Goal: Use online tool/utility: Utilize a website feature to perform a specific function

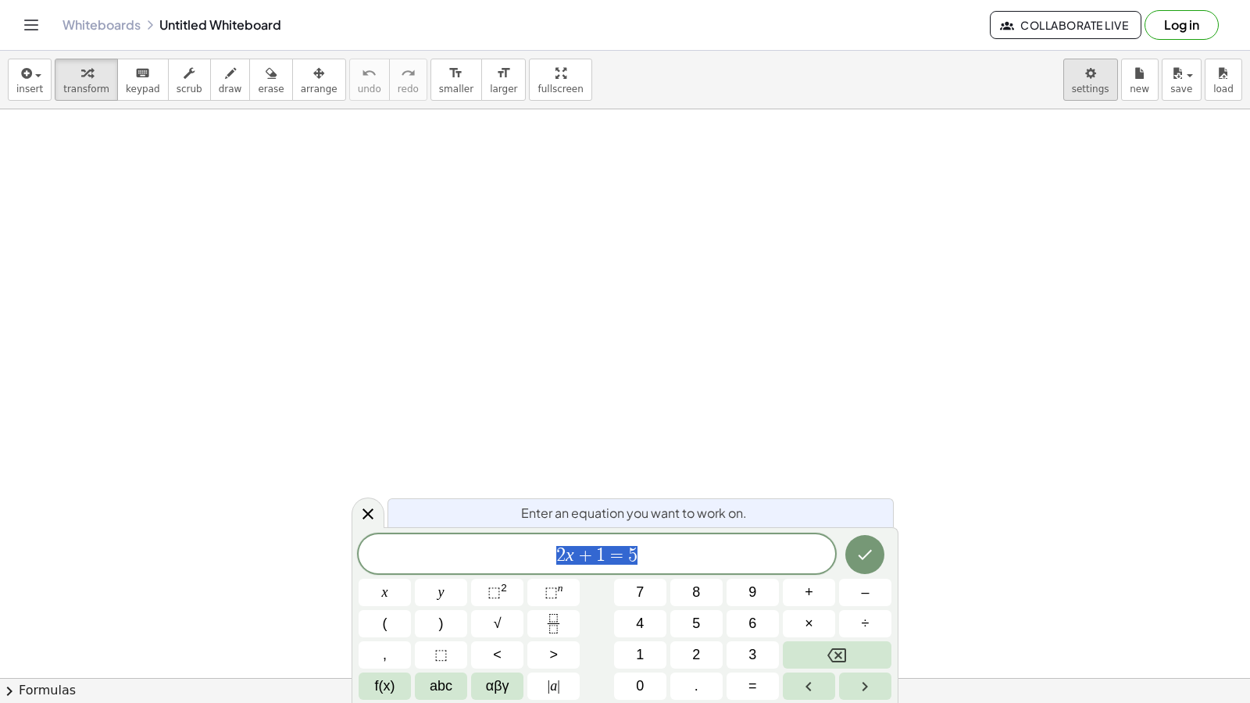
click at [1078, 78] on body "Graspable Math Activities Get Started Activity Bank Assigned Work Classes White…" at bounding box center [625, 351] width 1250 height 703
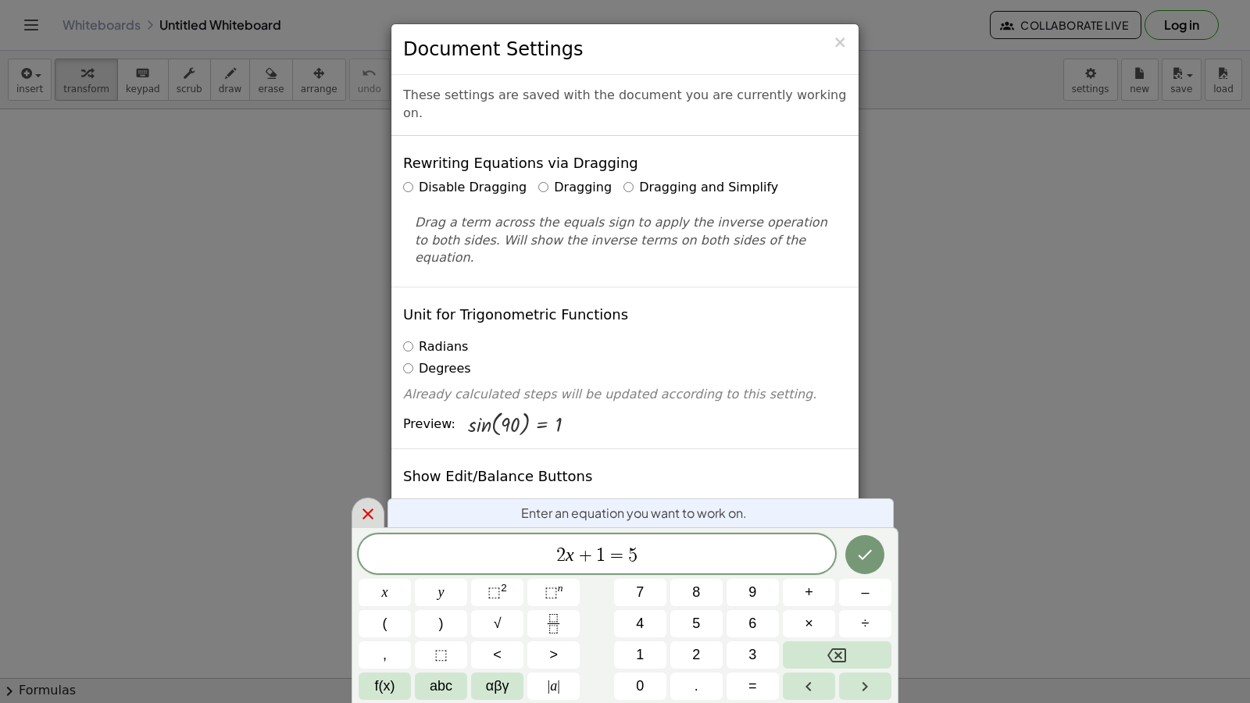
click at [367, 520] on icon at bounding box center [368, 514] width 19 height 19
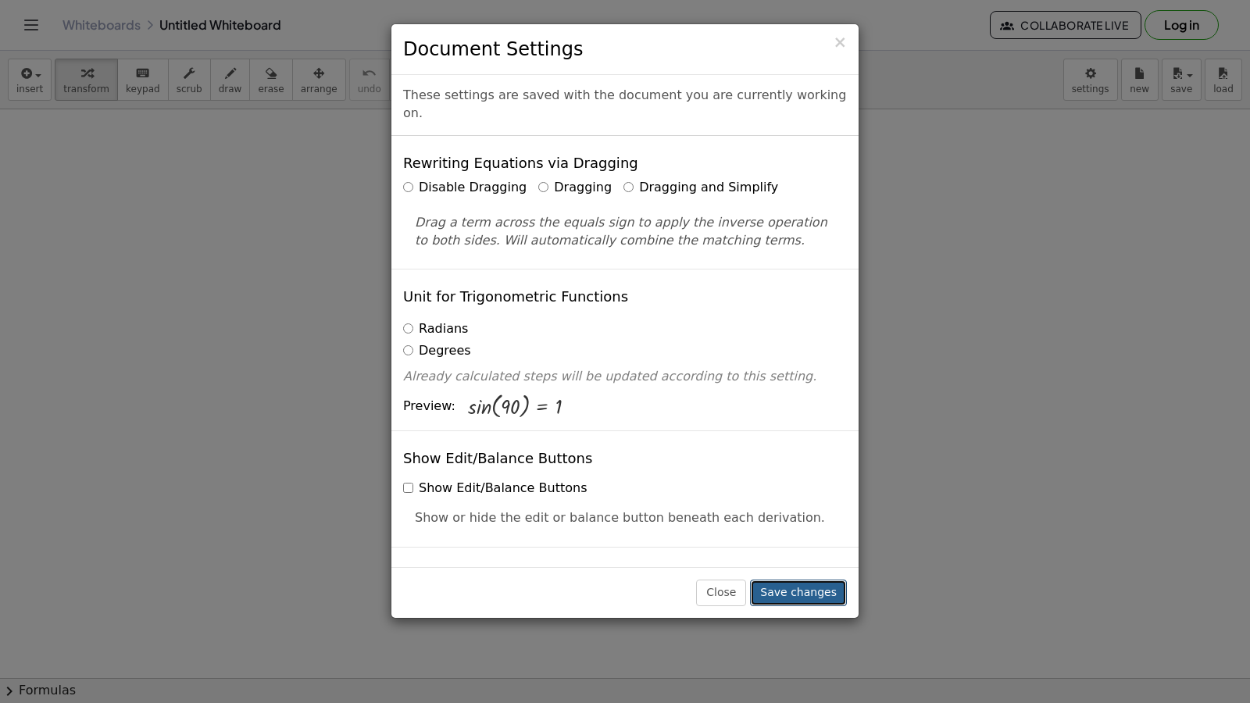
click at [831, 592] on button "Save changes" at bounding box center [798, 593] width 97 height 27
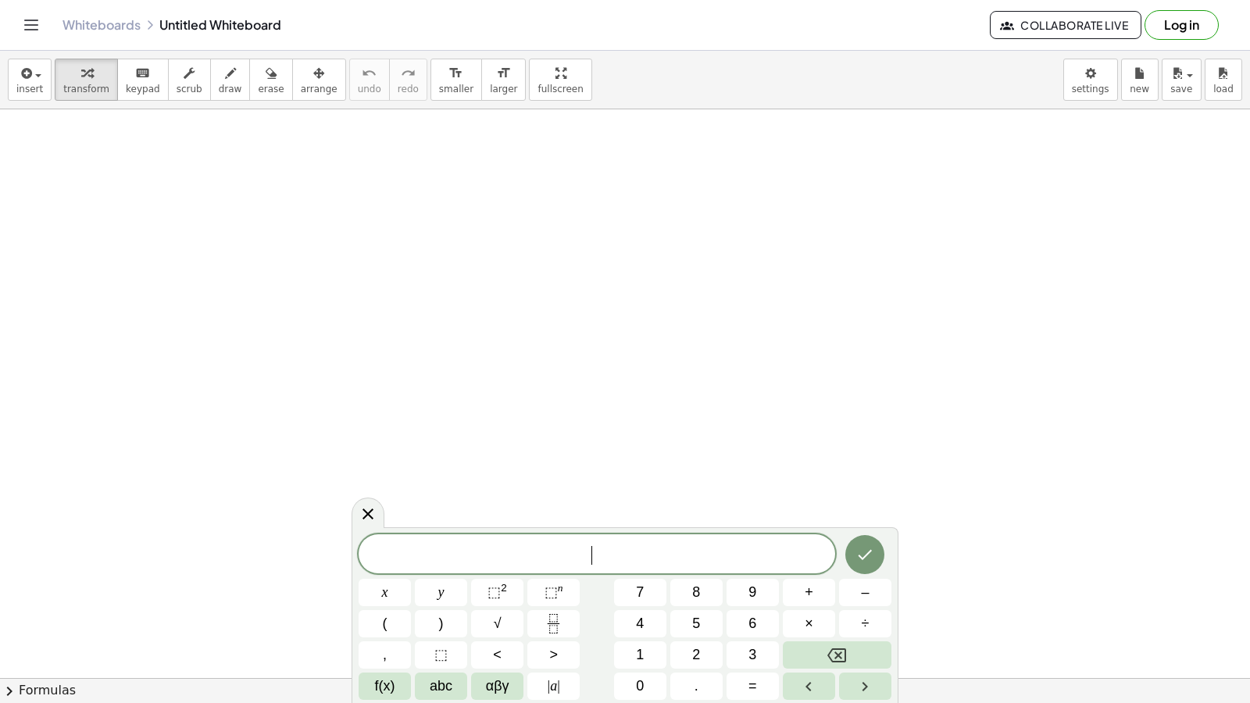
drag, startPoint x: 206, startPoint y: 85, endPoint x: 218, endPoint y: 101, distance: 19.5
click at [219, 92] on span "draw" at bounding box center [230, 89] width 23 height 11
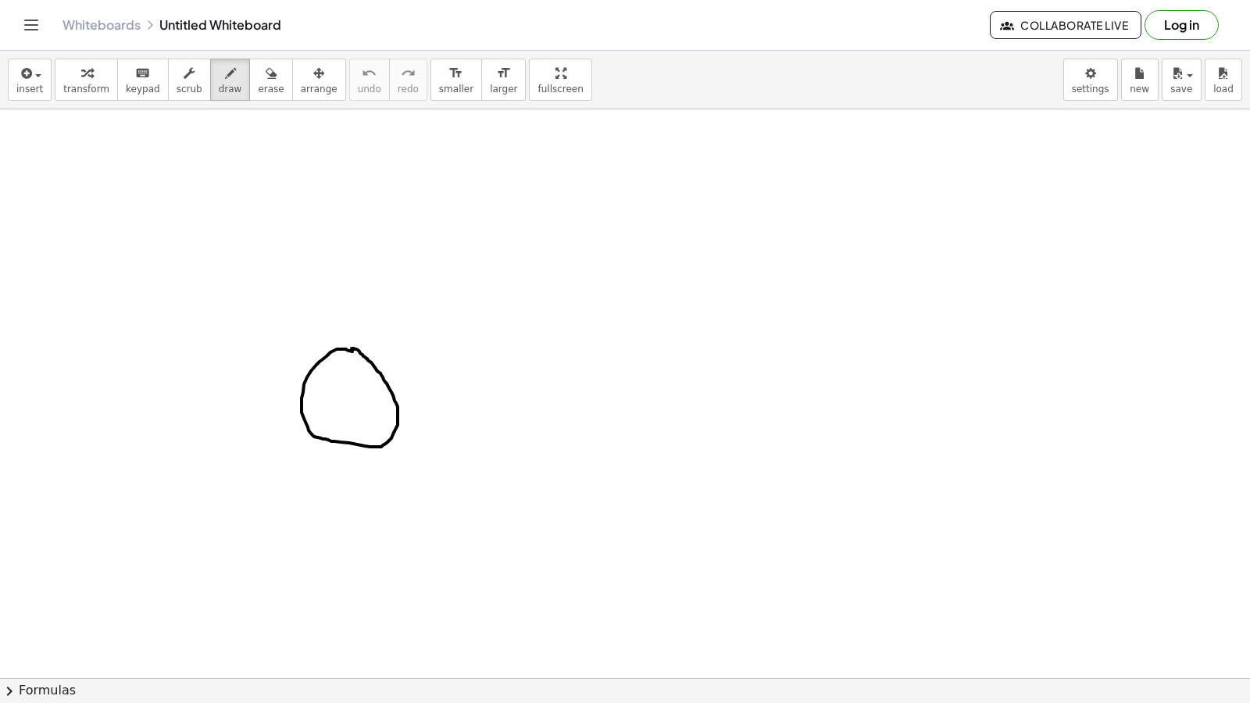
drag, startPoint x: 461, startPoint y: 384, endPoint x: 451, endPoint y: 382, distance: 10.3
drag, startPoint x: 249, startPoint y: 80, endPoint x: 294, endPoint y: 154, distance: 85.9
click at [266, 80] on icon "button" at bounding box center [271, 73] width 11 height 19
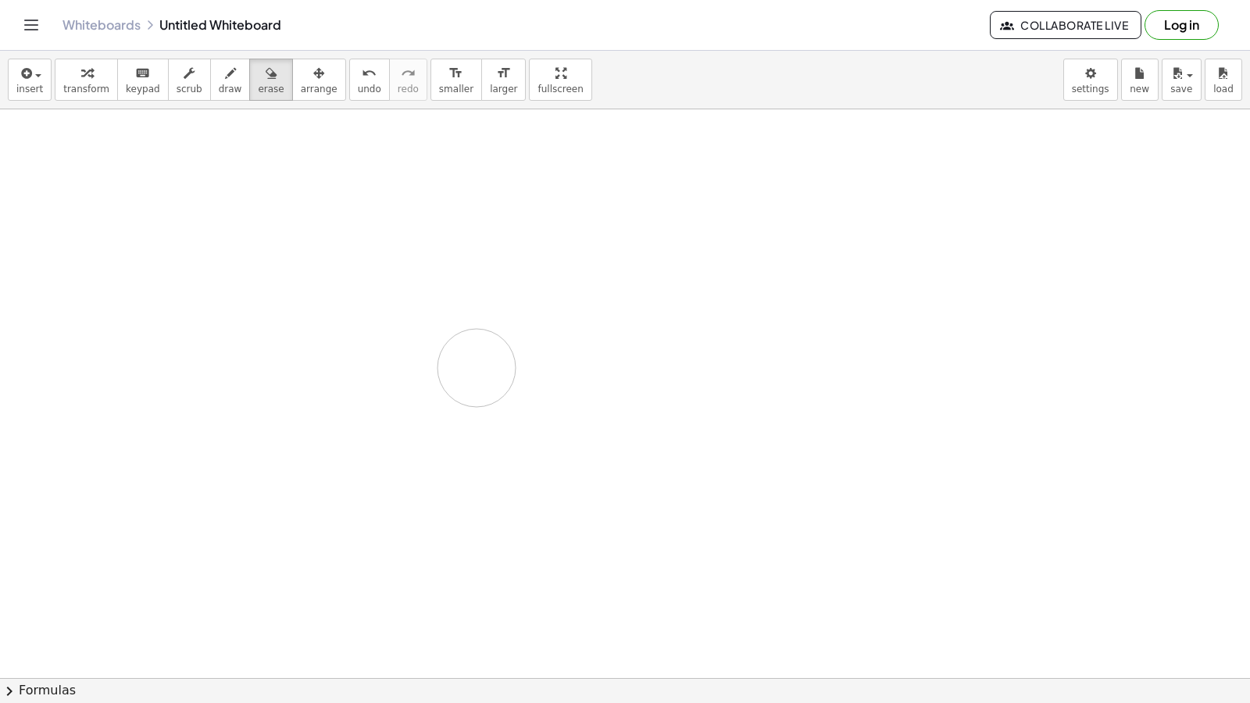
drag, startPoint x: 383, startPoint y: 381, endPoint x: 338, endPoint y: 275, distance: 115.2
click at [225, 79] on icon "button" at bounding box center [230, 73] width 11 height 19
drag, startPoint x: 248, startPoint y: 252, endPoint x: 250, endPoint y: 327, distance: 74.3
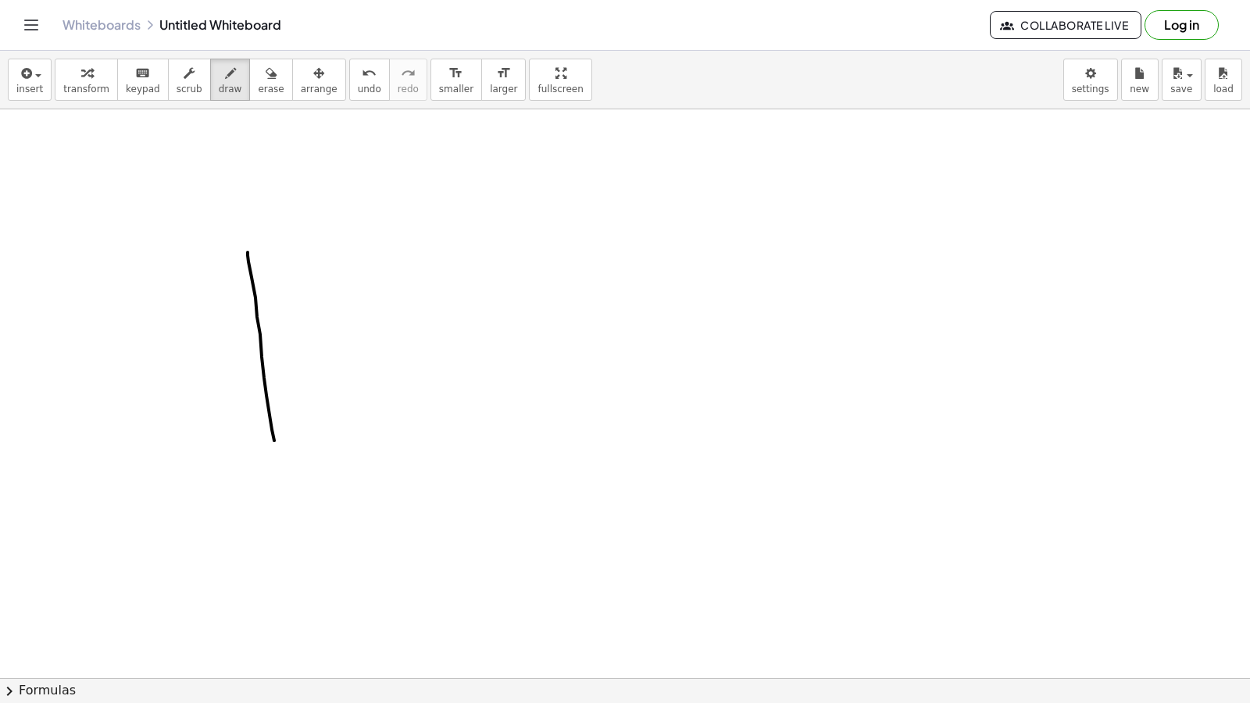
drag, startPoint x: 250, startPoint y: 327, endPoint x: 191, endPoint y: 310, distance: 61.6
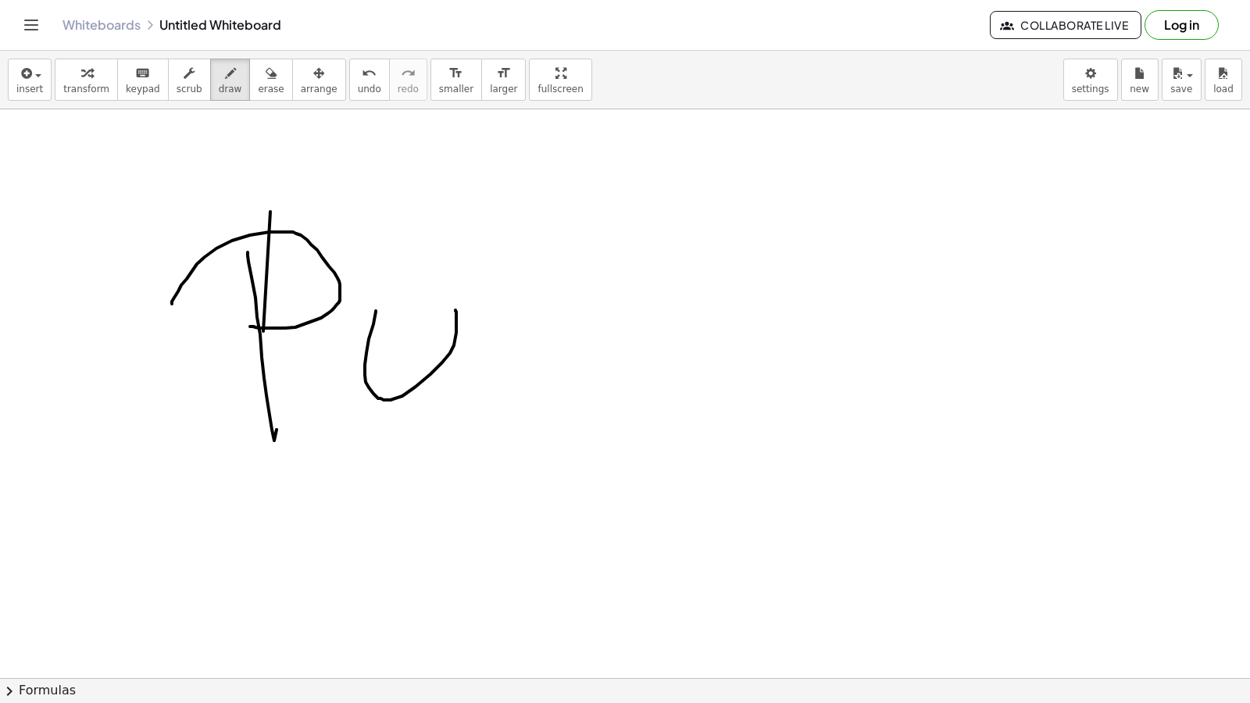
drag, startPoint x: 376, startPoint y: 311, endPoint x: 456, endPoint y: 310, distance: 79.7
drag, startPoint x: 542, startPoint y: 302, endPoint x: 502, endPoint y: 336, distance: 53.2
drag, startPoint x: 498, startPoint y: 327, endPoint x: 691, endPoint y: 327, distance: 193.0
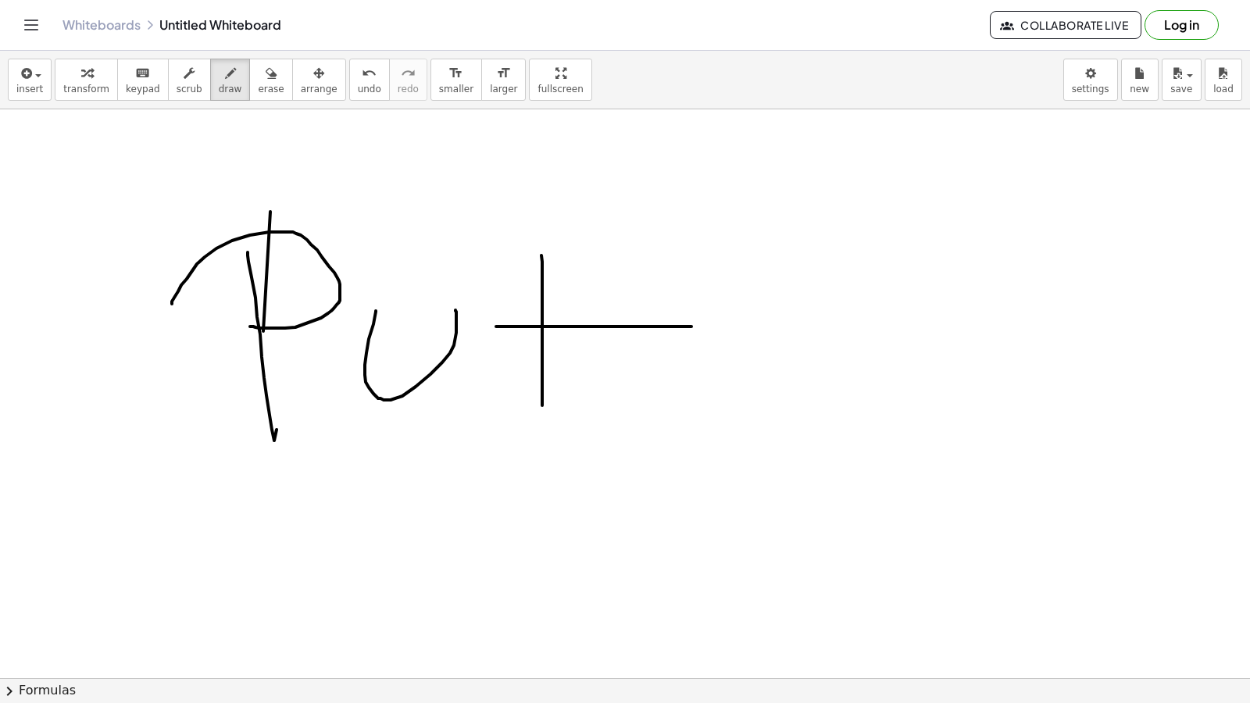
drag, startPoint x: 735, startPoint y: 307, endPoint x: 572, endPoint y: 340, distance: 166.6
drag, startPoint x: 897, startPoint y: 388, endPoint x: 872, endPoint y: 341, distance: 53.8
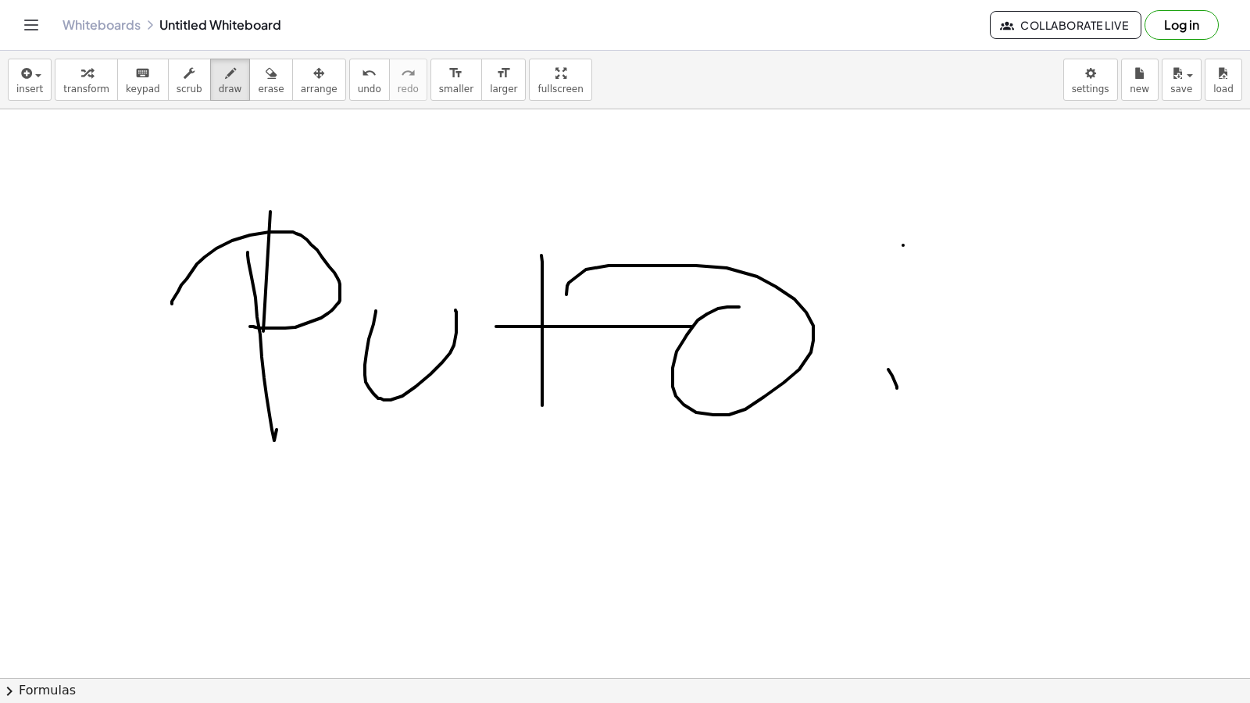
drag, startPoint x: 903, startPoint y: 245, endPoint x: 904, endPoint y: 355, distance: 109.4
click at [258, 84] on span "erase" at bounding box center [271, 89] width 26 height 11
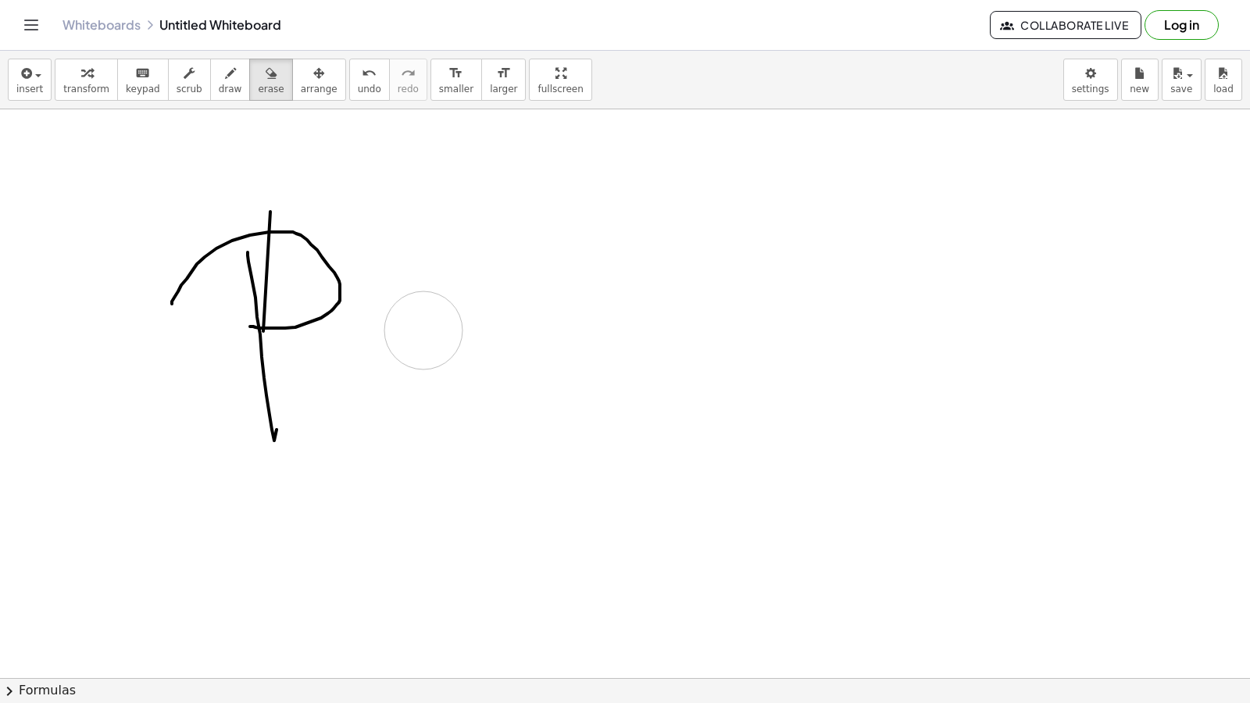
drag, startPoint x: 883, startPoint y: 216, endPoint x: 255, endPoint y: 271, distance: 629.8
drag, startPoint x: 228, startPoint y: 286, endPoint x: 343, endPoint y: 262, distance: 117.4
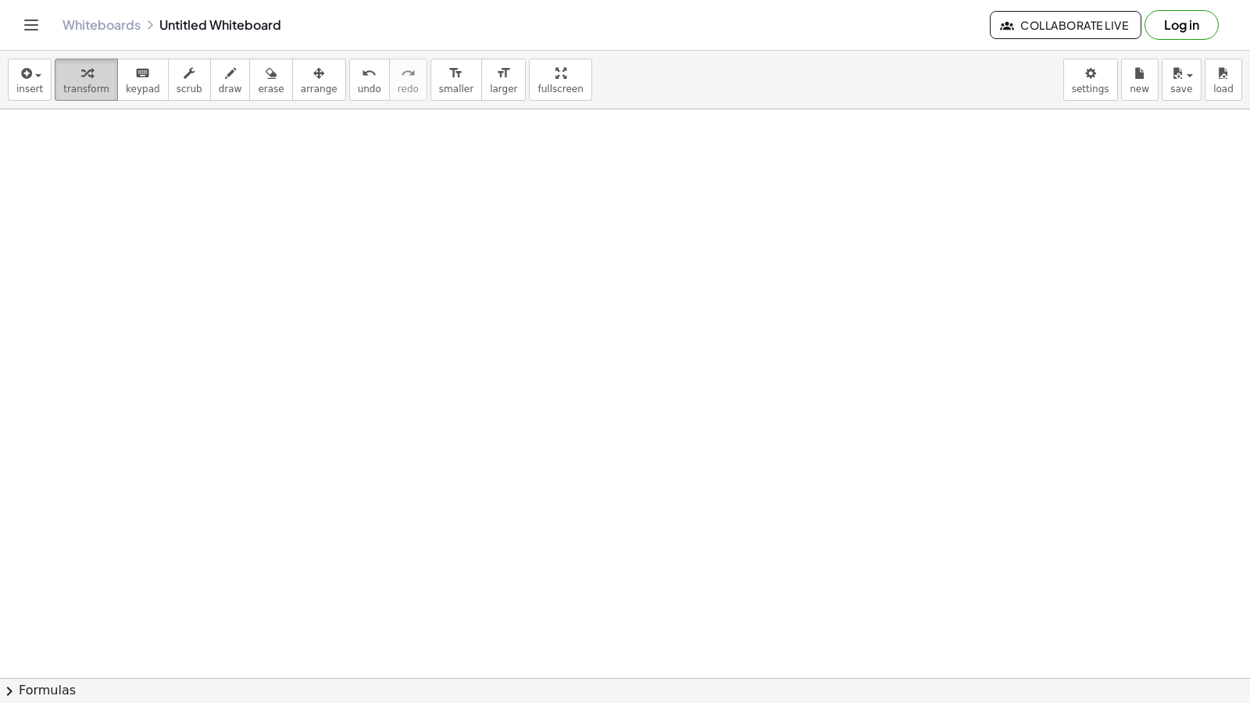
click at [89, 84] on span "transform" at bounding box center [86, 89] width 46 height 11
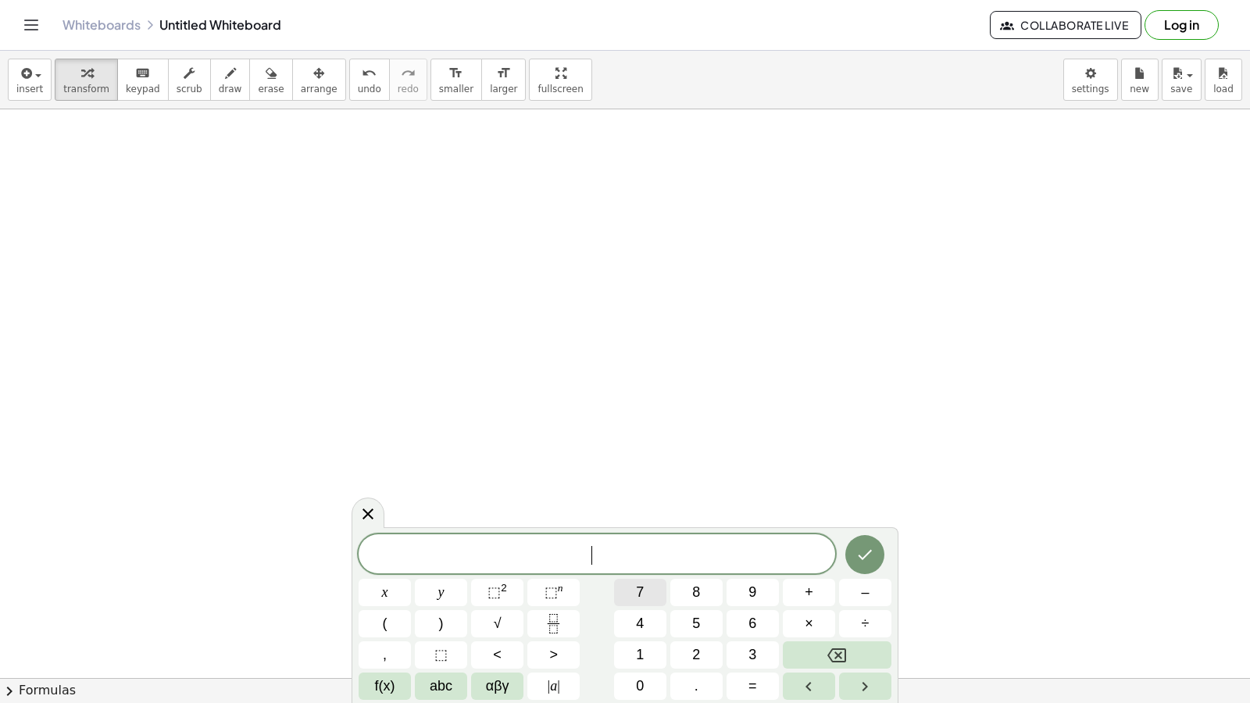
click at [645, 596] on button "7" at bounding box center [640, 592] width 52 height 27
click at [403, 597] on button "x" at bounding box center [385, 592] width 52 height 27
click at [852, 593] on button "–" at bounding box center [865, 592] width 52 height 27
click at [745, 594] on button "9" at bounding box center [753, 592] width 52 height 27
click at [756, 684] on span "=" at bounding box center [752, 686] width 9 height 21
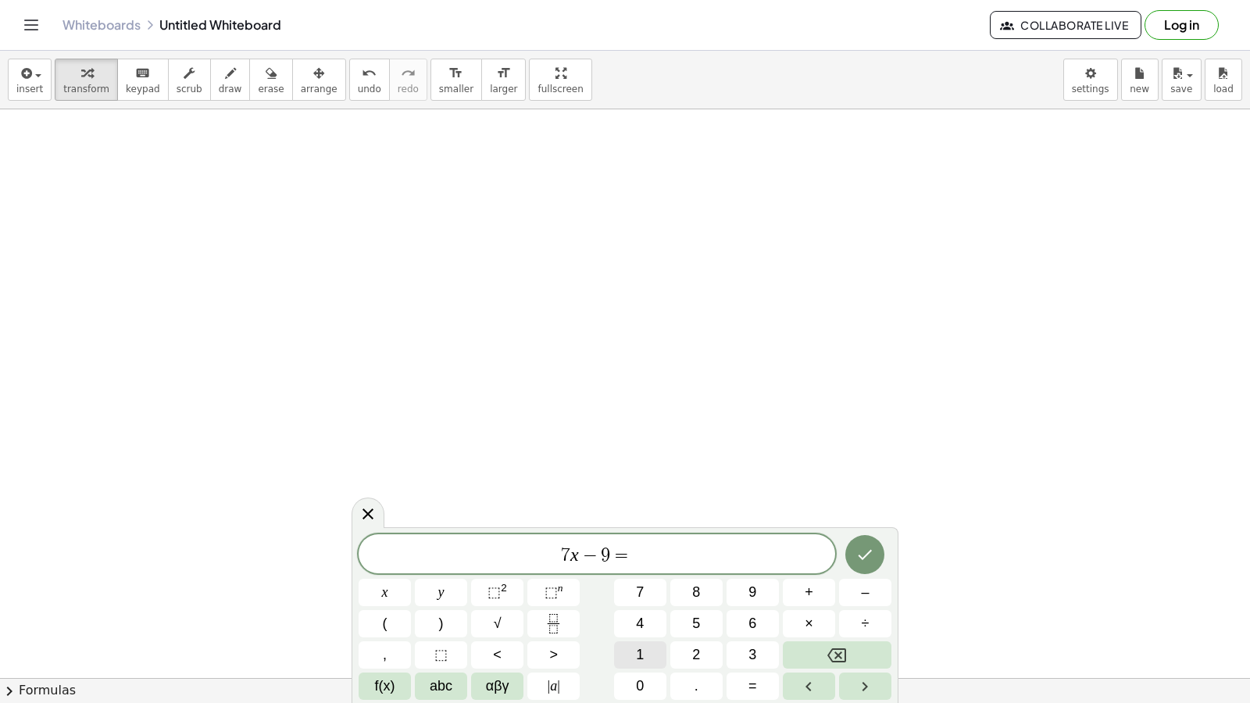
click at [636, 653] on button "1" at bounding box center [640, 654] width 52 height 27
click at [697, 659] on span "2" at bounding box center [696, 655] width 8 height 21
click at [862, 558] on icon "Done" at bounding box center [866, 555] width 14 height 10
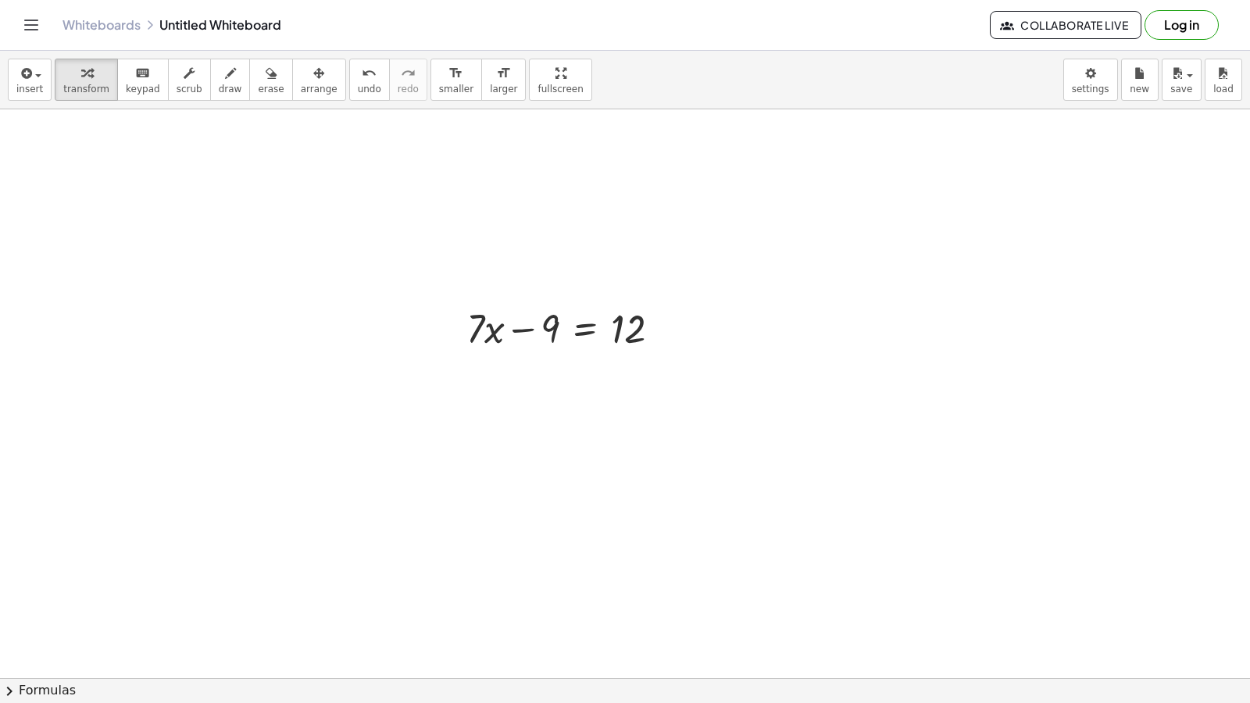
drag, startPoint x: 288, startPoint y: 83, endPoint x: 345, endPoint y: 113, distance: 64.7
click at [292, 82] on button "arrange" at bounding box center [319, 80] width 54 height 42
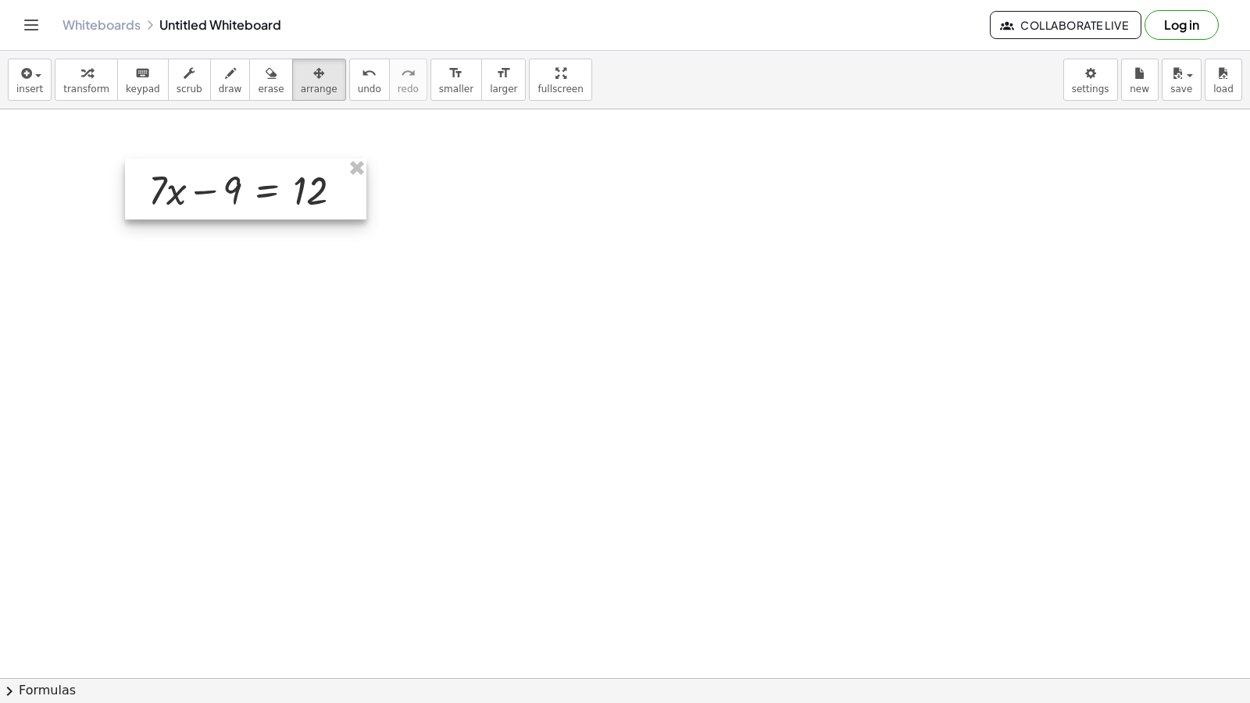
drag, startPoint x: 520, startPoint y: 300, endPoint x: 202, endPoint y: 164, distance: 345.1
click at [202, 164] on div at bounding box center [245, 189] width 241 height 61
click at [96, 90] on span "transform" at bounding box center [86, 89] width 46 height 11
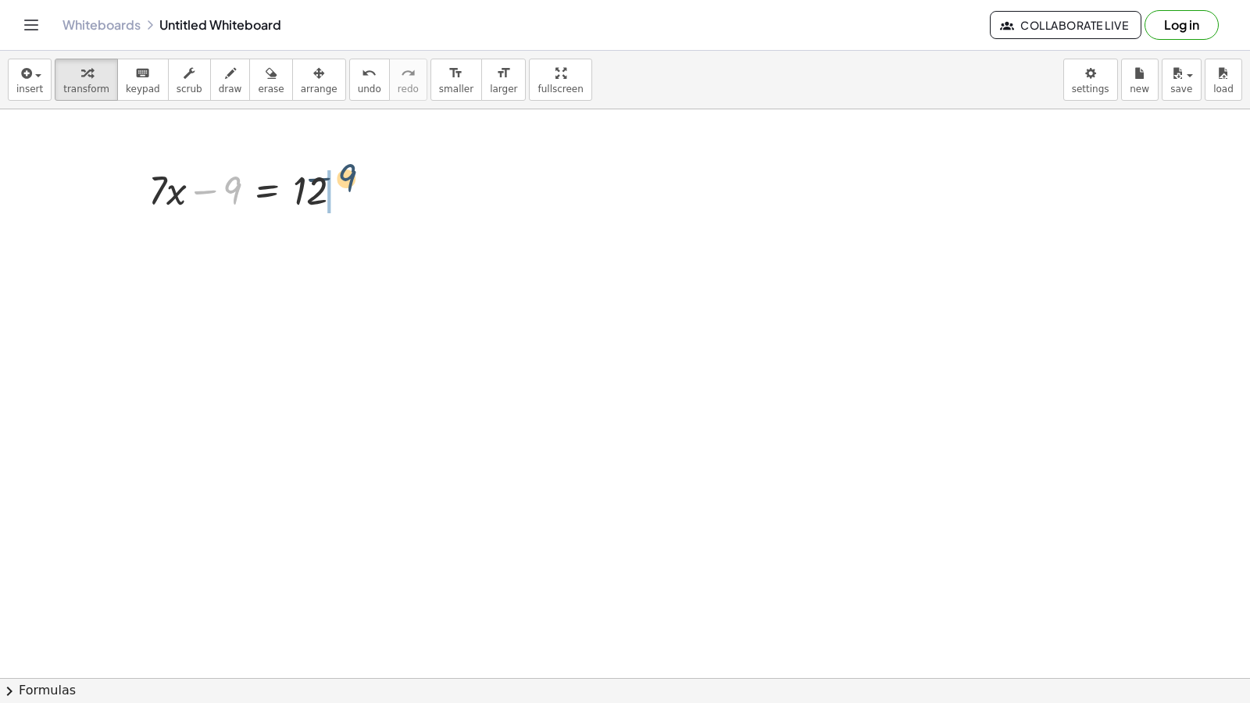
drag, startPoint x: 237, startPoint y: 205, endPoint x: 393, endPoint y: 209, distance: 156.3
click at [345, 192] on div at bounding box center [346, 190] width 17 height 17
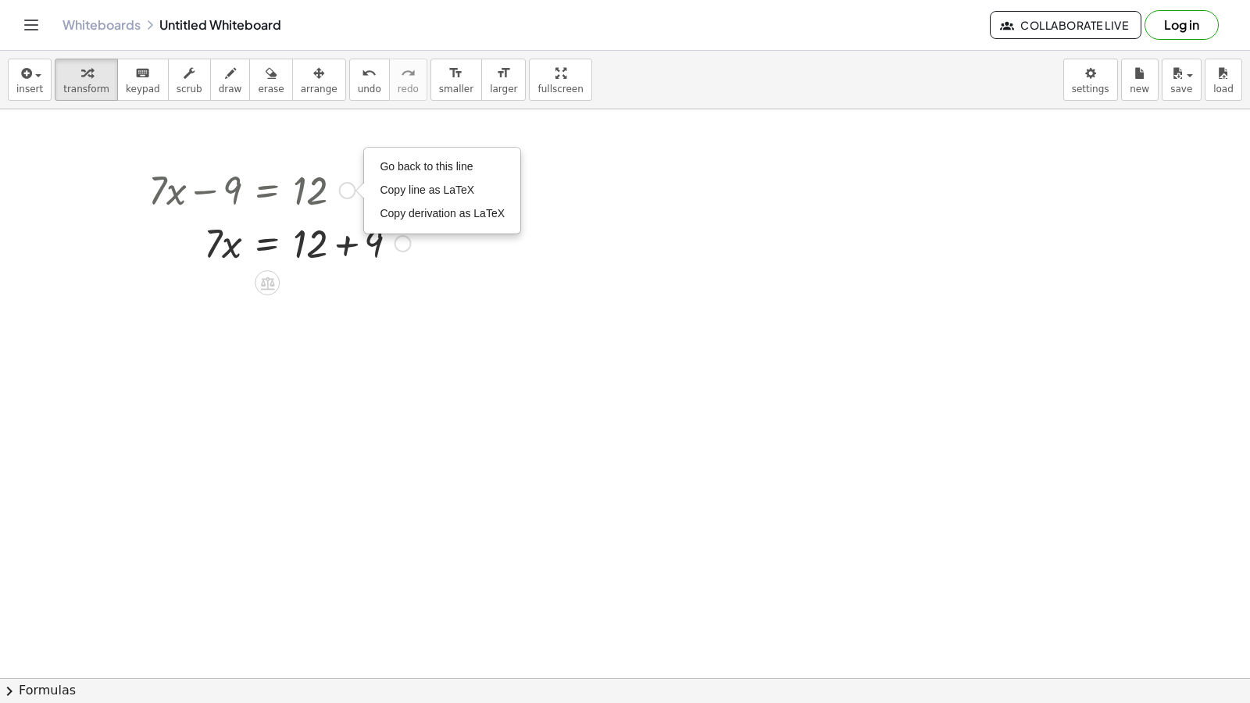
click at [346, 254] on div at bounding box center [280, 242] width 278 height 53
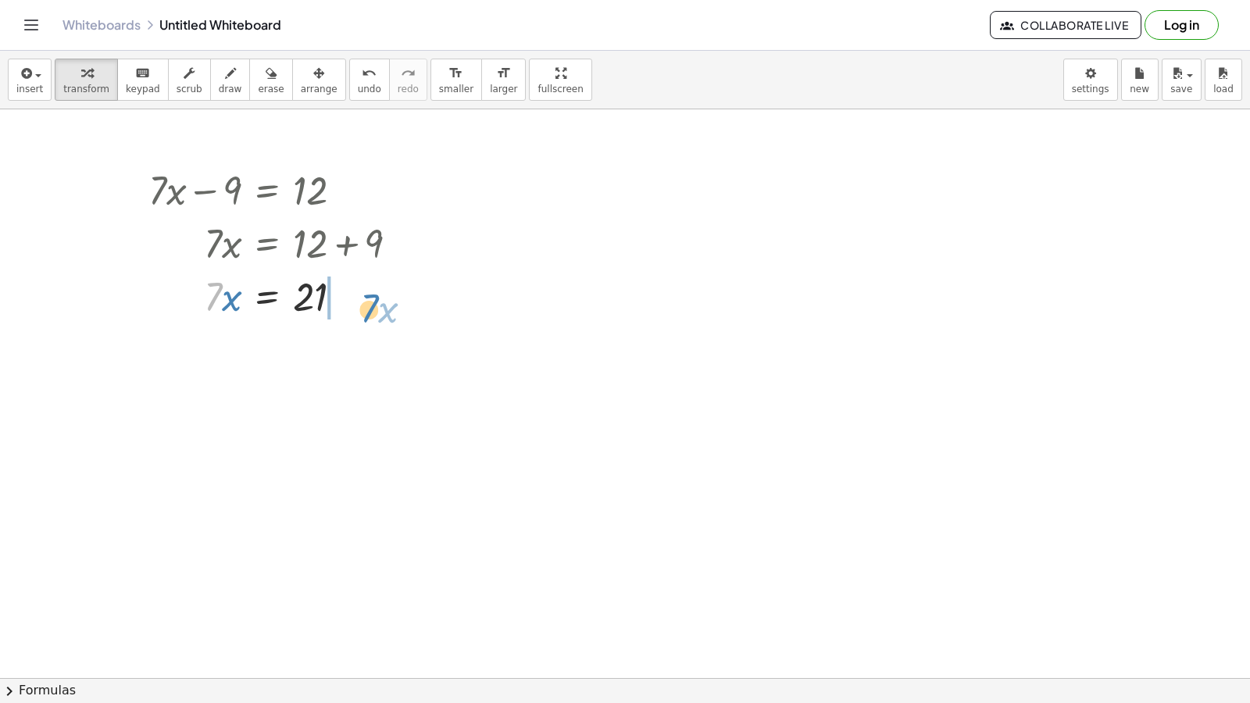
drag, startPoint x: 208, startPoint y: 316, endPoint x: 357, endPoint y: 320, distance: 149.3
click at [357, 320] on div at bounding box center [280, 295] width 278 height 53
drag, startPoint x: 374, startPoint y: 349, endPoint x: 334, endPoint y: 366, distance: 43.8
click at [234, 354] on div at bounding box center [289, 348] width 297 height 53
click at [349, 78] on button "undo undo" at bounding box center [369, 80] width 41 height 42
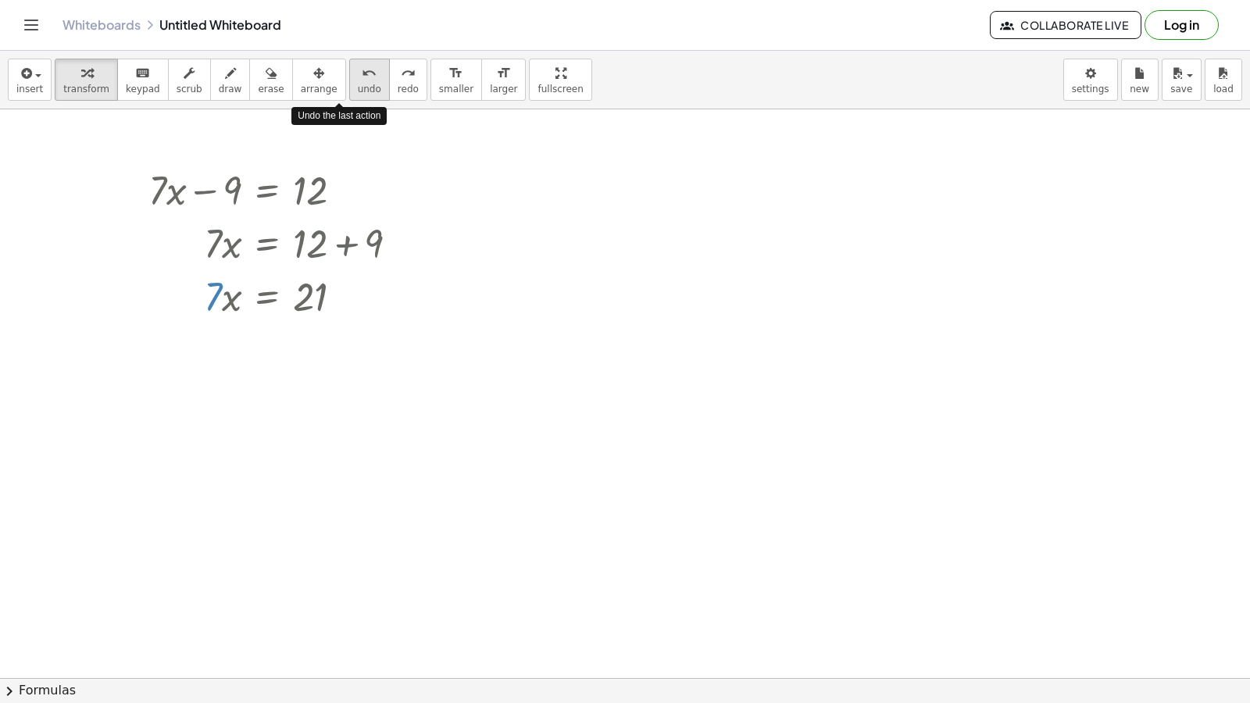
click at [349, 78] on button "undo undo" at bounding box center [369, 80] width 41 height 42
drag, startPoint x: 210, startPoint y: 315, endPoint x: 308, endPoint y: 363, distance: 108.7
click at [320, 360] on div at bounding box center [280, 361] width 278 height 78
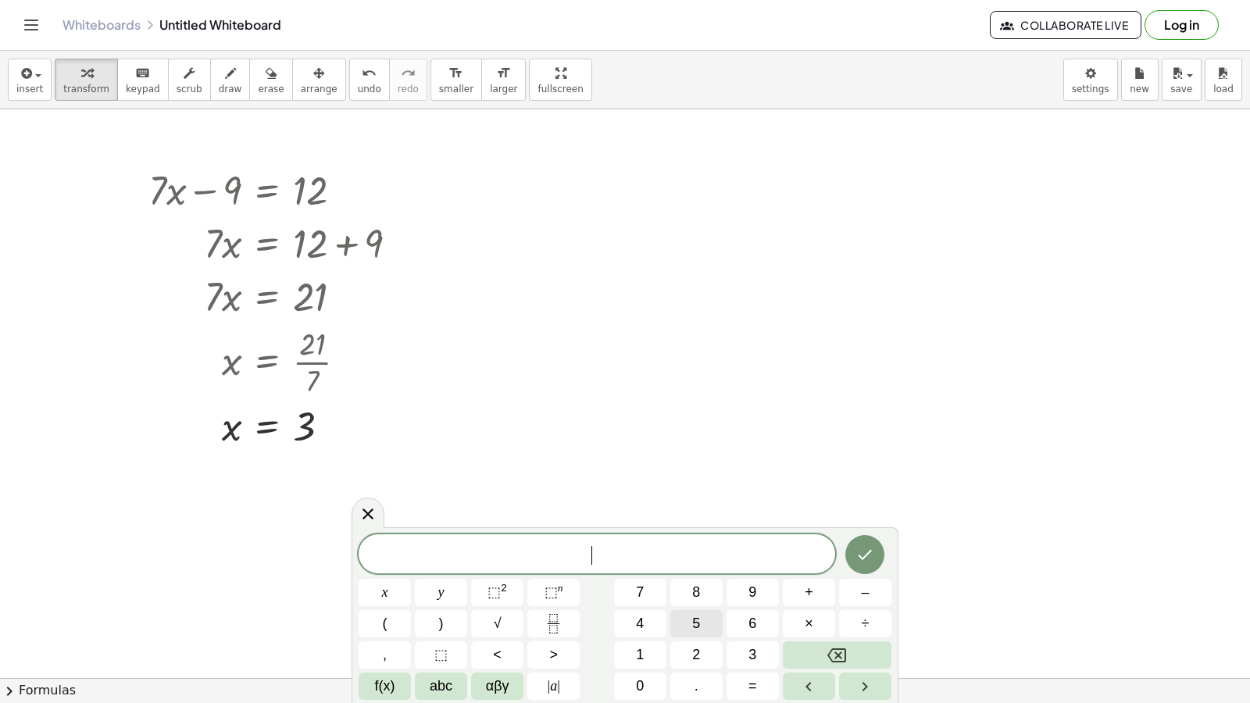
click at [712, 617] on button "5" at bounding box center [696, 623] width 52 height 27
click at [812, 587] on span "+" at bounding box center [809, 592] width 9 height 21
click at [631, 658] on button "1" at bounding box center [640, 654] width 52 height 27
click at [618, 626] on button "4" at bounding box center [640, 623] width 52 height 27
click at [741, 686] on button "=" at bounding box center [753, 686] width 52 height 27
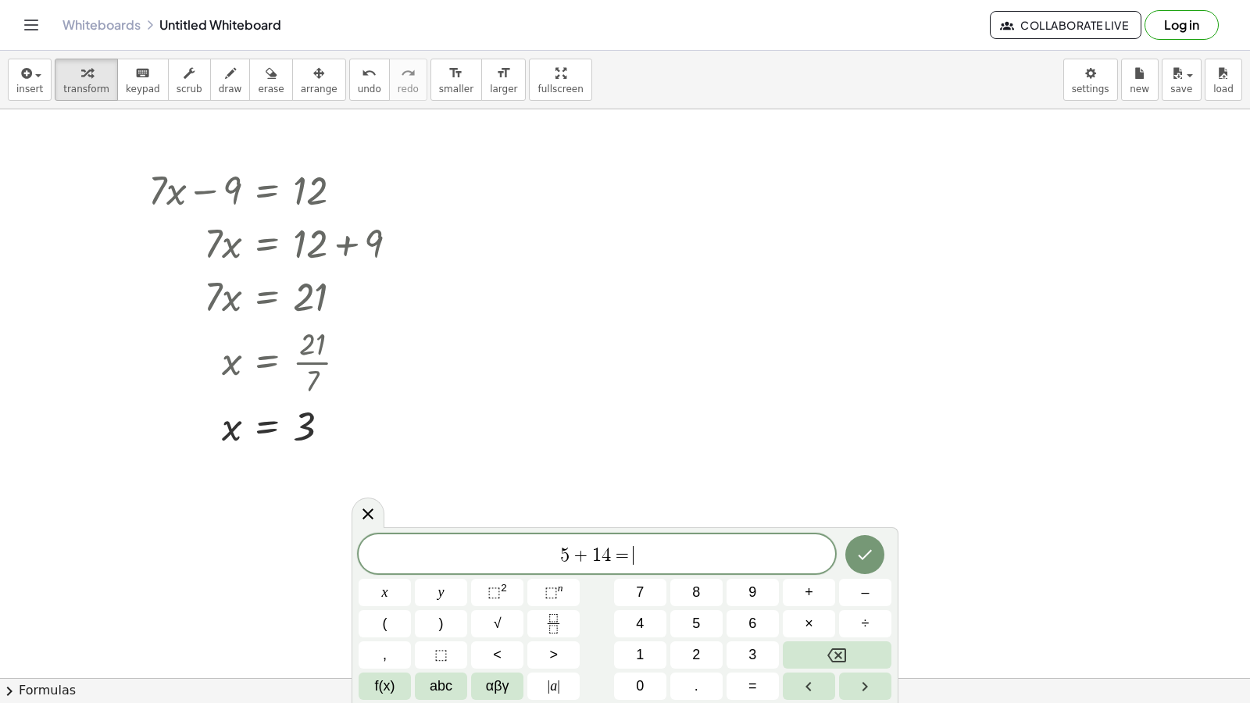
click at [571, 559] on span "+" at bounding box center [581, 555] width 23 height 19
click at [404, 596] on button "x" at bounding box center [385, 592] width 52 height 27
click at [630, 548] on span "=" at bounding box center [626, 555] width 23 height 19
click at [872, 588] on button "–" at bounding box center [865, 592] width 52 height 27
click at [691, 659] on button "2" at bounding box center [696, 654] width 52 height 27
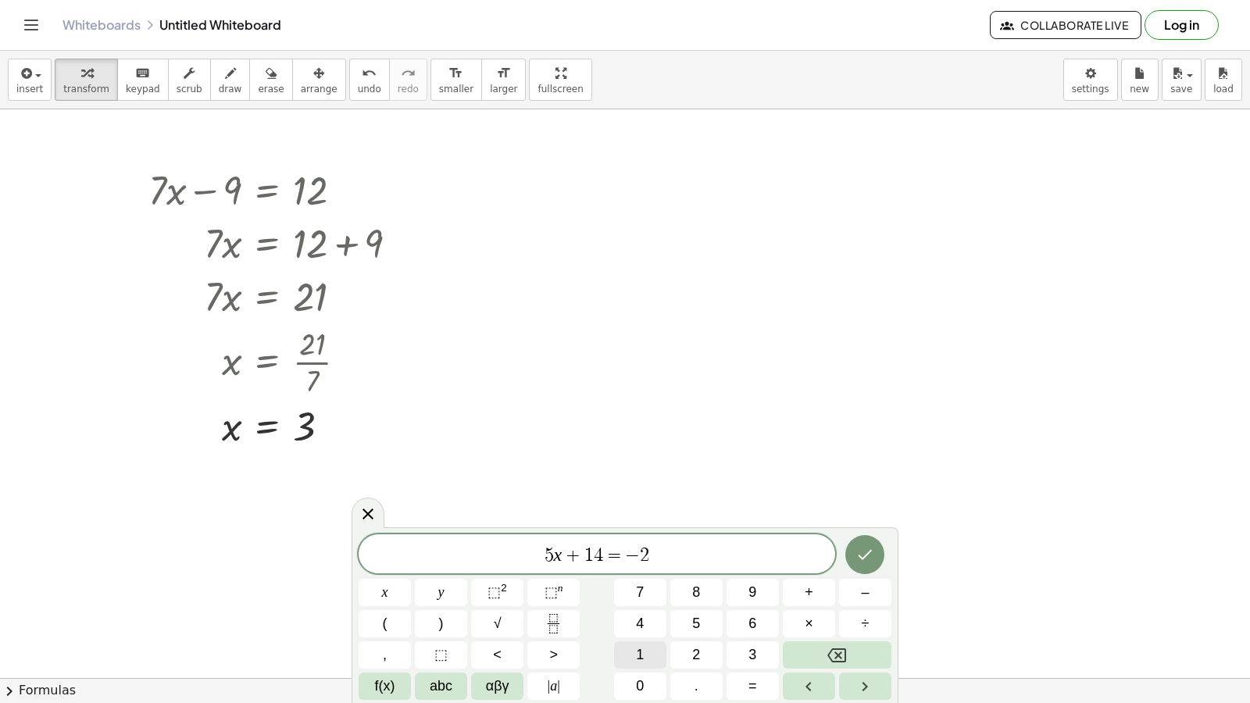
click at [630, 656] on button "1" at bounding box center [640, 654] width 52 height 27
click at [877, 551] on button "Done" at bounding box center [864, 554] width 39 height 39
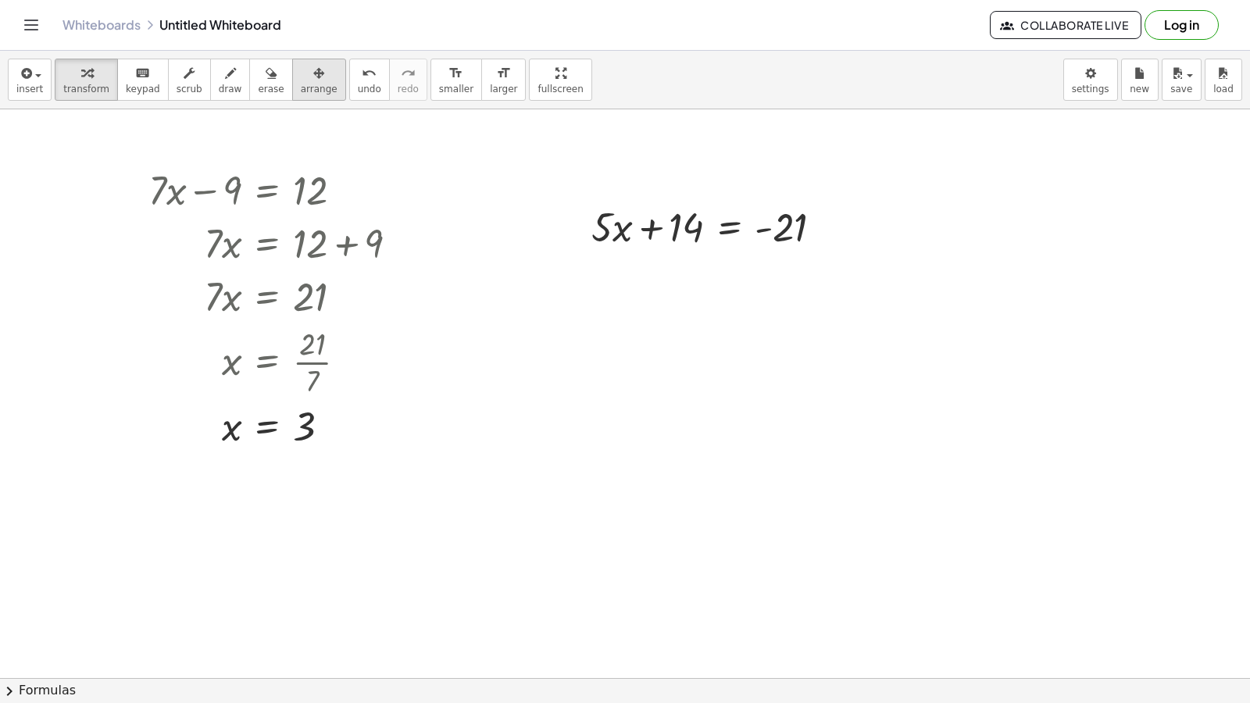
click at [313, 79] on icon "button" at bounding box center [318, 73] width 11 height 19
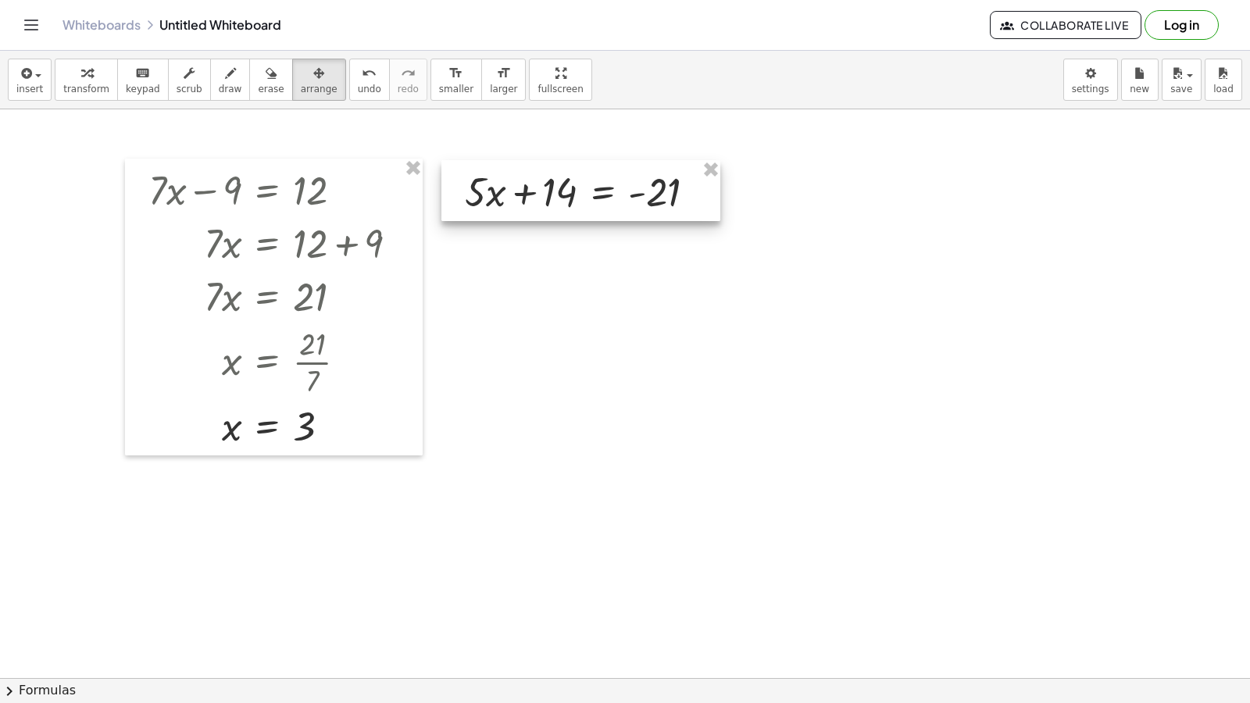
drag, startPoint x: 599, startPoint y: 204, endPoint x: 473, endPoint y: 169, distance: 131.4
click at [473, 169] on div at bounding box center [580, 190] width 279 height 61
click at [82, 88] on span "transform" at bounding box center [86, 89] width 46 height 11
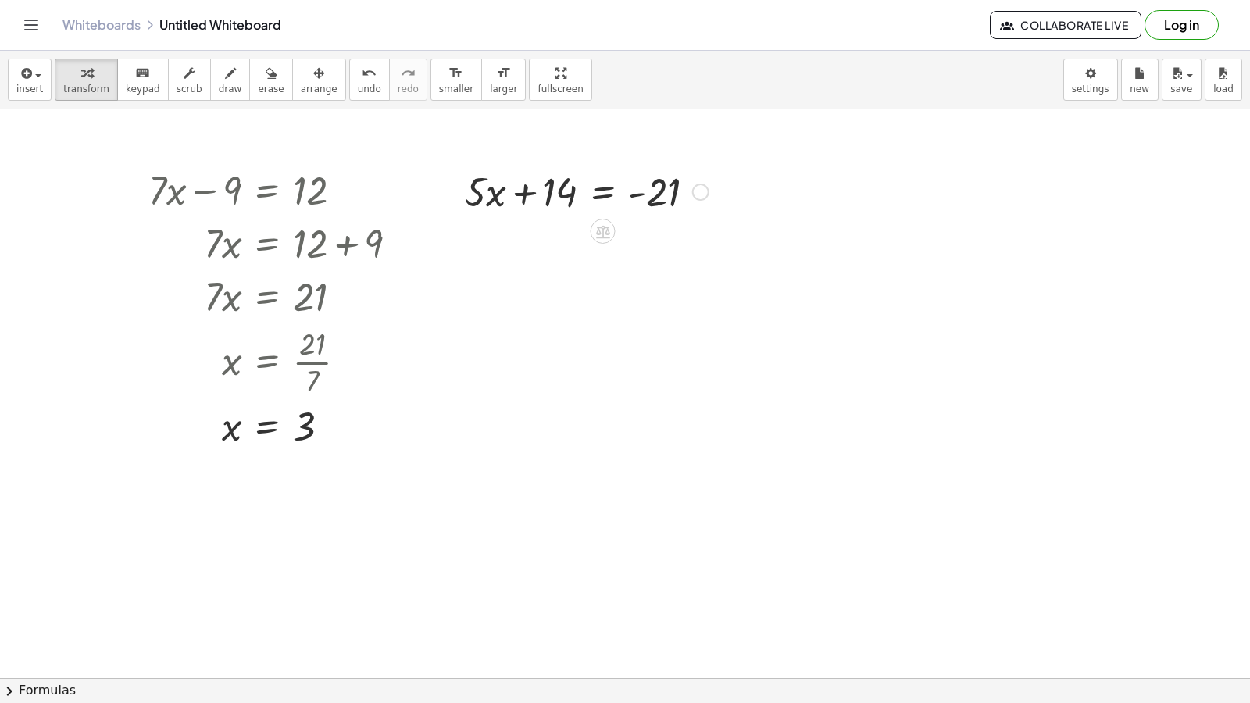
drag, startPoint x: 652, startPoint y: 183, endPoint x: 719, endPoint y: 307, distance: 141.2
click at [358, 74] on div "undo" at bounding box center [369, 72] width 23 height 19
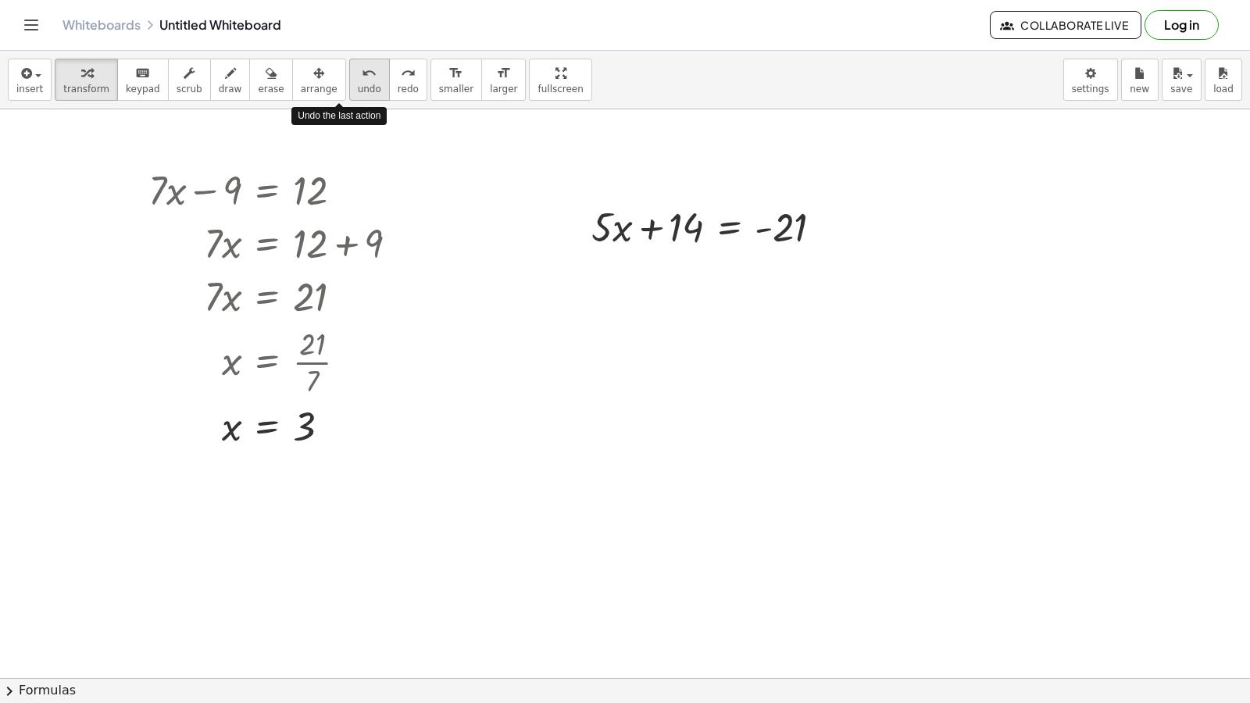
click at [358, 84] on span "undo" at bounding box center [369, 89] width 23 height 11
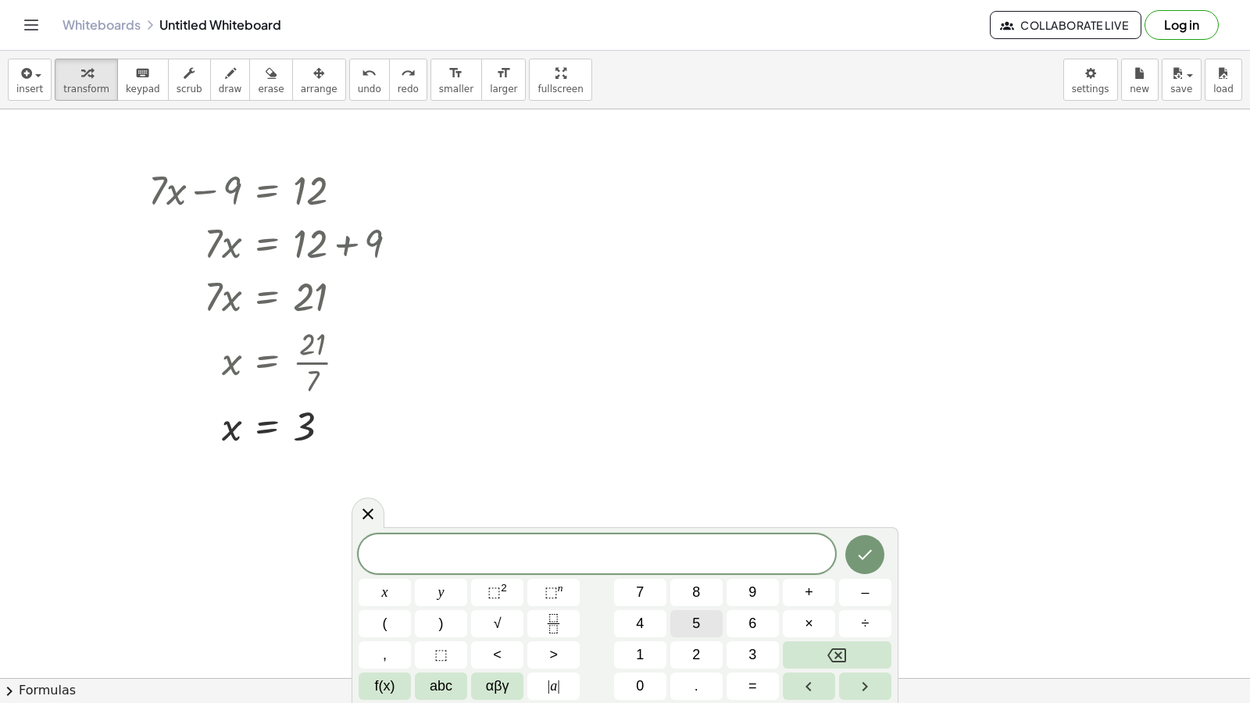
click at [684, 616] on button "5" at bounding box center [696, 623] width 52 height 27
click at [436, 595] on button "y" at bounding box center [441, 592] width 52 height 27
click at [809, 589] on span "+" at bounding box center [809, 592] width 9 height 21
click at [627, 653] on button "1" at bounding box center [640, 654] width 52 height 27
click at [663, 616] on div "5 y + 1 ​ x y ⬚ 2 ⬚ n 7 8 9 + – ( ) √ 4 5 6 × ÷ , ⬚ < > 1 2 3 f(x) abc αβγ | a …" at bounding box center [625, 617] width 533 height 166
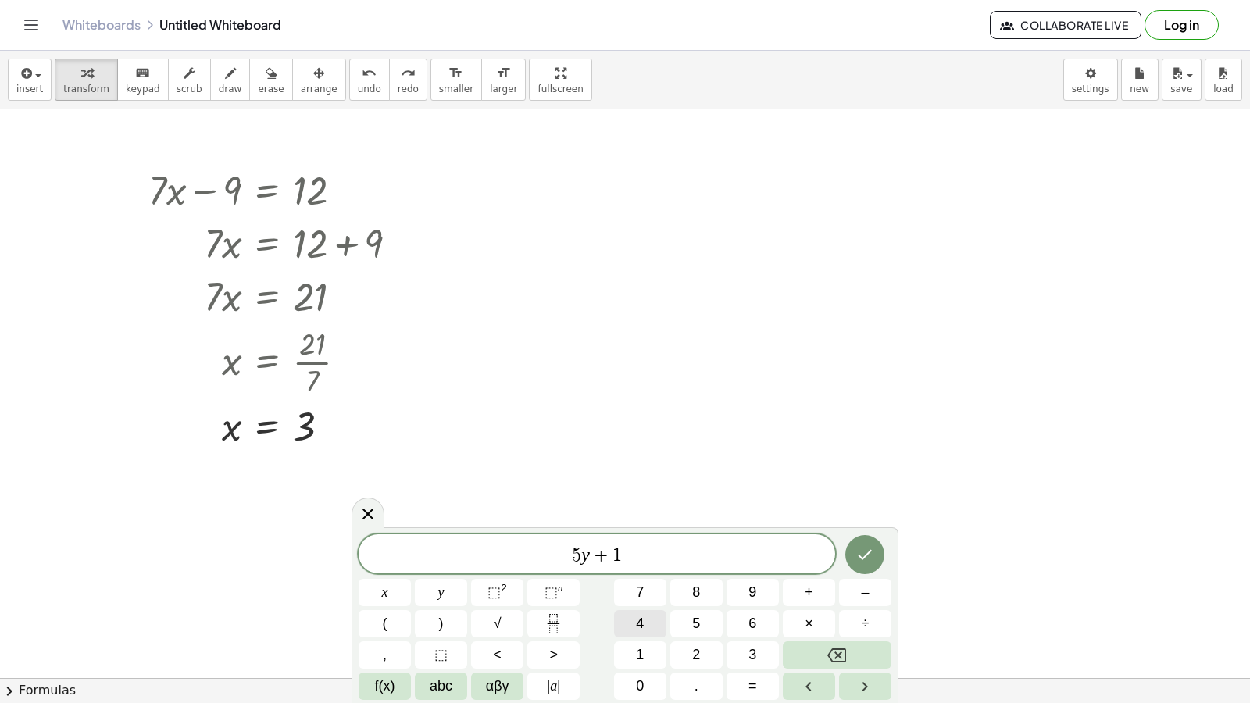
click at [645, 623] on button "4" at bounding box center [640, 623] width 52 height 27
click at [763, 682] on button "=" at bounding box center [753, 686] width 52 height 27
click at [856, 587] on button "–" at bounding box center [865, 592] width 52 height 27
click at [686, 654] on button "2" at bounding box center [696, 654] width 52 height 27
click at [631, 647] on button "1" at bounding box center [640, 654] width 52 height 27
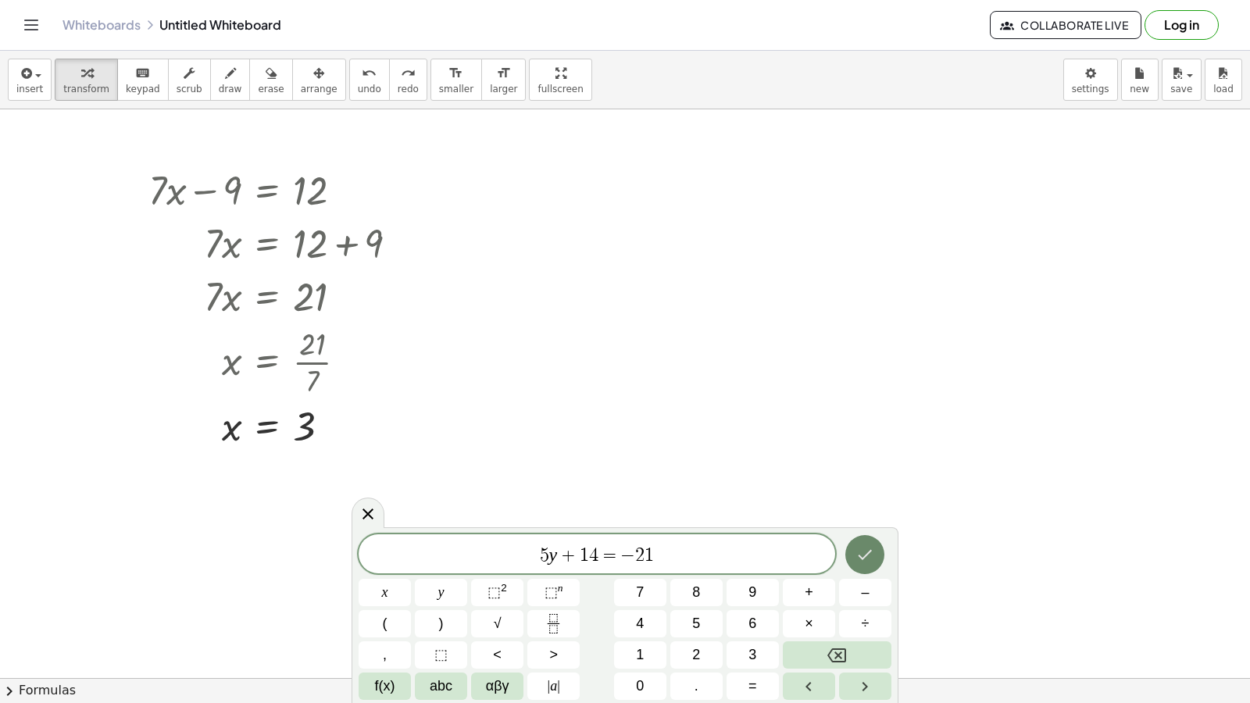
click at [870, 541] on button "Done" at bounding box center [864, 554] width 39 height 39
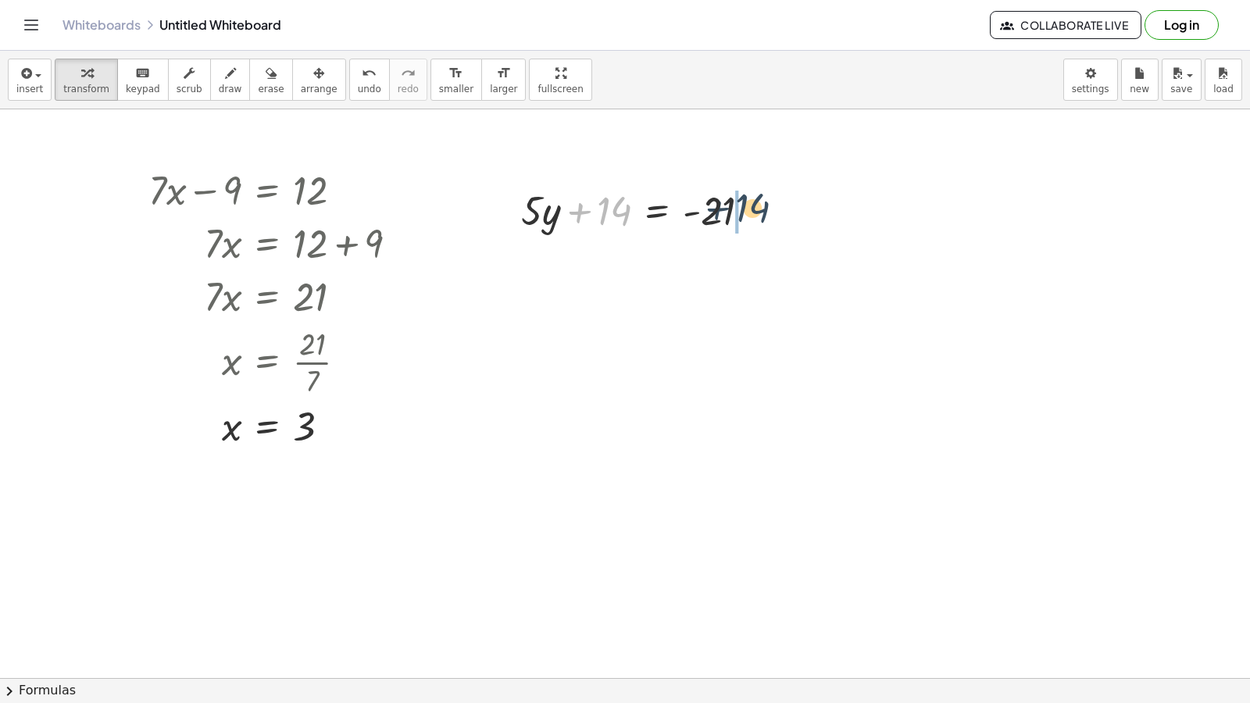
drag, startPoint x: 606, startPoint y: 218, endPoint x: 766, endPoint y: 207, distance: 160.5
click at [767, 203] on div at bounding box center [641, 209] width 257 height 53
click at [759, 216] on div at bounding box center [754, 210] width 17 height 17
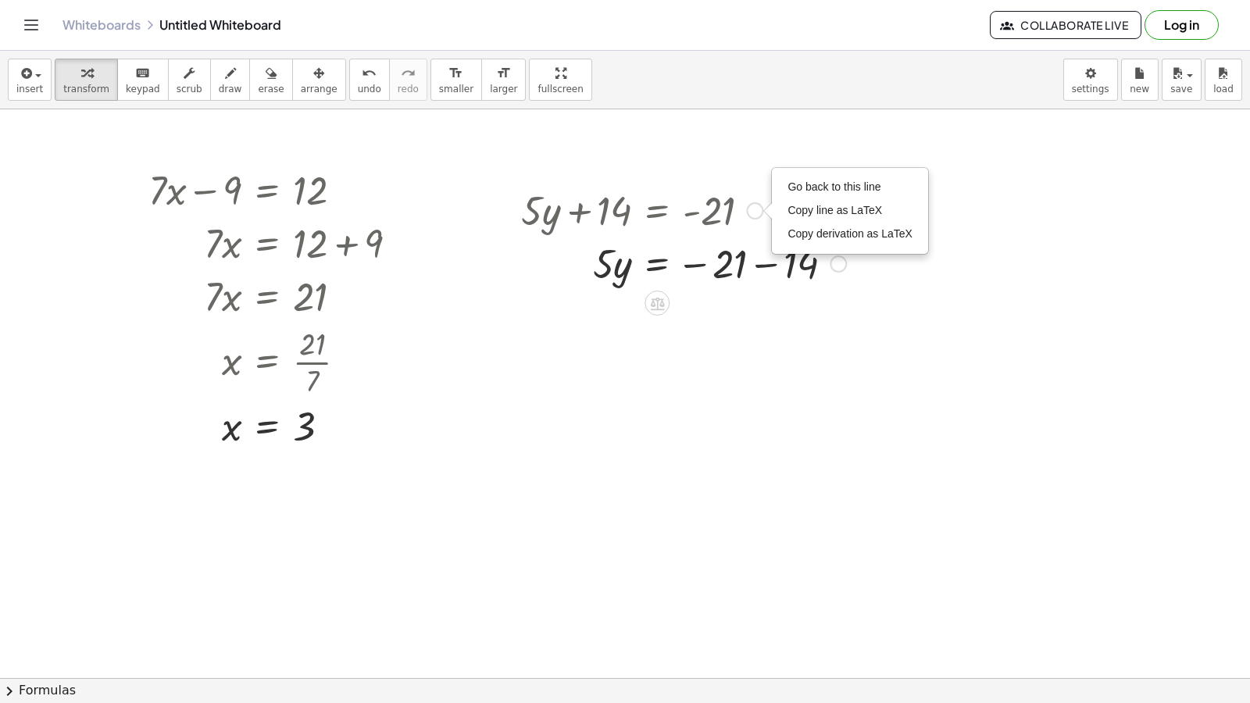
click at [768, 273] on div at bounding box center [683, 262] width 341 height 53
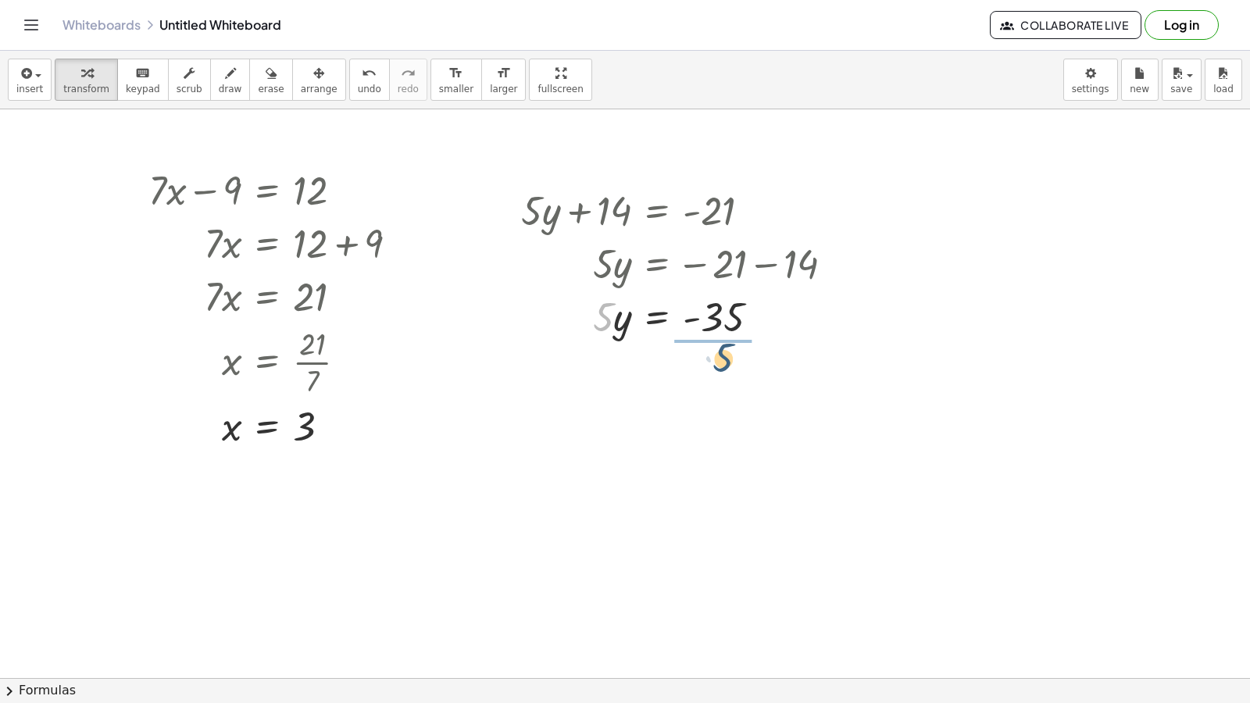
drag, startPoint x: 599, startPoint y: 322, endPoint x: 732, endPoint y: 354, distance: 136.6
click at [724, 380] on div at bounding box center [683, 381] width 341 height 78
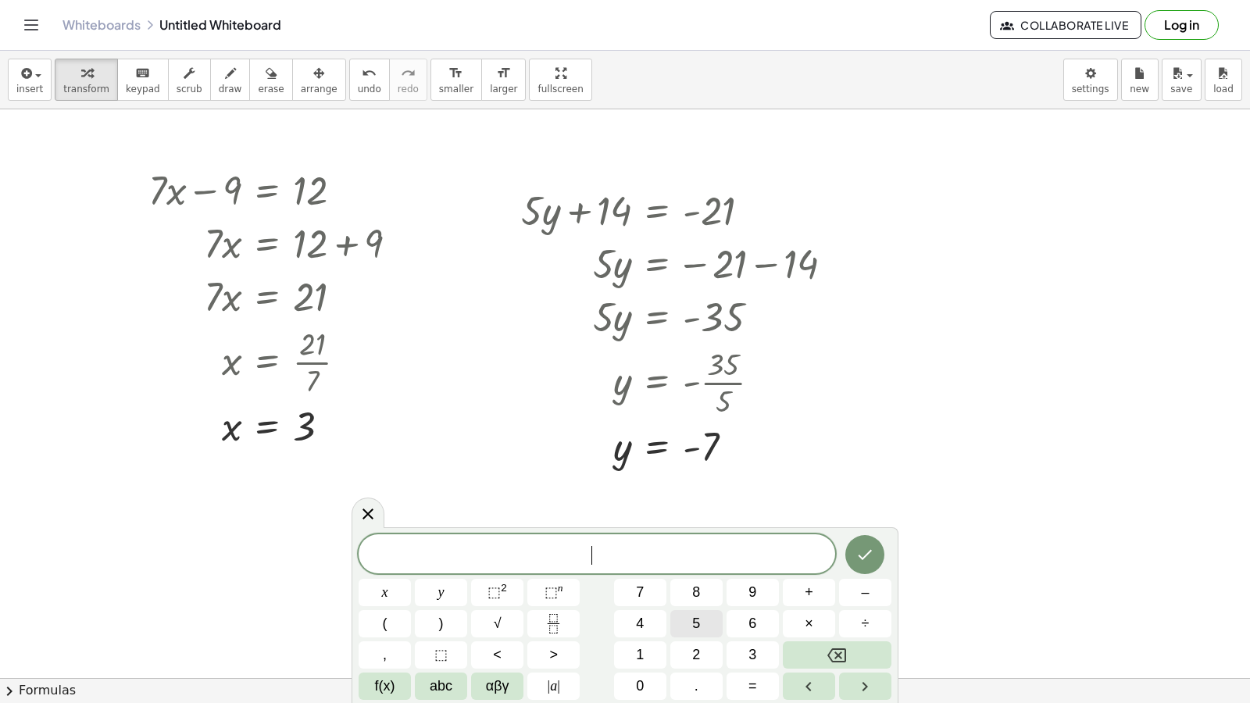
click at [712, 619] on button "5" at bounding box center [696, 623] width 52 height 27
click at [385, 593] on span "x" at bounding box center [385, 592] width 6 height 21
click at [869, 591] on span "–" at bounding box center [865, 592] width 8 height 21
click at [748, 595] on span "9" at bounding box center [752, 592] width 8 height 21
click at [773, 679] on button "=" at bounding box center [753, 686] width 52 height 27
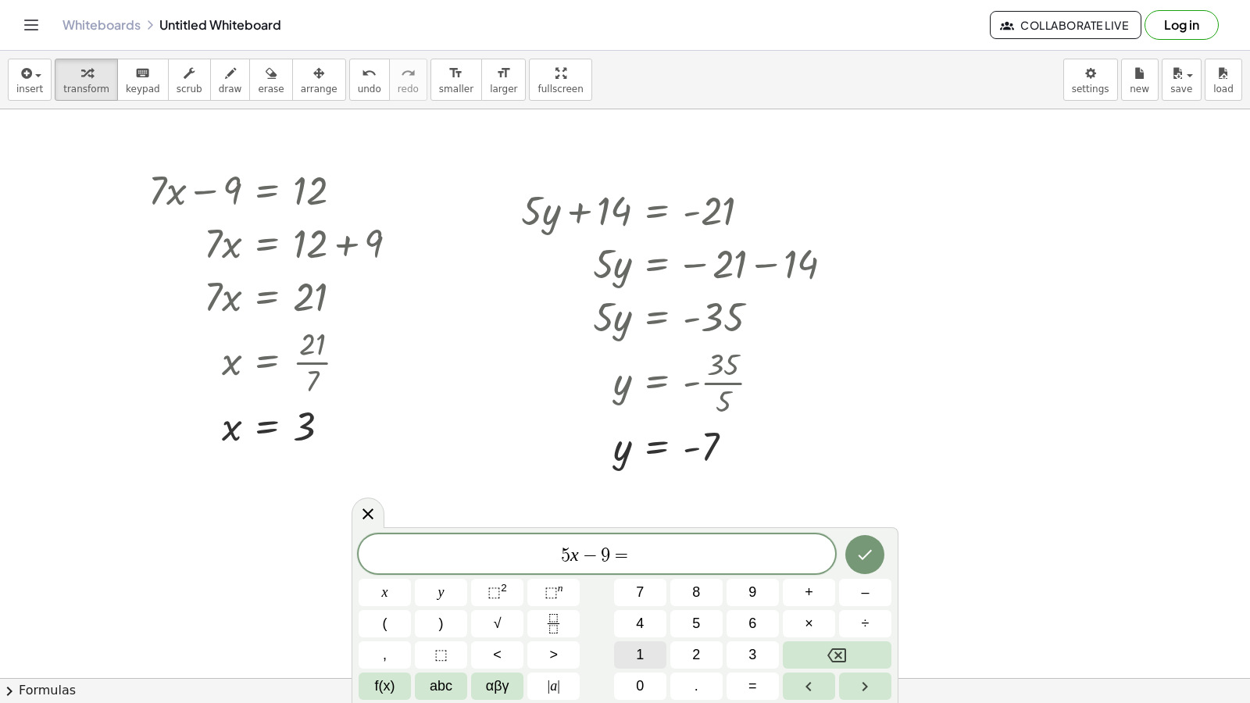
click at [638, 653] on span "1" at bounding box center [640, 655] width 8 height 21
click at [867, 560] on icon "Done" at bounding box center [865, 554] width 19 height 19
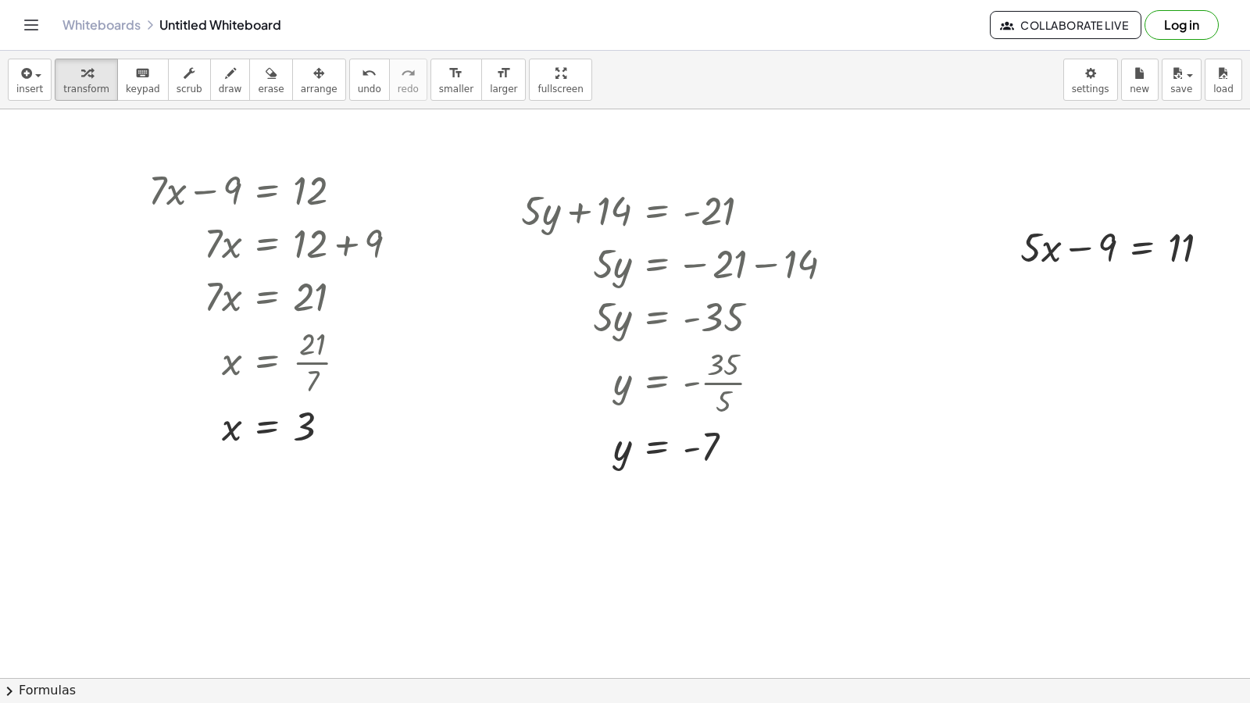
click at [292, 85] on button "arrange" at bounding box center [319, 80] width 54 height 42
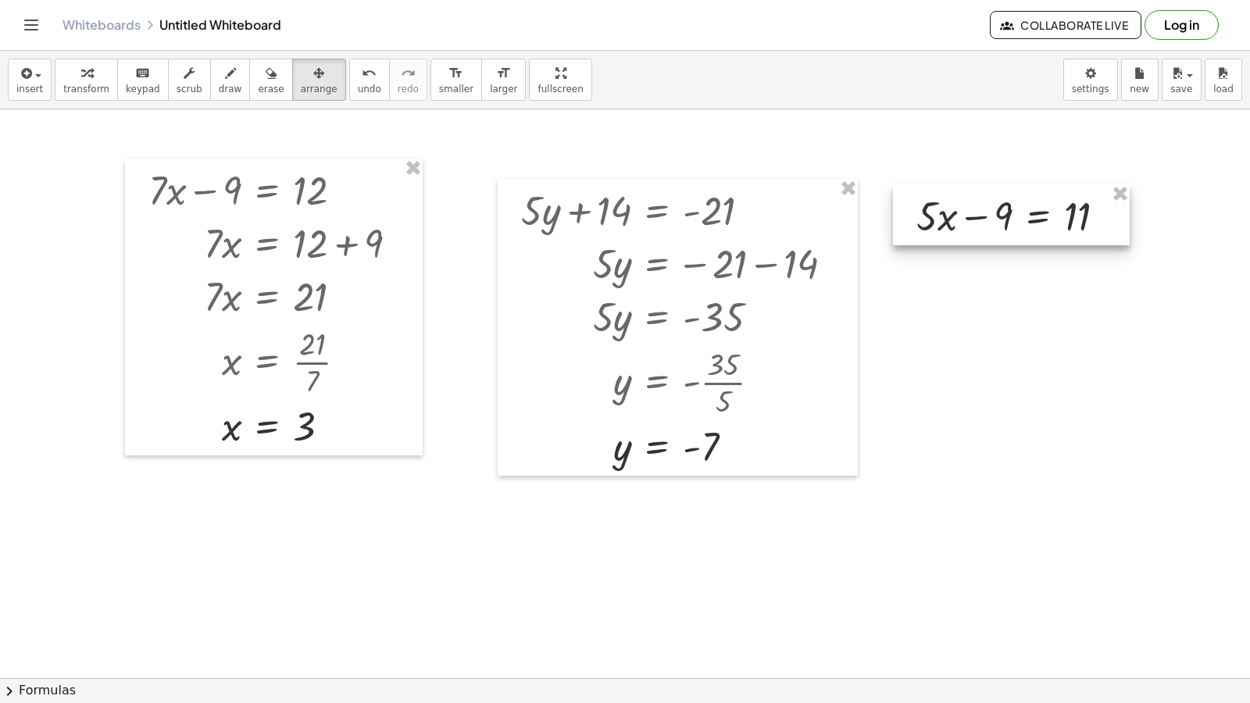
drag, startPoint x: 1015, startPoint y: 223, endPoint x: 877, endPoint y: 172, distance: 147.6
click at [893, 184] on div at bounding box center [1011, 214] width 237 height 61
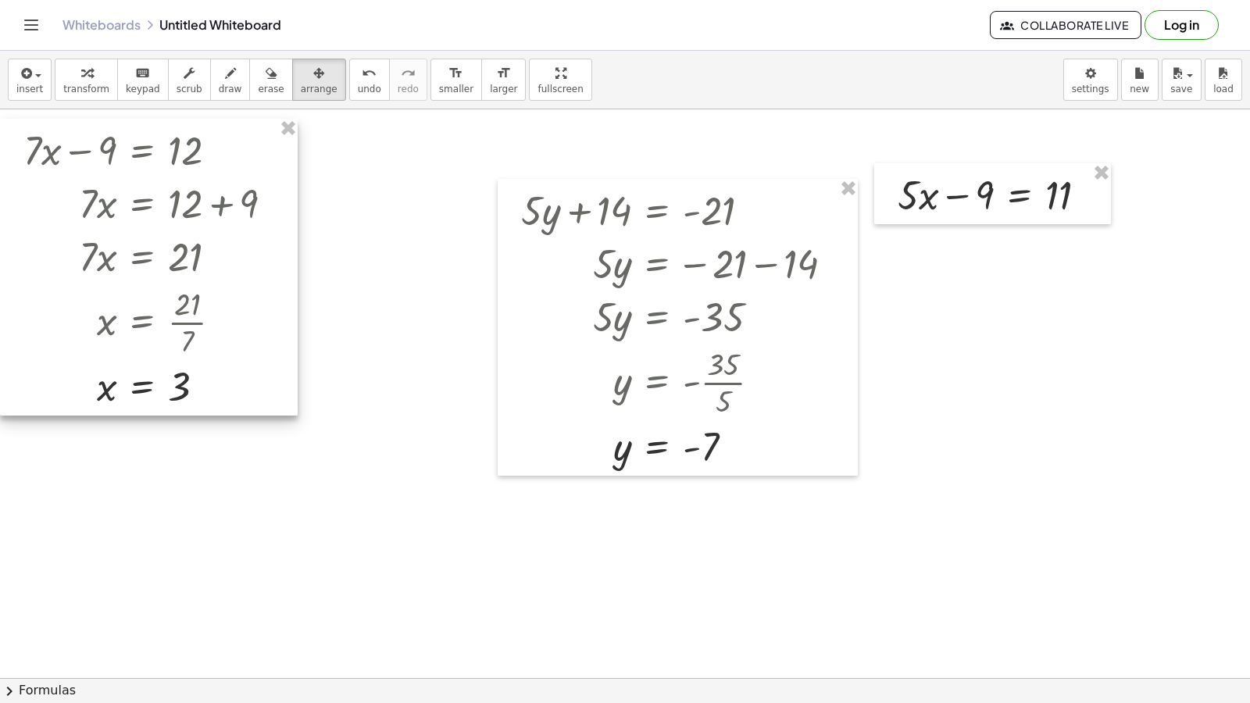
drag, startPoint x: 175, startPoint y: 174, endPoint x: 54, endPoint y: 136, distance: 127.0
click at [42, 134] on div at bounding box center [149, 267] width 298 height 297
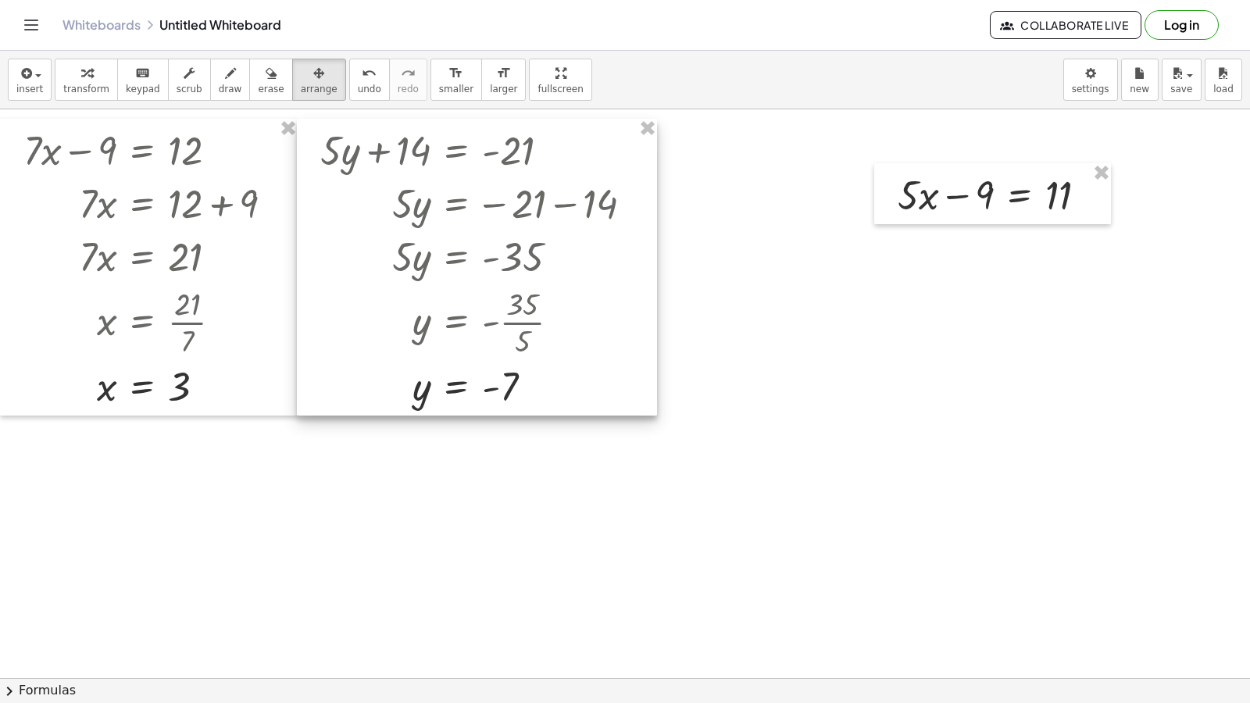
drag, startPoint x: 520, startPoint y: 186, endPoint x: 320, endPoint y: 123, distance: 210.3
click at [320, 123] on div at bounding box center [477, 267] width 360 height 297
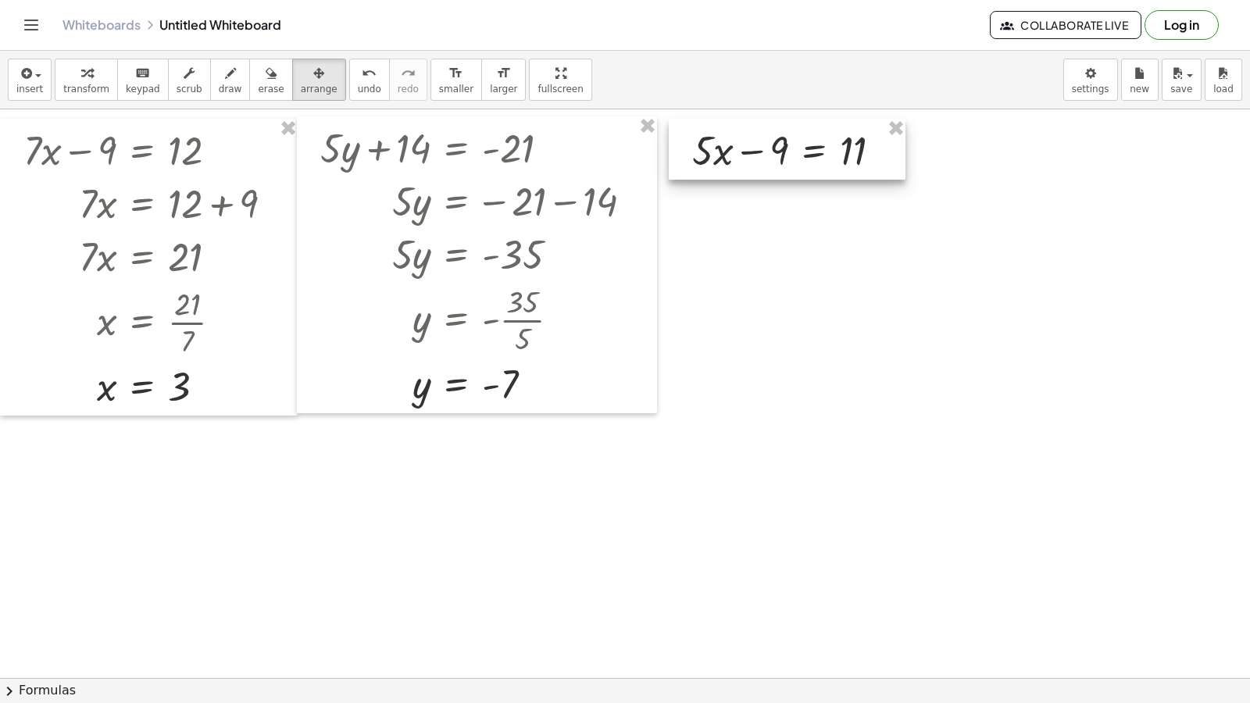
drag, startPoint x: 884, startPoint y: 170, endPoint x: 678, endPoint y: 125, distance: 210.3
click at [678, 125] on div at bounding box center [787, 149] width 237 height 61
click at [87, 98] on button "transform" at bounding box center [86, 80] width 63 height 42
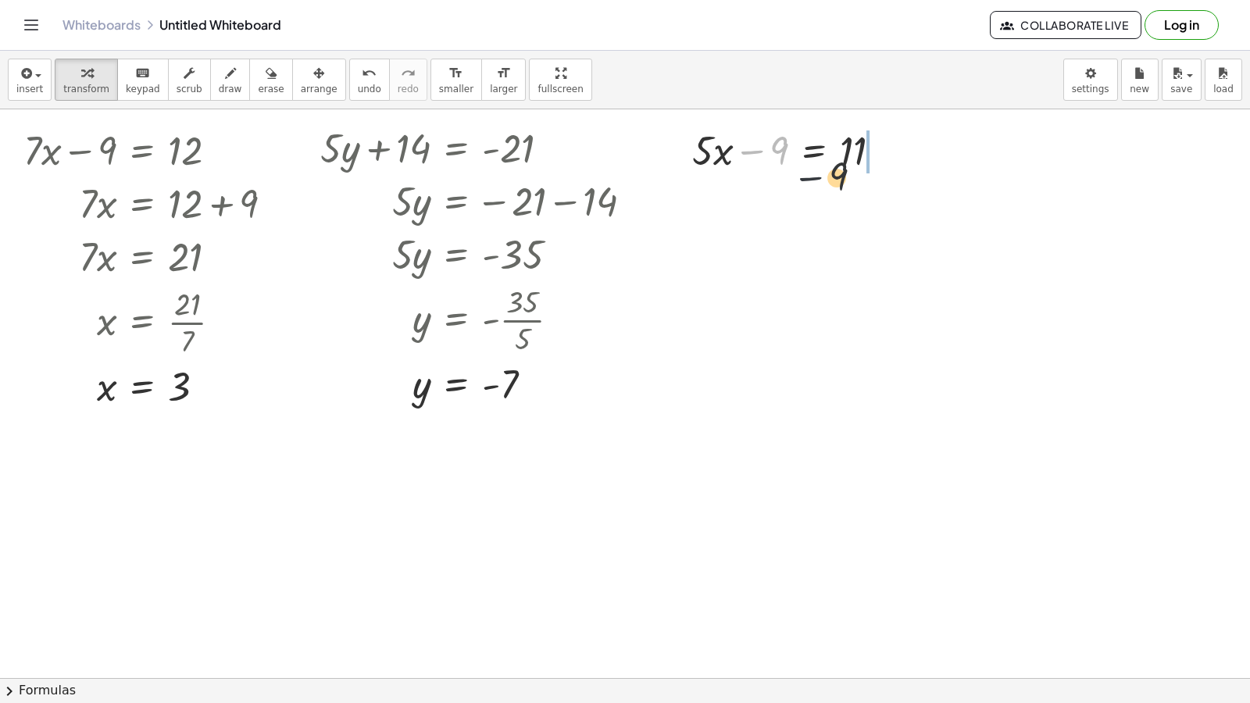
drag, startPoint x: 770, startPoint y: 152, endPoint x: 910, endPoint y: 135, distance: 141.6
click at [888, 195] on div at bounding box center [820, 196] width 273 height 53
click at [884, 217] on div at bounding box center [820, 196] width 273 height 53
click at [883, 205] on div at bounding box center [820, 196] width 273 height 53
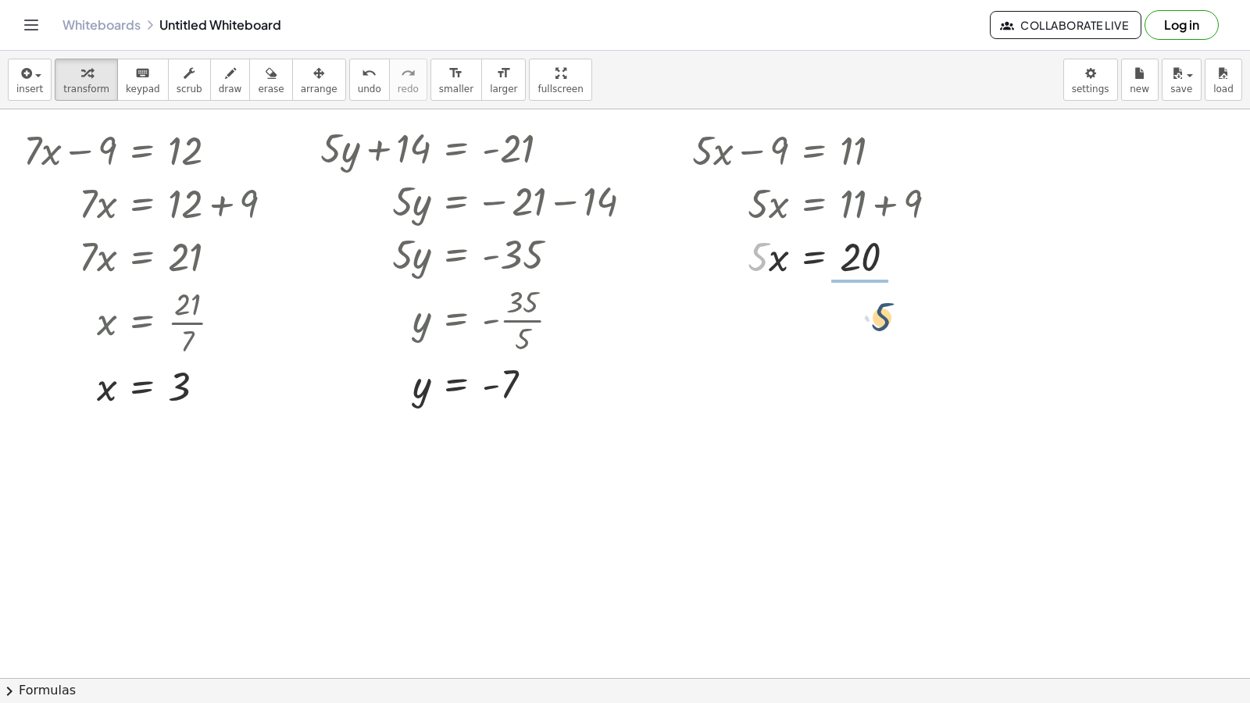
drag, startPoint x: 757, startPoint y: 261, endPoint x: 884, endPoint y: 320, distance: 139.5
click at [862, 316] on div at bounding box center [820, 321] width 273 height 78
click at [219, 84] on span "draw" at bounding box center [230, 89] width 23 height 11
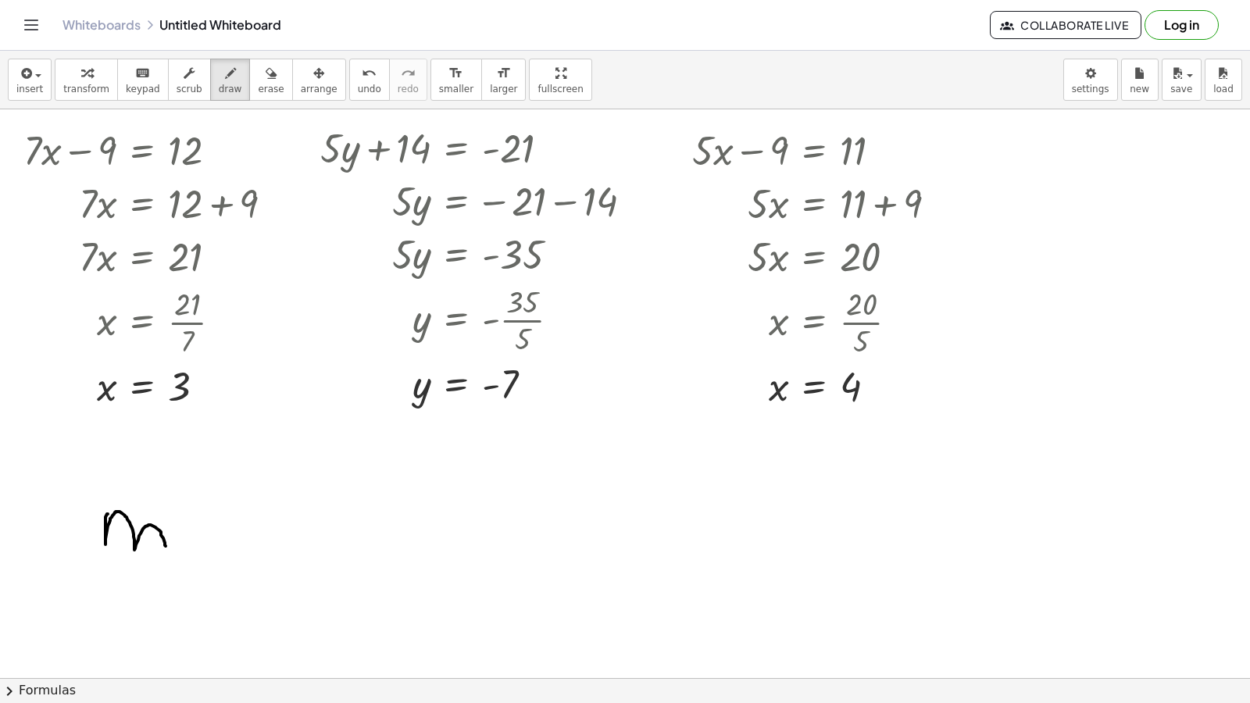
drag, startPoint x: 108, startPoint y: 514, endPoint x: 166, endPoint y: 546, distance: 66.1
drag, startPoint x: 180, startPoint y: 537, endPoint x: 231, endPoint y: 531, distance: 51.9
drag, startPoint x: 234, startPoint y: 531, endPoint x: 195, endPoint y: 544, distance: 41.3
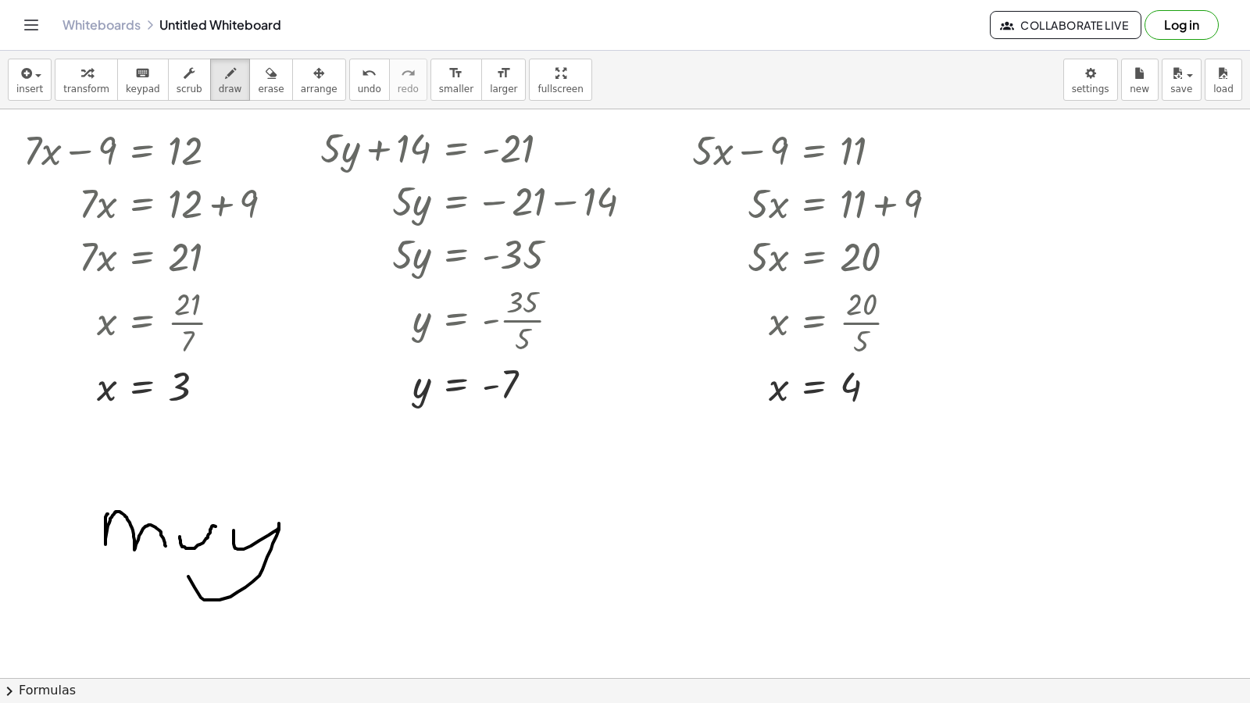
drag, startPoint x: 359, startPoint y: 523, endPoint x: 352, endPoint y: 492, distance: 32.0
drag, startPoint x: 417, startPoint y: 548, endPoint x: 405, endPoint y: 512, distance: 38.1
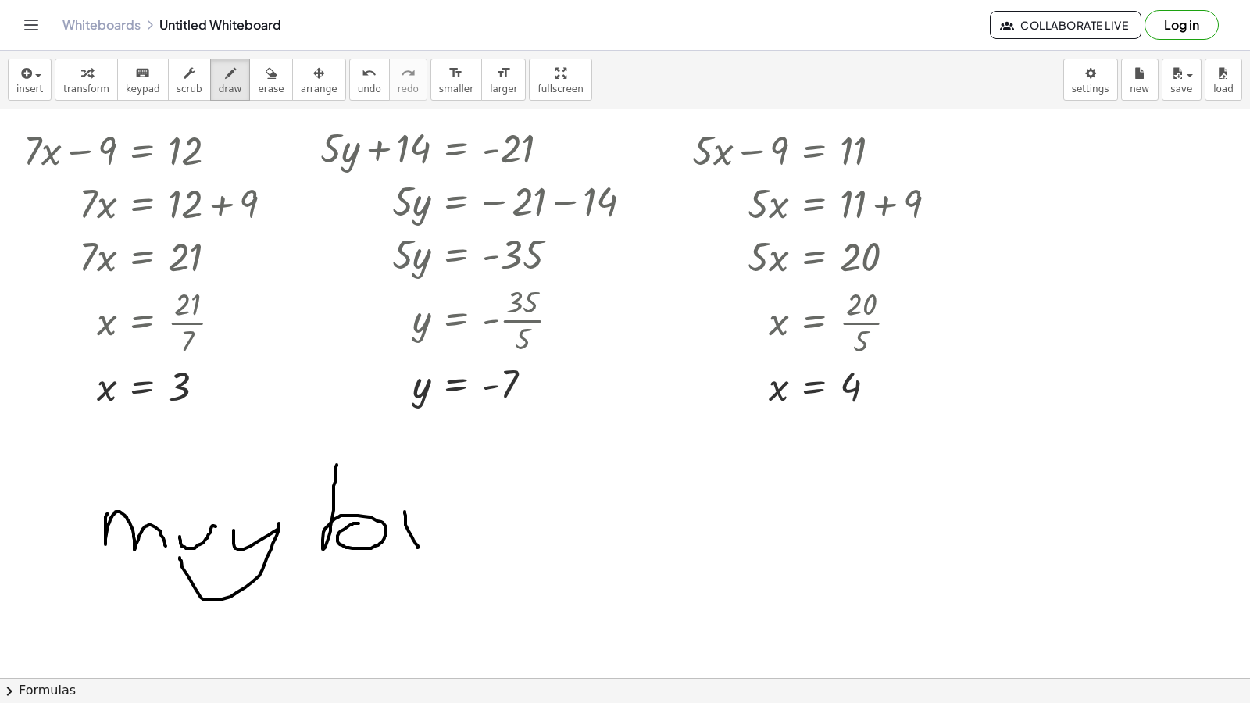
drag, startPoint x: 450, startPoint y: 524, endPoint x: 470, endPoint y: 538, distance: 23.6
drag, startPoint x: 488, startPoint y: 516, endPoint x: 523, endPoint y: 538, distance: 41.4
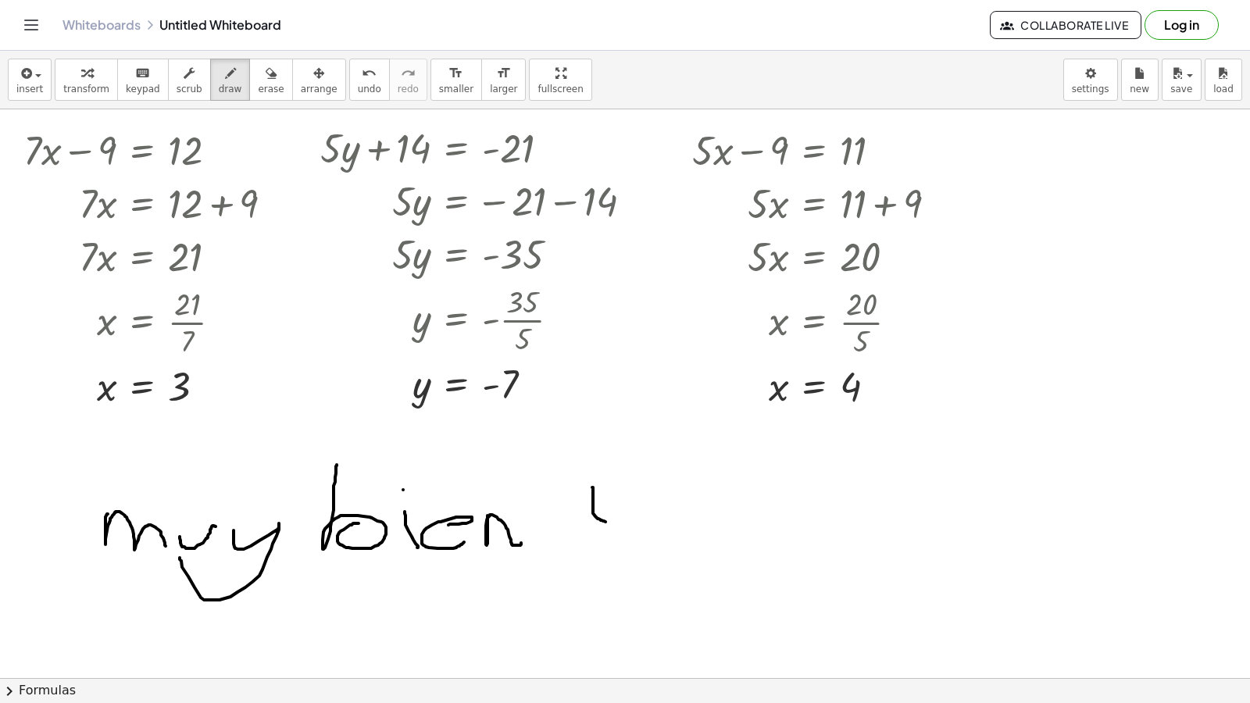
drag, startPoint x: 592, startPoint y: 488, endPoint x: 614, endPoint y: 523, distance: 42.1
drag, startPoint x: 656, startPoint y: 502, endPoint x: 679, endPoint y: 509, distance: 24.5
drag, startPoint x: 740, startPoint y: 501, endPoint x: 775, endPoint y: 497, distance: 35.4
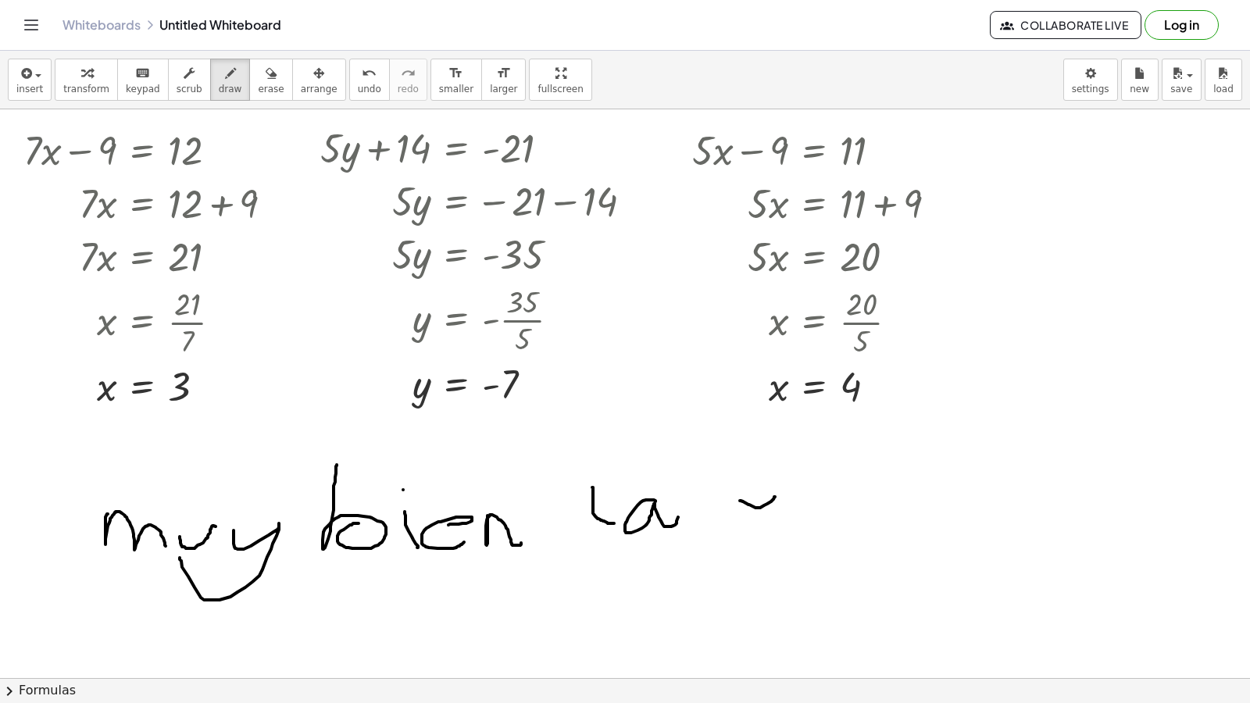
drag, startPoint x: 775, startPoint y: 499, endPoint x: 779, endPoint y: 508, distance: 9.4
drag, startPoint x: 808, startPoint y: 490, endPoint x: 782, endPoint y: 523, distance: 42.3
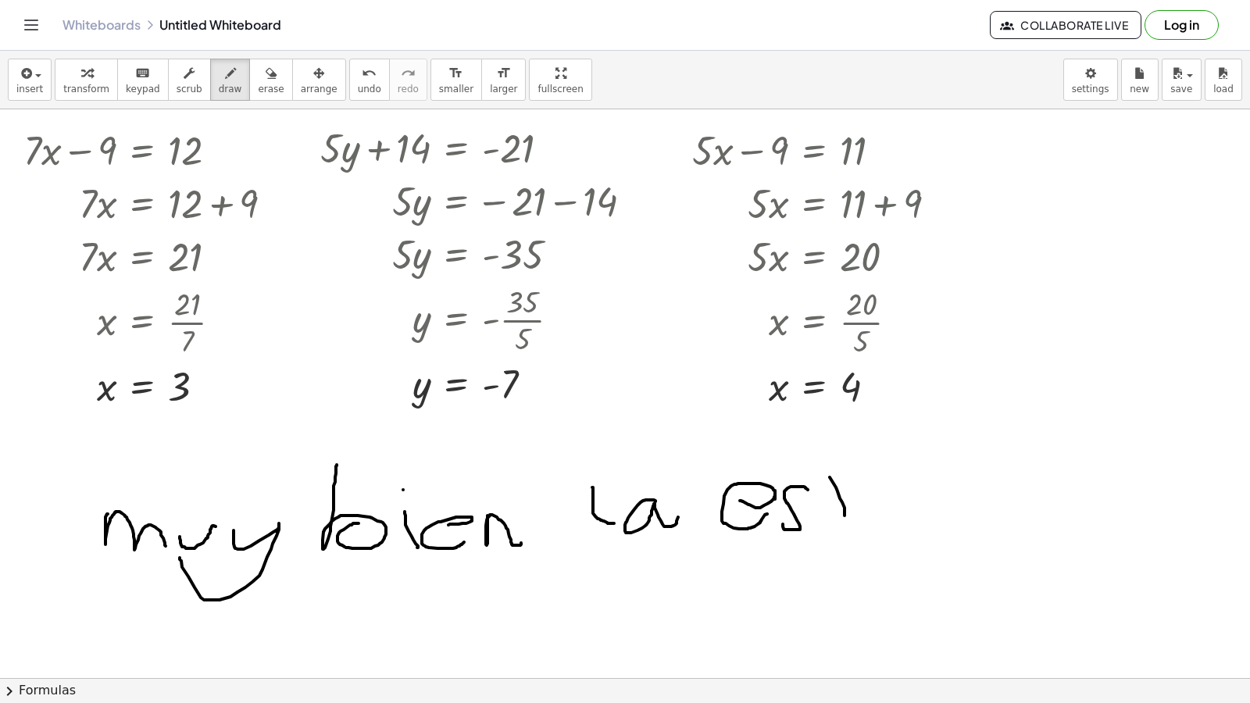
drag, startPoint x: 823, startPoint y: 506, endPoint x: 891, endPoint y: 495, distance: 69.6
drag, startPoint x: 896, startPoint y: 499, endPoint x: 929, endPoint y: 511, distance: 34.8
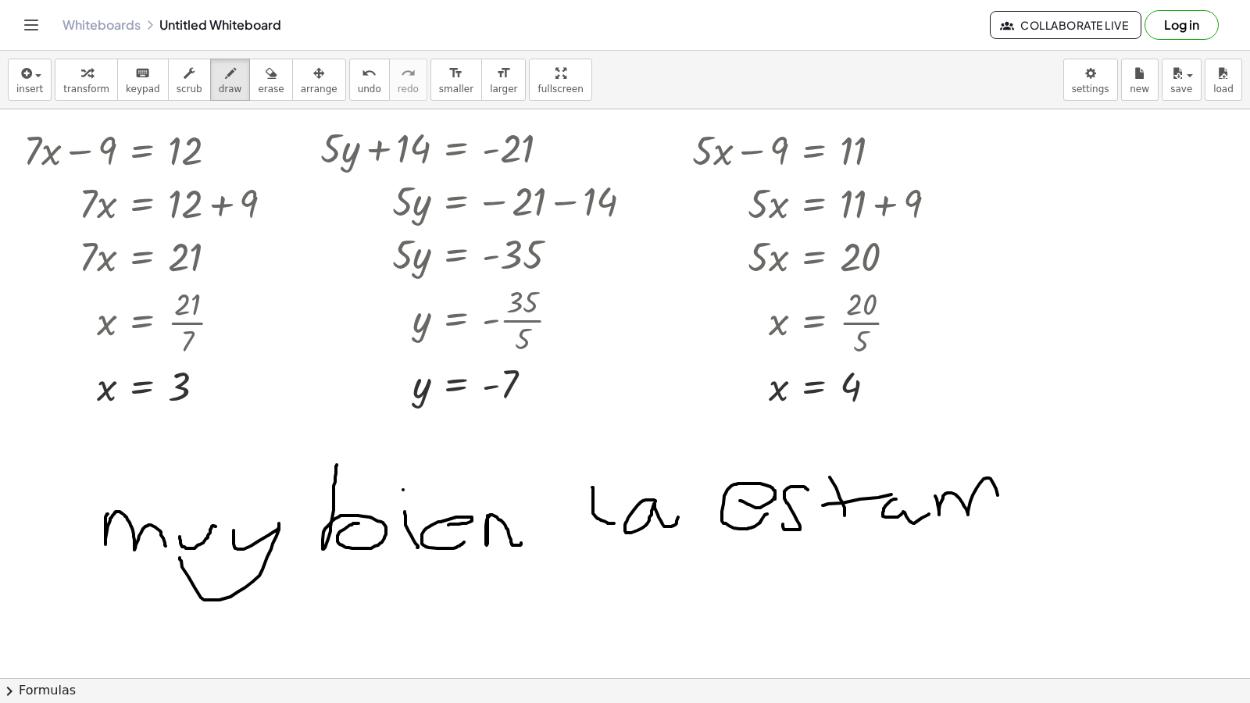
drag, startPoint x: 939, startPoint y: 512, endPoint x: 1000, endPoint y: 503, distance: 61.5
drag, startPoint x: 1026, startPoint y: 488, endPoint x: 1049, endPoint y: 493, distance: 23.9
drag, startPoint x: 1089, startPoint y: 481, endPoint x: 1005, endPoint y: 542, distance: 104.1
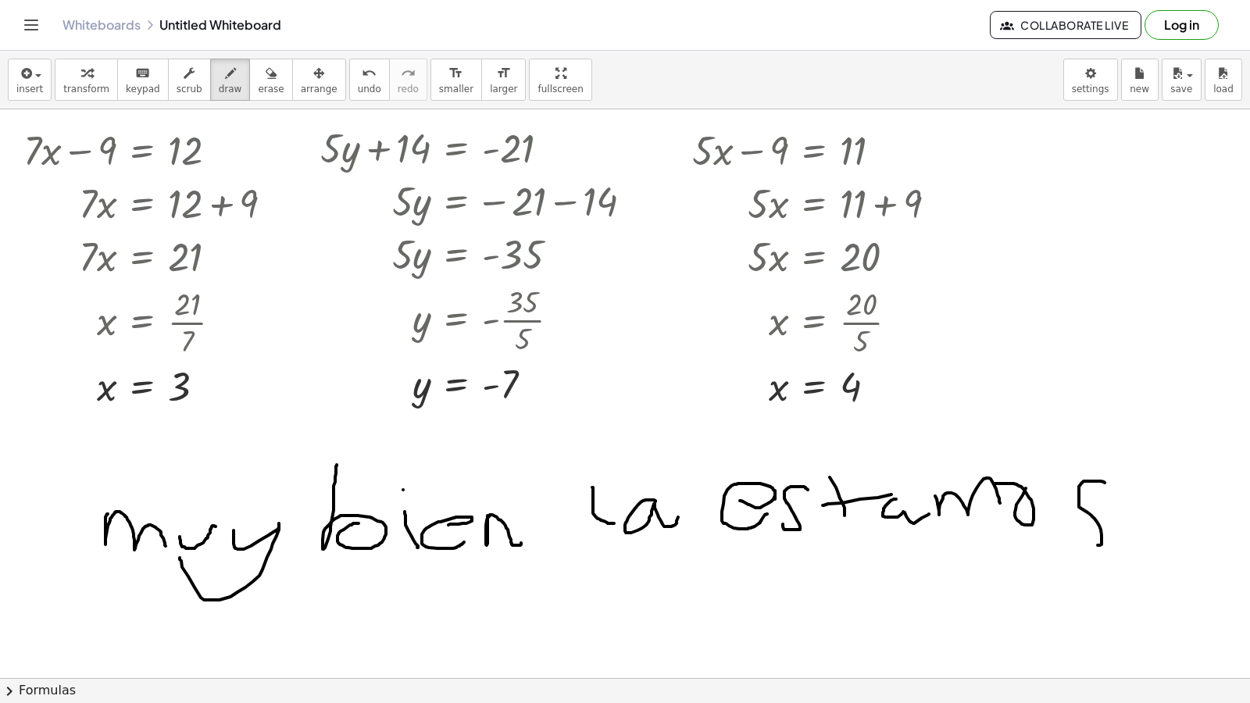
drag, startPoint x: 358, startPoint y: 615, endPoint x: 377, endPoint y: 641, distance: 32.5
drag, startPoint x: 395, startPoint y: 619, endPoint x: 454, endPoint y: 629, distance: 60.2
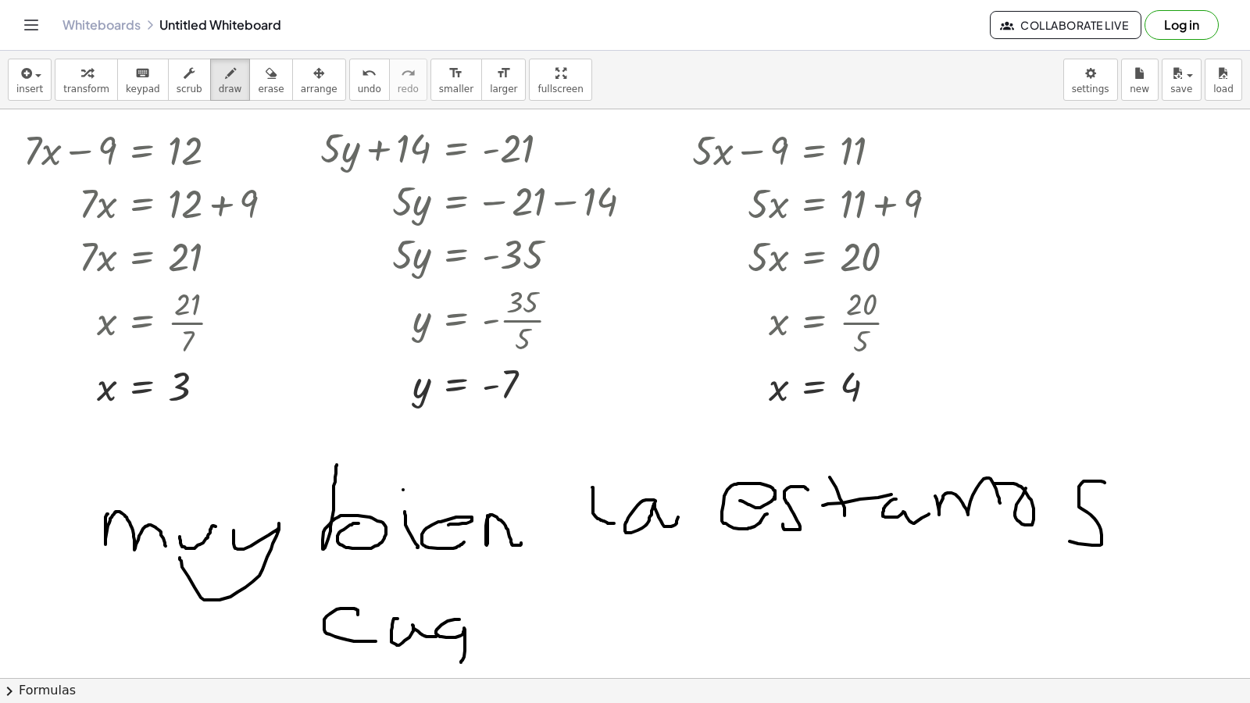
drag, startPoint x: 459, startPoint y: 620, endPoint x: 437, endPoint y: 648, distance: 36.7
drag, startPoint x: 490, startPoint y: 613, endPoint x: 531, endPoint y: 628, distance: 44.0
drag, startPoint x: 531, startPoint y: 614, endPoint x: 586, endPoint y: 634, distance: 59.1
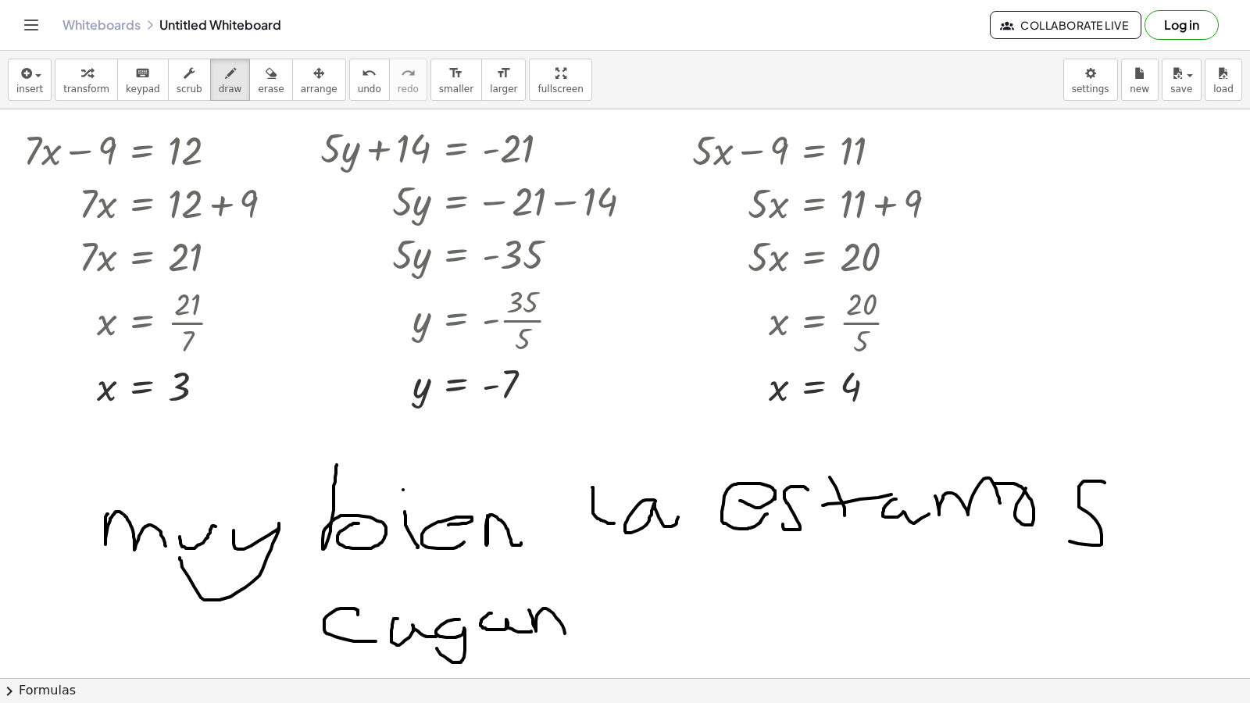
drag, startPoint x: 618, startPoint y: 615, endPoint x: 606, endPoint y: 624, distance: 15.0
drag, startPoint x: 634, startPoint y: 610, endPoint x: 623, endPoint y: 609, distance: 10.2
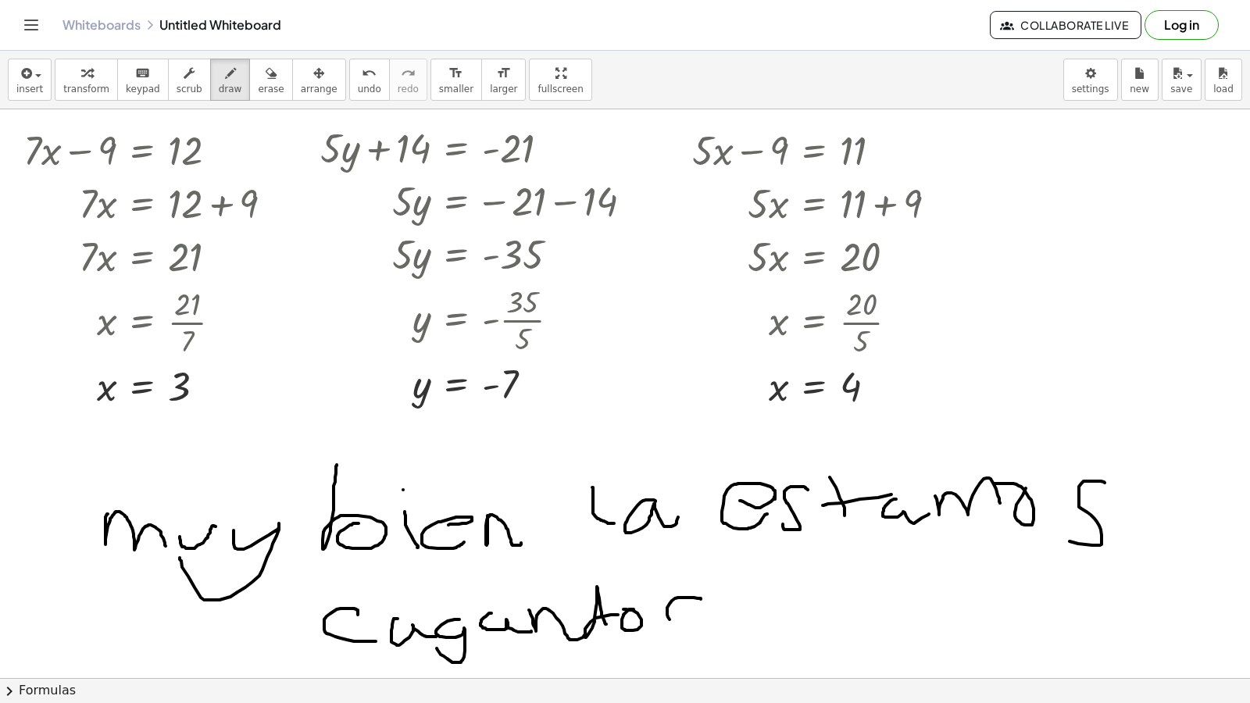
drag, startPoint x: 701, startPoint y: 599, endPoint x: 707, endPoint y: 615, distance: 16.8
drag, startPoint x: 717, startPoint y: 581, endPoint x: 761, endPoint y: 623, distance: 60.8
drag, startPoint x: 765, startPoint y: 626, endPoint x: 764, endPoint y: 607, distance: 18.8
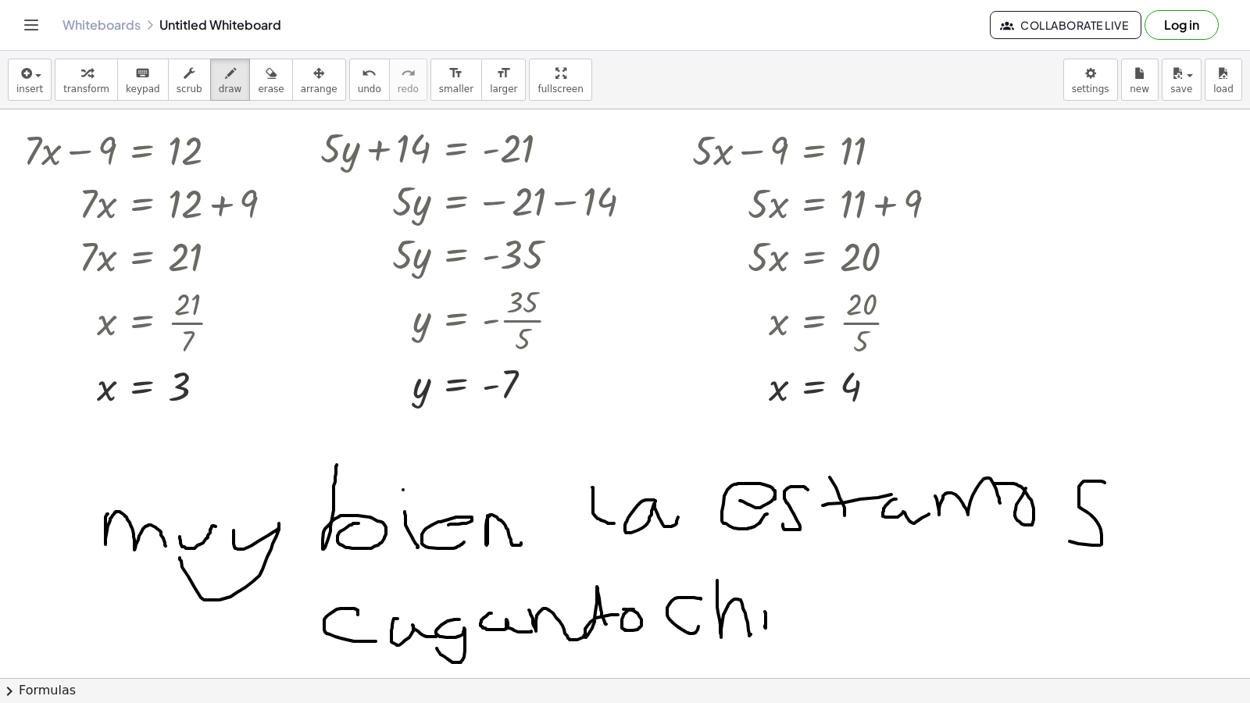
drag, startPoint x: 831, startPoint y: 598, endPoint x: 805, endPoint y: 628, distance: 39.3
drag
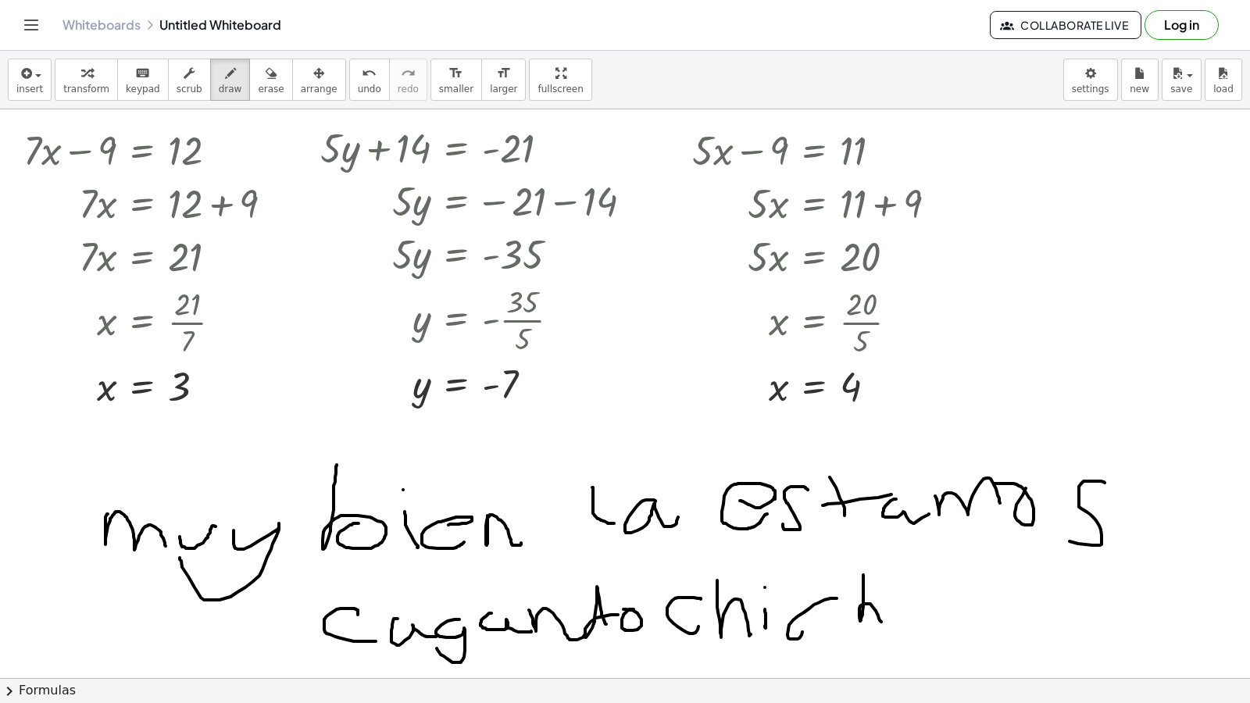
click at [258, 91] on span "erase" at bounding box center [271, 89] width 26 height 11
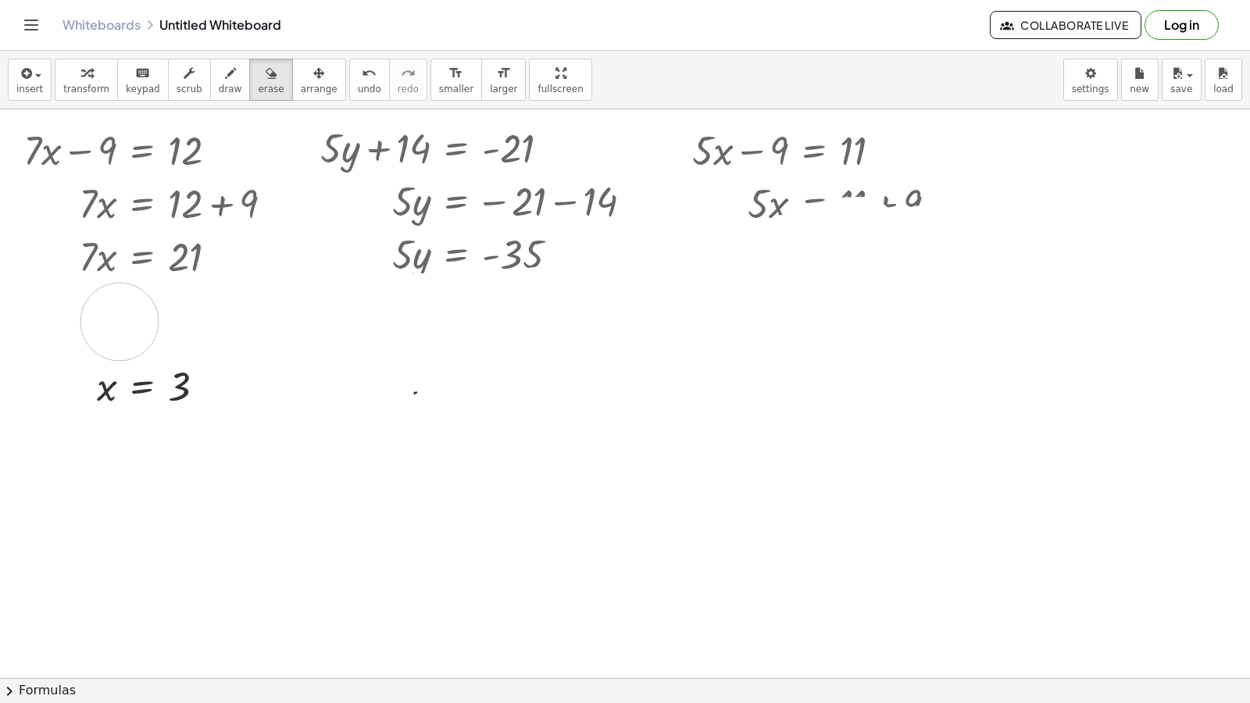
drag, startPoint x: 1134, startPoint y: 490, endPoint x: 799, endPoint y: 197, distance: 445.2
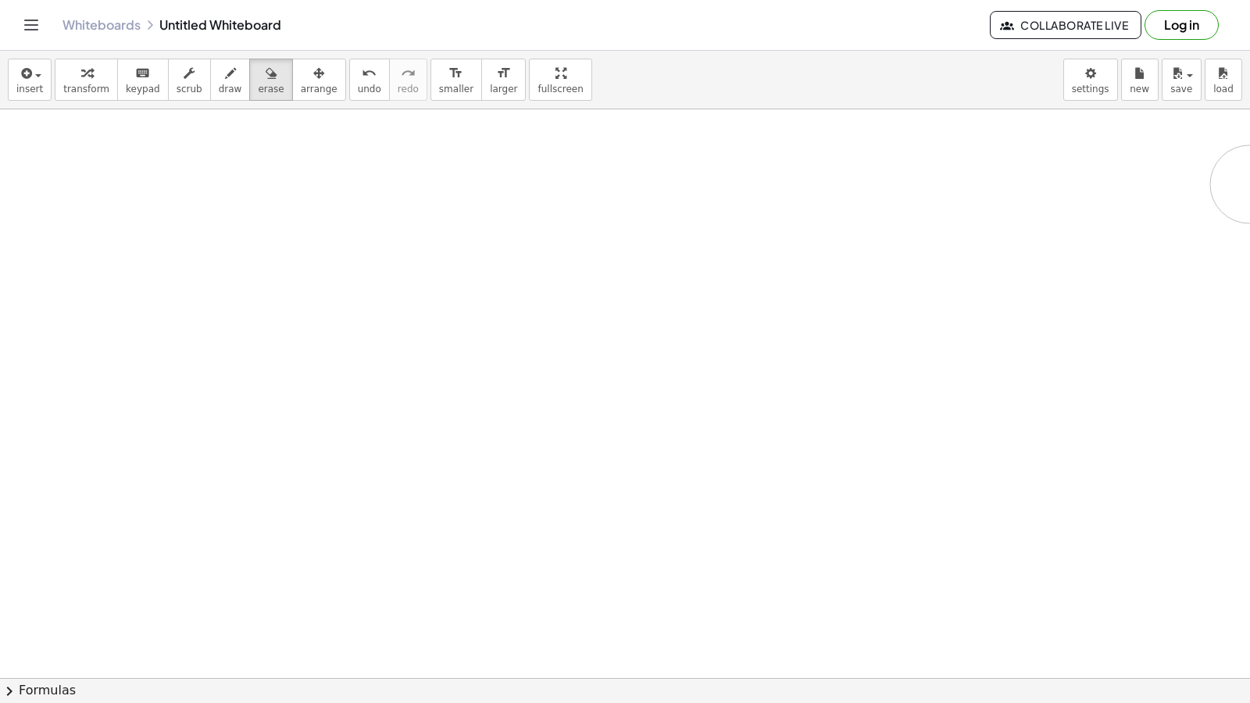
drag, startPoint x: 924, startPoint y: 366, endPoint x: 1249, endPoint y: 184, distance: 372.2
click at [1249, 184] on div "+ · 7 · x − 9 = 12 Go back to this line Copy line as LaTeX Copy derivation as L…" at bounding box center [625, 393] width 1250 height 569
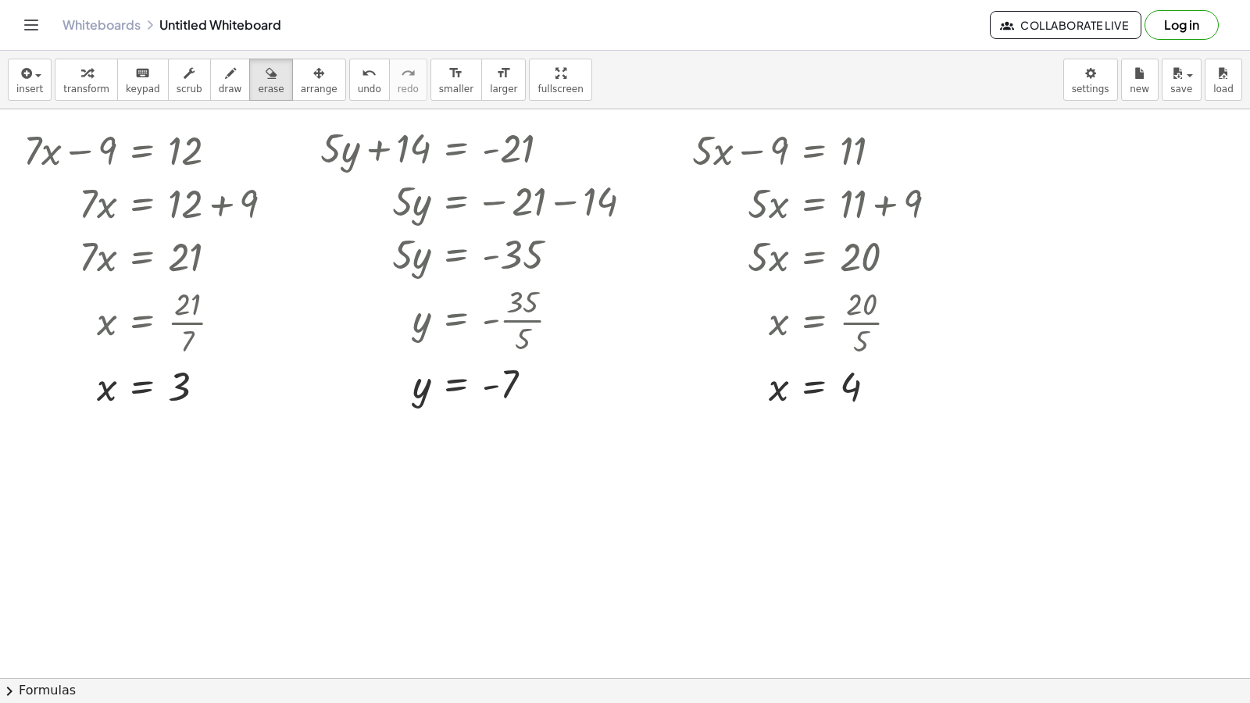
click at [82, 88] on span "transform" at bounding box center [86, 89] width 46 height 11
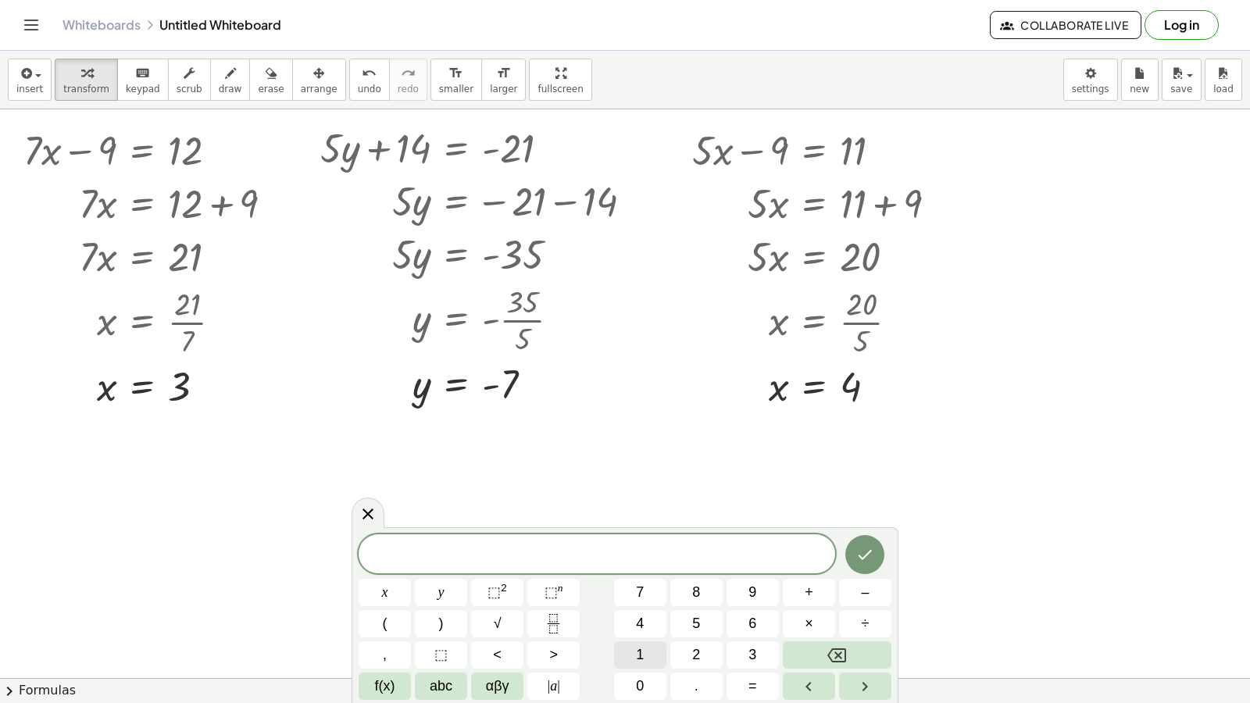
click at [653, 654] on button "1" at bounding box center [640, 654] width 52 height 27
click at [633, 623] on button "4" at bounding box center [640, 623] width 52 height 27
click at [425, 592] on button "y" at bounding box center [441, 592] width 52 height 27
click at [862, 591] on span "–" at bounding box center [865, 592] width 8 height 21
click at [697, 657] on button "2" at bounding box center [696, 654] width 52 height 27
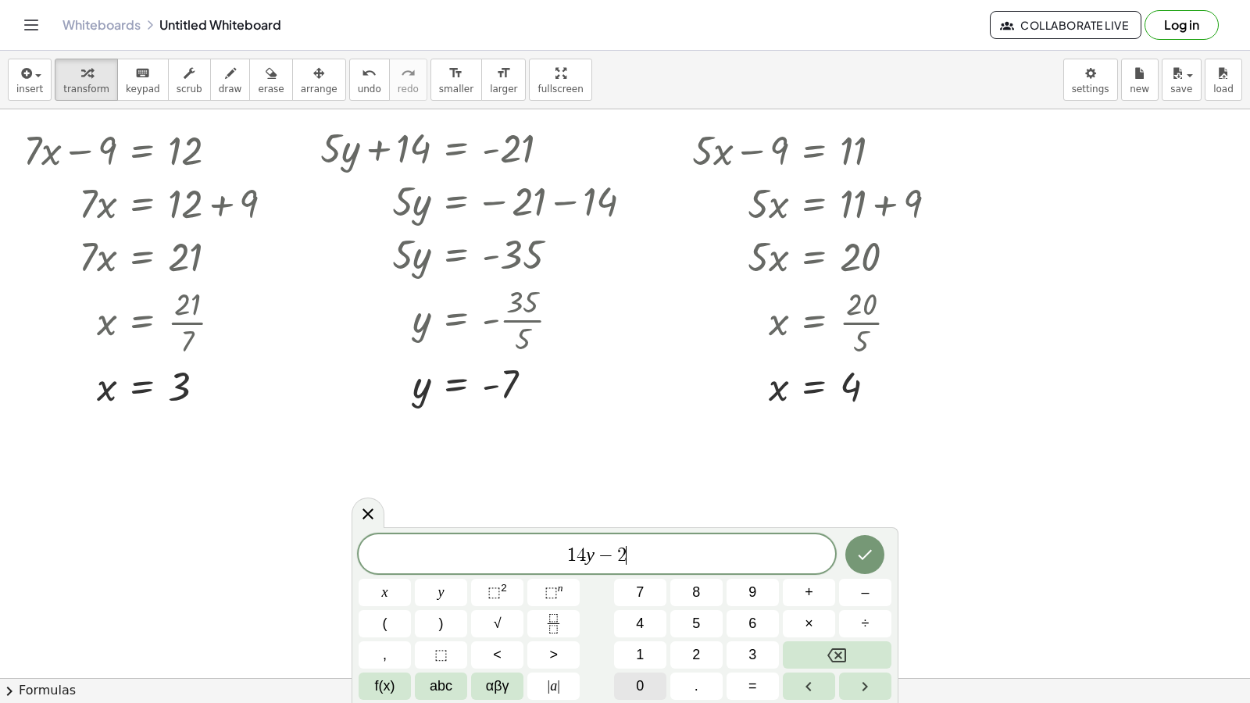
click at [643, 681] on span "0" at bounding box center [640, 686] width 8 height 21
click at [739, 686] on button "=" at bounding box center [753, 686] width 52 height 27
click at [706, 663] on button "2" at bounding box center [696, 654] width 52 height 27
click at [860, 553] on icon "Done" at bounding box center [865, 554] width 19 height 19
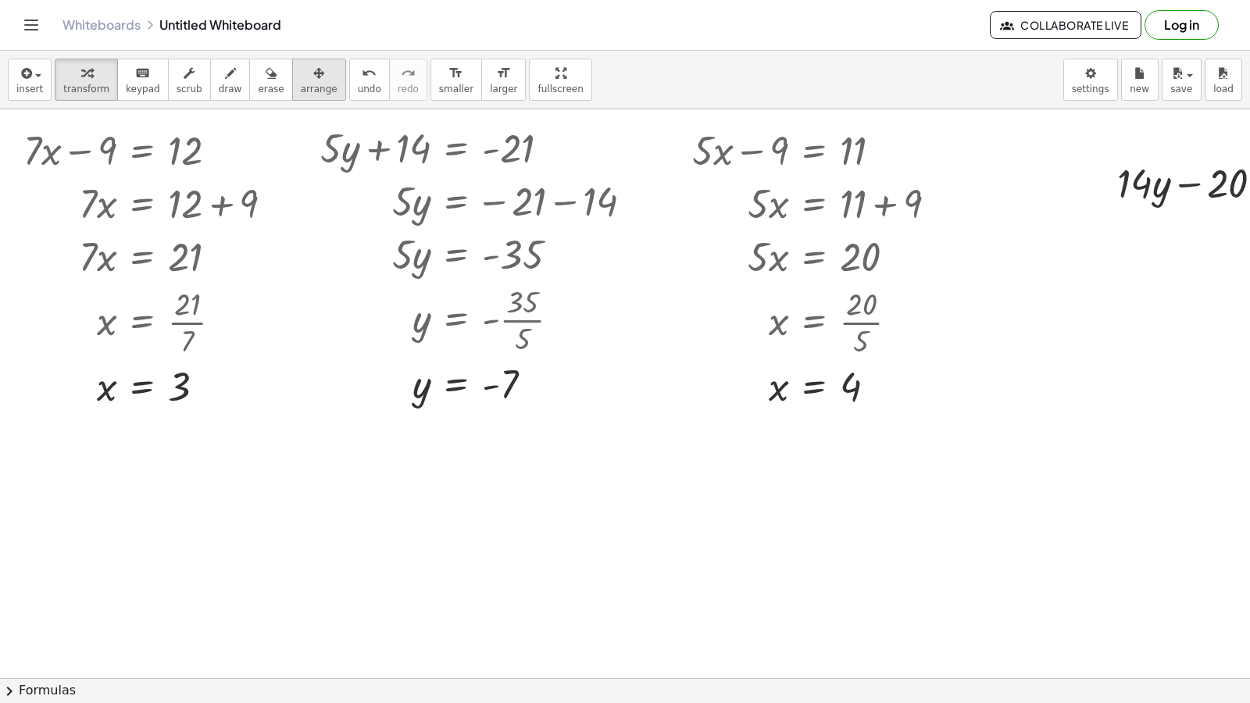
click at [301, 84] on span "arrange" at bounding box center [319, 89] width 37 height 11
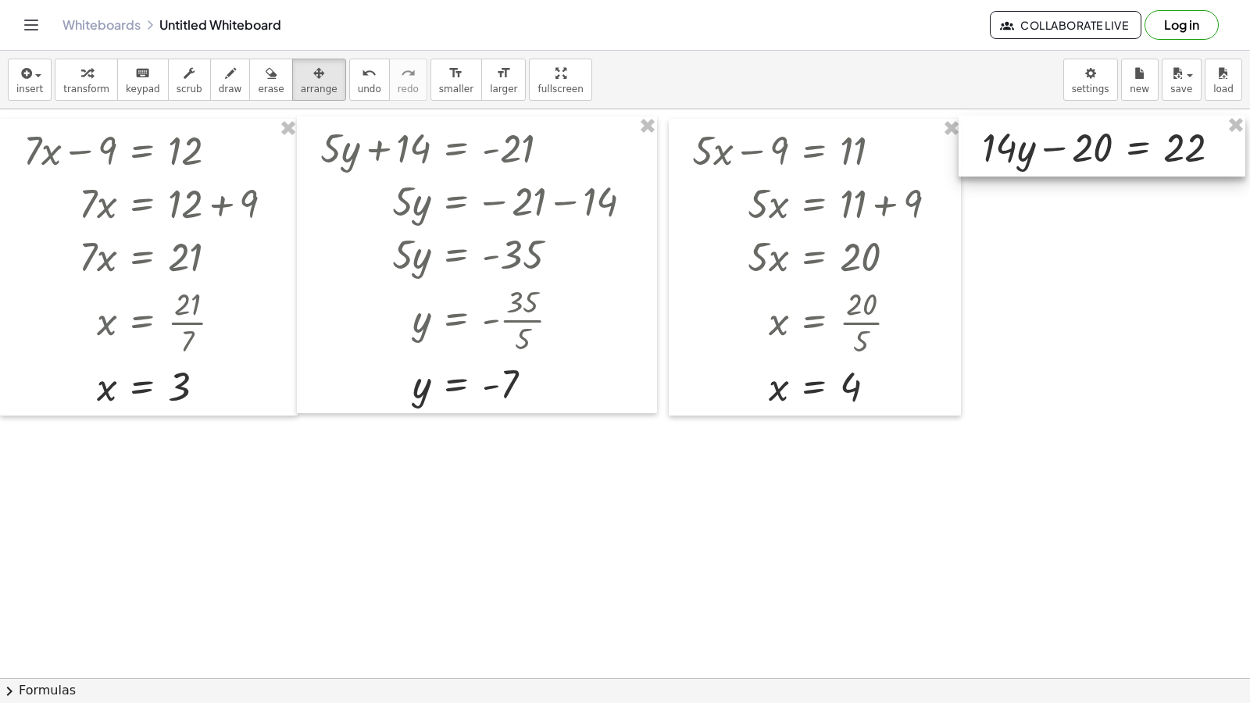
drag, startPoint x: 1131, startPoint y: 161, endPoint x: 995, endPoint y: 125, distance: 139.9
click at [995, 125] on div at bounding box center [1102, 146] width 287 height 61
click at [92, 79] on div "button" at bounding box center [86, 72] width 46 height 19
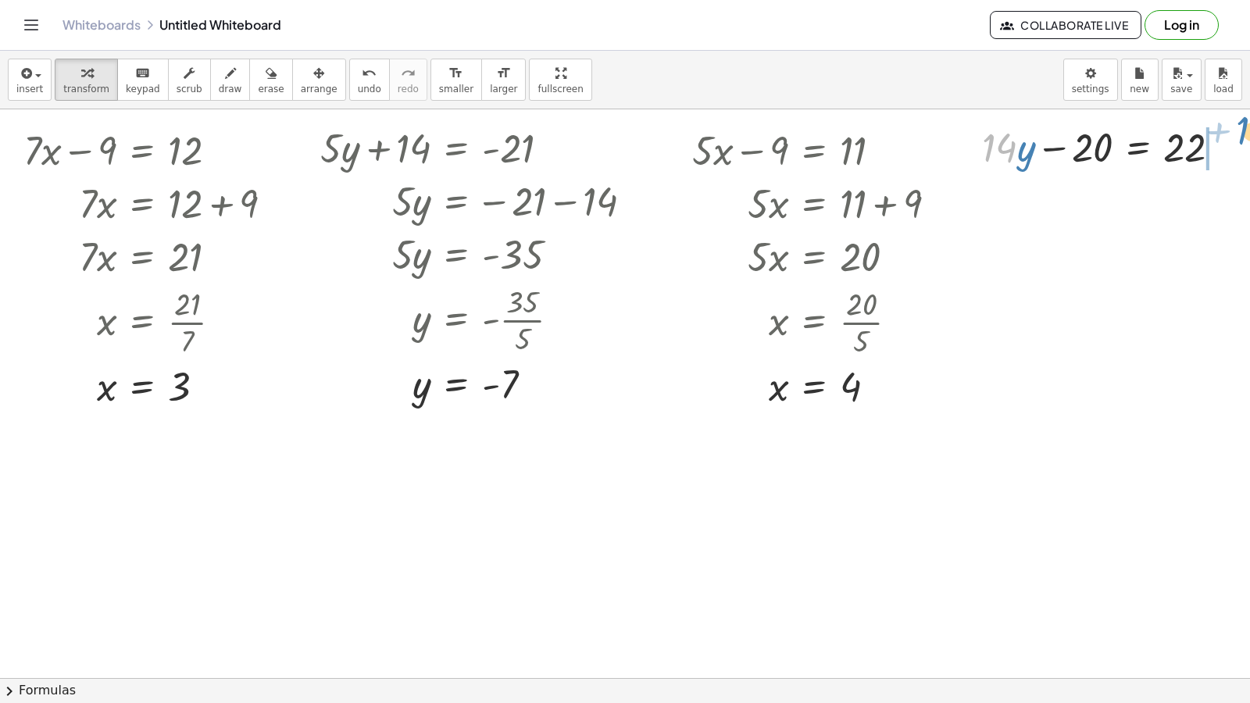
drag, startPoint x: 995, startPoint y: 152, endPoint x: 1249, endPoint y: 133, distance: 255.4
click at [1249, 133] on div "+ · 7 · x − 9 = 12 Go back to this line Copy line as LaTeX Copy derivation as L…" at bounding box center [625, 393] width 1250 height 569
click at [1224, 203] on div at bounding box center [1152, 199] width 357 height 53
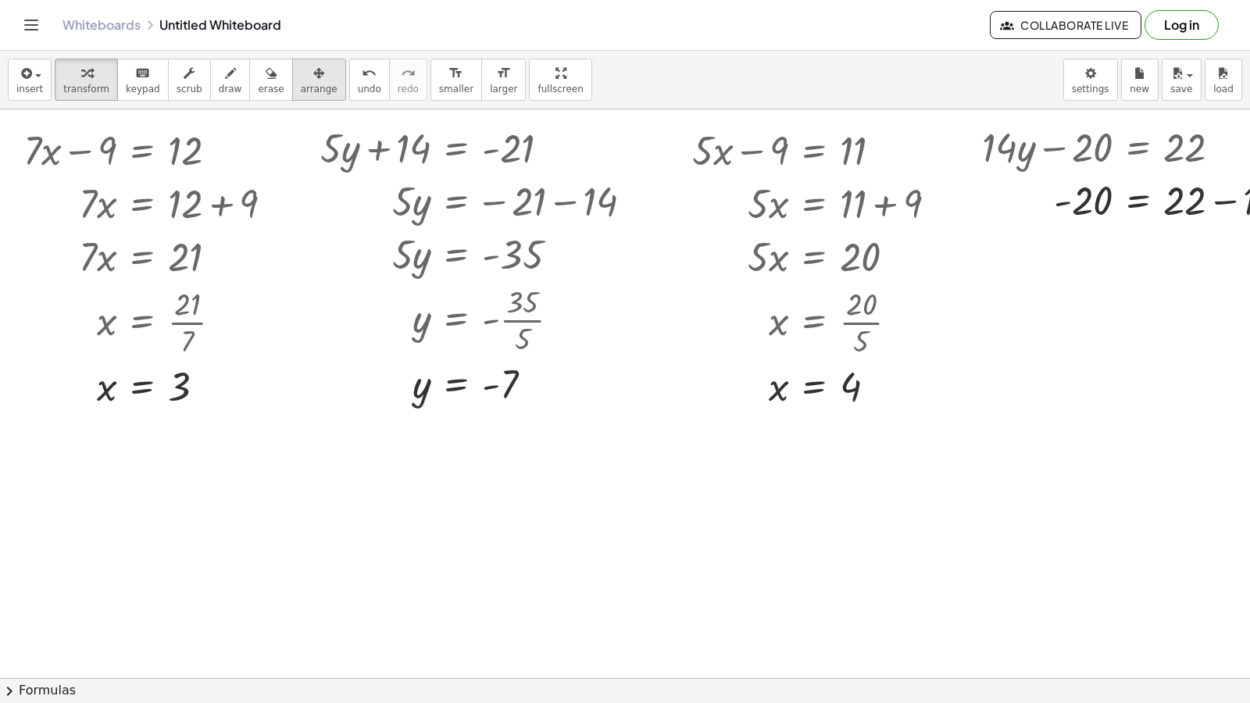
click at [313, 78] on icon "button" at bounding box center [318, 73] width 11 height 19
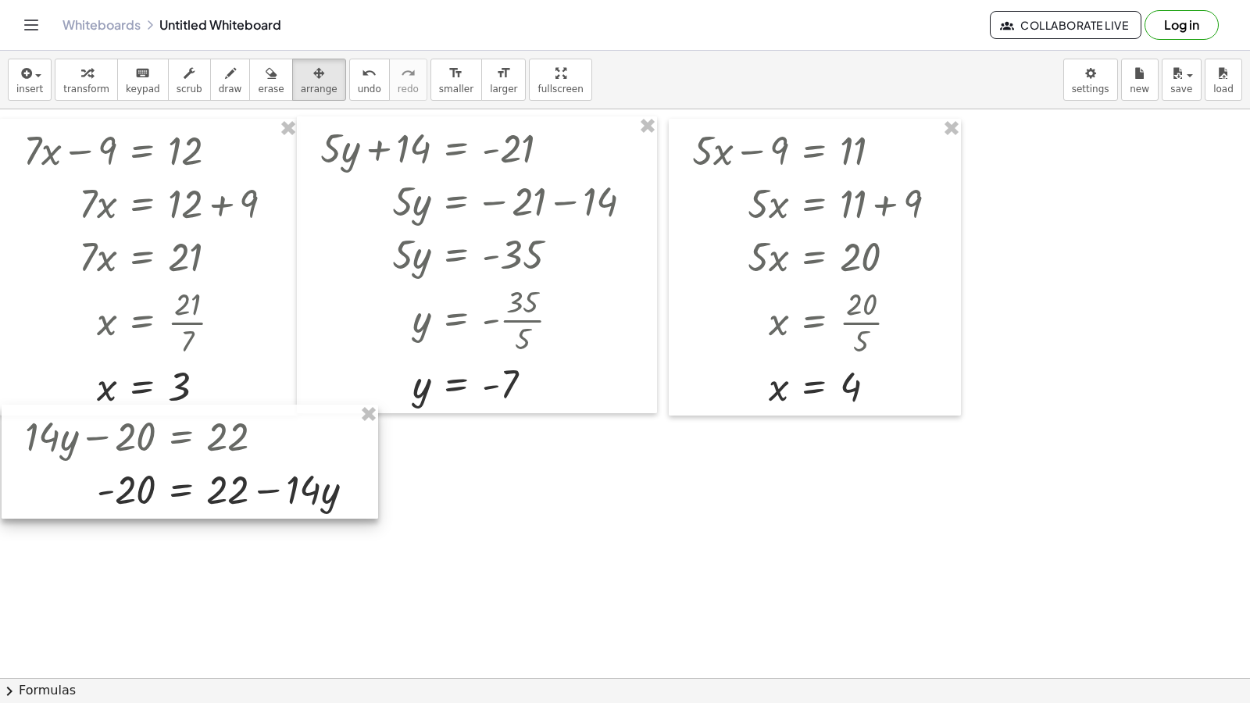
drag, startPoint x: 988, startPoint y: 180, endPoint x: 28, endPoint y: 466, distance: 1000.9
click at [28, 466] on div at bounding box center [190, 462] width 377 height 114
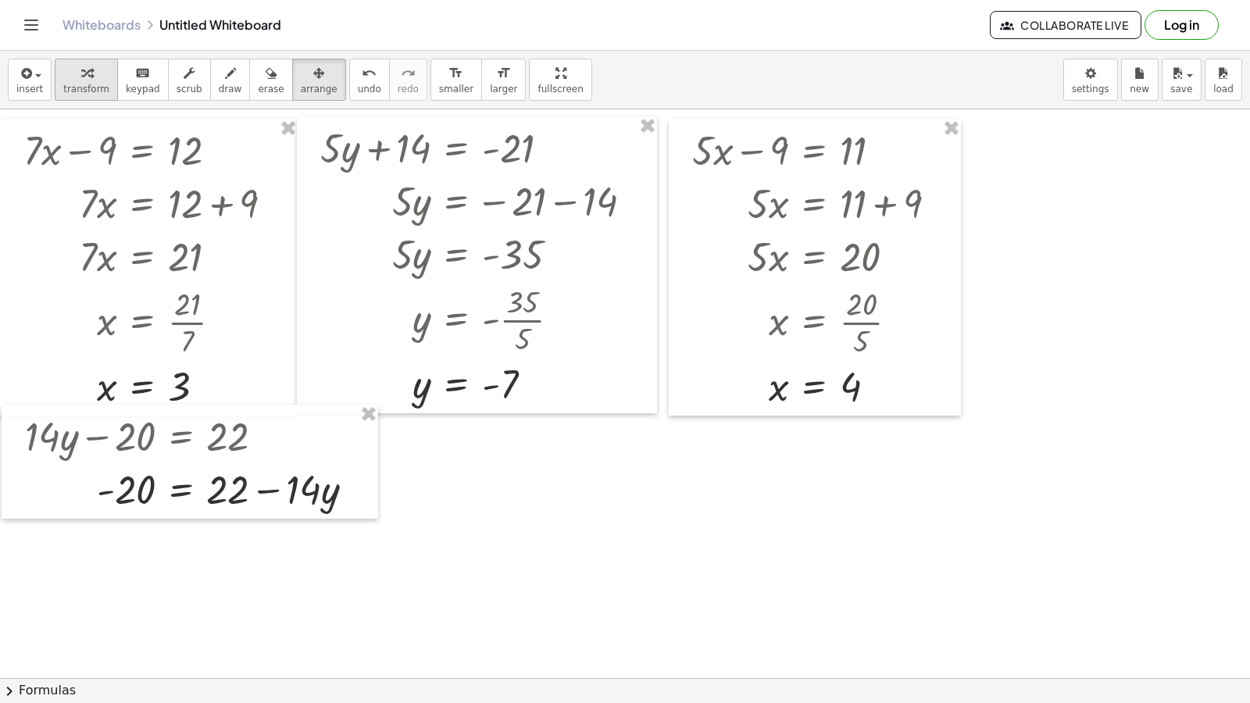
click at [73, 86] on span "transform" at bounding box center [86, 89] width 46 height 11
click at [42, 516] on div "+ · 14 · y − 20 = 22 · 14 · y - 20 = 22 + −" at bounding box center [190, 462] width 377 height 114
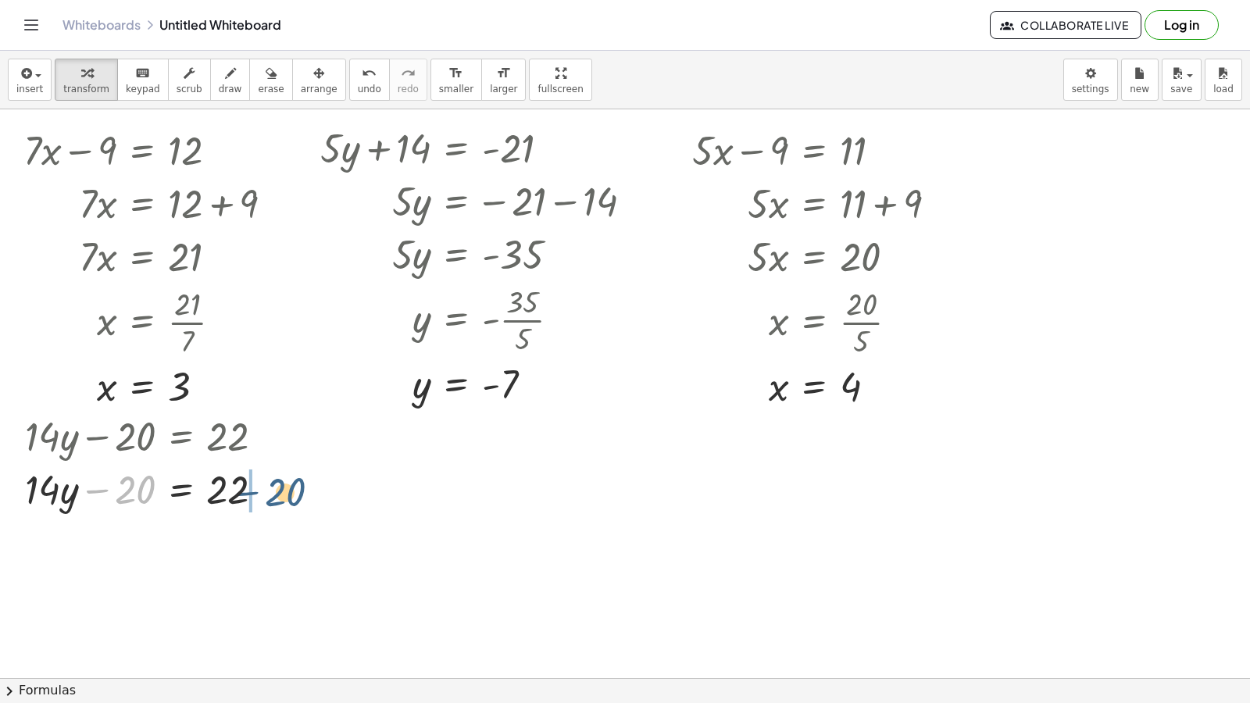
drag, startPoint x: 135, startPoint y: 498, endPoint x: 298, endPoint y: 494, distance: 162.6
click at [270, 495] on div at bounding box center [189, 488] width 345 height 53
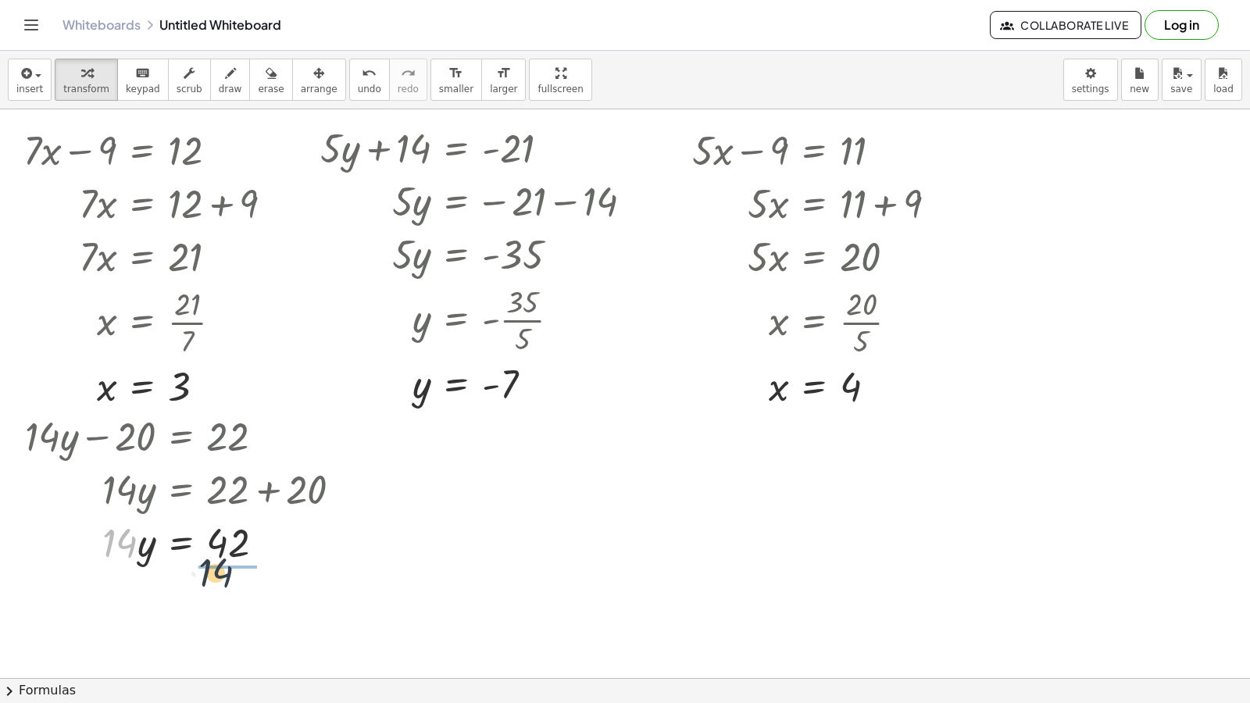
drag, startPoint x: 214, startPoint y: 575, endPoint x: 228, endPoint y: 571, distance: 14.6
click at [181, 437] on div "+ · 14 · y − 20 = 22 - 20 = + 22 − · 14 · y + · 14 · y − 20 = 22 · 14 · y = + 2…" at bounding box center [181, 437] width 0 height 0
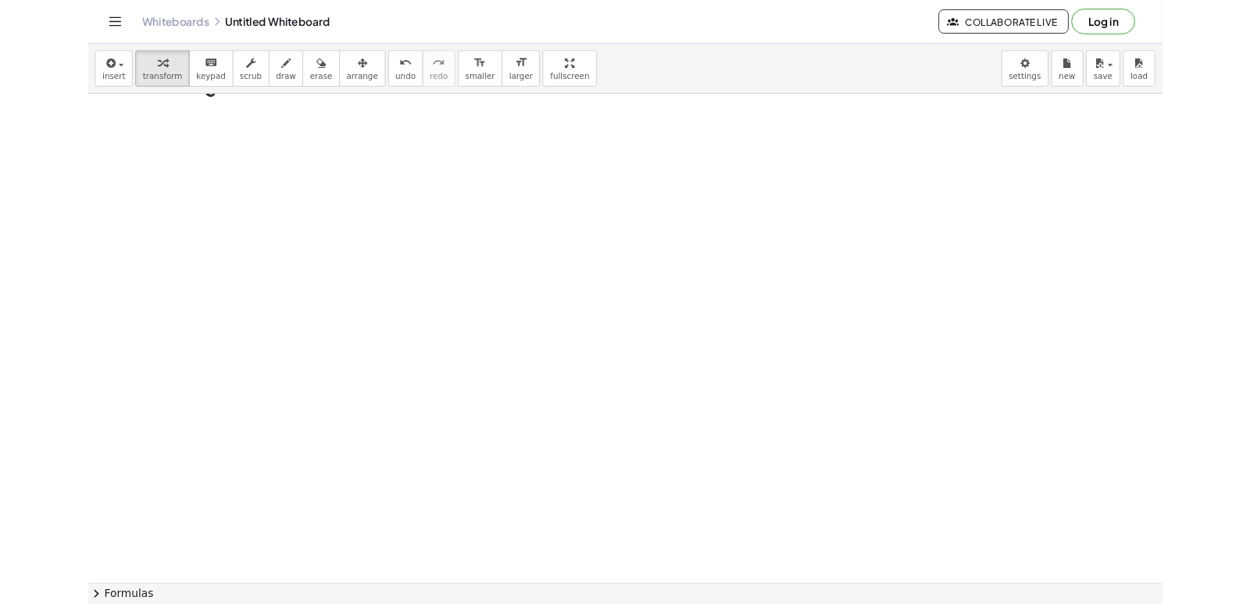
scroll to position [547, 0]
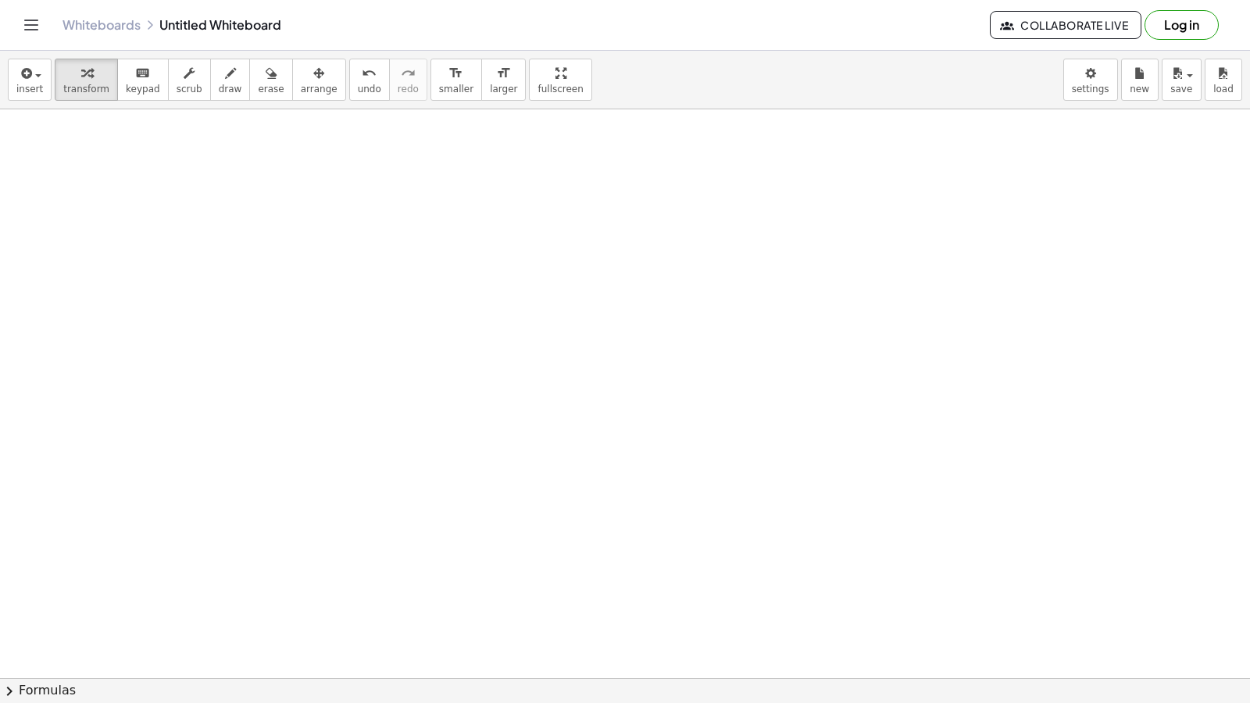
click at [120, 186] on div at bounding box center [692, 181] width 1384 height 1239
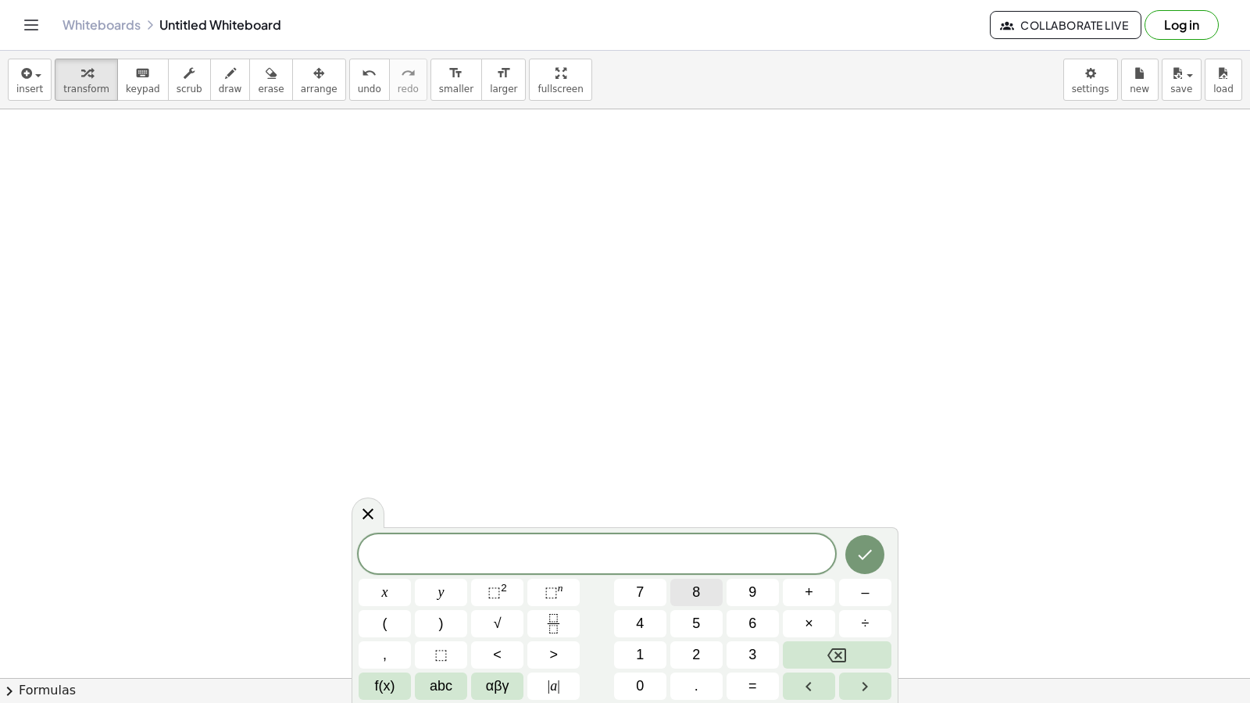
click at [707, 595] on button "8" at bounding box center [696, 592] width 52 height 27
click at [391, 600] on button "x" at bounding box center [385, 592] width 52 height 27
click at [802, 599] on button "+" at bounding box center [809, 592] width 52 height 27
click at [693, 652] on span "2" at bounding box center [696, 655] width 8 height 21
click at [657, 656] on button "1" at bounding box center [640, 654] width 52 height 27
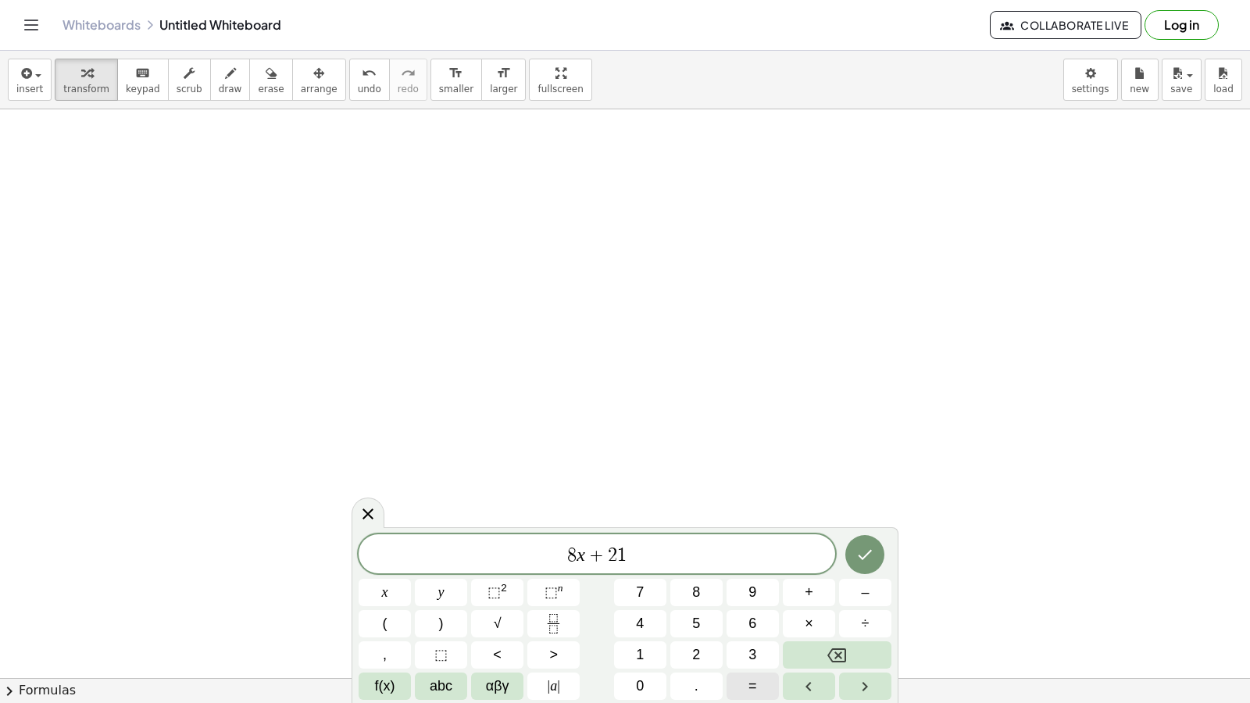
click at [756, 688] on span "=" at bounding box center [752, 686] width 9 height 21
click at [695, 620] on span "5" at bounding box center [696, 623] width 8 height 21
click at [857, 553] on icon "Done" at bounding box center [865, 554] width 19 height 19
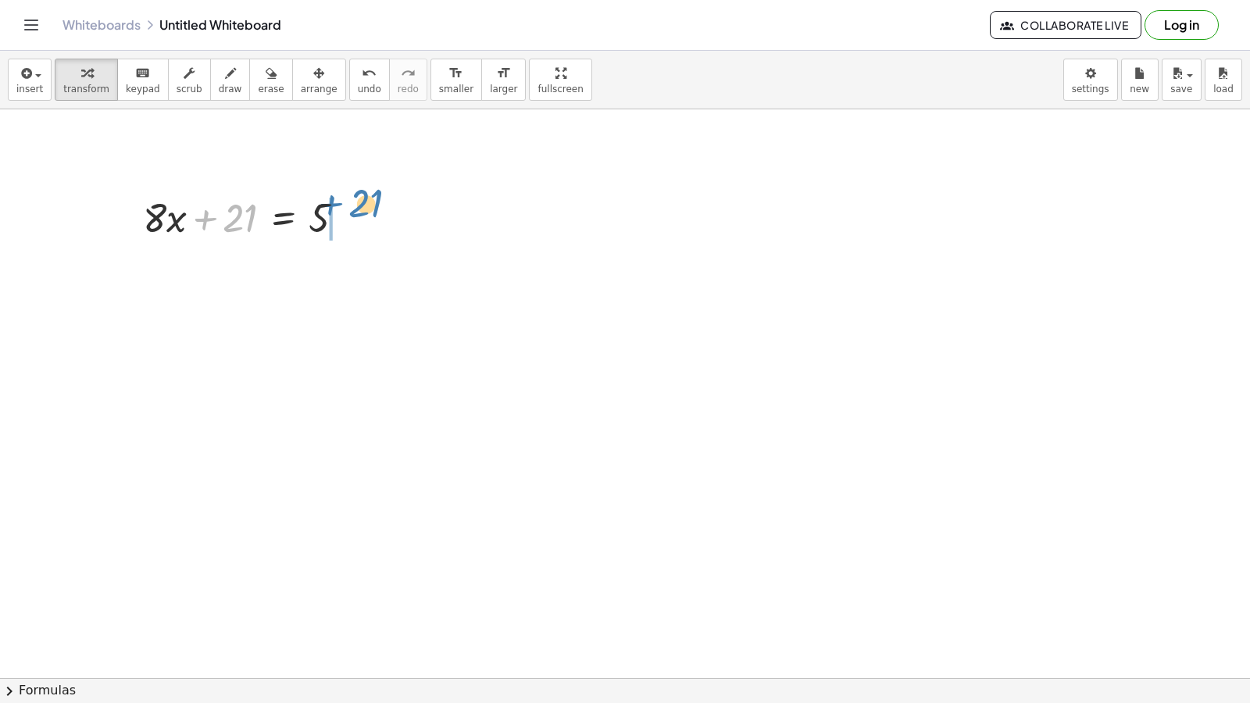
drag, startPoint x: 225, startPoint y: 226, endPoint x: 358, endPoint y: 213, distance: 133.5
click at [358, 213] on div at bounding box center [250, 216] width 230 height 53
click at [284, 218] on div "+ · 8 · x + 21 = 5 · 8 · x 21 = 5 + −" at bounding box center [284, 218] width 0 height 0
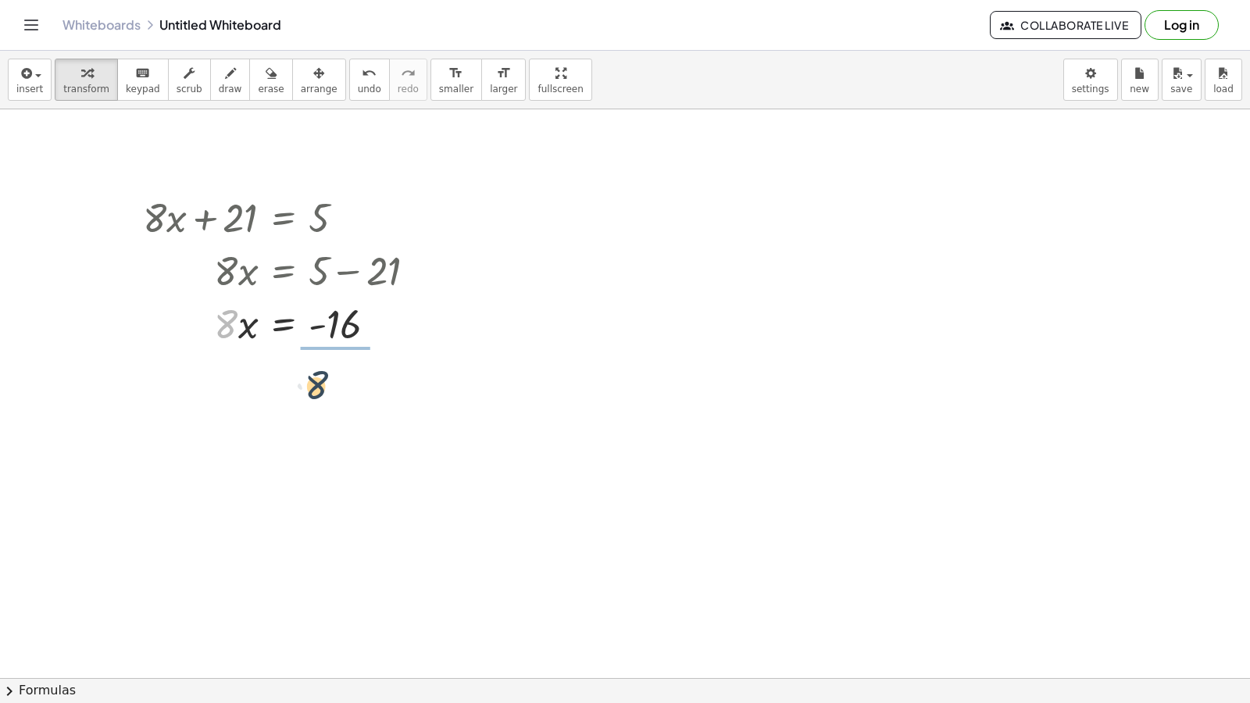
drag, startPoint x: 248, startPoint y: 379, endPoint x: 335, endPoint y: 378, distance: 87.5
click at [342, 394] on div at bounding box center [285, 388] width 301 height 78
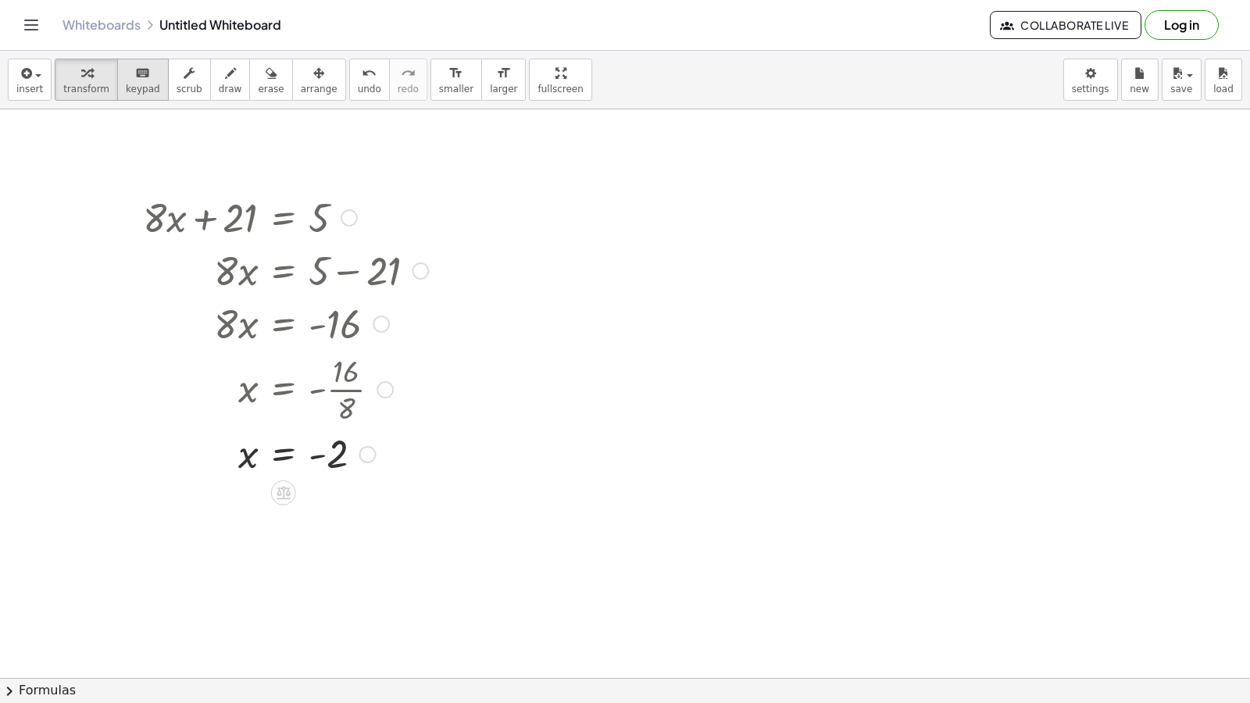
click at [145, 84] on span "keypad" at bounding box center [143, 89] width 34 height 11
click at [699, 245] on div at bounding box center [692, 181] width 1384 height 1239
drag, startPoint x: 95, startPoint y: 69, endPoint x: 107, endPoint y: 83, distance: 18.8
click at [95, 70] on div "button" at bounding box center [86, 72] width 46 height 19
click at [602, 225] on div at bounding box center [692, 181] width 1384 height 1239
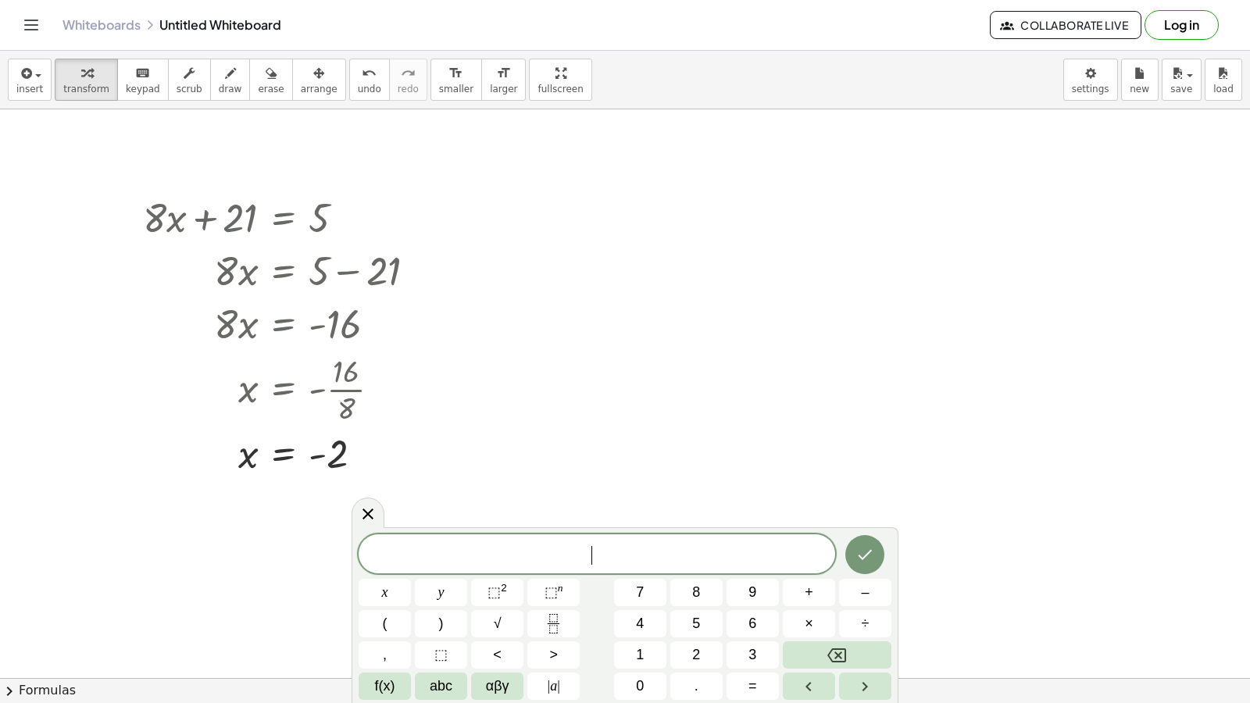
click at [520, 209] on div at bounding box center [692, 181] width 1384 height 1239
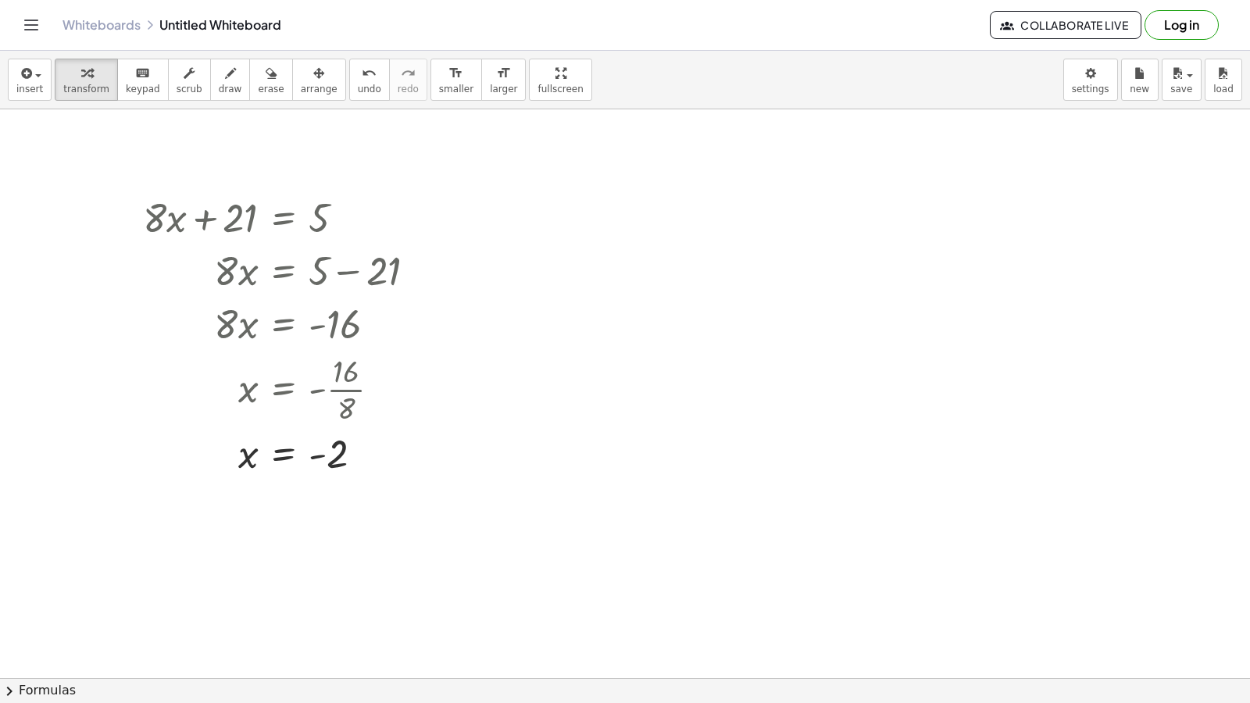
click at [520, 209] on div at bounding box center [692, 181] width 1384 height 1239
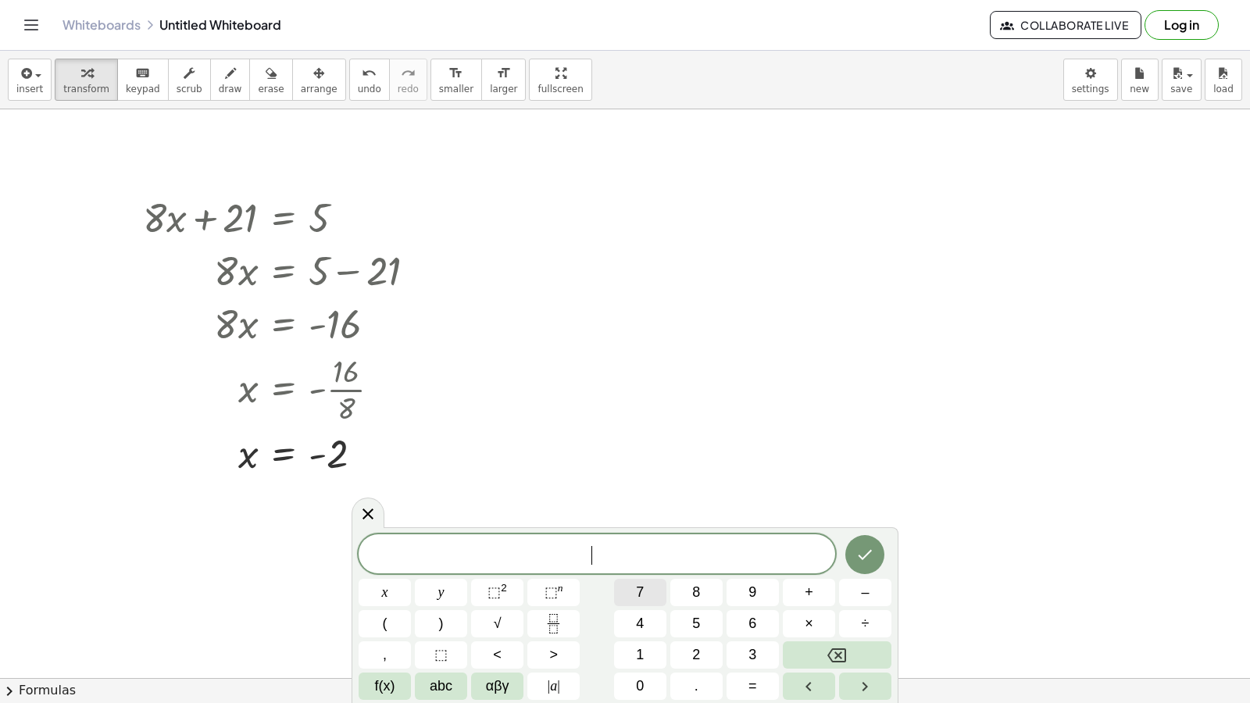
click at [631, 595] on button "7" at bounding box center [640, 592] width 52 height 27
click at [384, 591] on span "x" at bounding box center [385, 592] width 6 height 21
click at [809, 588] on span "+" at bounding box center [809, 592] width 9 height 21
click at [423, 594] on button "y" at bounding box center [441, 592] width 52 height 27
click at [756, 687] on span "=" at bounding box center [752, 686] width 9 height 21
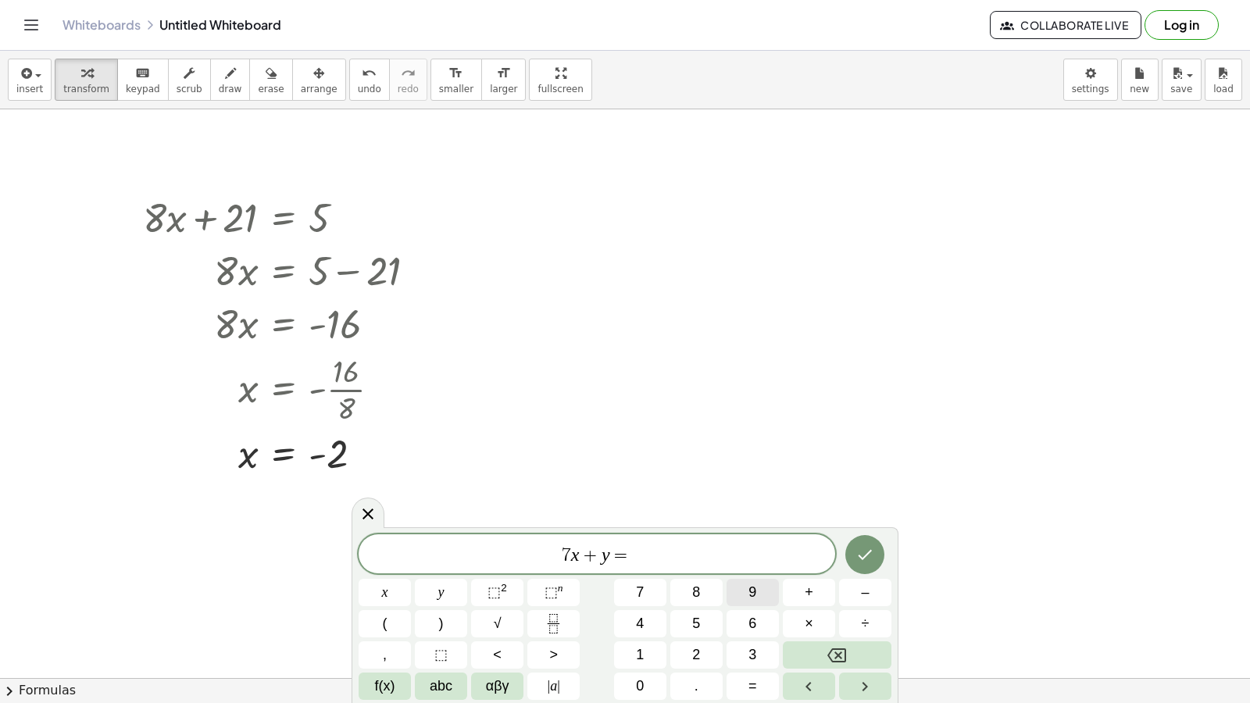
click at [761, 595] on button "9" at bounding box center [753, 592] width 52 height 27
click at [877, 554] on button "Done" at bounding box center [864, 554] width 39 height 39
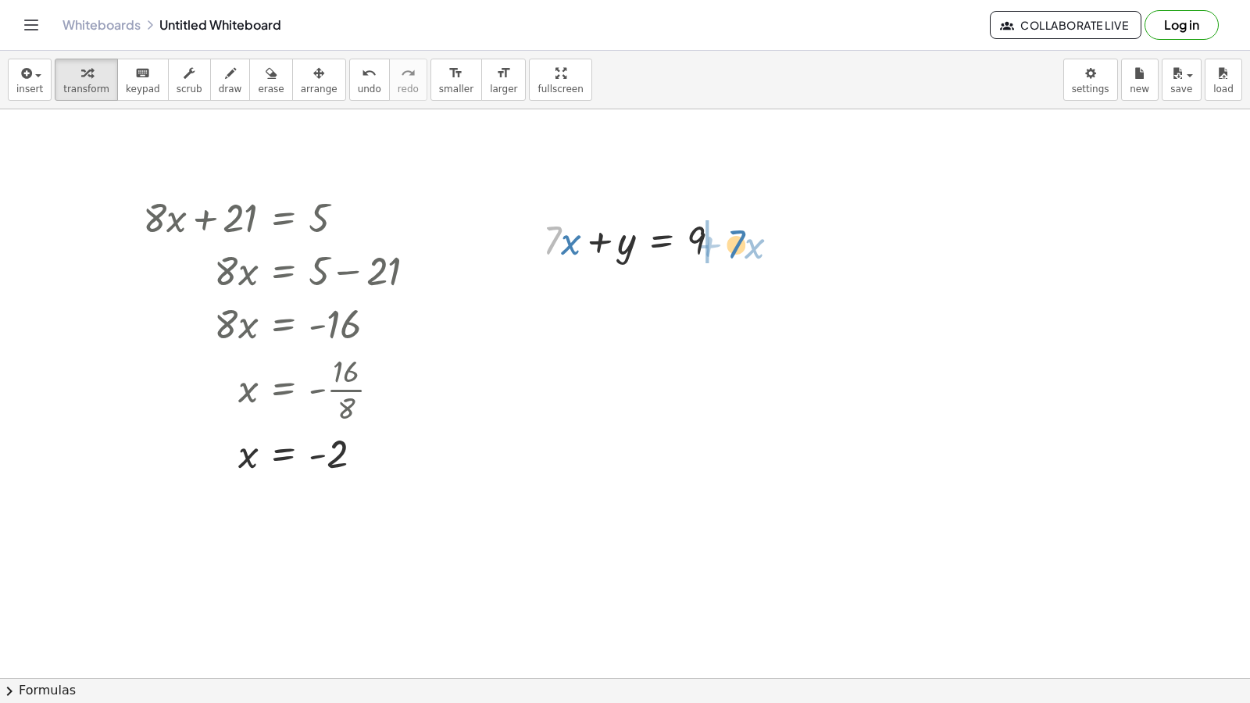
drag, startPoint x: 545, startPoint y: 252, endPoint x: 731, endPoint y: 254, distance: 185.2
click at [731, 254] on div at bounding box center [637, 239] width 205 height 53
drag, startPoint x: 746, startPoint y: 291, endPoint x: 577, endPoint y: 289, distance: 168.8
click at [577, 289] on div at bounding box center [675, 292] width 280 height 53
click at [358, 93] on span "undo" at bounding box center [369, 89] width 23 height 11
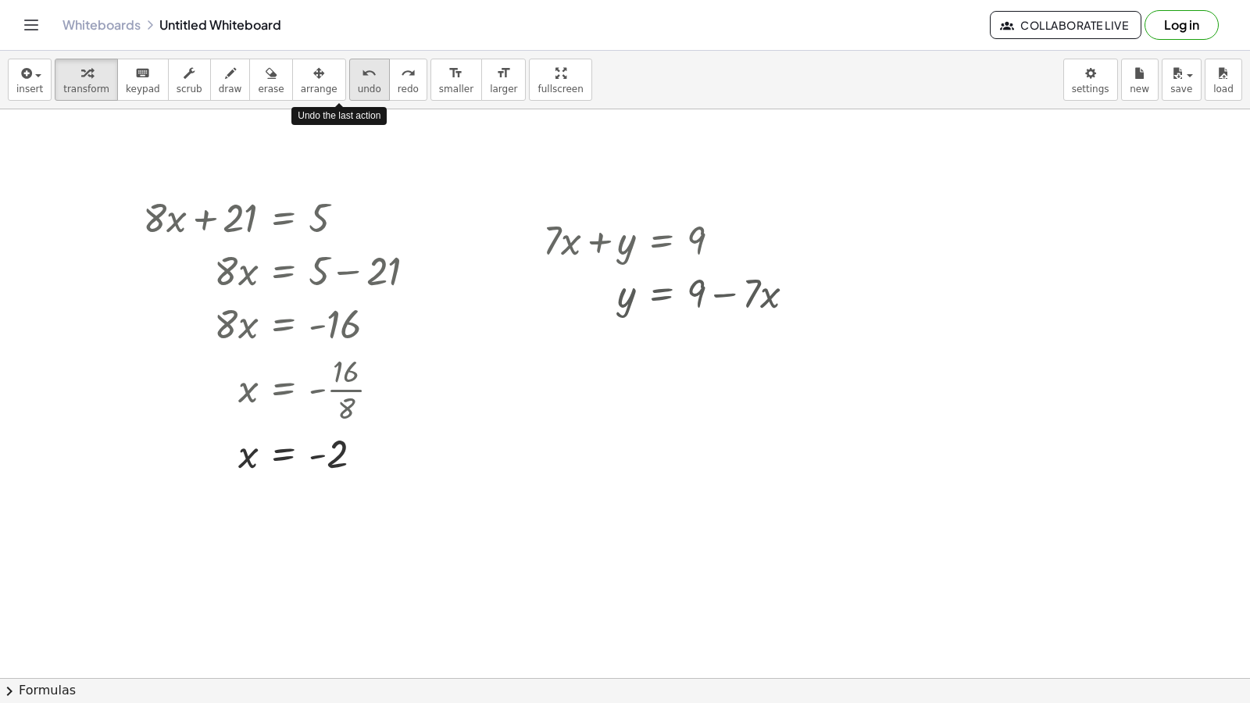
click at [358, 93] on span "undo" at bounding box center [369, 89] width 23 height 11
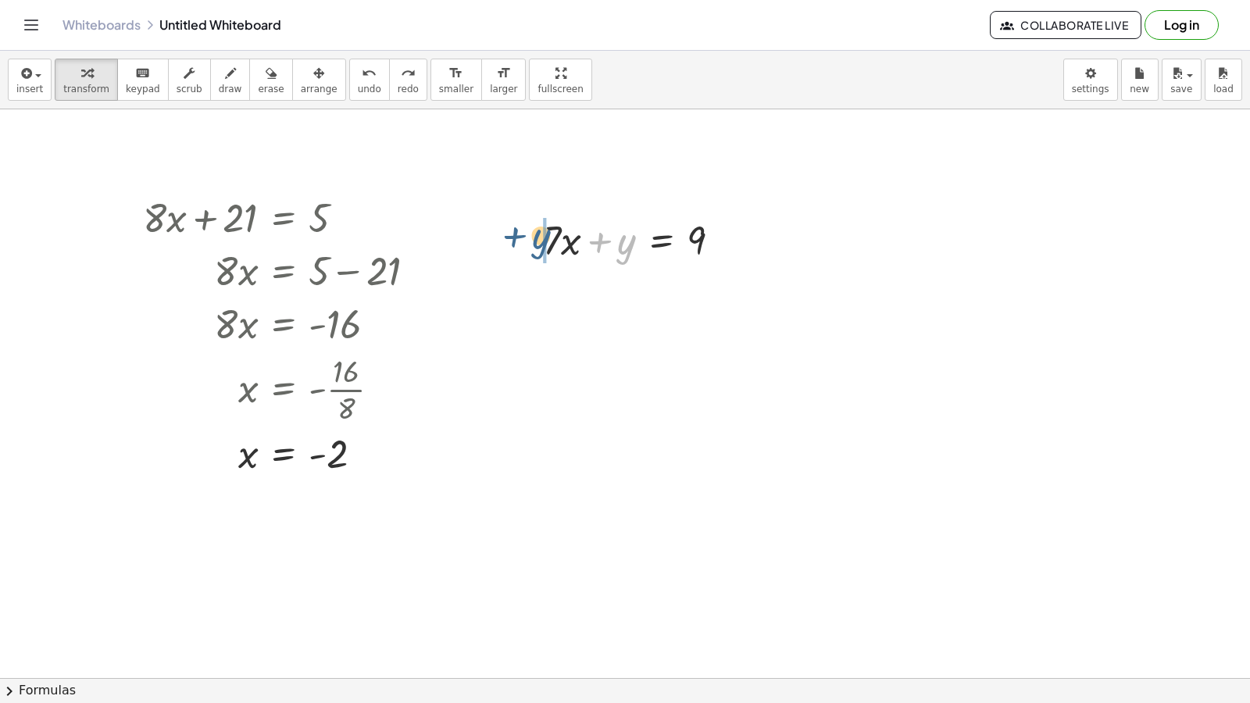
drag, startPoint x: 620, startPoint y: 248, endPoint x: 531, endPoint y: 240, distance: 90.3
click at [531, 240] on div "+ y + · 7 · x + y = 9" at bounding box center [632, 239] width 225 height 61
drag, startPoint x: 555, startPoint y: 298, endPoint x: 578, endPoint y: 314, distance: 28.6
click at [578, 314] on div at bounding box center [637, 292] width 205 height 53
drag, startPoint x: 600, startPoint y: 300, endPoint x: 744, endPoint y: 296, distance: 143.8
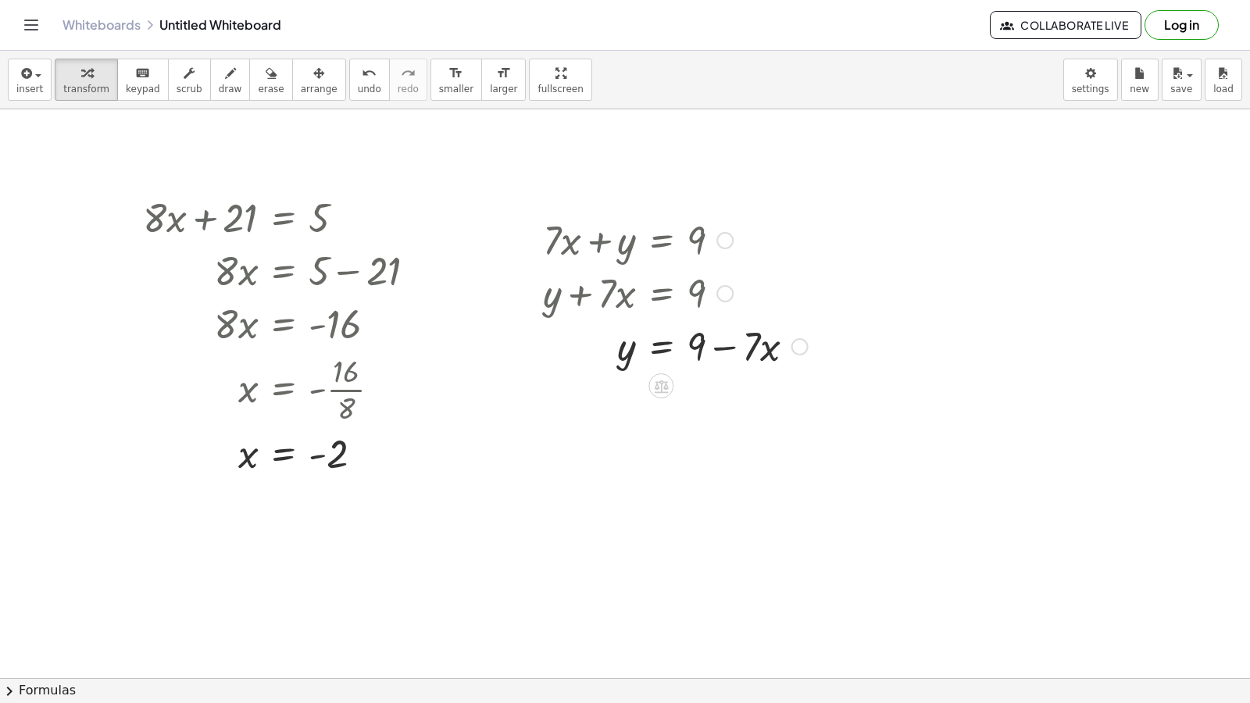
click at [719, 346] on div at bounding box center [675, 345] width 280 height 53
click at [301, 85] on span "arrange" at bounding box center [319, 89] width 37 height 11
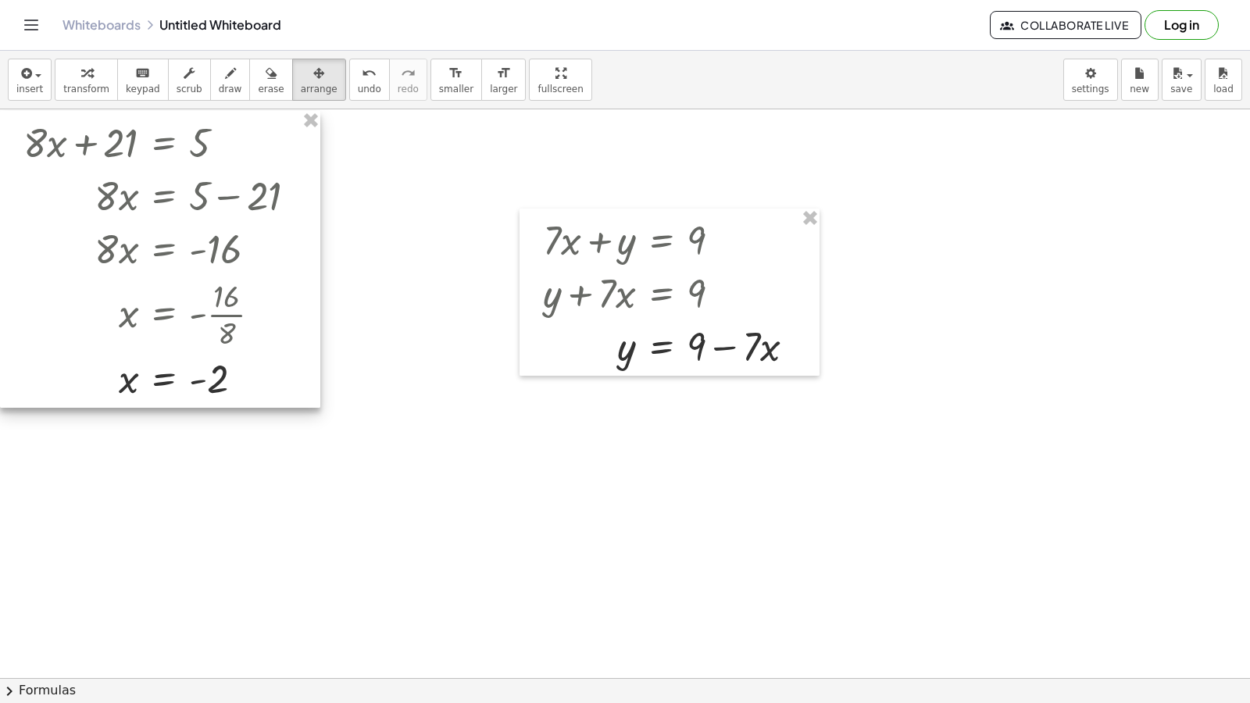
drag, startPoint x: 178, startPoint y: 212, endPoint x: 54, endPoint y: 137, distance: 145.1
click at [54, 137] on div at bounding box center [160, 259] width 320 height 297
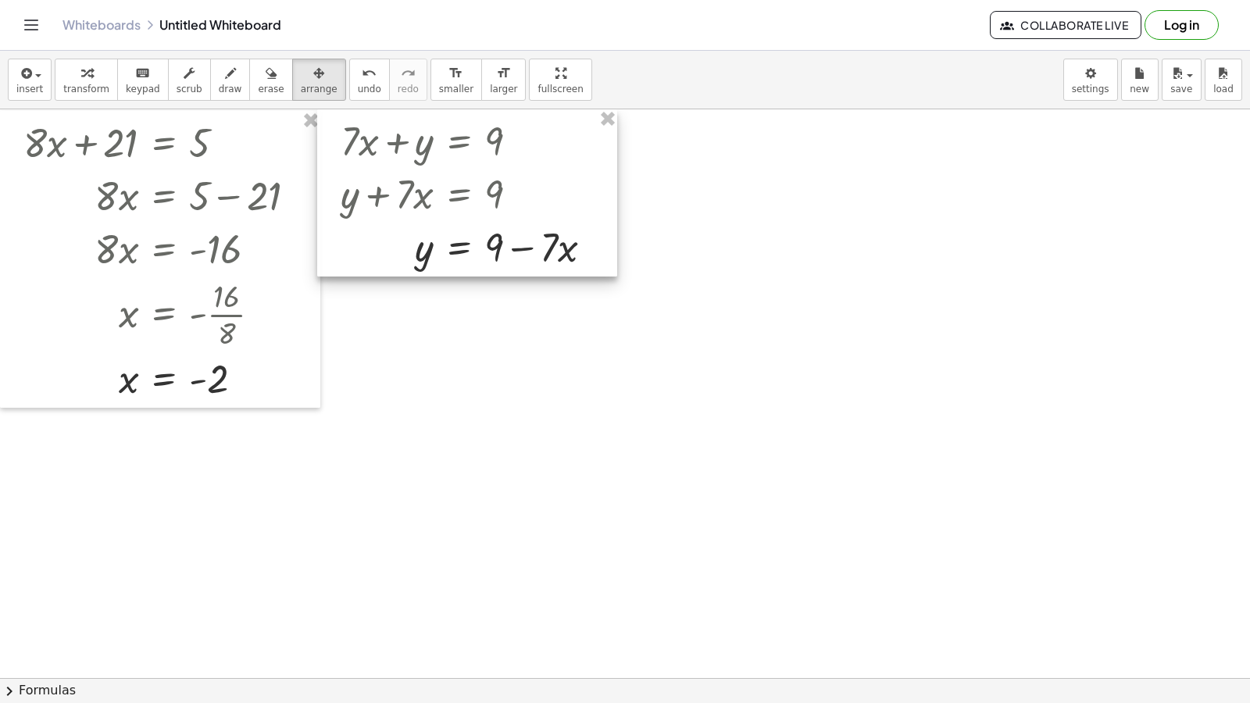
drag, startPoint x: 542, startPoint y: 226, endPoint x: 340, endPoint y: 127, distance: 225.4
click at [340, 127] on div at bounding box center [467, 192] width 300 height 167
click at [102, 83] on button "transform" at bounding box center [86, 80] width 63 height 42
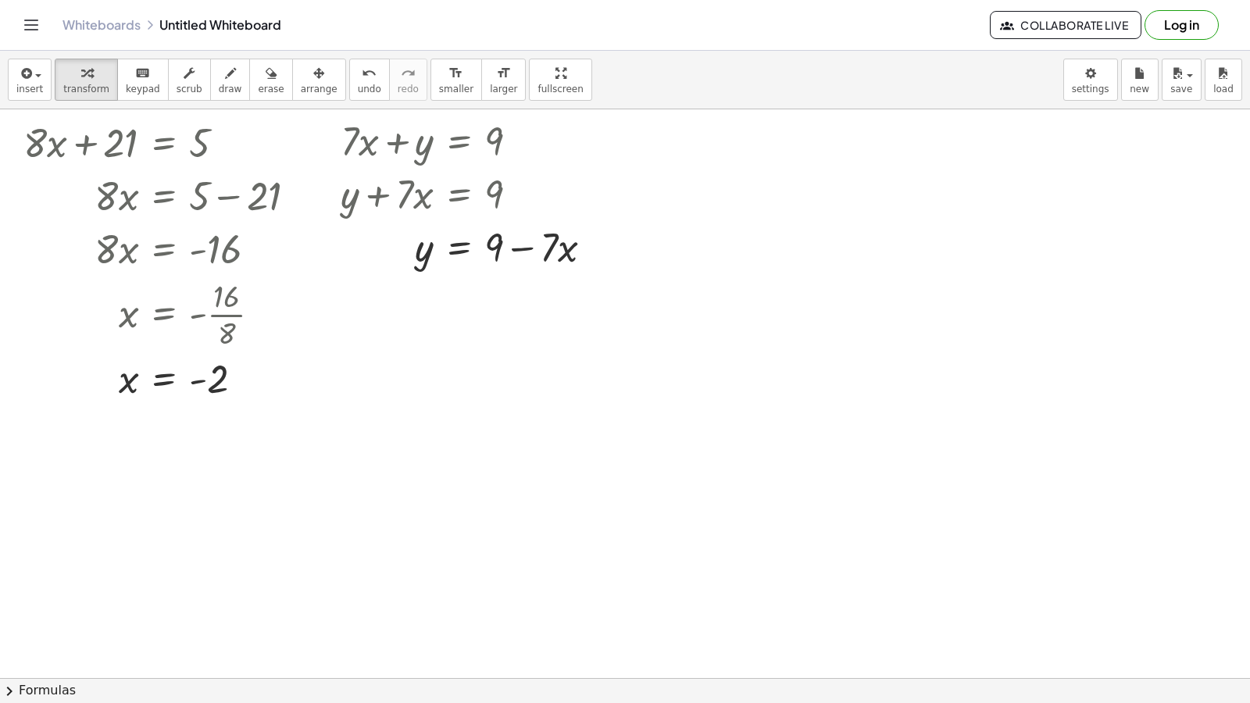
click at [702, 150] on div at bounding box center [692, 181] width 1384 height 1239
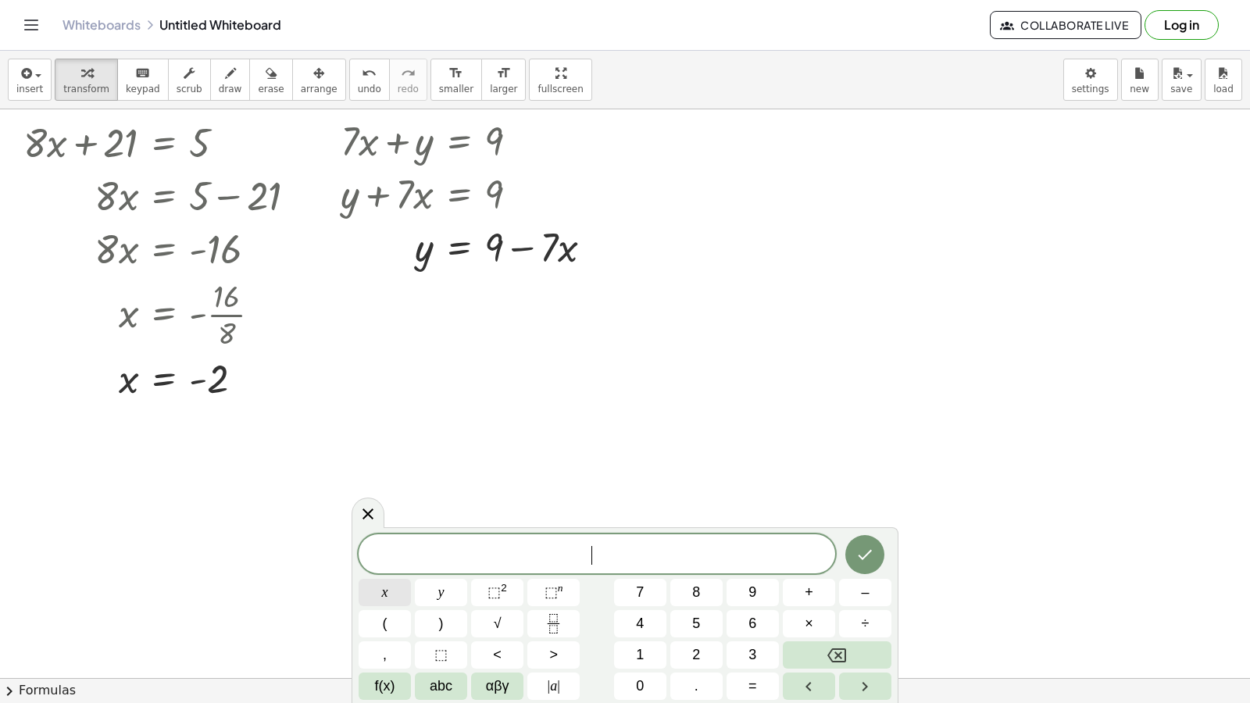
click at [398, 591] on button "x" at bounding box center [385, 592] width 52 height 27
click at [852, 588] on button "–" at bounding box center [865, 592] width 52 height 27
click at [645, 621] on button "4" at bounding box center [640, 623] width 52 height 27
click at [448, 589] on button "y" at bounding box center [441, 592] width 52 height 27
click at [747, 679] on button "=" at bounding box center [753, 686] width 52 height 27
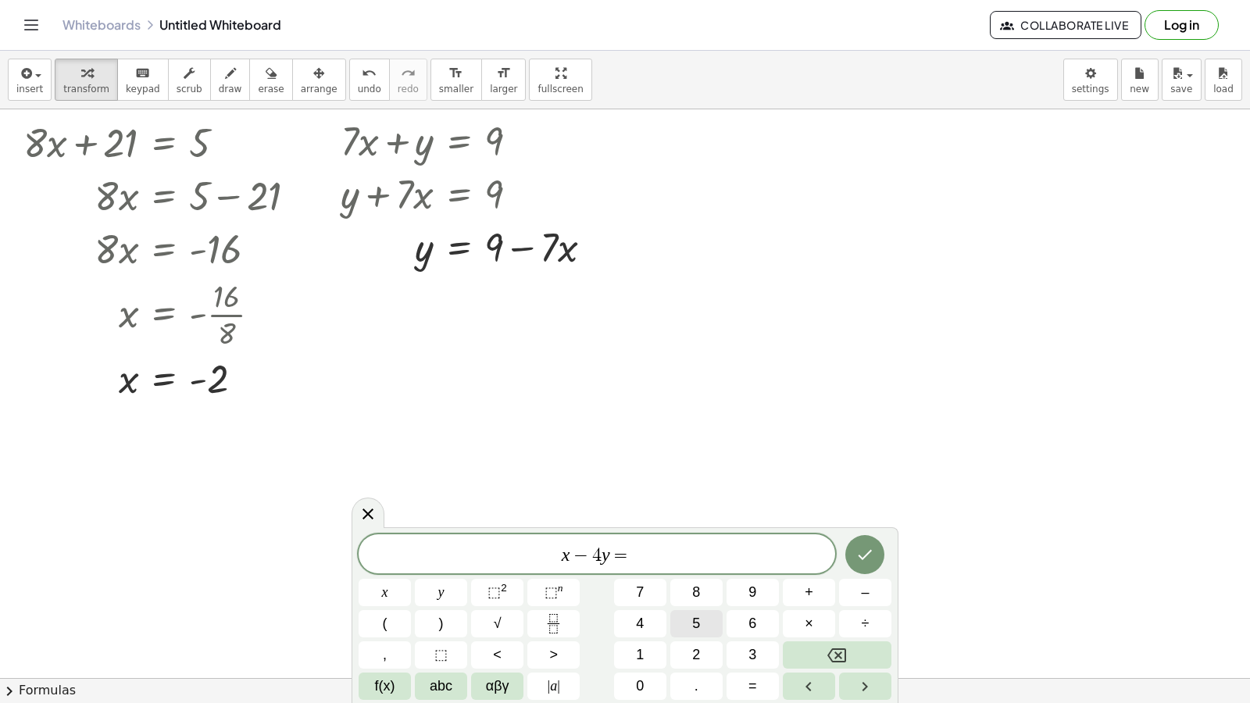
click at [701, 630] on button "5" at bounding box center [696, 623] width 52 height 27
click at [866, 561] on icon "Done" at bounding box center [865, 554] width 19 height 19
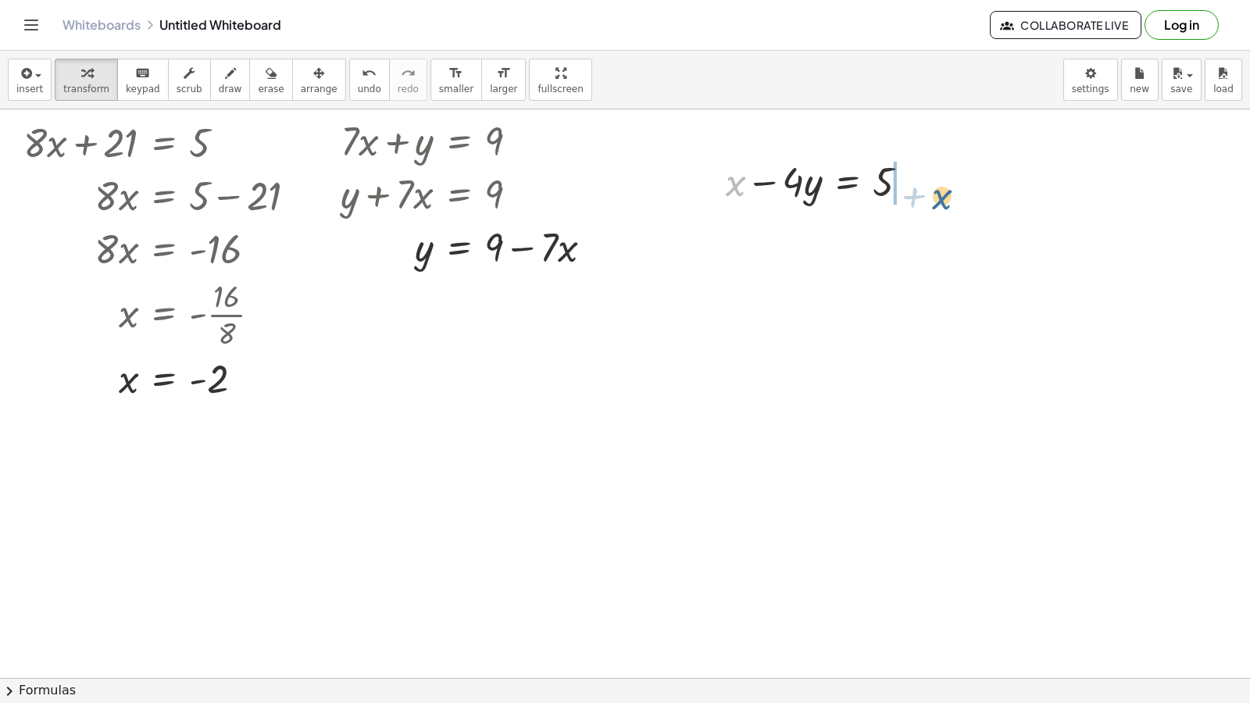
drag, startPoint x: 730, startPoint y: 182, endPoint x: 939, endPoint y: 193, distance: 209.7
drag, startPoint x: 945, startPoint y: 236, endPoint x: 763, endPoint y: 252, distance: 183.5
click at [763, 252] on div at bounding box center [851, 233] width 267 height 53
drag, startPoint x: 859, startPoint y: 275, endPoint x: 909, endPoint y: 245, distance: 57.9
click at [906, 242] on div at bounding box center [823, 233] width 211 height 53
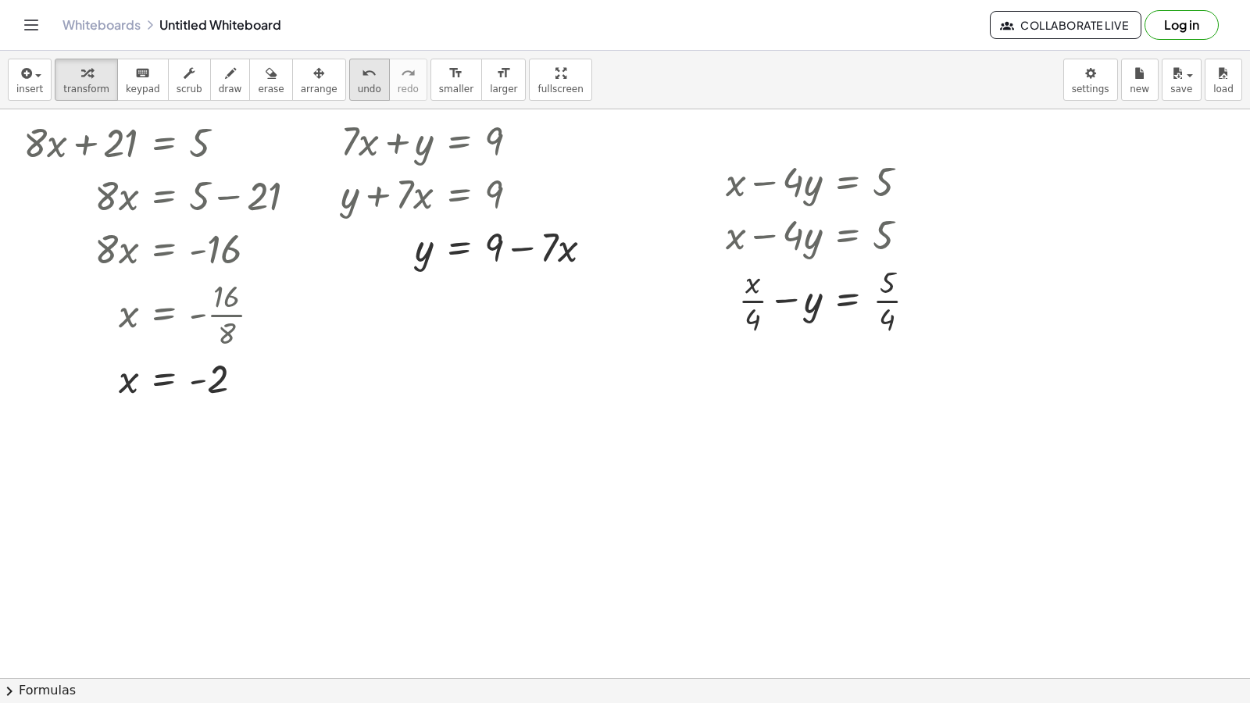
click at [354, 85] on button "undo undo" at bounding box center [369, 80] width 41 height 42
click at [354, 88] on button "undo undo" at bounding box center [369, 80] width 41 height 42
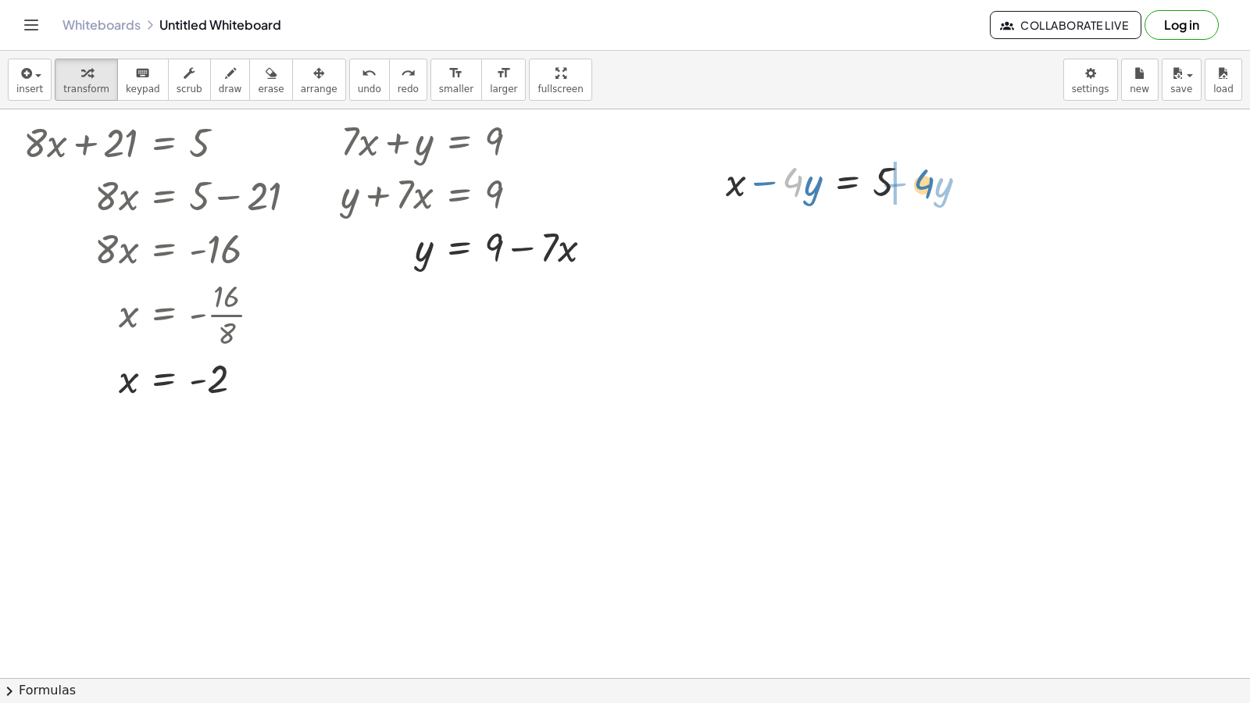
drag, startPoint x: 793, startPoint y: 192, endPoint x: 932, endPoint y: 184, distance: 139.3
click at [927, 188] on div at bounding box center [823, 180] width 211 height 53
click at [906, 230] on div at bounding box center [862, 233] width 288 height 53
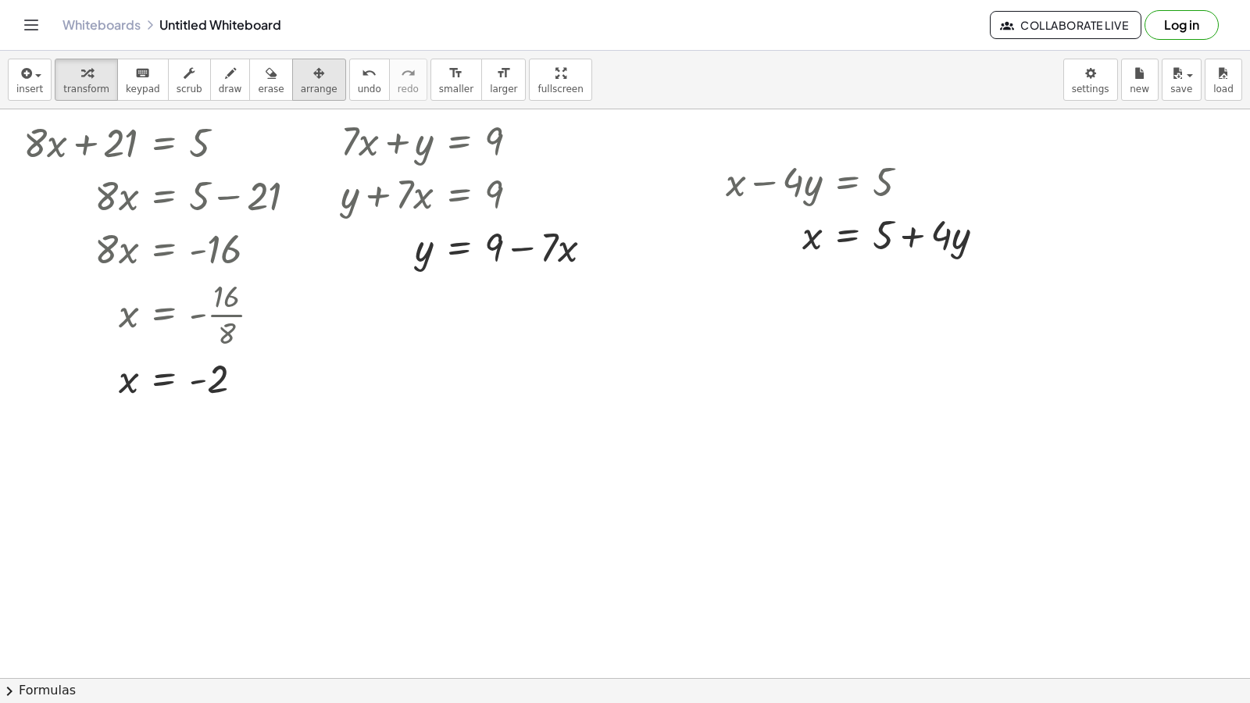
click at [301, 86] on span "arrange" at bounding box center [319, 89] width 37 height 11
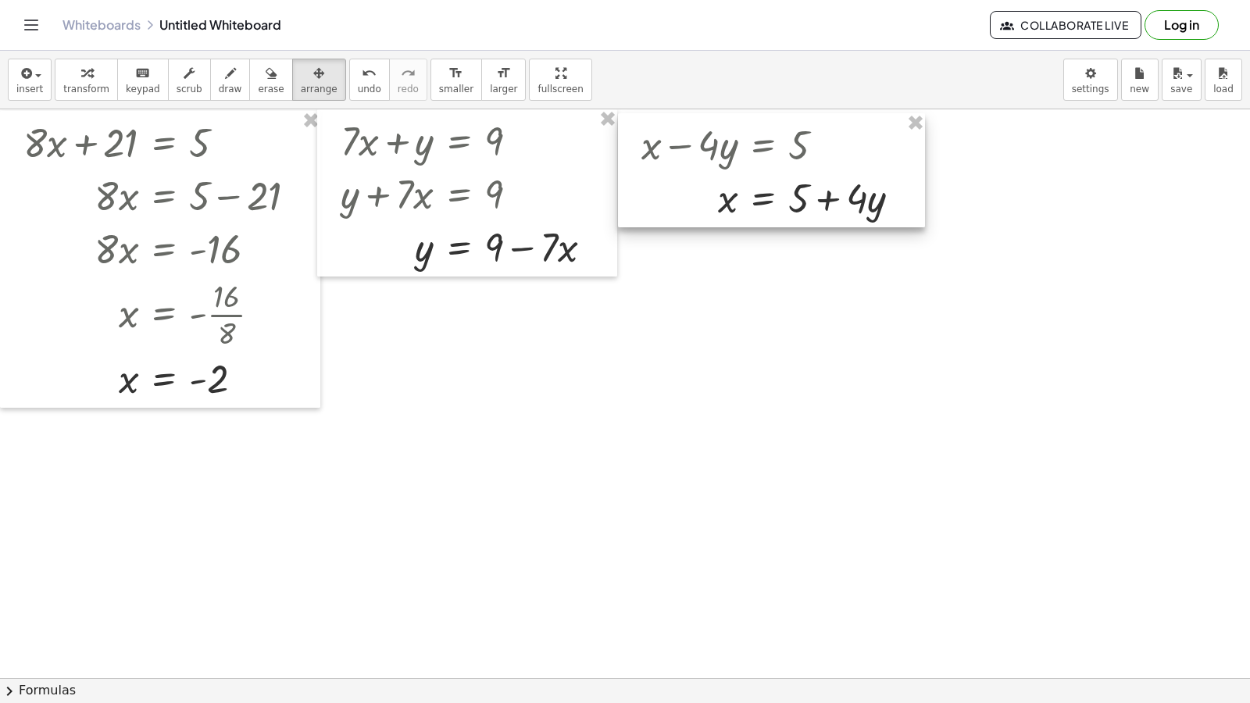
drag, startPoint x: 695, startPoint y: 151, endPoint x: 633, endPoint y: 130, distance: 66.0
click at [633, 130] on div at bounding box center [771, 170] width 307 height 114
click at [80, 87] on span "transform" at bounding box center [86, 89] width 46 height 11
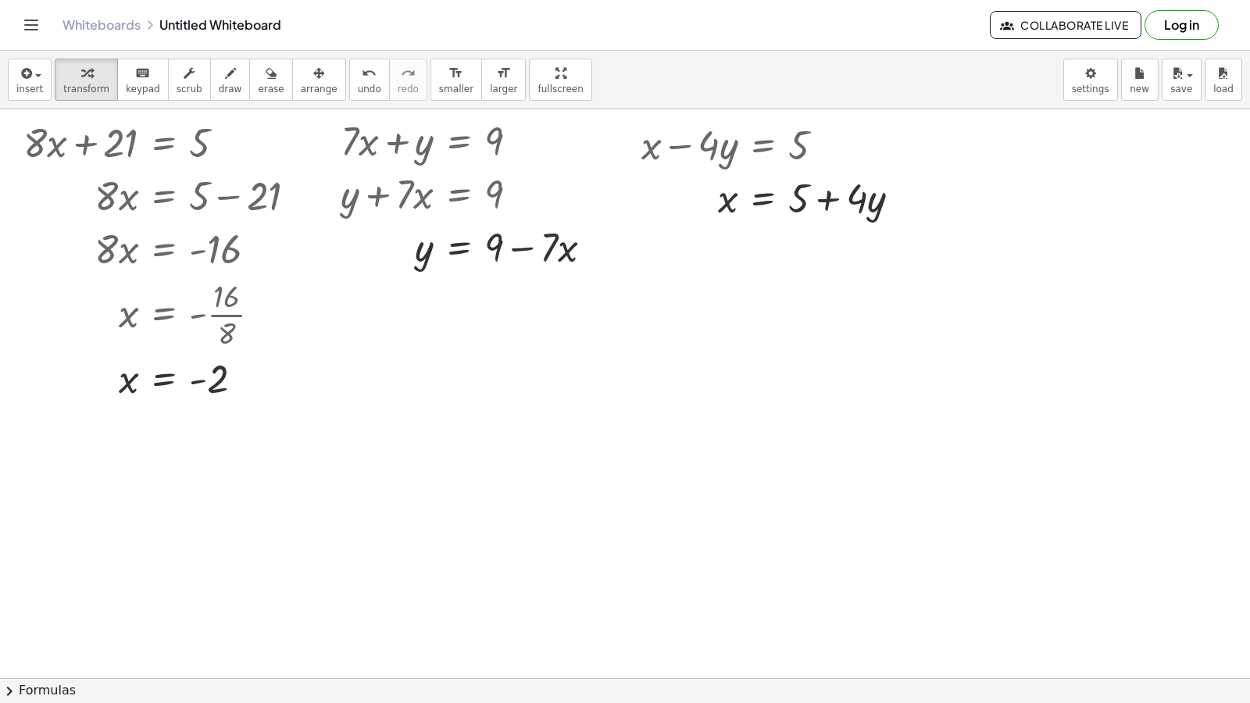
click at [925, 138] on div at bounding box center [692, 181] width 1384 height 1239
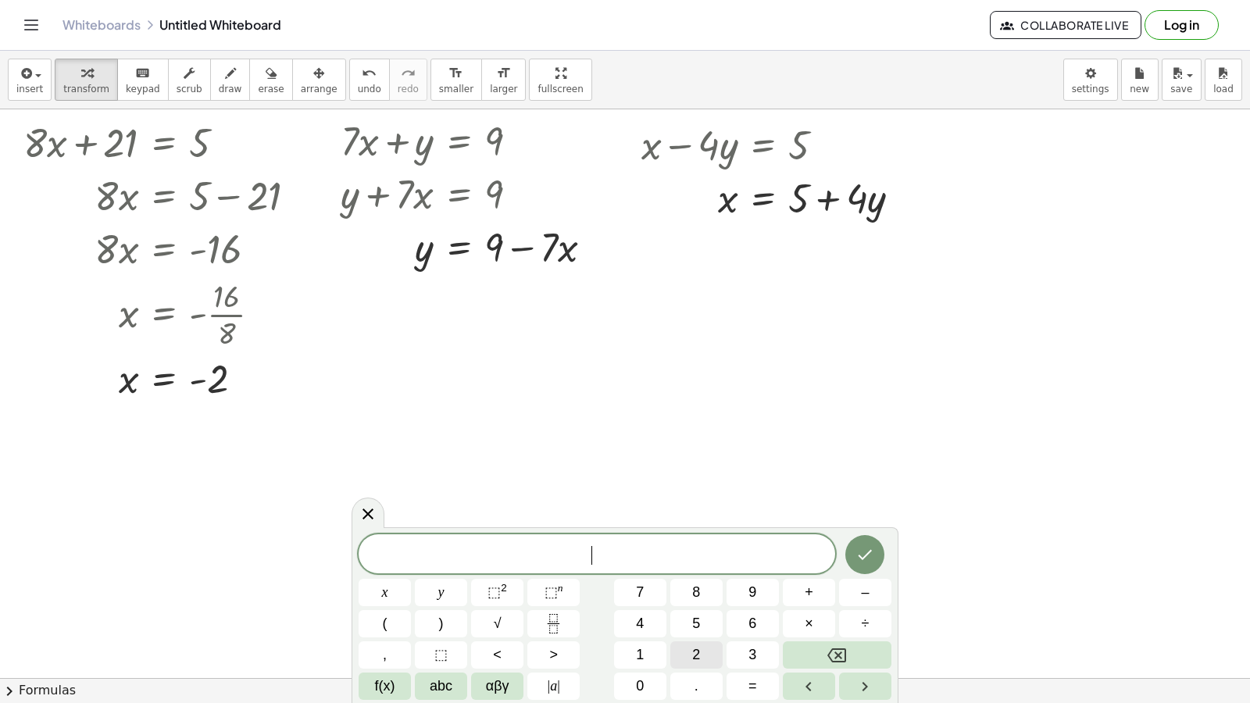
click at [688, 659] on button "2" at bounding box center [696, 654] width 52 height 27
click at [434, 598] on button "y" at bounding box center [441, 592] width 52 height 27
click at [814, 584] on button "+" at bounding box center [809, 592] width 52 height 27
click at [706, 587] on button "8" at bounding box center [696, 592] width 52 height 27
click at [384, 588] on span "x" at bounding box center [385, 592] width 6 height 21
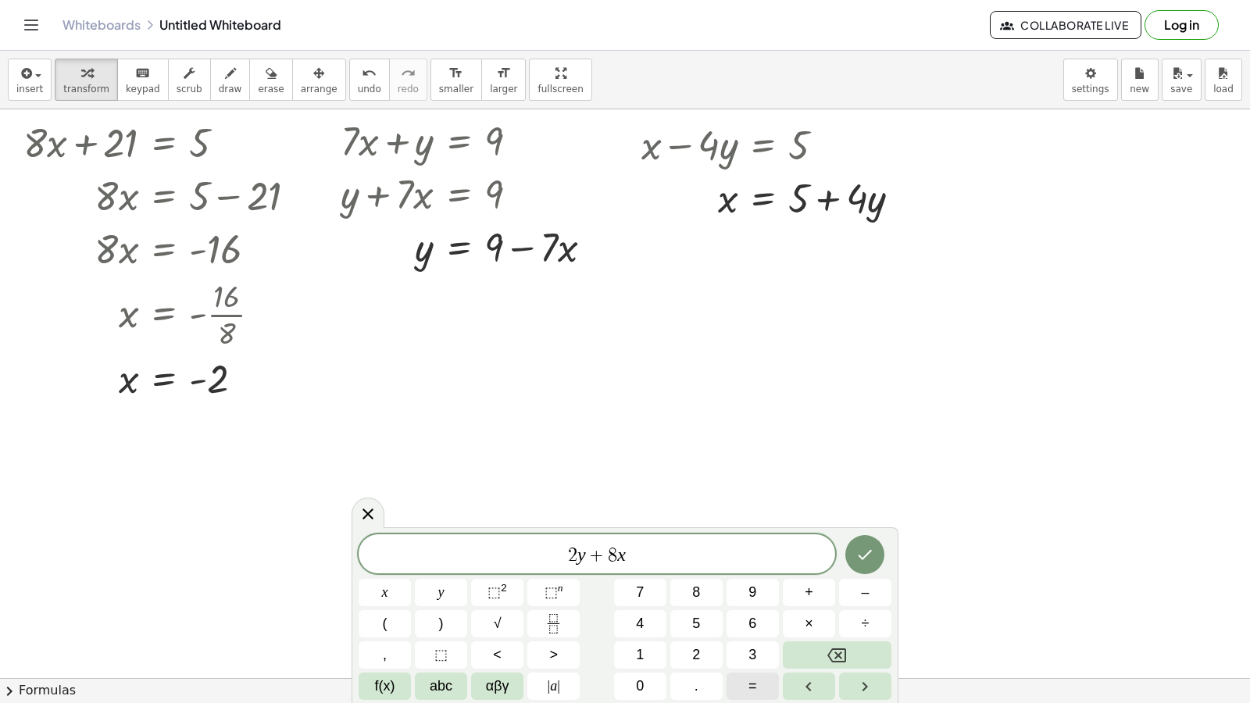
click at [746, 684] on button "=" at bounding box center [753, 686] width 52 height 27
click at [679, 648] on button "2" at bounding box center [696, 654] width 52 height 27
click at [625, 629] on button "4" at bounding box center [640, 623] width 52 height 27
click at [857, 556] on icon "Done" at bounding box center [865, 554] width 19 height 19
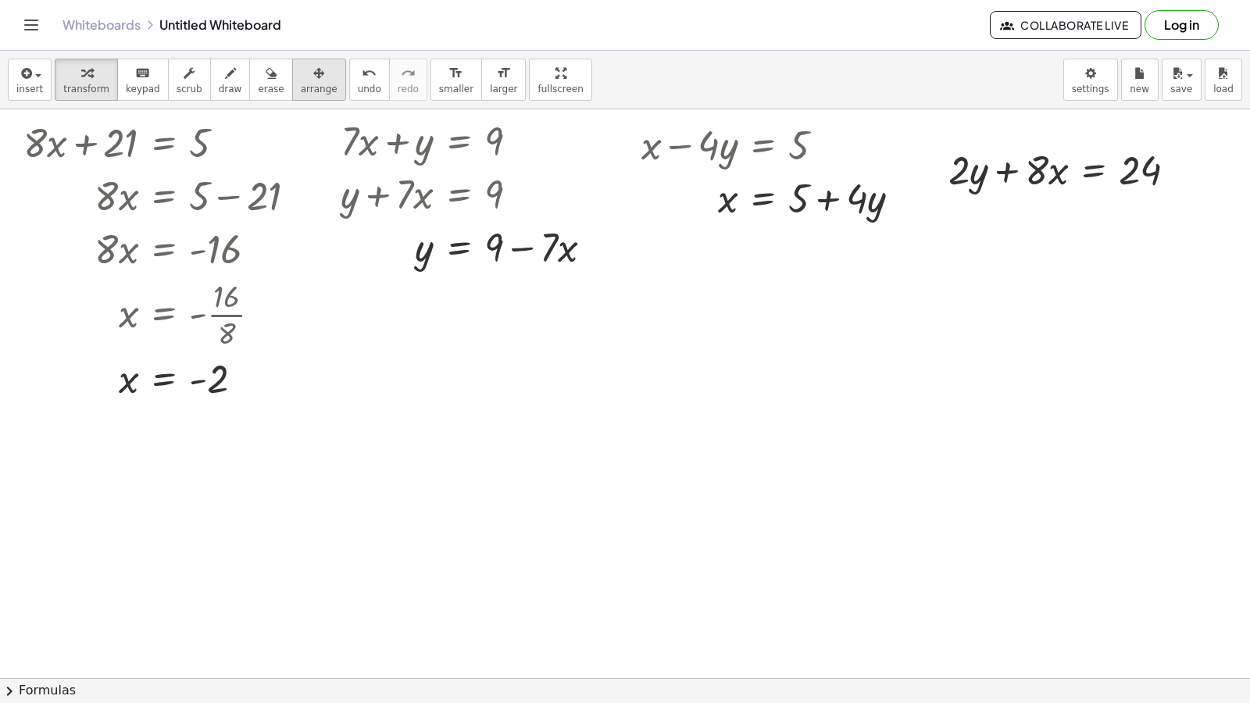
click at [301, 93] on span "arrange" at bounding box center [319, 89] width 37 height 11
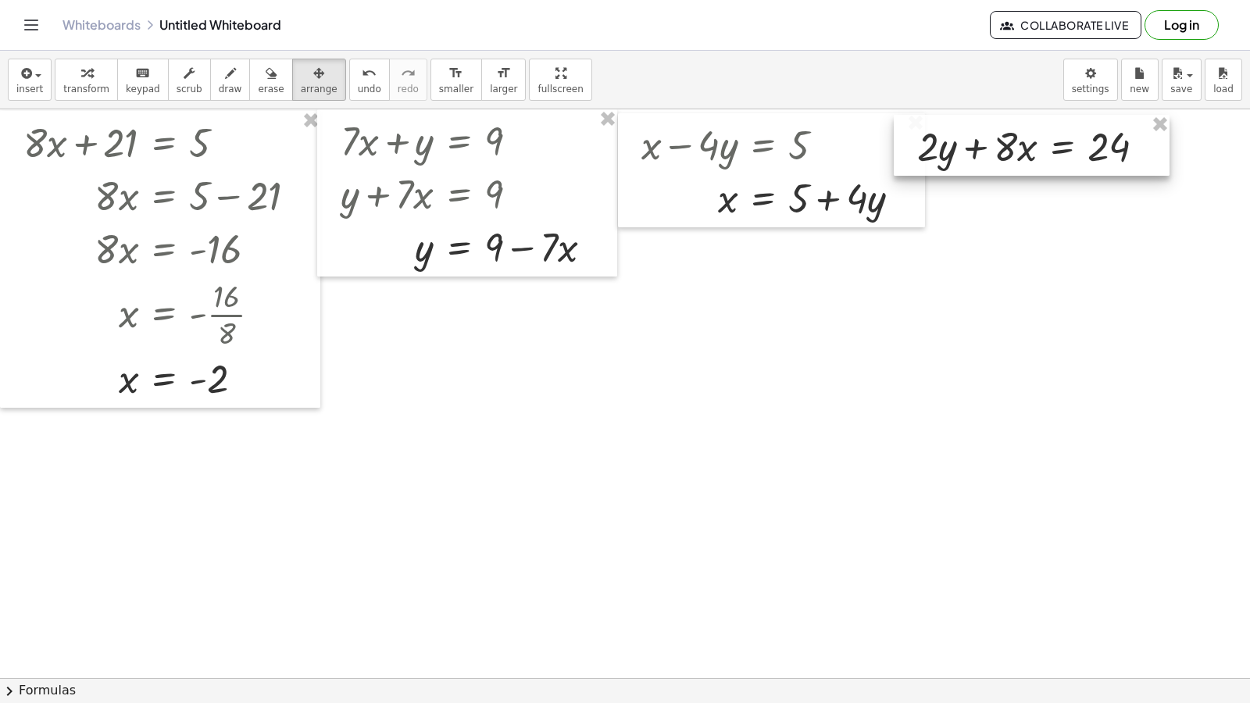
drag, startPoint x: 950, startPoint y: 155, endPoint x: 919, endPoint y: 131, distance: 39.1
click at [919, 131] on div at bounding box center [1032, 145] width 276 height 61
click at [89, 87] on span "transform" at bounding box center [86, 89] width 46 height 11
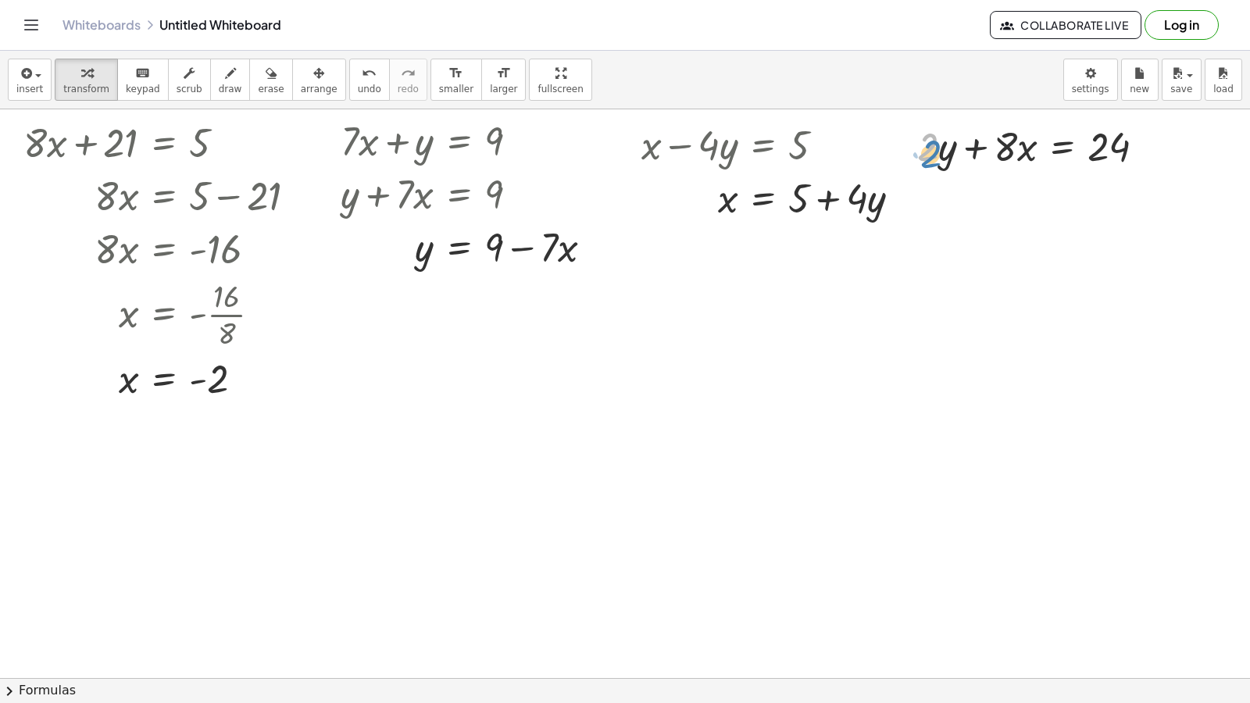
drag, startPoint x: 924, startPoint y: 152, endPoint x: 910, endPoint y: 155, distance: 13.8
click at [910, 155] on div "· 2 + · y + · 2 · y + · 8 · x = 24" at bounding box center [1032, 145] width 276 height 61
drag, startPoint x: 997, startPoint y: 139, endPoint x: 1152, endPoint y: 138, distance: 154.7
click at [1152, 138] on div at bounding box center [1037, 145] width 256 height 53
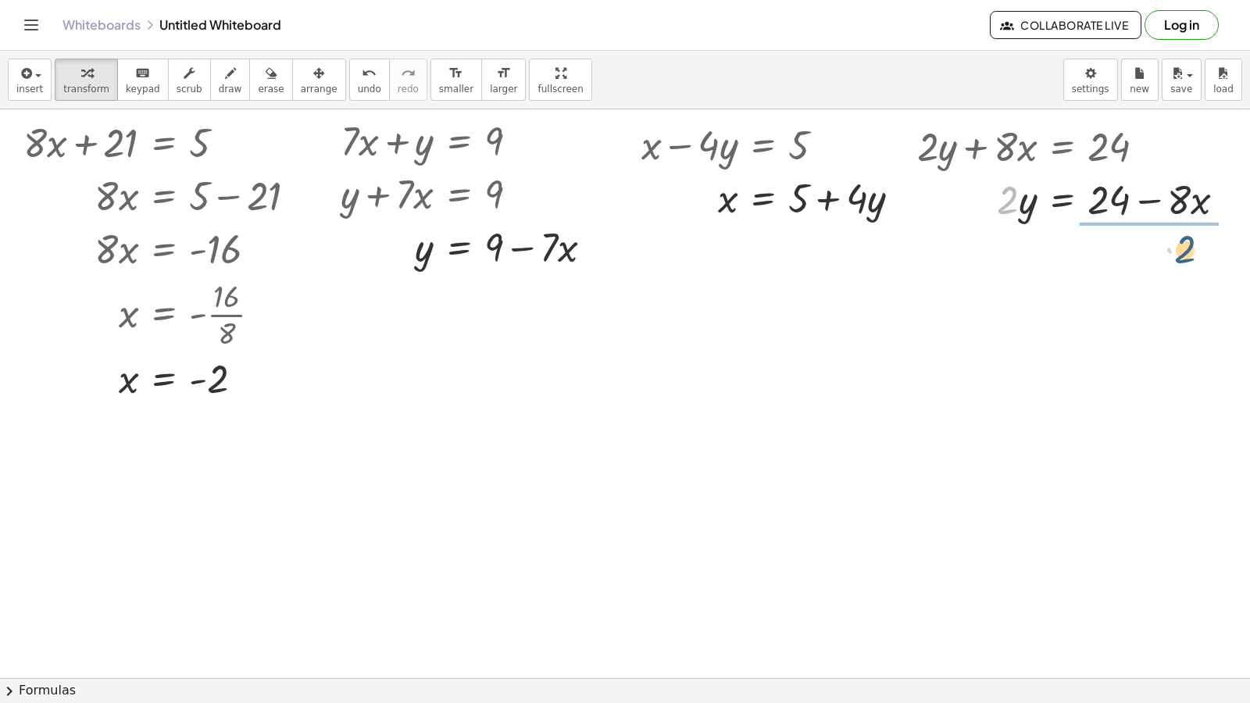
drag, startPoint x: 1002, startPoint y: 213, endPoint x: 1196, endPoint y: 261, distance: 199.7
click at [1196, 261] on div "+ · 7 · x − 9 = 12 Go back to this line Copy line as LaTeX Copy derivation as L…" at bounding box center [692, 181] width 1384 height 1239
drag, startPoint x: 1138, startPoint y: 202, endPoint x: 1120, endPoint y: 206, distance: 19.3
click at [1118, 207] on div at bounding box center [1068, 198] width 319 height 78
drag, startPoint x: 1142, startPoint y: 226, endPoint x: 1013, endPoint y: 215, distance: 130.2
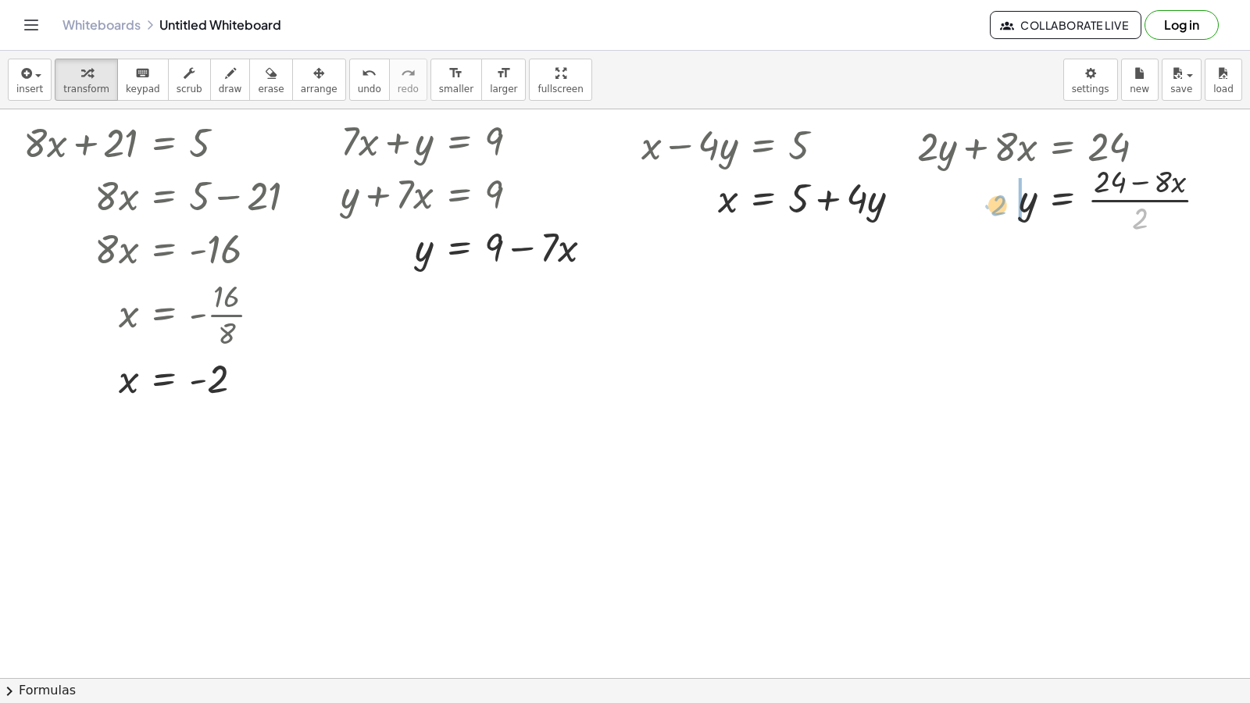
click at [1006, 214] on div at bounding box center [1068, 198] width 319 height 78
drag, startPoint x: 1000, startPoint y: 215, endPoint x: 1136, endPoint y: 270, distance: 146.8
click at [1136, 270] on div "+ · 7 · x − 9 = 12 Go back to this line Copy line as LaTeX Copy derivation as L…" at bounding box center [692, 181] width 1384 height 1239
drag, startPoint x: 1143, startPoint y: 226, endPoint x: 1137, endPoint y: 202, distance: 25.0
click at [1137, 202] on div at bounding box center [1068, 198] width 319 height 78
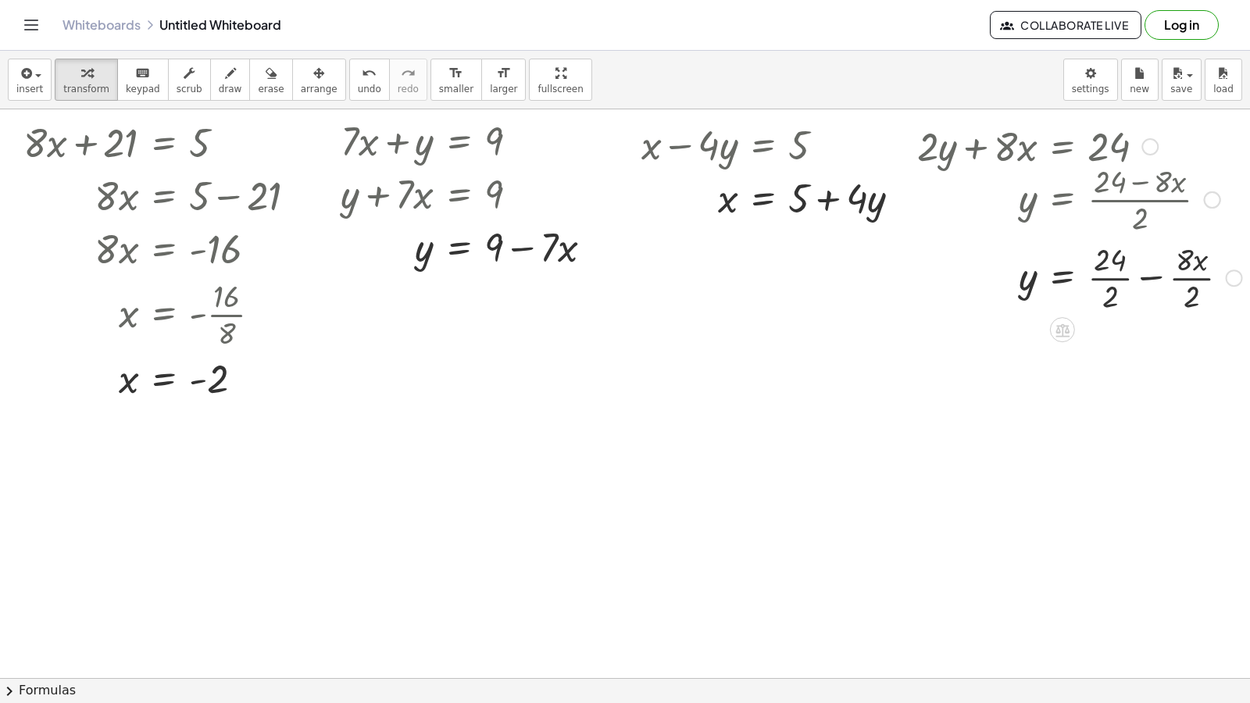
click at [1144, 284] on div at bounding box center [1079, 277] width 341 height 78
click at [350, 96] on button "undo undo" at bounding box center [369, 80] width 41 height 42
click at [1111, 259] on div at bounding box center [1079, 277] width 341 height 78
click at [1194, 270] on div at bounding box center [1079, 277] width 341 height 78
click at [1106, 352] on div at bounding box center [1079, 355] width 341 height 78
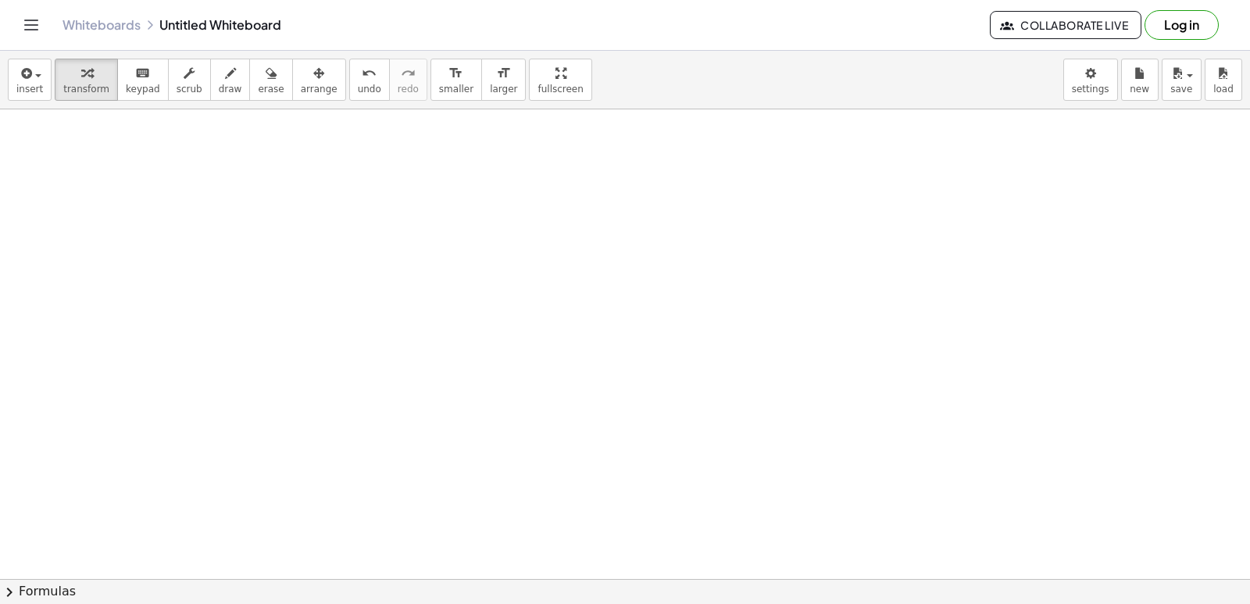
scroll to position [859, 0]
click at [97, 199] on div at bounding box center [692, 189] width 1384 height 1878
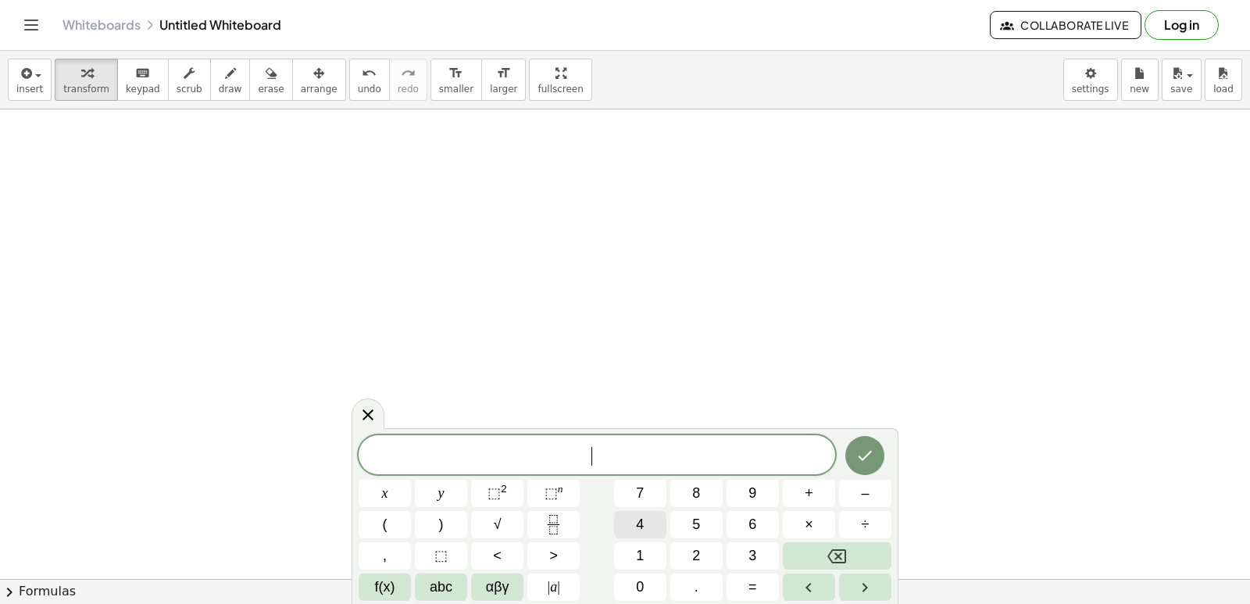
click at [633, 530] on button "4" at bounding box center [640, 524] width 52 height 27
click at [393, 491] on button "x" at bounding box center [385, 493] width 52 height 27
click at [848, 489] on button "–" at bounding box center [865, 493] width 52 height 27
click at [704, 554] on button "2" at bounding box center [696, 555] width 52 height 27
click at [634, 591] on button "0" at bounding box center [640, 586] width 52 height 27
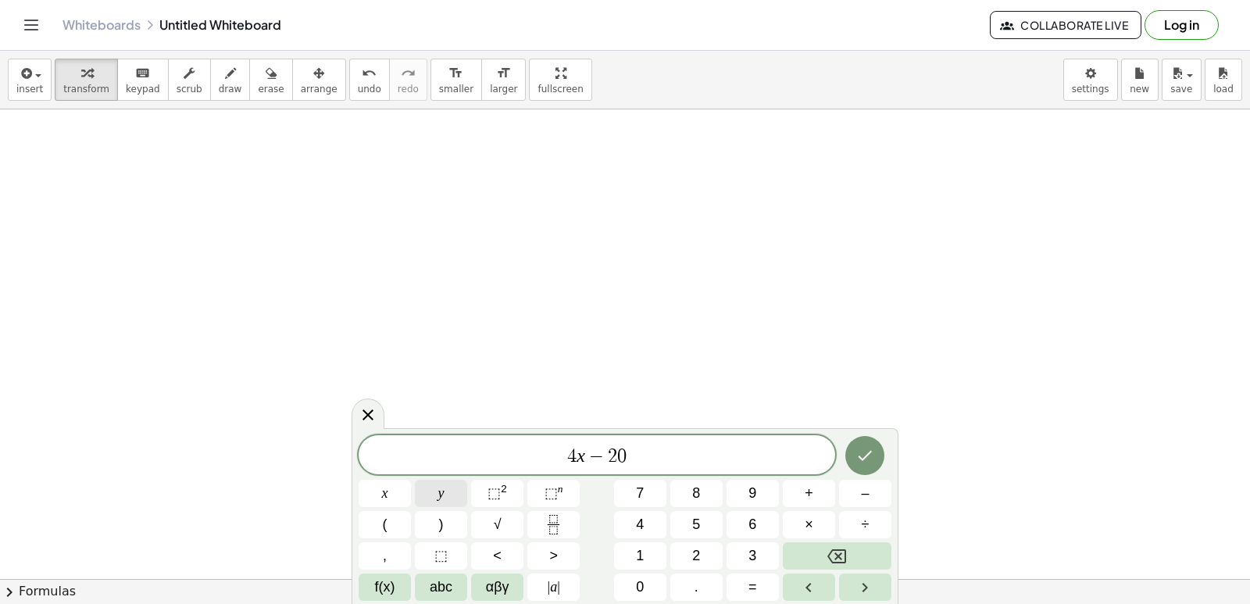
click at [450, 488] on button "y" at bounding box center [441, 493] width 52 height 27
click at [769, 590] on button "=" at bounding box center [753, 586] width 52 height 27
click at [742, 531] on button "6" at bounding box center [753, 524] width 52 height 27
click at [652, 588] on button "0" at bounding box center [640, 586] width 52 height 27
click at [850, 456] on button "Done" at bounding box center [864, 455] width 39 height 39
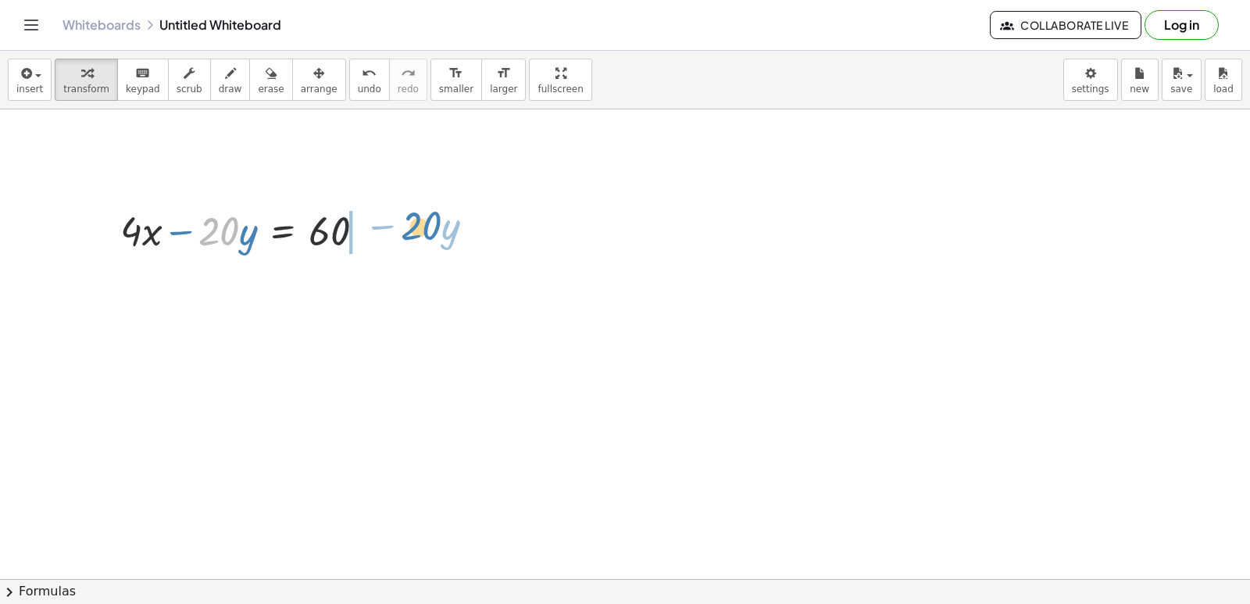
drag, startPoint x: 205, startPoint y: 241, endPoint x: 413, endPoint y: 234, distance: 207.2
click at [413, 234] on div "+ · 7 · x − 9 = 12 Go back to this line Copy line as LaTeX Copy derivation as L…" at bounding box center [692, 189] width 1384 height 1878
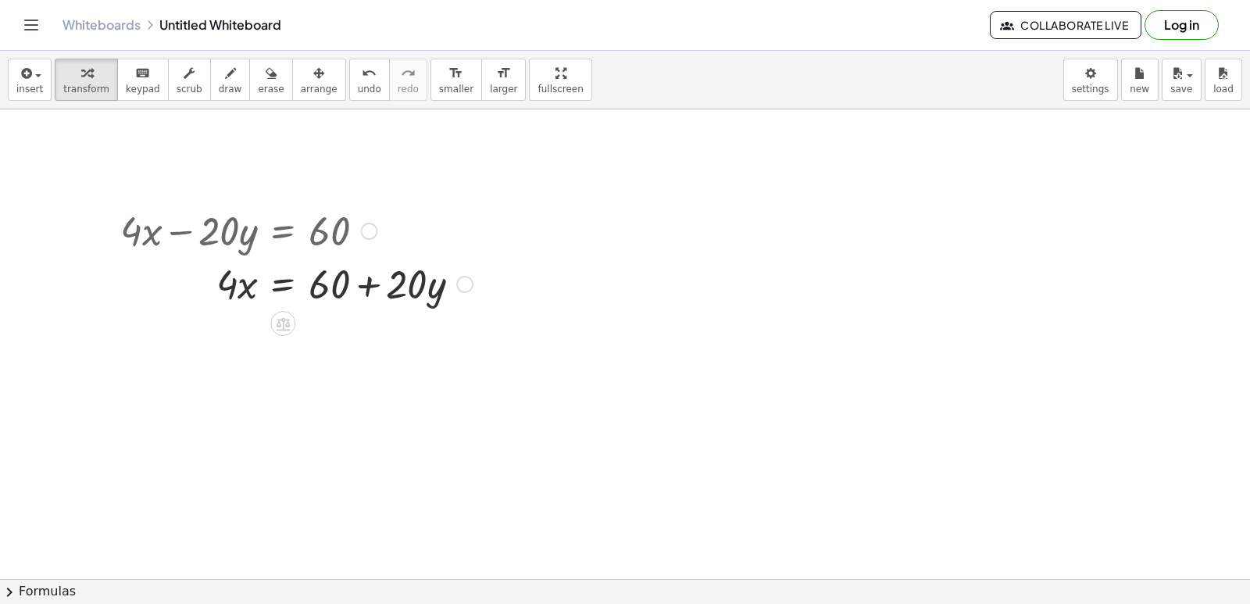
drag, startPoint x: 373, startPoint y: 302, endPoint x: 371, endPoint y: 294, distance: 8.9
click at [373, 298] on div at bounding box center [297, 282] width 368 height 53
drag, startPoint x: 220, startPoint y: 301, endPoint x: 352, endPoint y: 356, distance: 143.9
click at [352, 356] on div "+ · 7 · x − 9 = 12 Go back to this line Copy line as LaTeX Copy derivation as L…" at bounding box center [692, 189] width 1384 height 1878
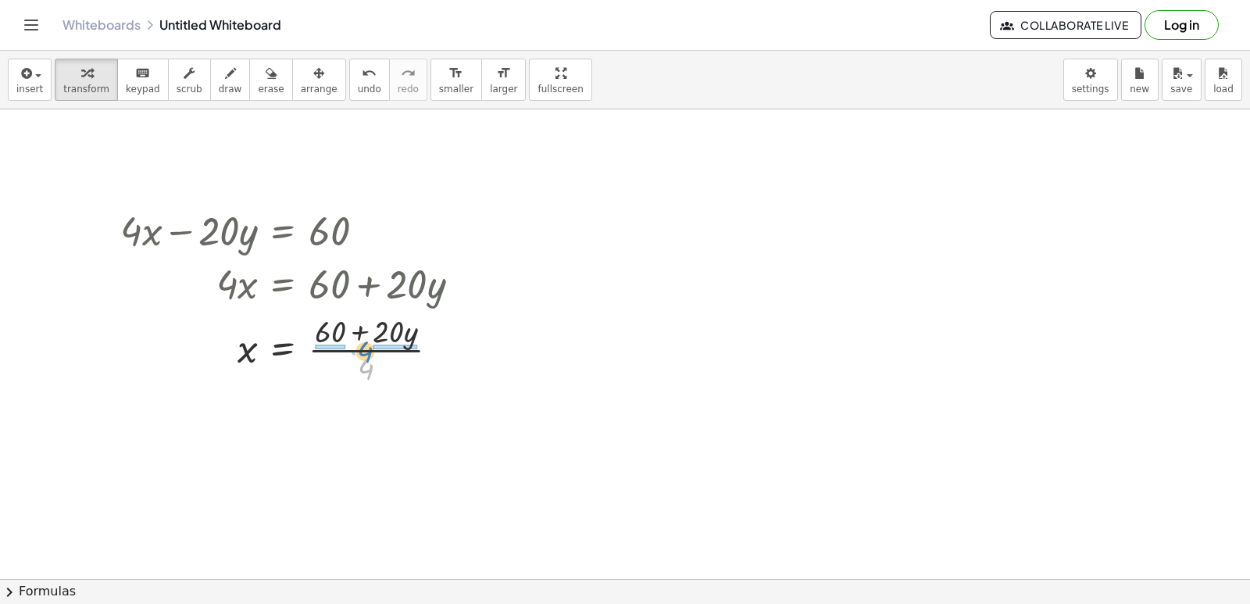
drag, startPoint x: 366, startPoint y: 370, endPoint x: 363, endPoint y: 350, distance: 19.8
click at [363, 350] on div at bounding box center [297, 348] width 368 height 78
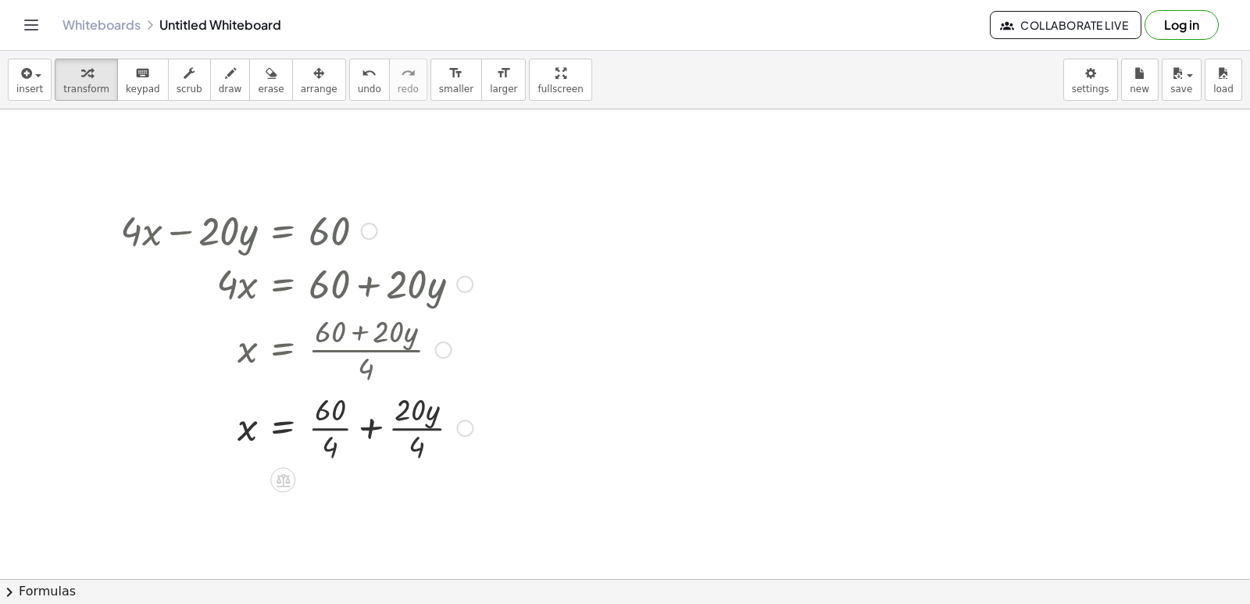
drag, startPoint x: 412, startPoint y: 428, endPoint x: 404, endPoint y: 427, distance: 7.9
click at [409, 428] on div at bounding box center [297, 427] width 368 height 78
click at [337, 506] on div at bounding box center [297, 505] width 368 height 78
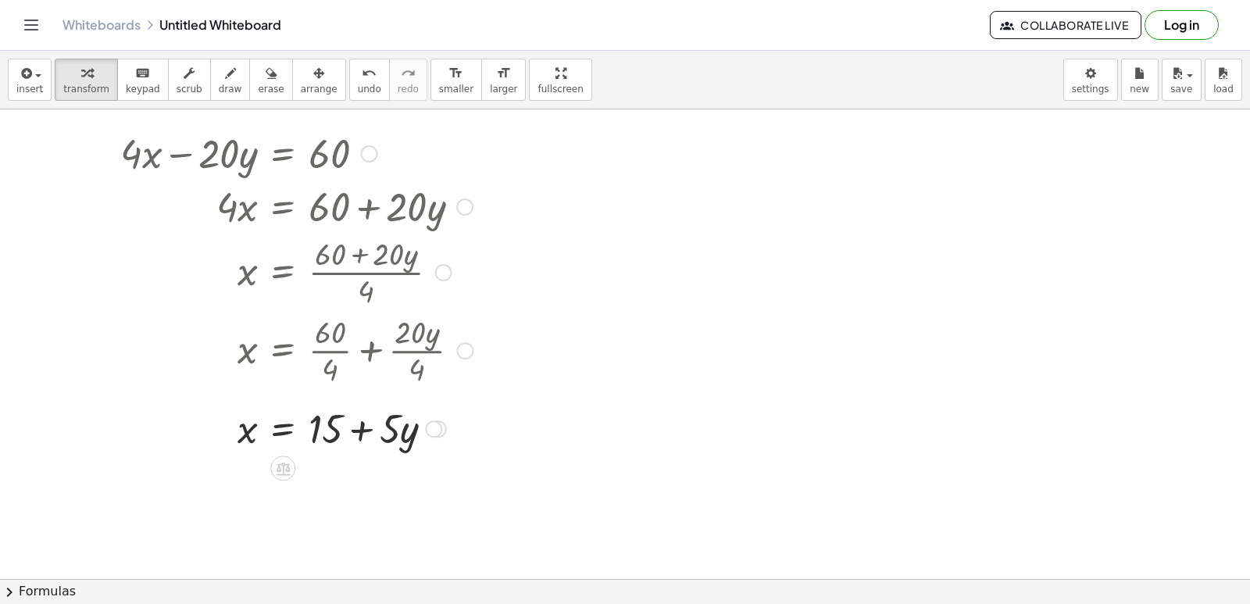
scroll to position [938, 0]
click at [610, 147] on div at bounding box center [692, 111] width 1384 height 1878
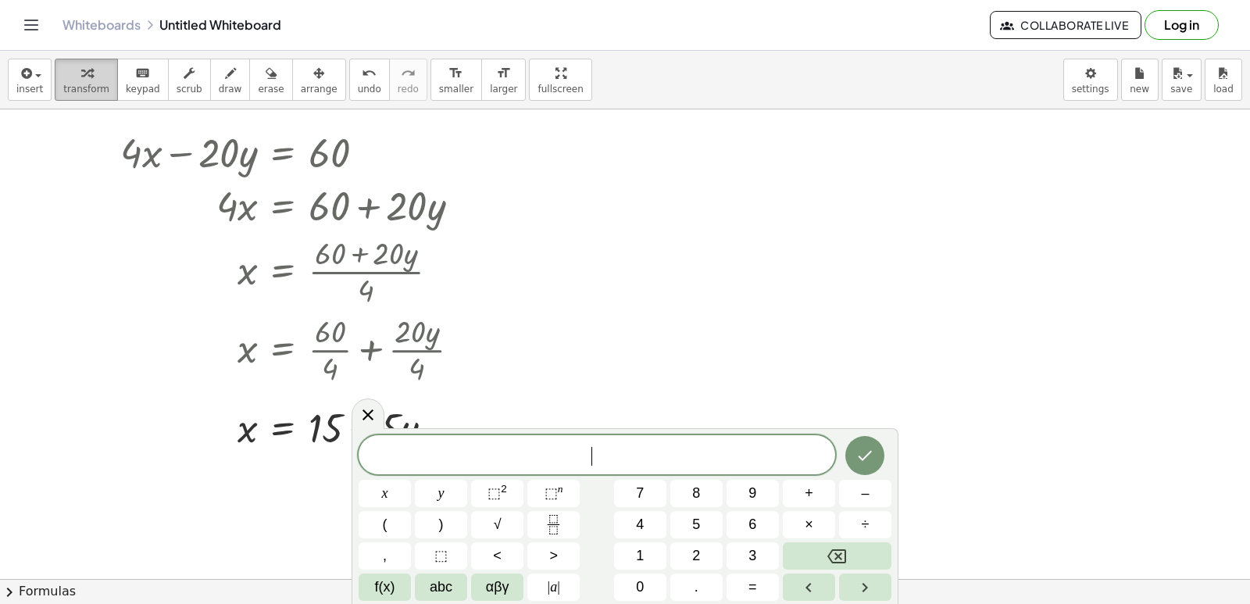
click at [83, 89] on span "transform" at bounding box center [86, 89] width 46 height 11
click at [225, 72] on icon "button" at bounding box center [230, 73] width 11 height 19
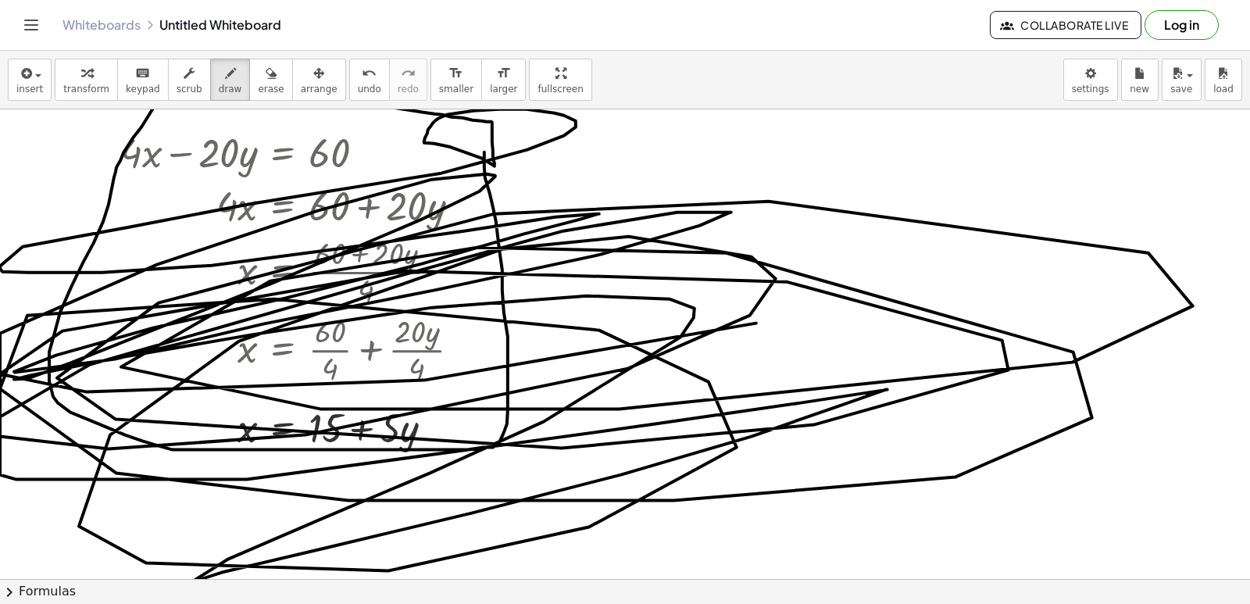
drag, startPoint x: 484, startPoint y: 152, endPoint x: 139, endPoint y: 305, distance: 377.5
click at [113, 354] on div at bounding box center [692, 111] width 1384 height 1878
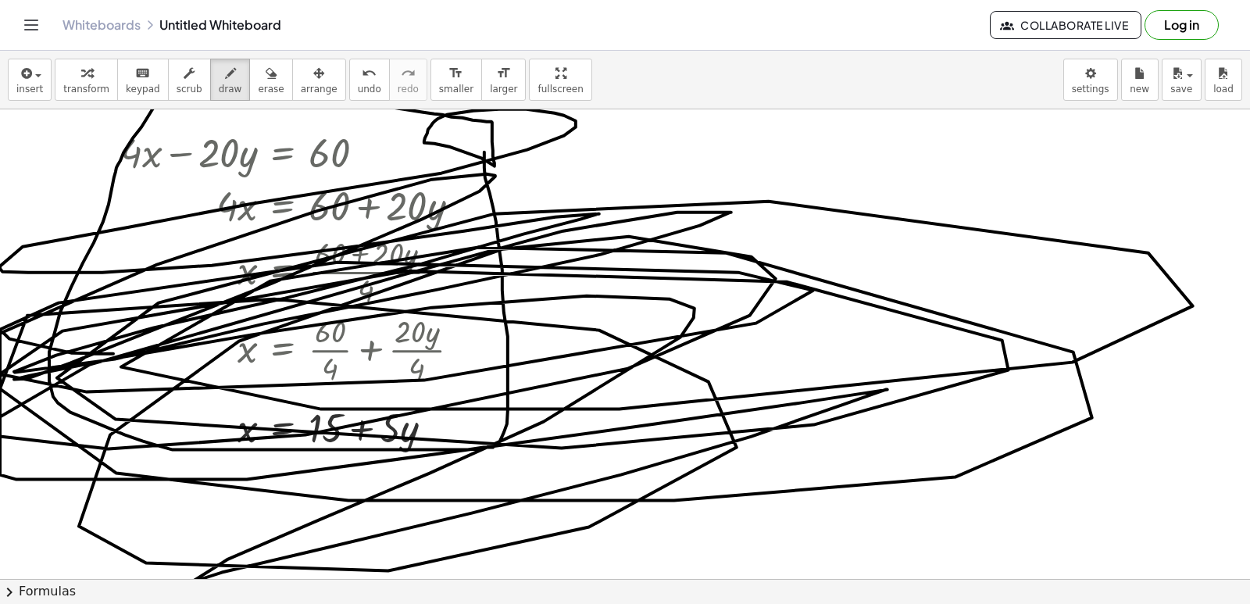
click at [252, 84] on button "erase" at bounding box center [270, 80] width 43 height 42
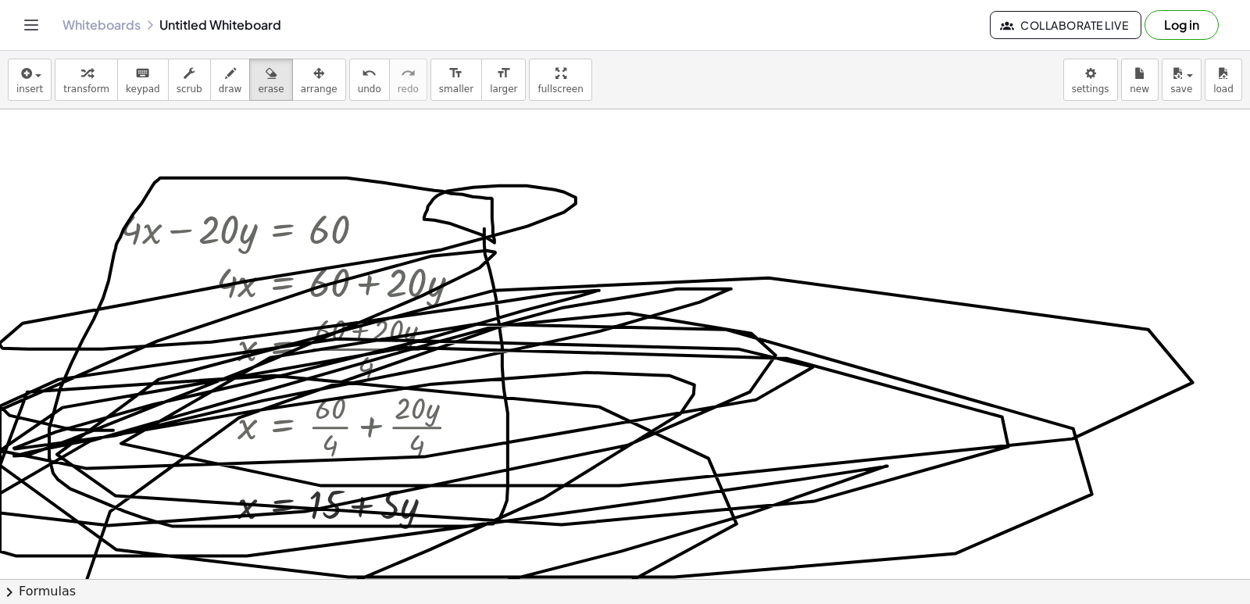
scroll to position [928, 0]
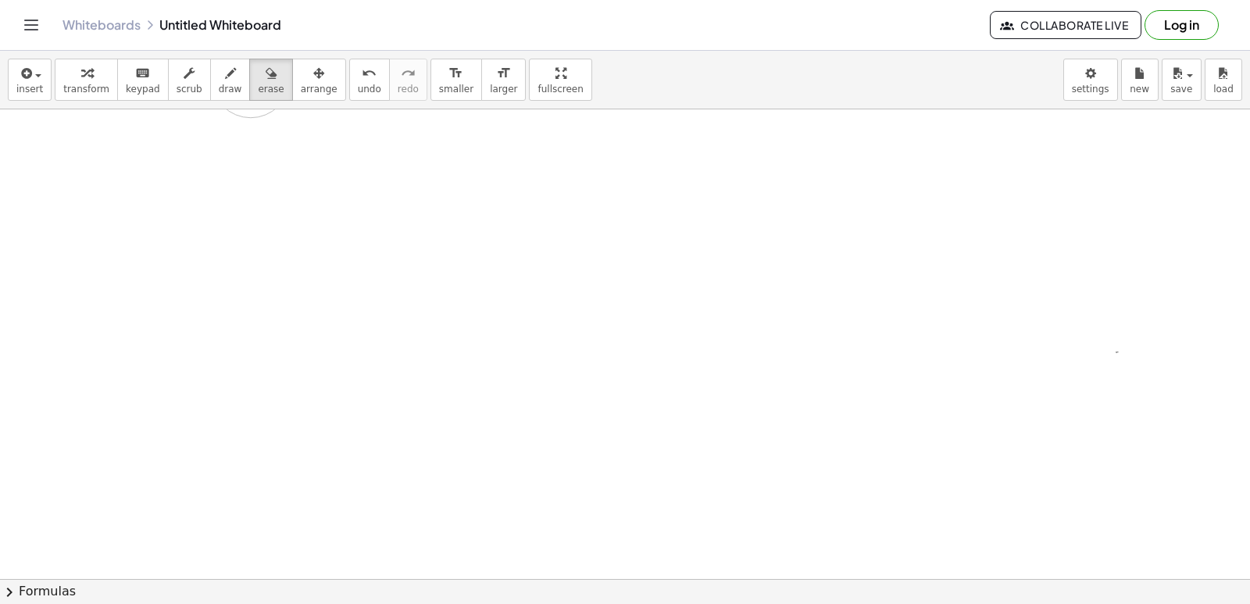
drag, startPoint x: 777, startPoint y: 336, endPoint x: 212, endPoint y: 199, distance: 582.0
click at [193, 111] on div at bounding box center [692, 120] width 1384 height 1878
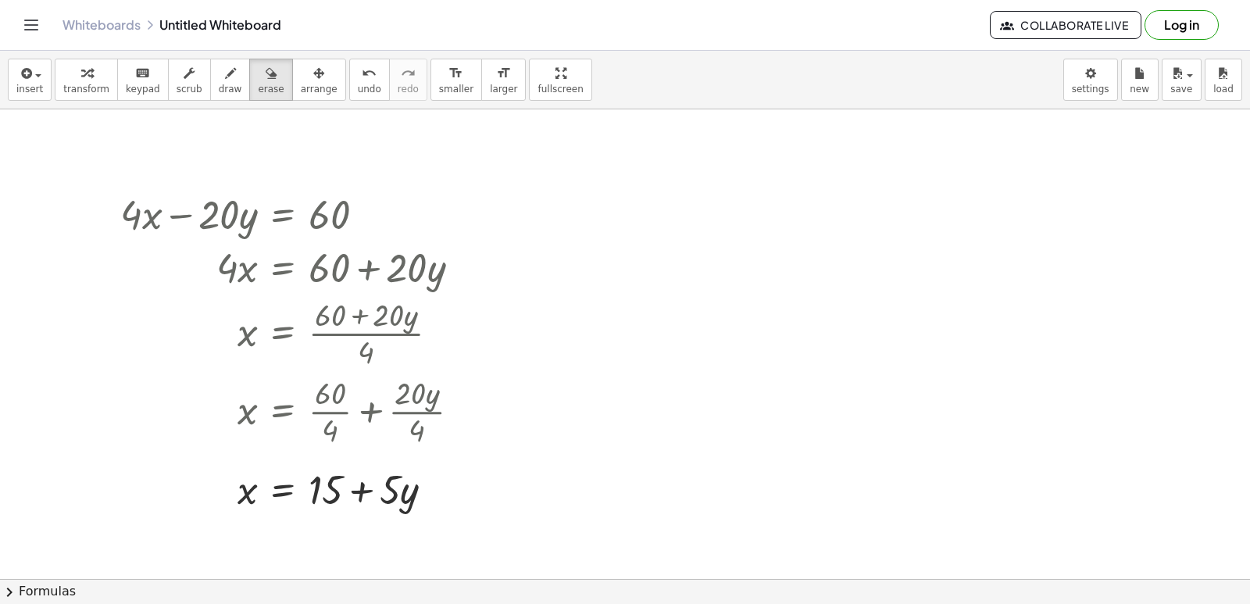
scroll to position [850, 0]
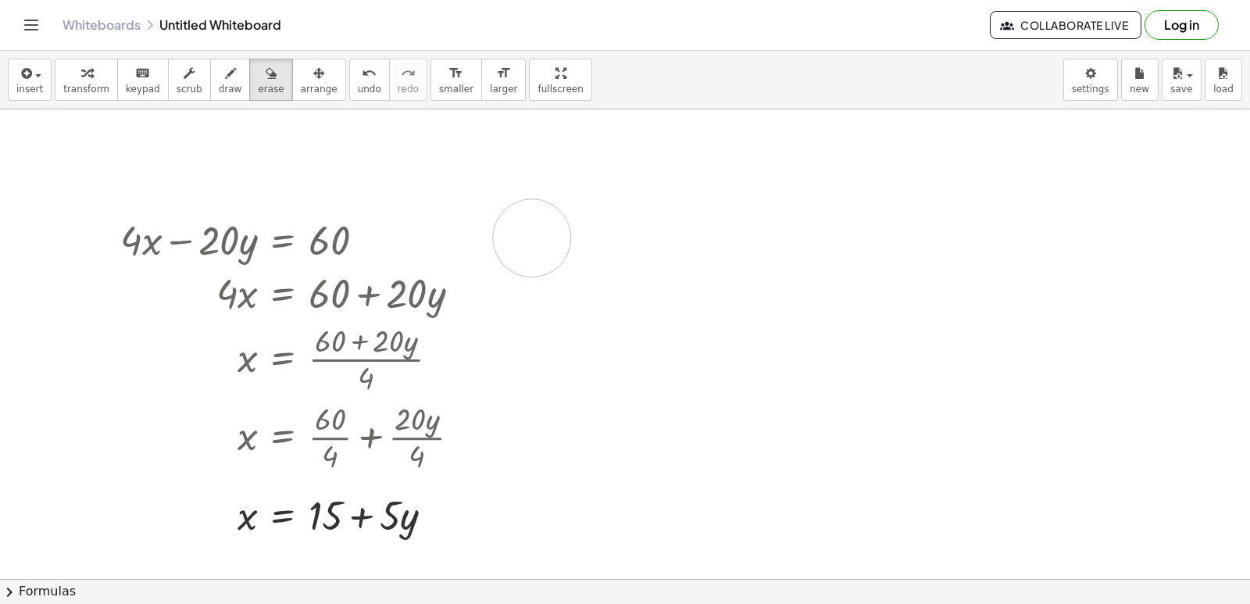
click at [533, 238] on div at bounding box center [692, 198] width 1384 height 1878
click at [81, 80] on icon "button" at bounding box center [86, 73] width 11 height 19
click at [548, 230] on div at bounding box center [692, 198] width 1384 height 1878
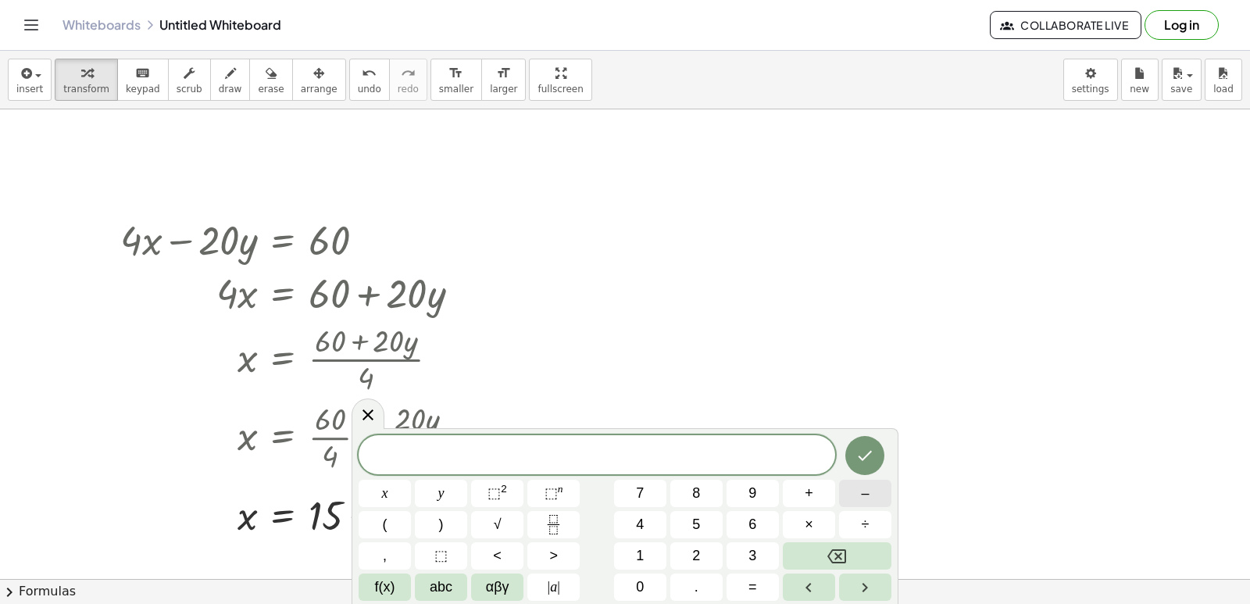
click at [853, 495] on button "–" at bounding box center [865, 493] width 52 height 27
click at [692, 548] on span "2" at bounding box center [696, 555] width 8 height 21
click at [380, 488] on button "x" at bounding box center [385, 493] width 52 height 27
click at [820, 491] on button "+" at bounding box center [809, 493] width 52 height 27
click at [698, 528] on span "5" at bounding box center [696, 524] width 8 height 21
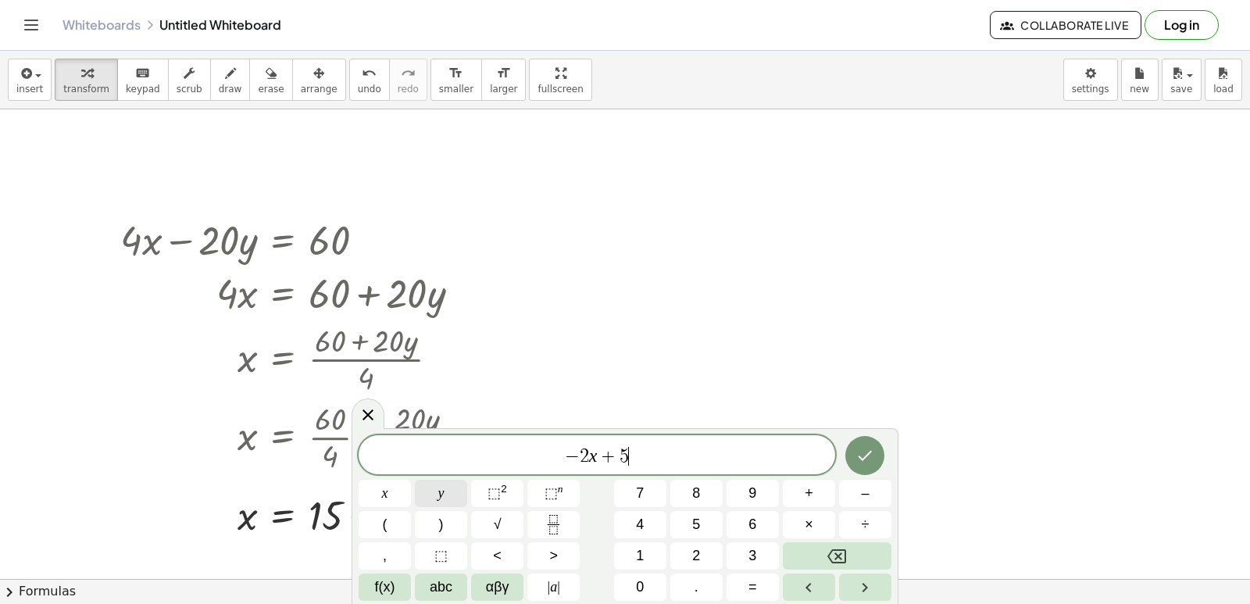
click at [454, 490] on button "y" at bounding box center [441, 493] width 52 height 27
click at [763, 587] on button "=" at bounding box center [753, 586] width 52 height 27
click at [748, 550] on button "3" at bounding box center [753, 555] width 52 height 27
click at [855, 447] on button "Done" at bounding box center [864, 455] width 39 height 39
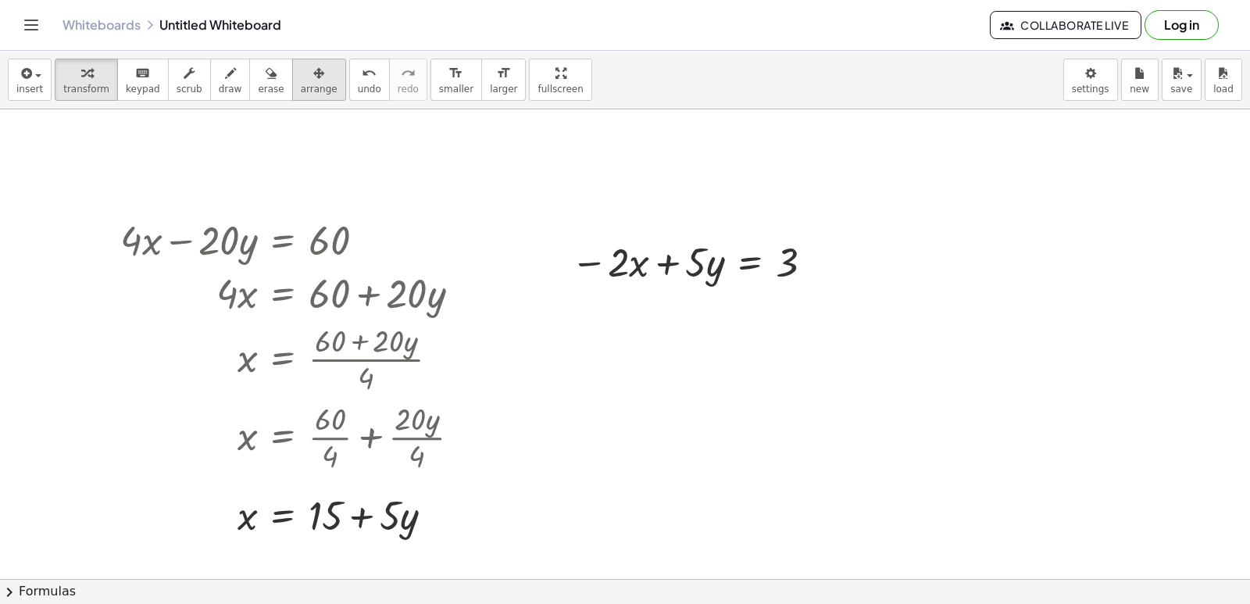
click at [301, 86] on span "arrange" at bounding box center [319, 89] width 37 height 11
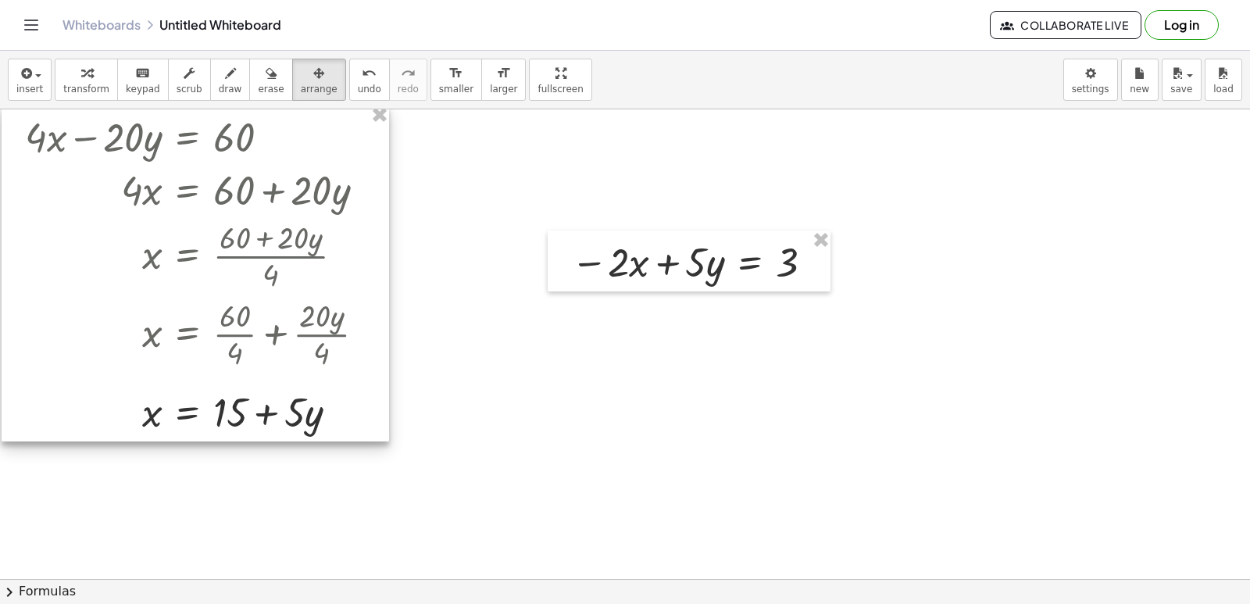
drag, startPoint x: 142, startPoint y: 232, endPoint x: 47, endPoint y: 129, distance: 140.4
click at [47, 129] on div at bounding box center [196, 273] width 388 height 336
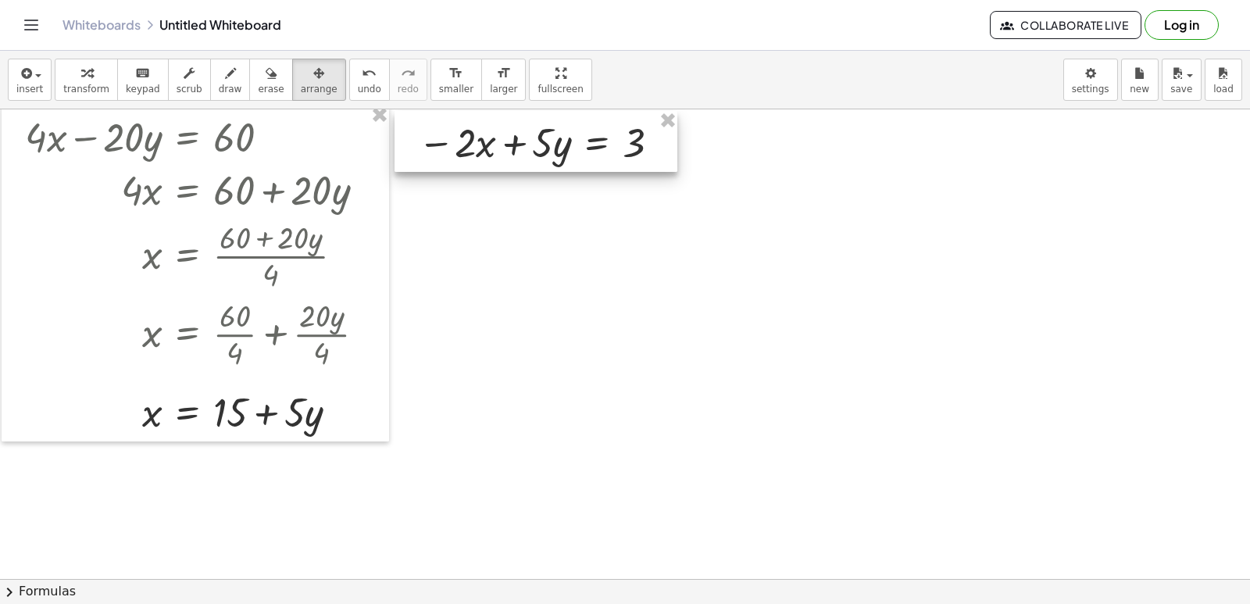
drag, startPoint x: 543, startPoint y: 234, endPoint x: 430, endPoint y: 130, distance: 153.2
click at [430, 130] on div at bounding box center [536, 141] width 283 height 61
click at [77, 84] on span "transform" at bounding box center [86, 89] width 46 height 11
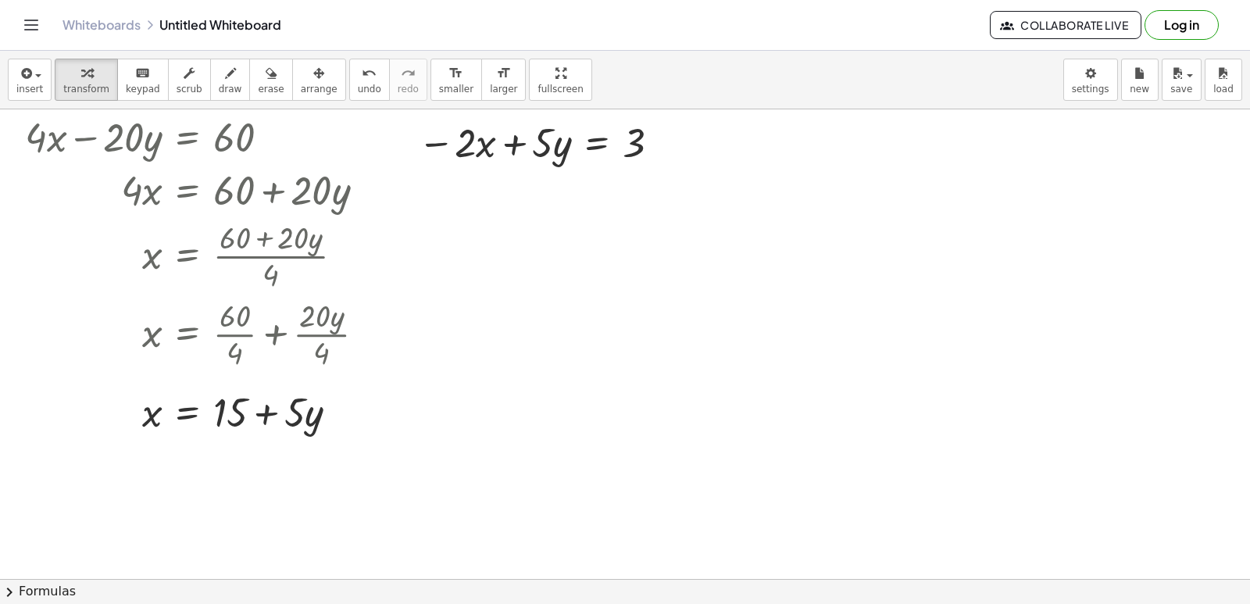
click at [879, 141] on div at bounding box center [692, 198] width 1384 height 1878
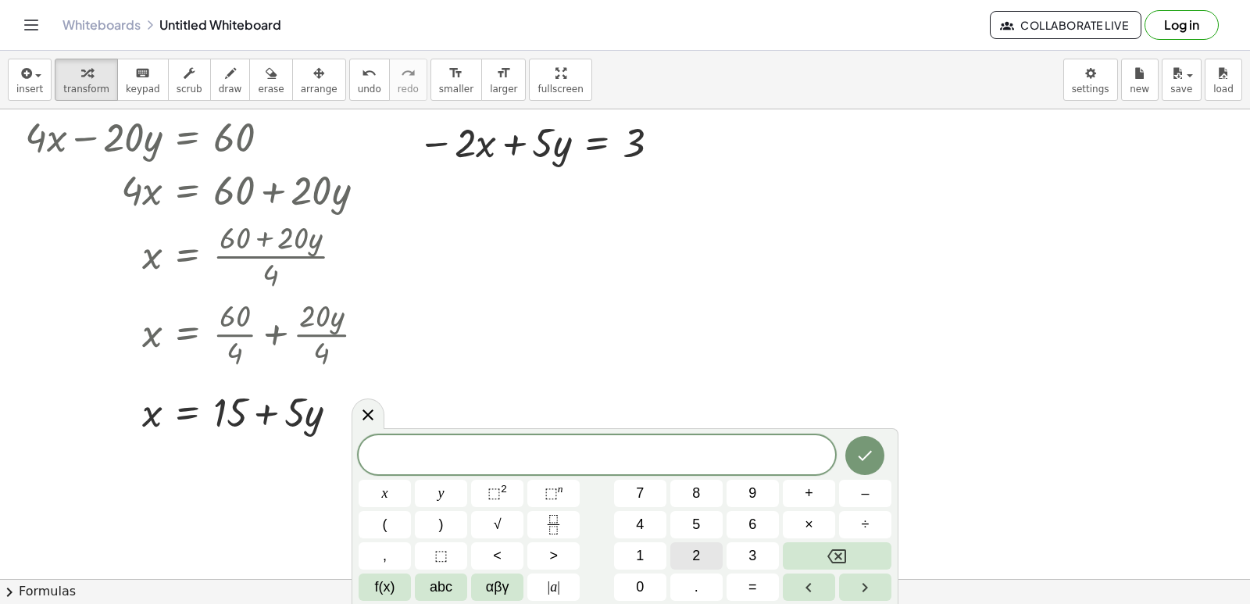
click at [702, 559] on button "2" at bounding box center [696, 555] width 52 height 27
click at [384, 500] on span "x" at bounding box center [385, 493] width 6 height 21
click at [798, 489] on button "+" at bounding box center [809, 493] width 52 height 27
click at [640, 494] on button "7" at bounding box center [640, 493] width 52 height 27
click at [438, 495] on span "y" at bounding box center [441, 493] width 6 height 21
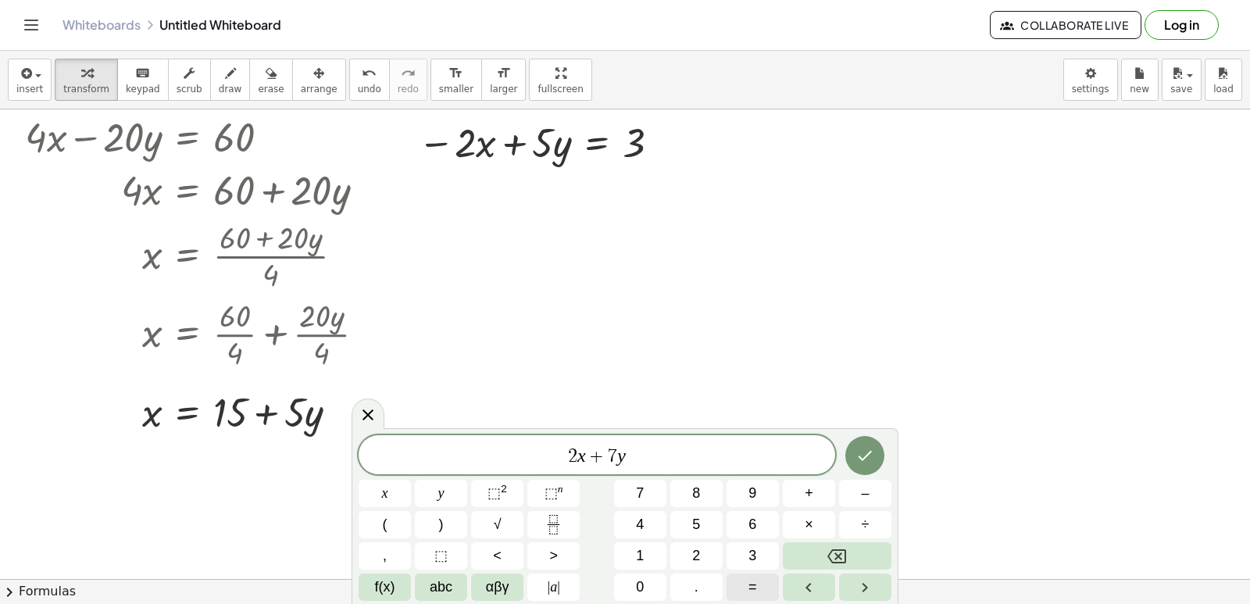
click at [749, 585] on span "=" at bounding box center [752, 587] width 9 height 21
click at [746, 496] on button "9" at bounding box center [753, 493] width 52 height 27
click at [853, 459] on button "Done" at bounding box center [864, 455] width 39 height 39
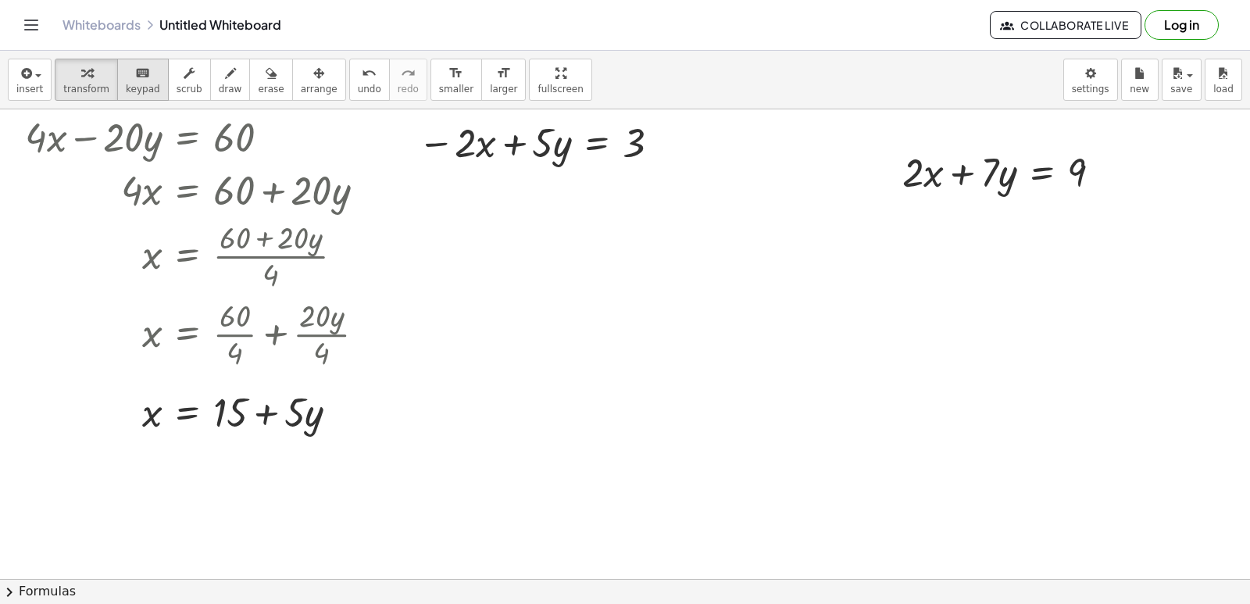
click at [144, 79] on div "keyboard" at bounding box center [143, 72] width 34 height 19
click at [313, 70] on icon "button" at bounding box center [318, 73] width 11 height 19
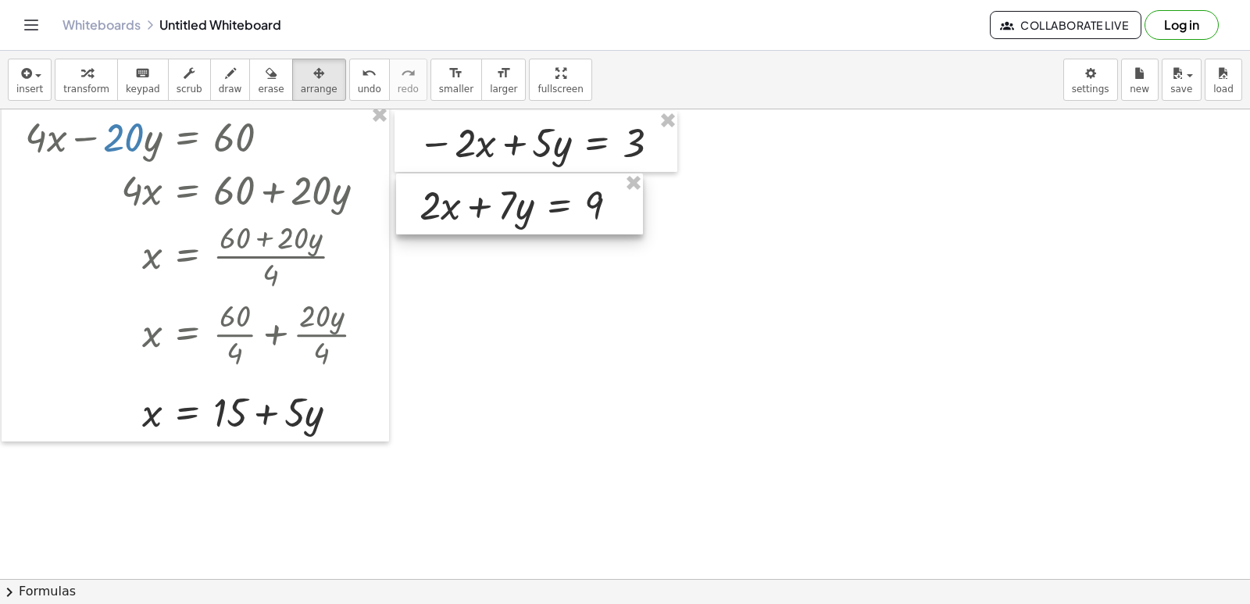
drag, startPoint x: 815, startPoint y: 161, endPoint x: 407, endPoint y: 165, distance: 407.9
click at [414, 177] on div at bounding box center [519, 203] width 247 height 61
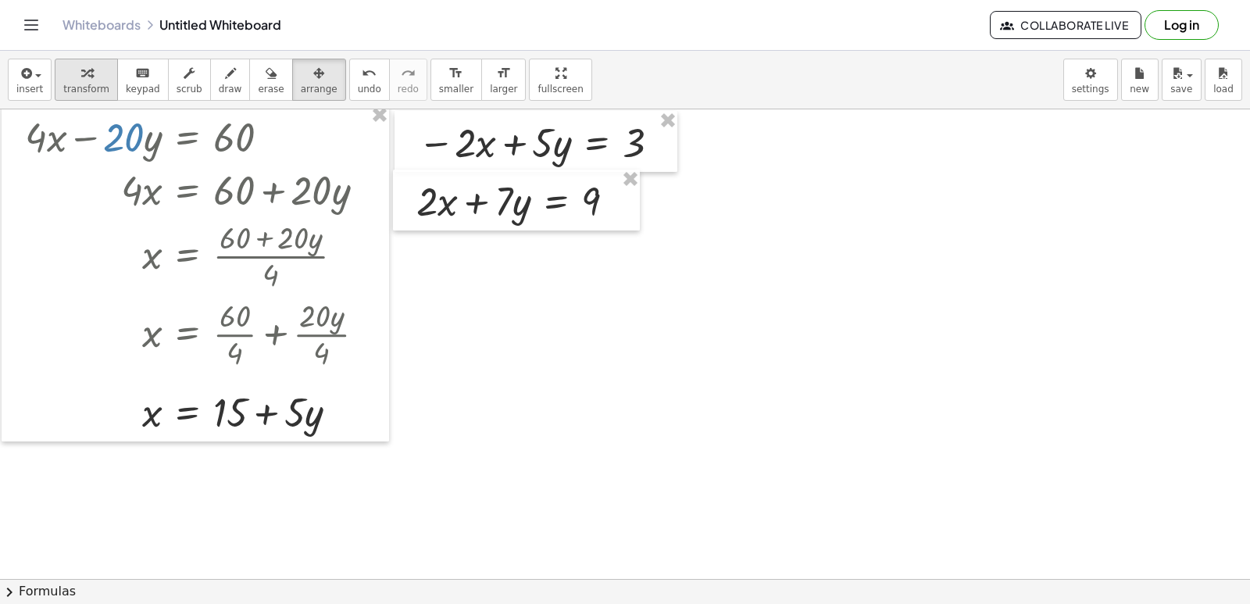
click at [84, 89] on span "transform" at bounding box center [86, 89] width 46 height 11
click at [219, 88] on span "draw" at bounding box center [230, 89] width 23 height 11
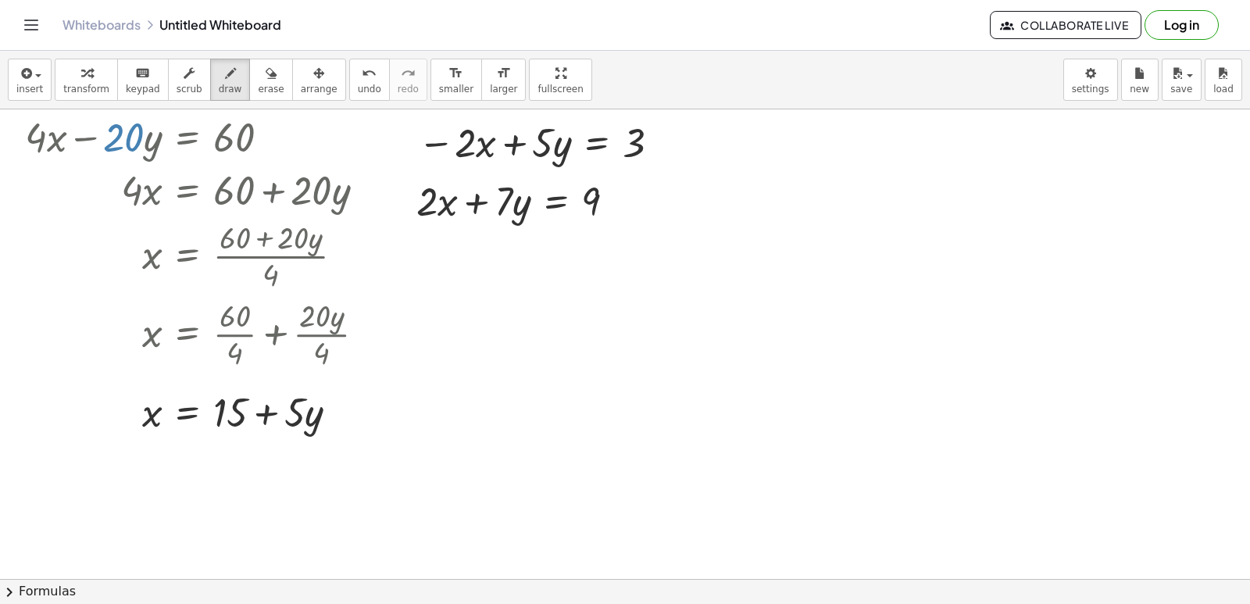
click at [396, 137] on div at bounding box center [692, 198] width 1384 height 1878
drag, startPoint x: 408, startPoint y: 125, endPoint x: 378, endPoint y: 218, distance: 97.6
click at [378, 218] on div at bounding box center [692, 198] width 1384 height 1878
drag, startPoint x: 445, startPoint y: 251, endPoint x: 376, endPoint y: 216, distance: 77.2
click at [376, 216] on div at bounding box center [692, 198] width 1384 height 1878
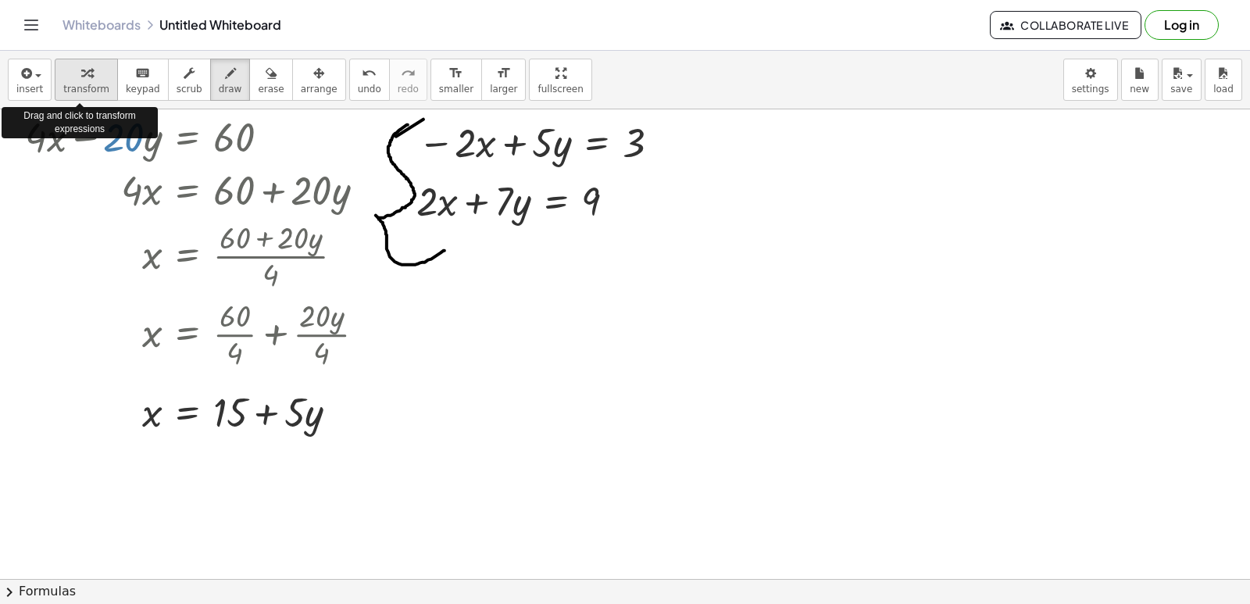
click at [83, 80] on icon "button" at bounding box center [86, 73] width 11 height 19
click at [219, 87] on span "draw" at bounding box center [230, 89] width 23 height 11
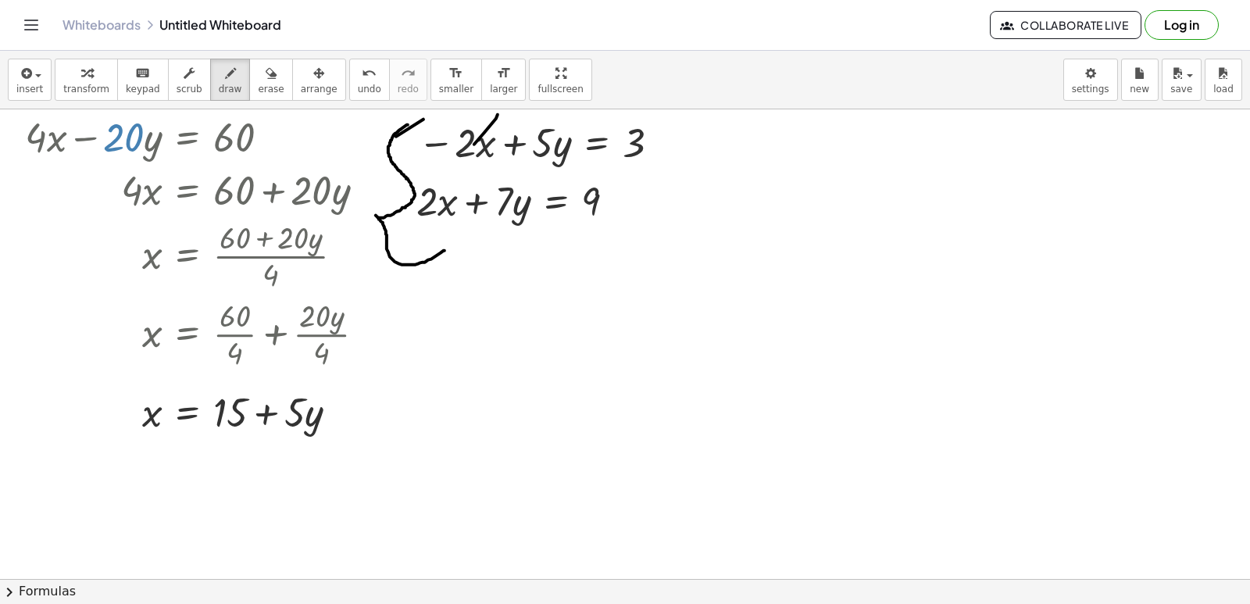
drag, startPoint x: 498, startPoint y: 115, endPoint x: 448, endPoint y: 166, distance: 71.3
click at [448, 166] on div at bounding box center [692, 198] width 1384 height 1878
drag, startPoint x: 409, startPoint y: 220, endPoint x: 387, endPoint y: 229, distance: 24.2
click at [387, 229] on div at bounding box center [692, 198] width 1384 height 1878
click at [84, 84] on span "transform" at bounding box center [86, 89] width 46 height 11
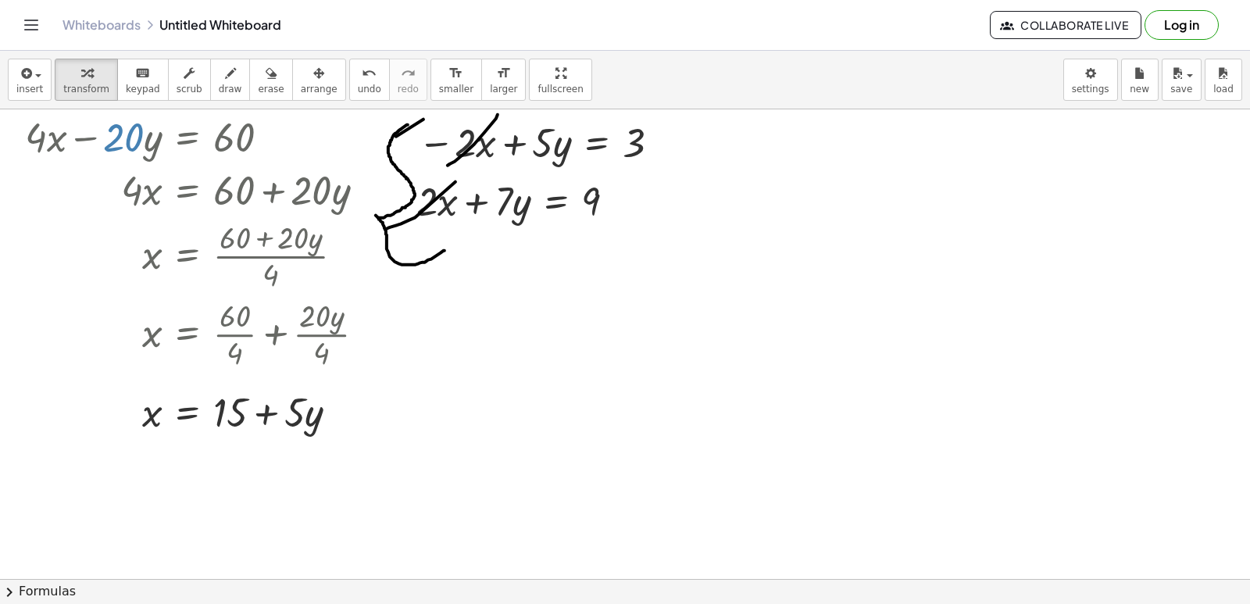
click at [502, 307] on div at bounding box center [692, 198] width 1384 height 1878
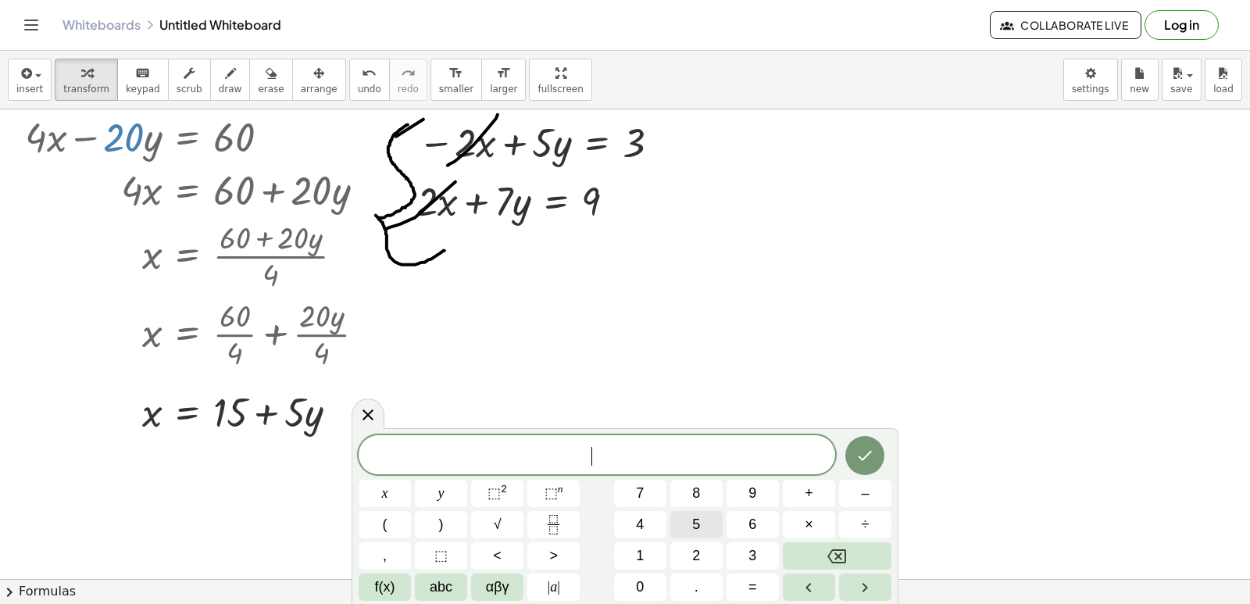
click at [688, 519] on button "5" at bounding box center [696, 524] width 52 height 27
click at [428, 495] on button "y" at bounding box center [441, 493] width 52 height 27
click at [829, 555] on icon "Backspace" at bounding box center [836, 556] width 19 height 14
click at [747, 389] on div at bounding box center [692, 198] width 1384 height 1878
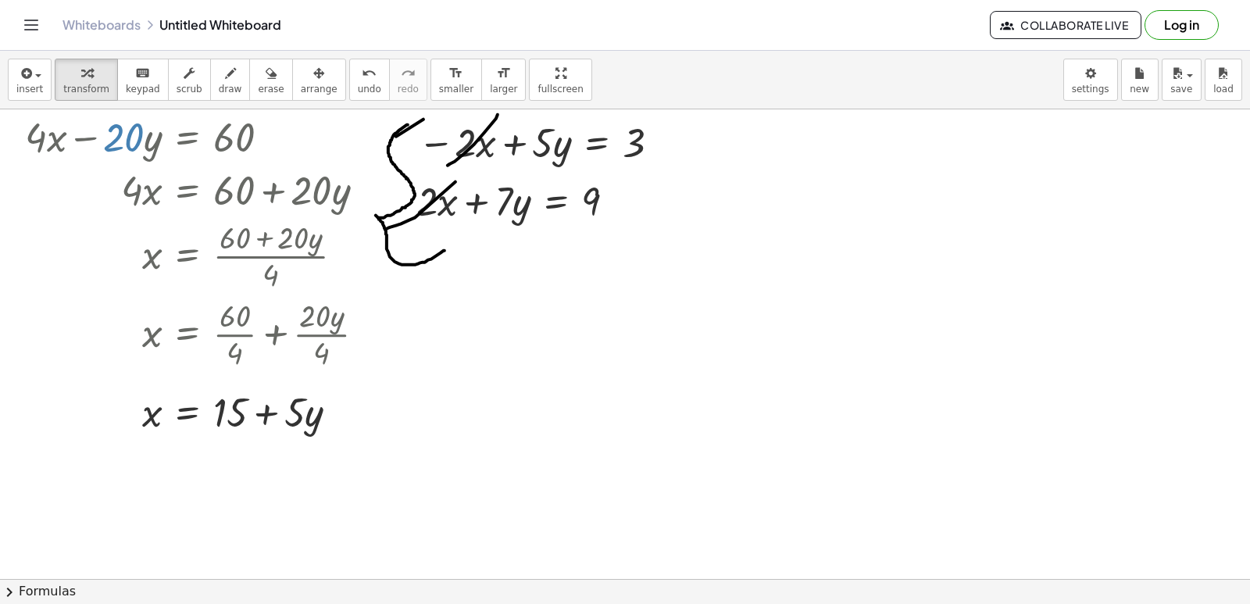
click at [521, 284] on div at bounding box center [692, 198] width 1384 height 1878
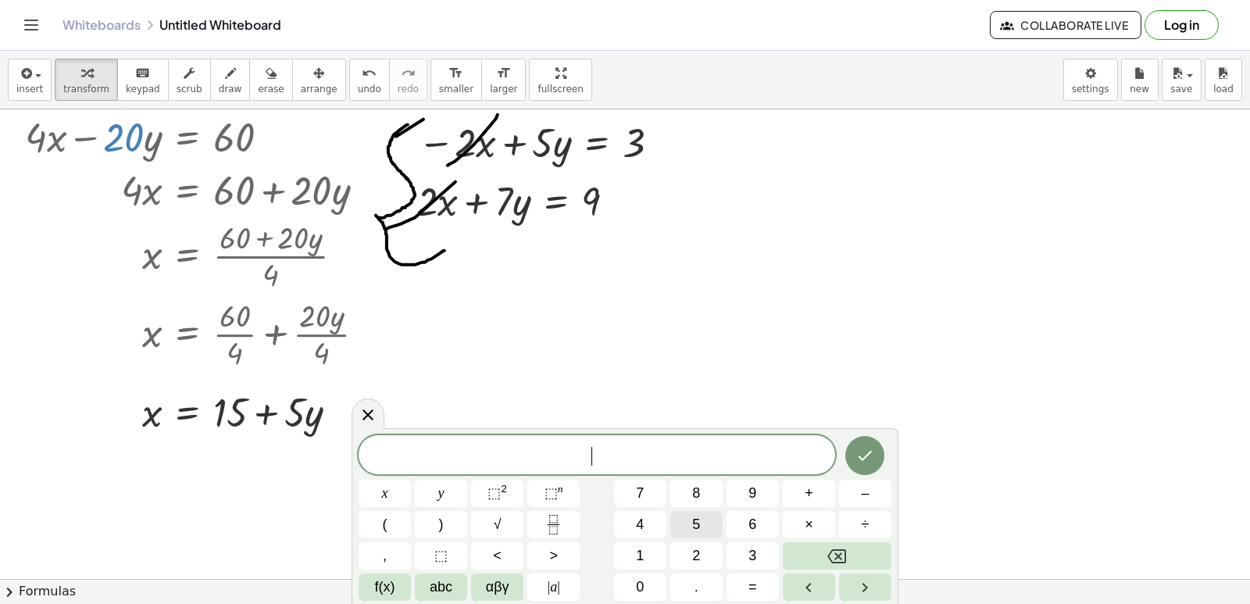
click at [695, 520] on span "5" at bounding box center [696, 524] width 8 height 21
click at [438, 491] on span "y" at bounding box center [441, 493] width 6 height 21
click at [813, 494] on span "+" at bounding box center [809, 493] width 9 height 21
click at [650, 492] on button "7" at bounding box center [640, 493] width 52 height 27
click at [402, 492] on button "x" at bounding box center [385, 493] width 52 height 27
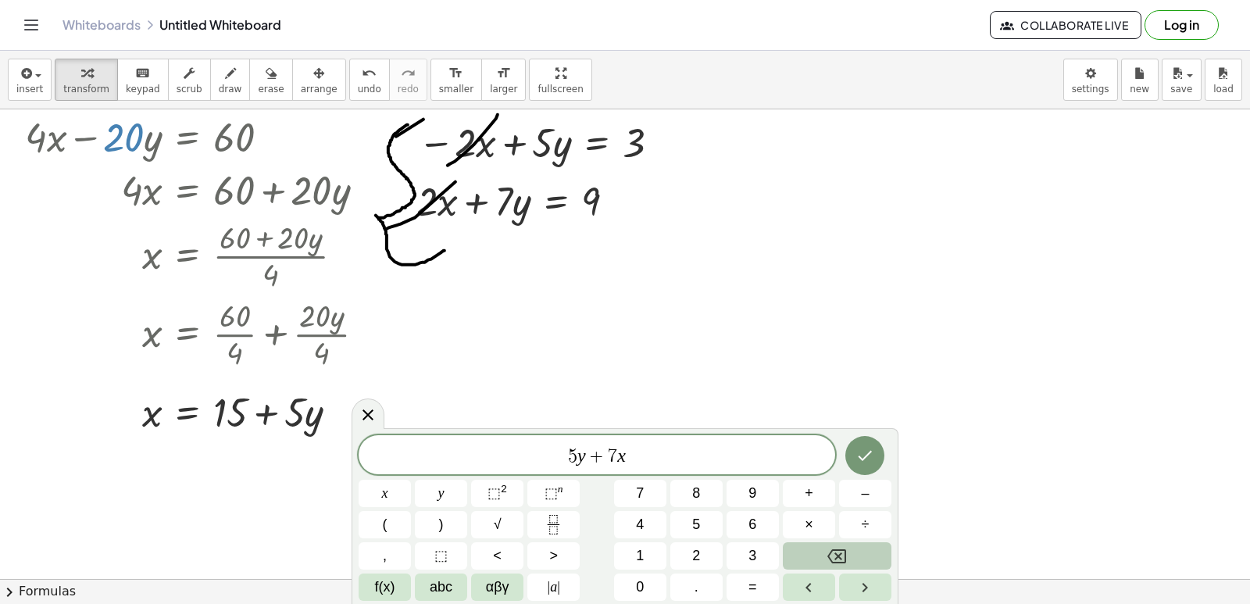
click at [818, 555] on button "Backspace" at bounding box center [837, 555] width 109 height 27
click at [434, 486] on button "y" at bounding box center [441, 493] width 52 height 27
click at [738, 584] on button "=" at bounding box center [753, 586] width 52 height 27
click at [751, 557] on span "3" at bounding box center [752, 555] width 8 height 21
click at [805, 487] on span "+" at bounding box center [809, 493] width 9 height 21
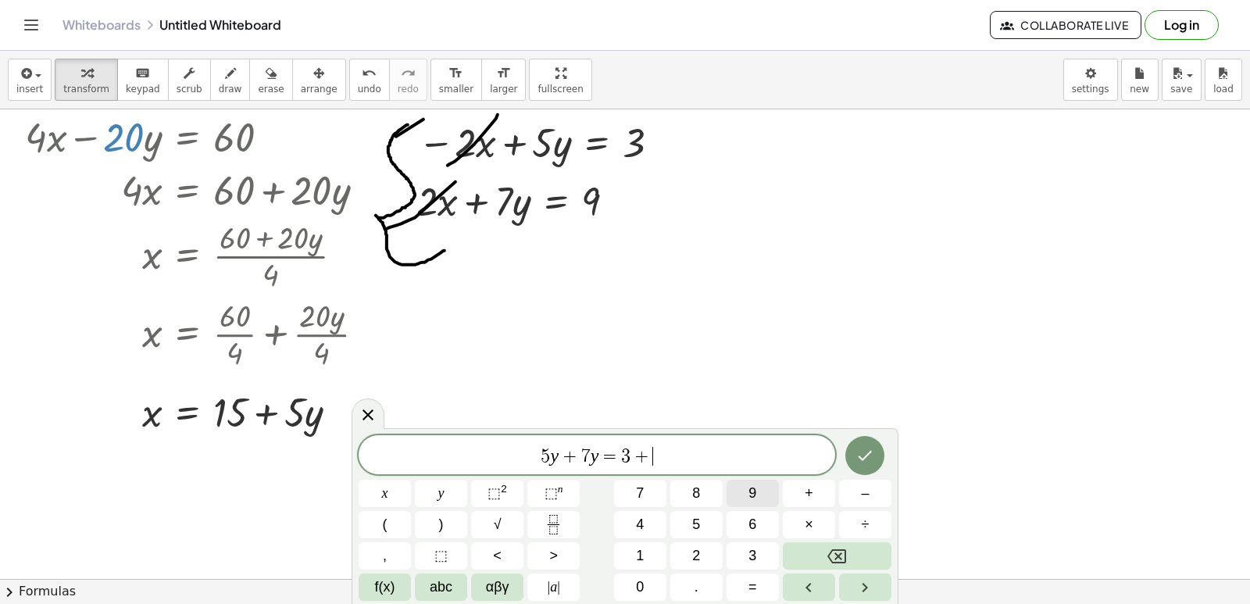
click at [752, 501] on span "9" at bounding box center [752, 493] width 8 height 21
click at [859, 447] on icon "Done" at bounding box center [865, 455] width 19 height 19
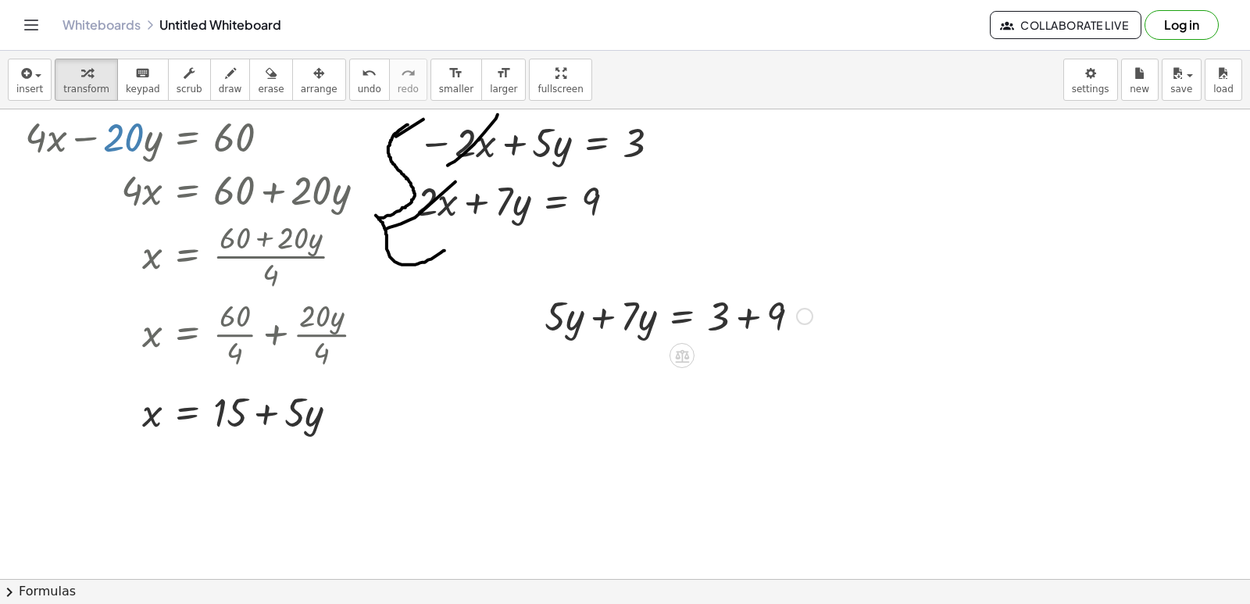
click at [610, 334] on div at bounding box center [679, 314] width 284 height 53
click at [758, 370] on div at bounding box center [679, 367] width 284 height 53
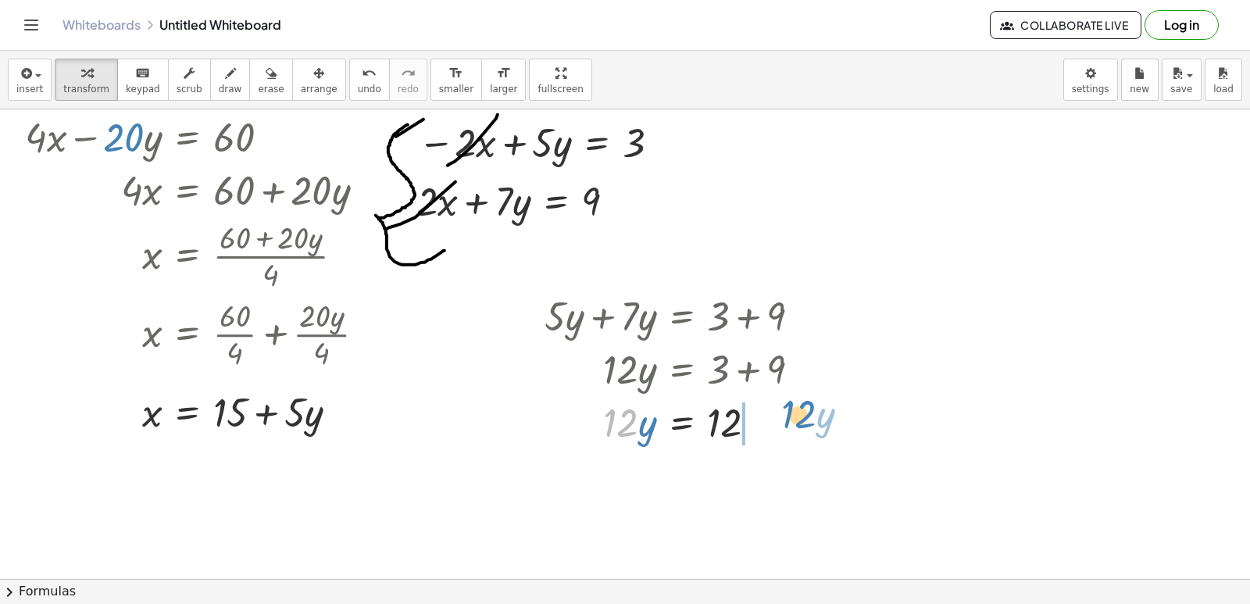
drag, startPoint x: 670, startPoint y: 467, endPoint x: 809, endPoint y: 405, distance: 153.2
click at [809, 405] on div at bounding box center [679, 421] width 284 height 53
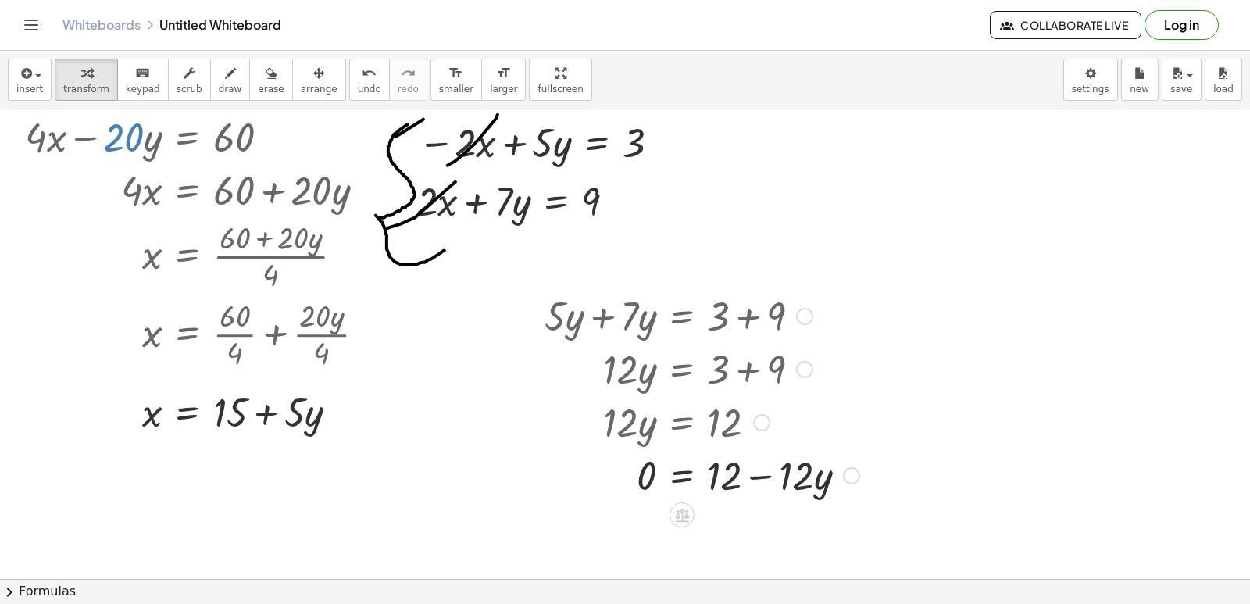
drag, startPoint x: 788, startPoint y: 431, endPoint x: 798, endPoint y: 454, distance: 25.5
click at [788, 432] on div at bounding box center [702, 421] width 330 height 53
drag, startPoint x: 734, startPoint y: 503, endPoint x: 623, endPoint y: 476, distance: 115.0
click at [623, 476] on div at bounding box center [702, 474] width 330 height 53
click at [682, 476] on div at bounding box center [686, 474] width 299 height 78
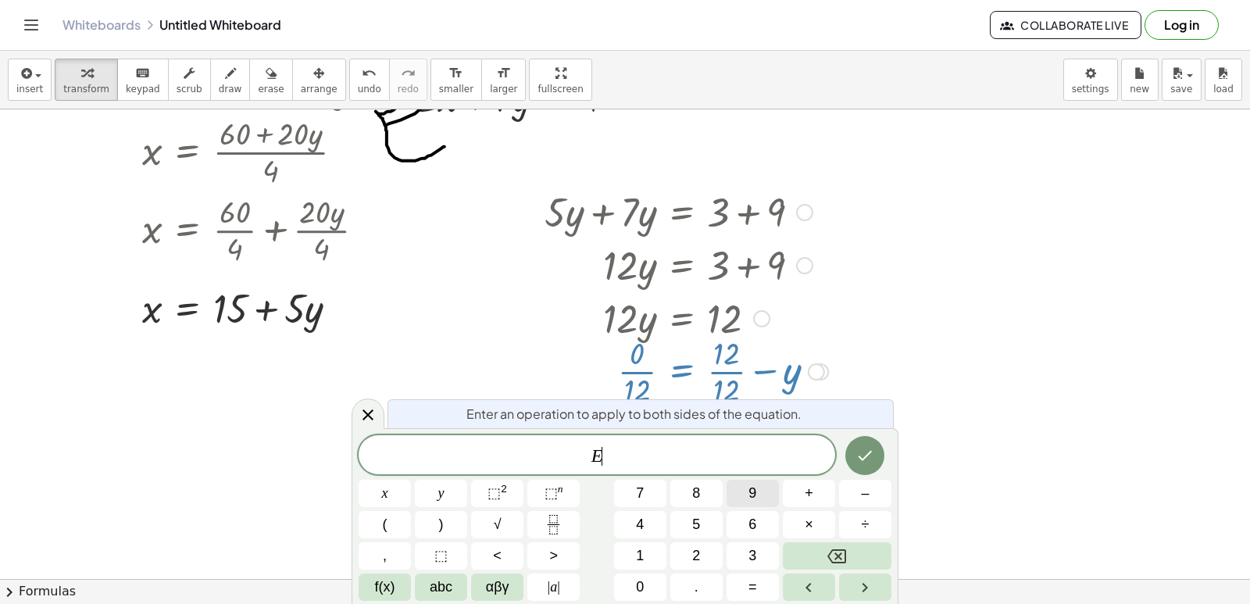
scroll to position [978, 0]
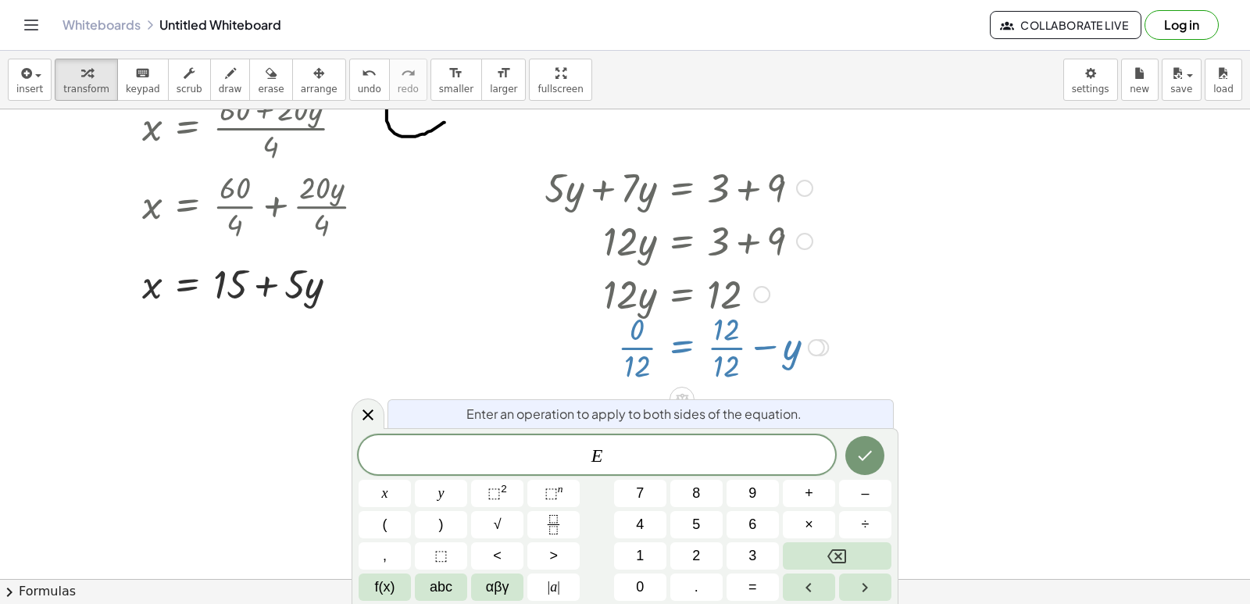
click at [789, 360] on div at bounding box center [686, 346] width 299 height 78
click at [777, 543] on div "E ​ x y ⬚ 2 ⬚ n 7 8 9 + – ( ) √ 4 5 6 × ÷ , ⬚ < > 1 2 3 f(x) abc αβγ | a | 0 . =" at bounding box center [625, 518] width 533 height 166
click at [373, 421] on icon at bounding box center [368, 414] width 19 height 19
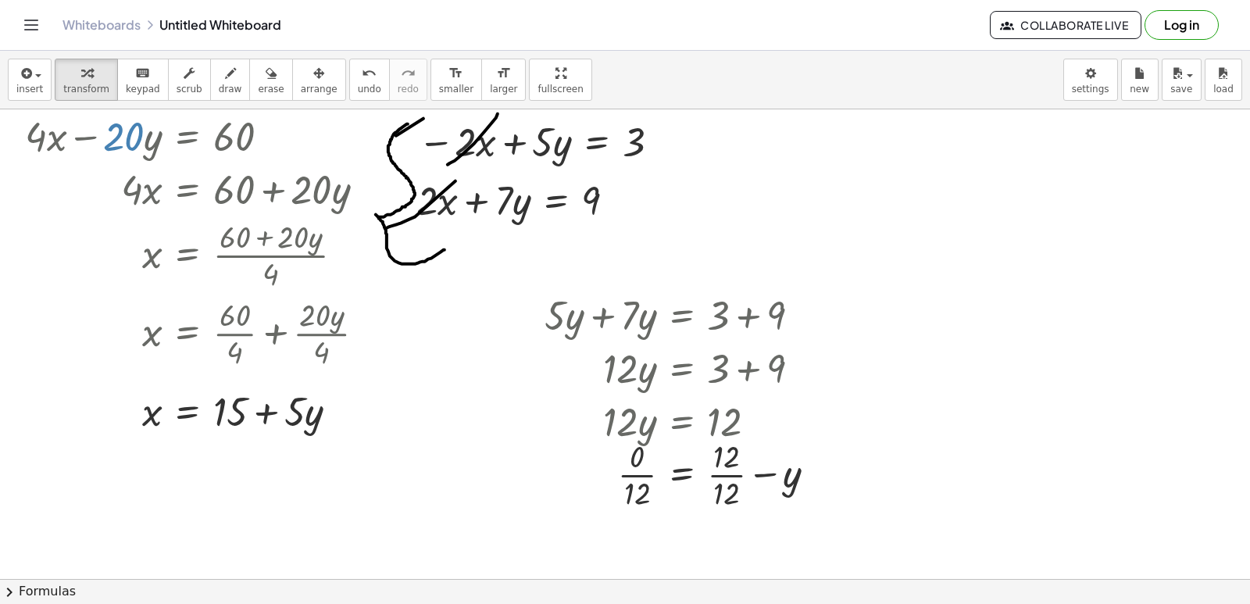
scroll to position [850, 0]
click at [358, 89] on span "undo" at bounding box center [369, 89] width 23 height 11
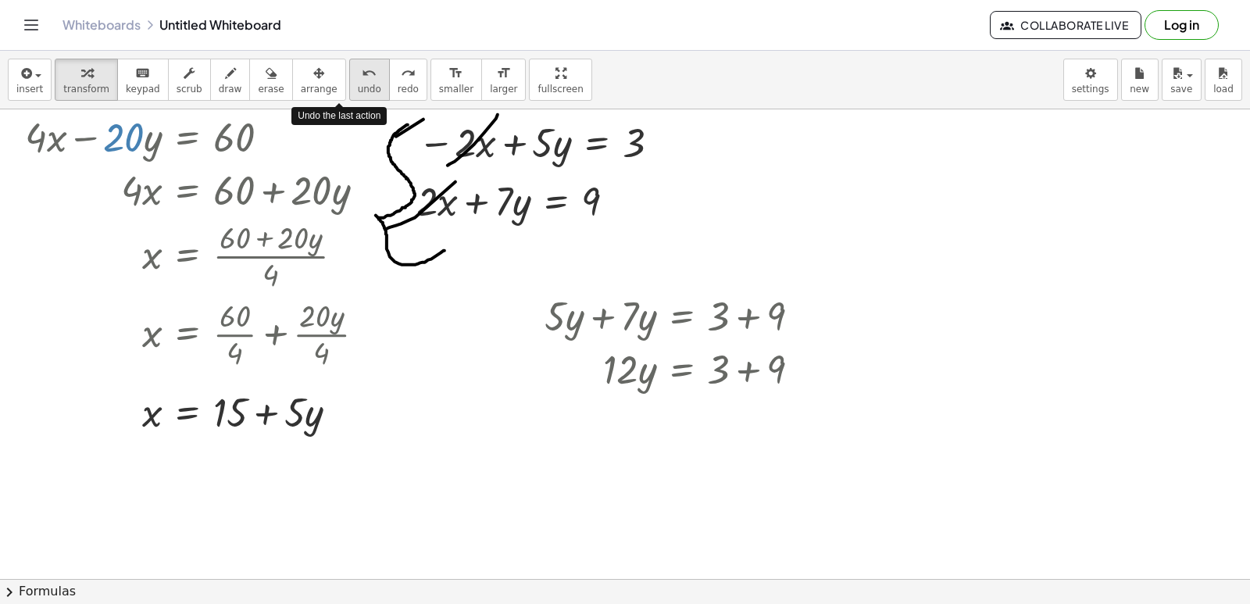
click at [358, 89] on span "undo" at bounding box center [369, 89] width 23 height 11
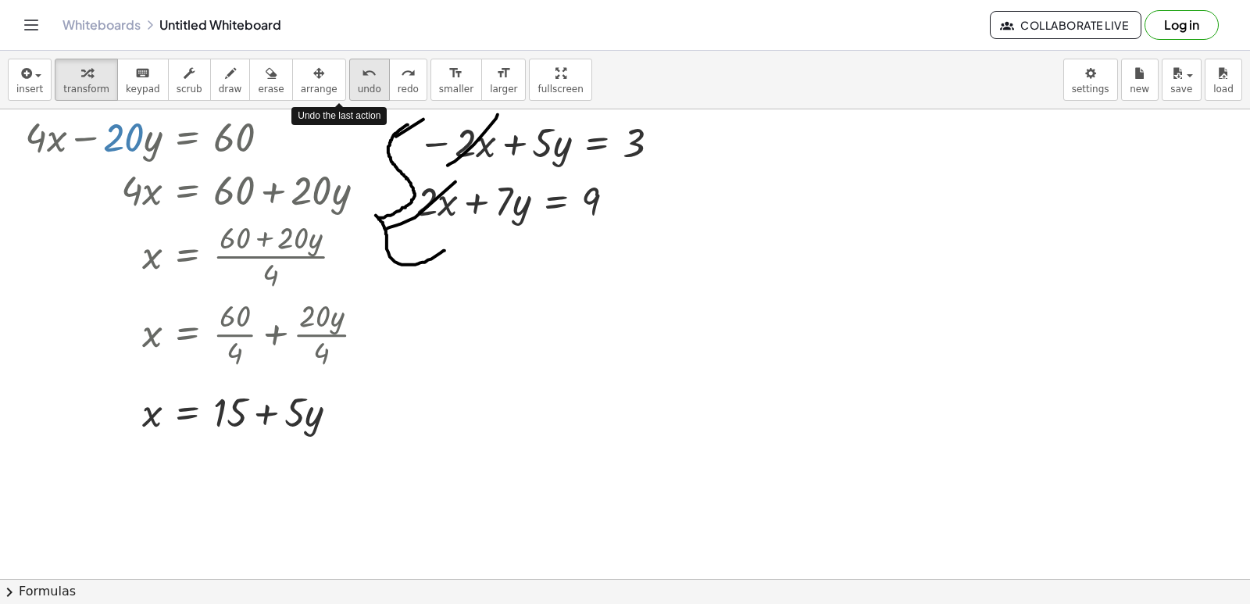
click at [358, 89] on span "undo" at bounding box center [369, 89] width 23 height 11
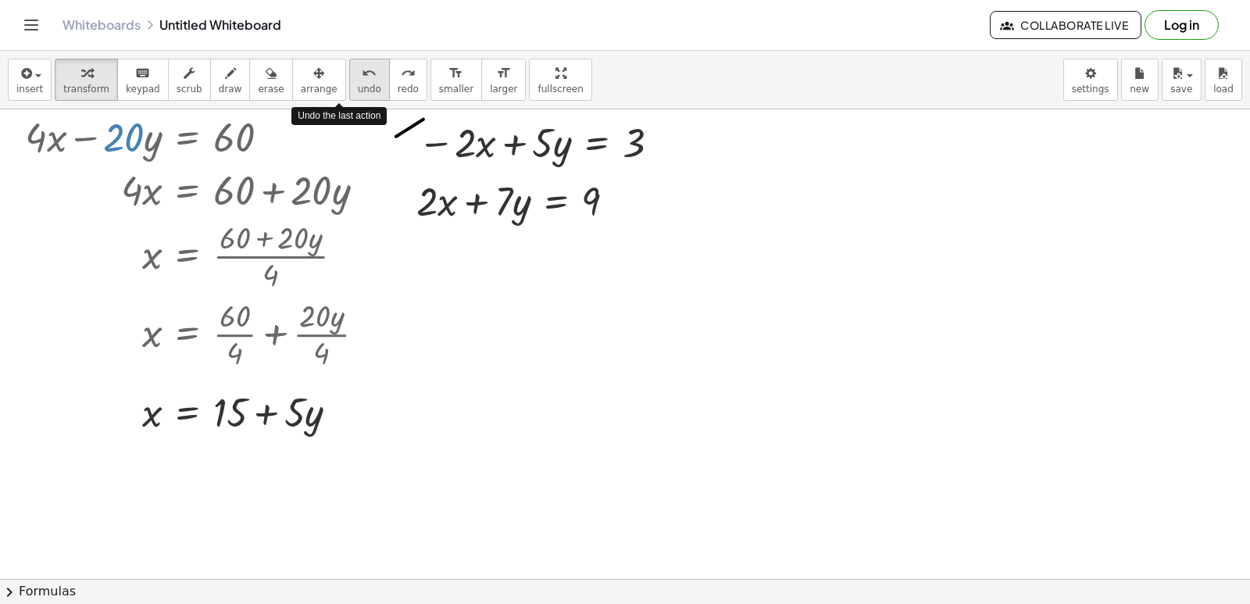
click at [358, 89] on span "undo" at bounding box center [369, 89] width 23 height 11
click at [468, 151] on div at bounding box center [541, 141] width 263 height 53
click at [492, 150] on div at bounding box center [541, 141] width 263 height 53
click at [499, 148] on div at bounding box center [541, 141] width 263 height 53
drag, startPoint x: 506, startPoint y: 148, endPoint x: 523, endPoint y: 149, distance: 16.4
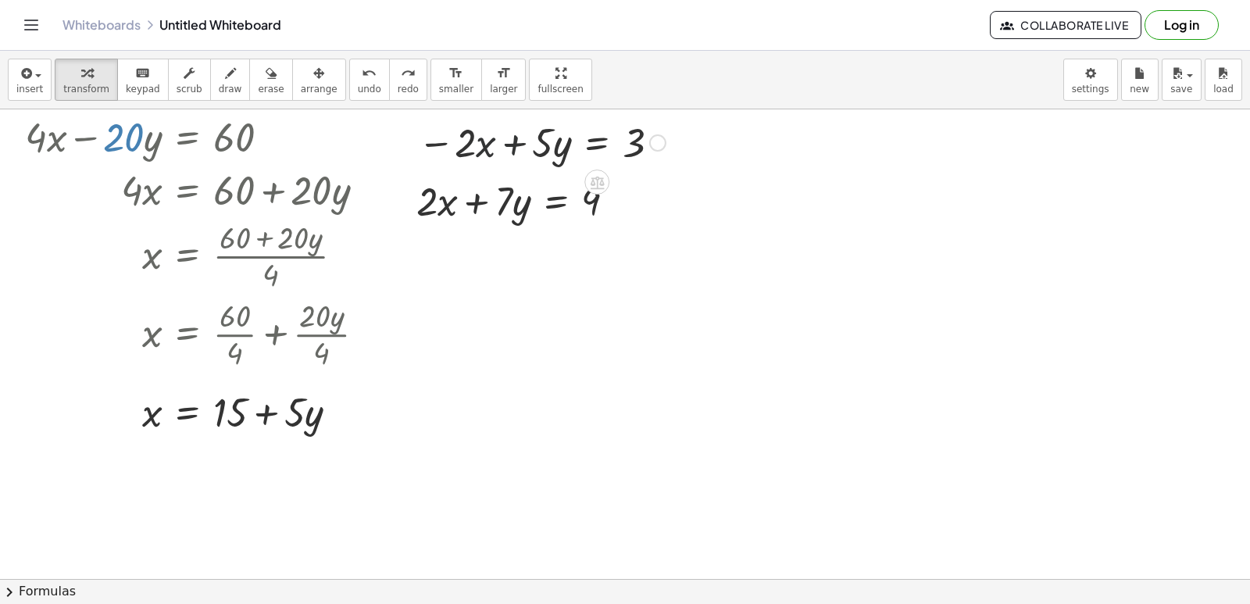
click at [512, 149] on div at bounding box center [541, 141] width 263 height 53
click at [523, 149] on div at bounding box center [541, 141] width 263 height 53
click at [541, 150] on div at bounding box center [541, 141] width 263 height 53
click at [514, 150] on div at bounding box center [541, 141] width 263 height 53
drag, startPoint x: 629, startPoint y: 137, endPoint x: 566, endPoint y: 186, distance: 79.6
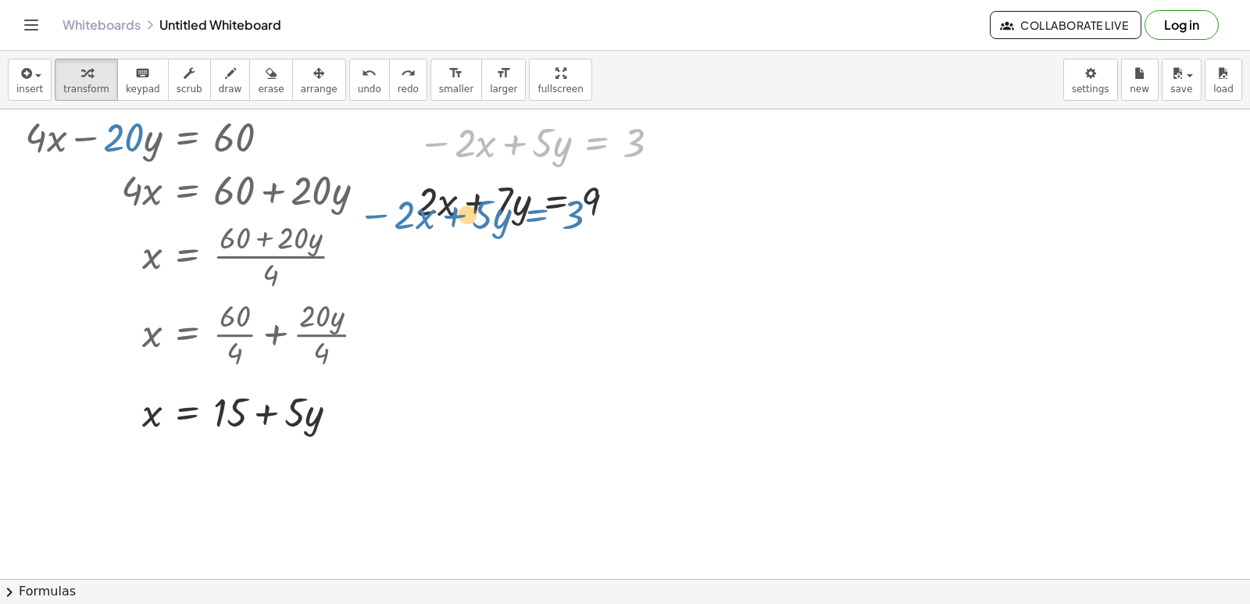
drag, startPoint x: 619, startPoint y: 143, endPoint x: 563, endPoint y: 202, distance: 81.2
click at [562, 205] on div "+ · 7 · x − 9 = 12 Go back to this line Copy line as LaTeX Copy derivation as L…" at bounding box center [692, 198] width 1384 height 1878
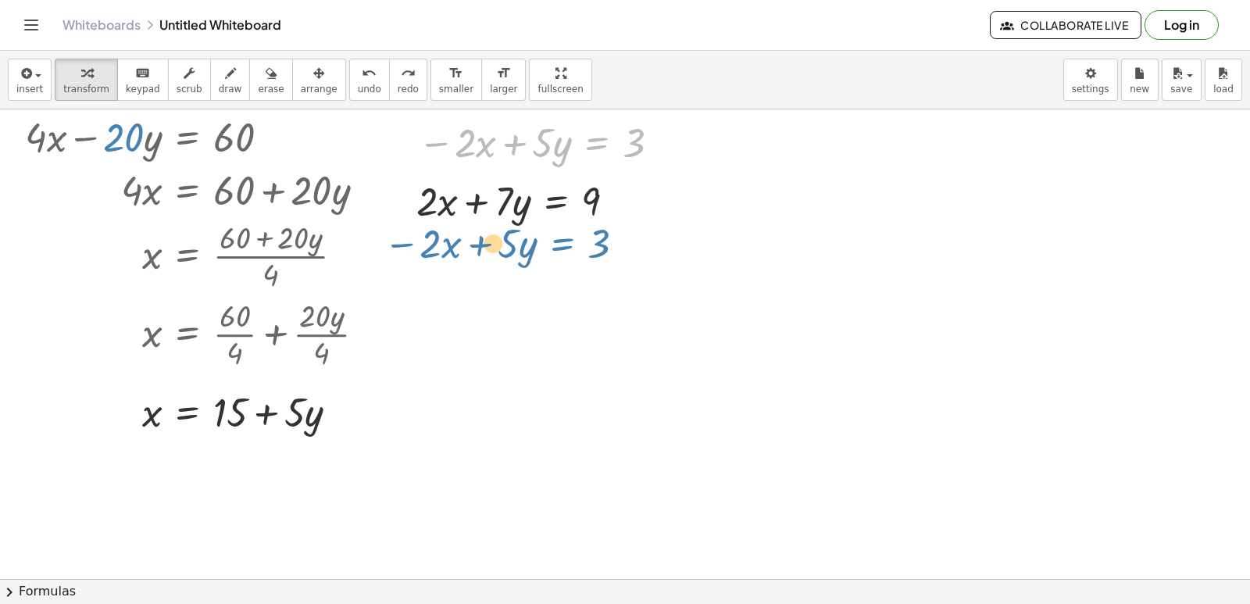
drag, startPoint x: 553, startPoint y: 241, endPoint x: 547, endPoint y: 248, distance: 8.8
click at [547, 248] on div "+ · 7 · x − 9 = 12 Go back to this line Copy line as LaTeX Copy derivation as L…" at bounding box center [692, 198] width 1384 height 1878
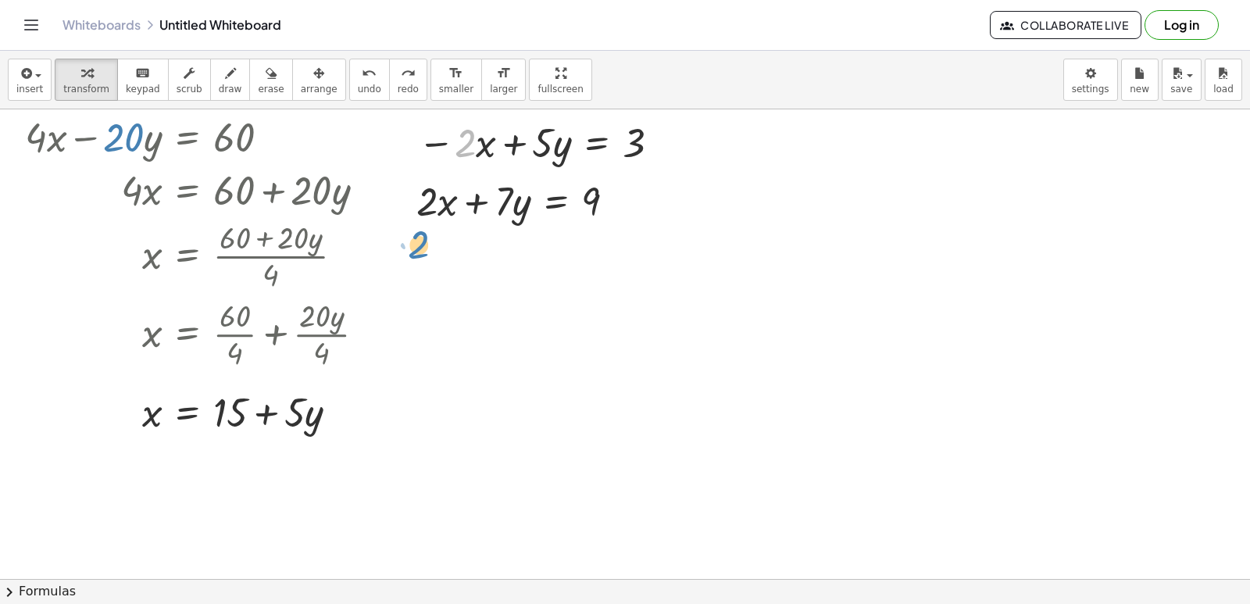
drag, startPoint x: 470, startPoint y: 146, endPoint x: 431, endPoint y: 222, distance: 85.3
click at [866, 155] on div at bounding box center [692, 198] width 1384 height 1878
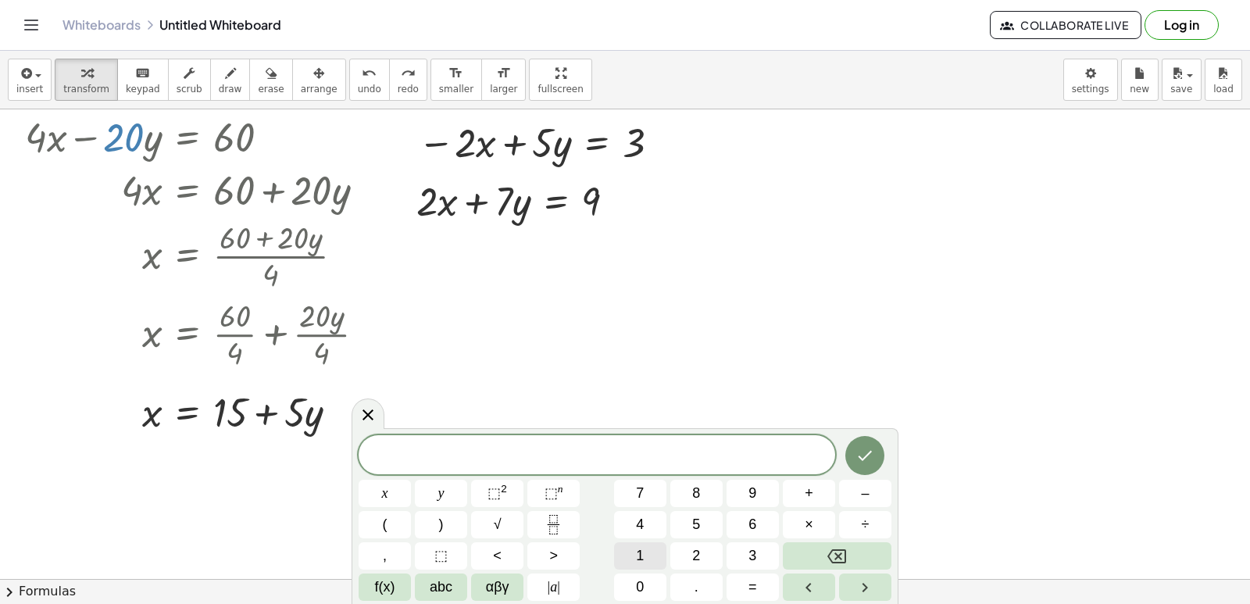
click at [640, 565] on span "1" at bounding box center [640, 555] width 8 height 21
click at [645, 587] on button "0" at bounding box center [640, 586] width 52 height 27
click at [403, 490] on button "x" at bounding box center [385, 493] width 52 height 27
click at [855, 488] on button "–" at bounding box center [865, 493] width 52 height 27
click at [691, 519] on button "5" at bounding box center [696, 524] width 52 height 27
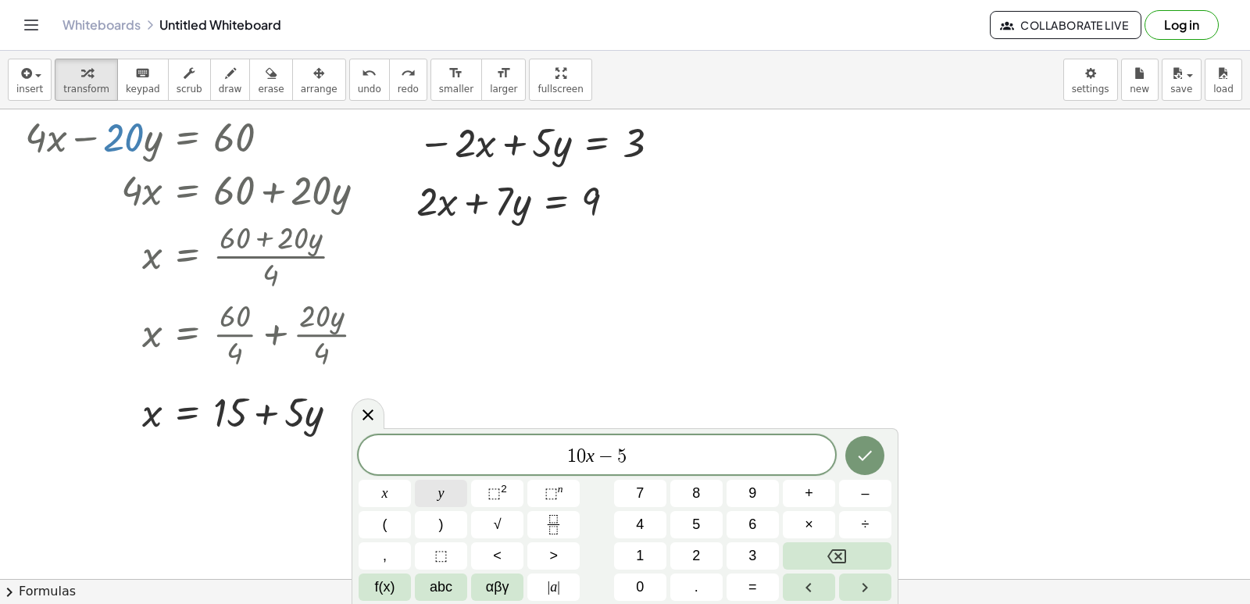
click at [447, 490] on button "y" at bounding box center [441, 493] width 52 height 27
click at [747, 585] on button "=" at bounding box center [753, 586] width 52 height 27
click at [648, 557] on button "1" at bounding box center [640, 555] width 52 height 27
click at [658, 588] on button "0" at bounding box center [640, 586] width 52 height 27
click at [859, 442] on button "Done" at bounding box center [864, 455] width 39 height 39
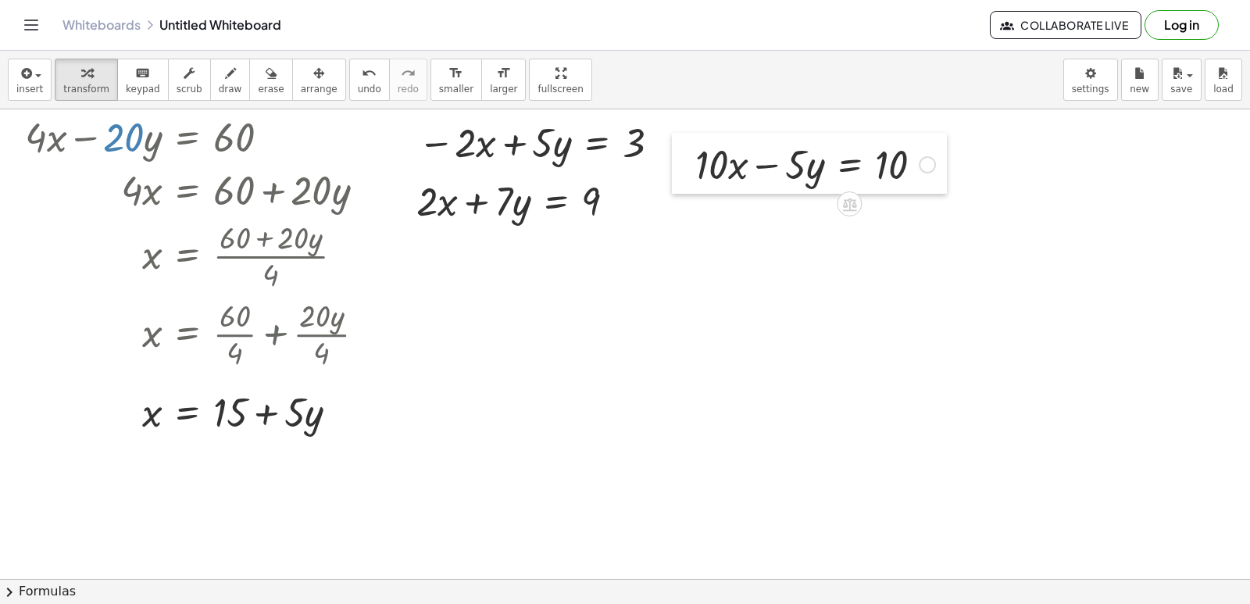
drag, startPoint x: 876, startPoint y: 163, endPoint x: 680, endPoint y: 140, distance: 197.4
click at [680, 140] on div at bounding box center [683, 163] width 23 height 61
drag, startPoint x: 689, startPoint y: 134, endPoint x: 681, endPoint y: 132, distance: 8.0
click at [681, 132] on div at bounding box center [673, 161] width 23 height 61
drag, startPoint x: 788, startPoint y: 174, endPoint x: 791, endPoint y: 200, distance: 25.9
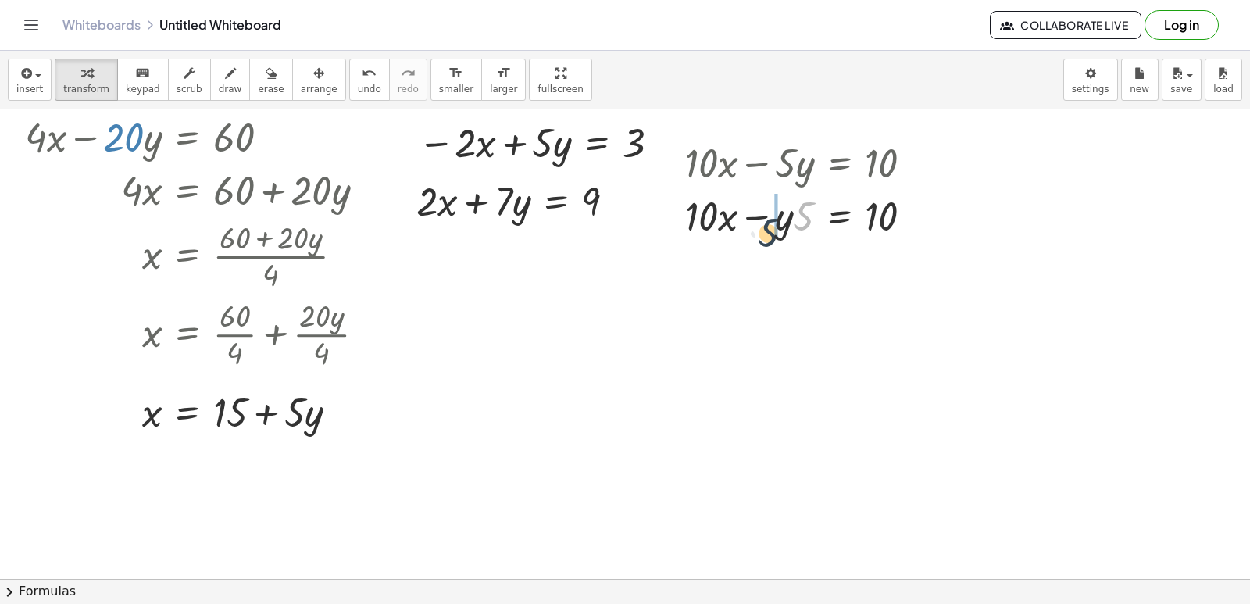
drag, startPoint x: 770, startPoint y: 236, endPoint x: 764, endPoint y: 230, distance: 8.8
click at [764, 230] on div at bounding box center [804, 214] width 255 height 53
click at [358, 90] on span "undo" at bounding box center [369, 89] width 23 height 11
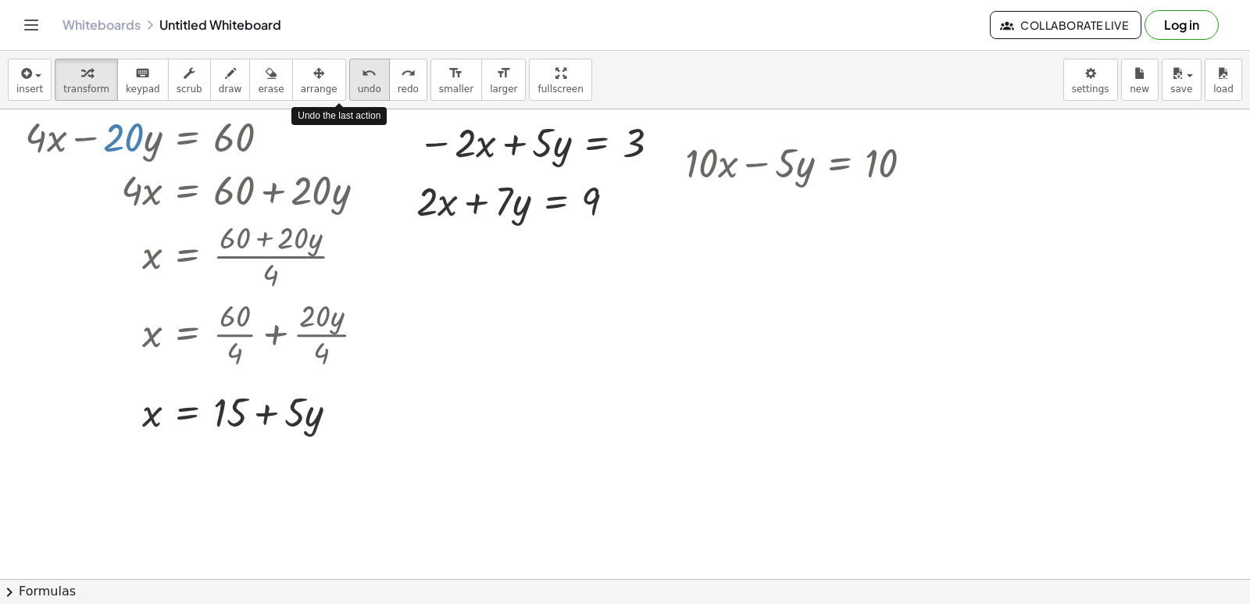
click at [358, 90] on span "undo" at bounding box center [369, 89] width 23 height 11
click at [773, 229] on div at bounding box center [692, 198] width 1384 height 1878
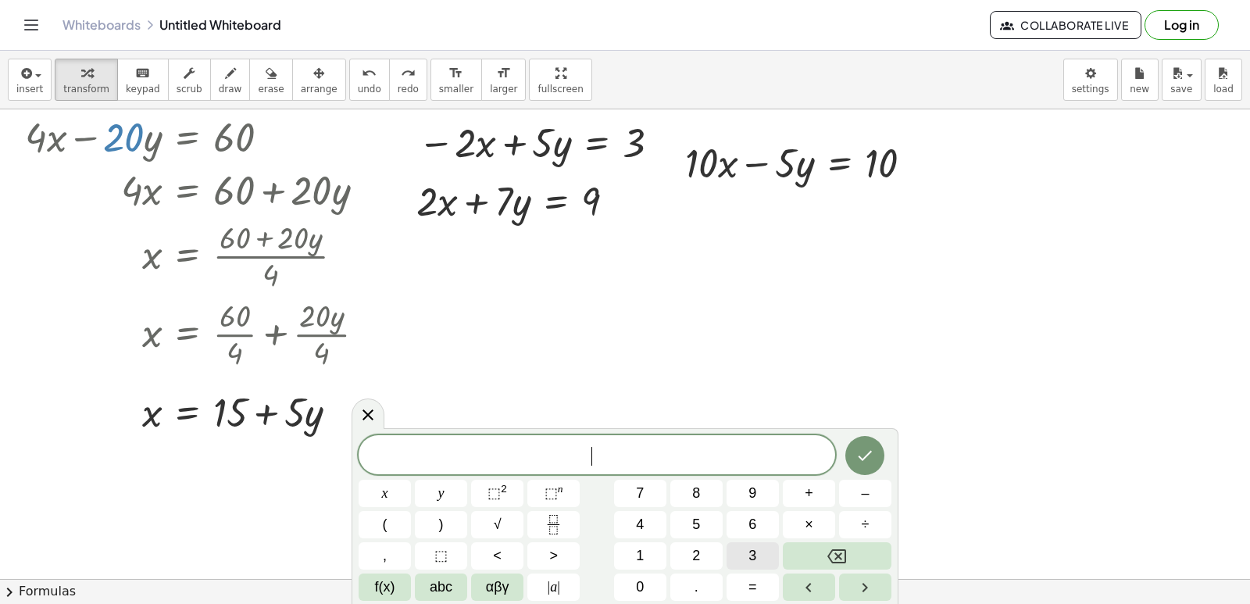
click at [748, 554] on span "3" at bounding box center [752, 555] width 8 height 21
click at [382, 487] on span "x" at bounding box center [385, 493] width 6 height 21
click at [798, 488] on button "+" at bounding box center [809, 493] width 52 height 27
click at [691, 511] on button "5" at bounding box center [696, 524] width 52 height 27
click at [464, 484] on button "y" at bounding box center [441, 493] width 52 height 27
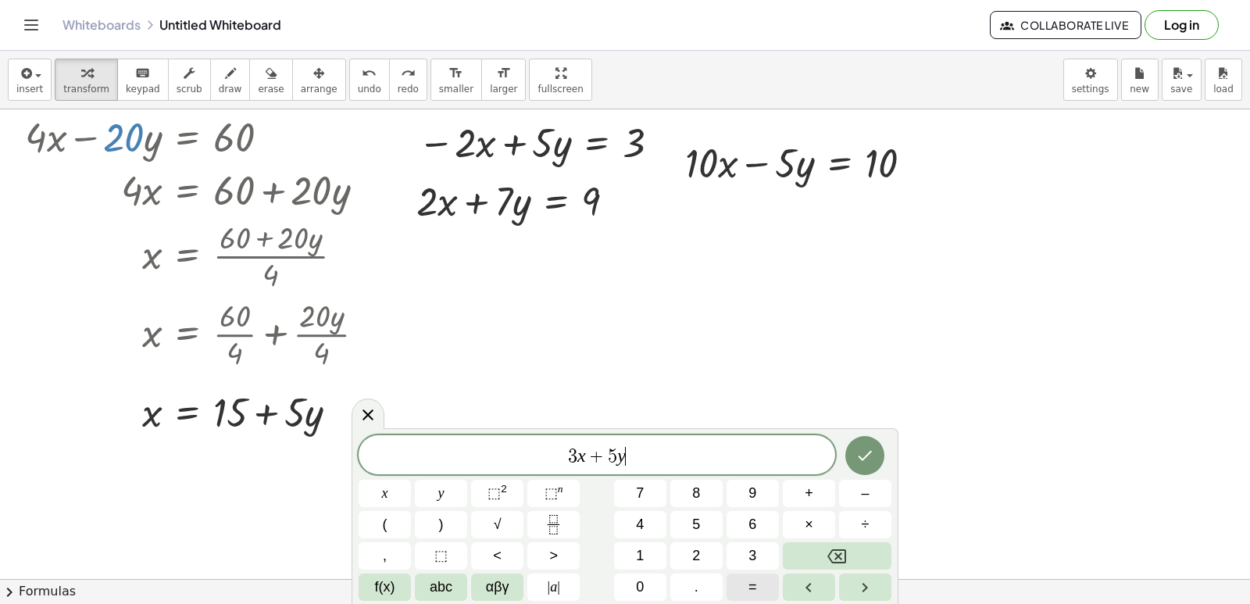
click at [759, 581] on button "=" at bounding box center [753, 586] width 52 height 27
click at [645, 546] on button "1" at bounding box center [640, 555] width 52 height 27
click at [752, 532] on span "6" at bounding box center [752, 524] width 8 height 21
click at [862, 458] on icon "Done" at bounding box center [866, 456] width 14 height 10
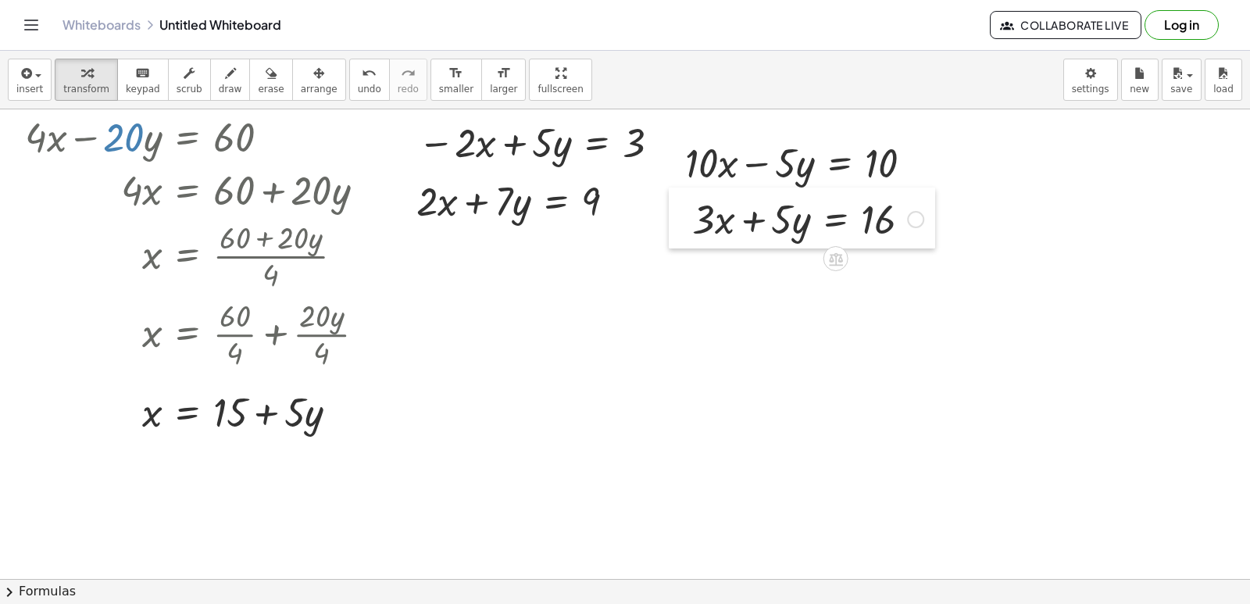
drag, startPoint x: 790, startPoint y: 230, endPoint x: 685, endPoint y: 189, distance: 112.6
click at [685, 189] on div at bounding box center [680, 218] width 23 height 61
drag, startPoint x: 216, startPoint y: 68, endPoint x: 698, endPoint y: 227, distance: 507.7
click at [225, 69] on icon "button" at bounding box center [230, 73] width 11 height 19
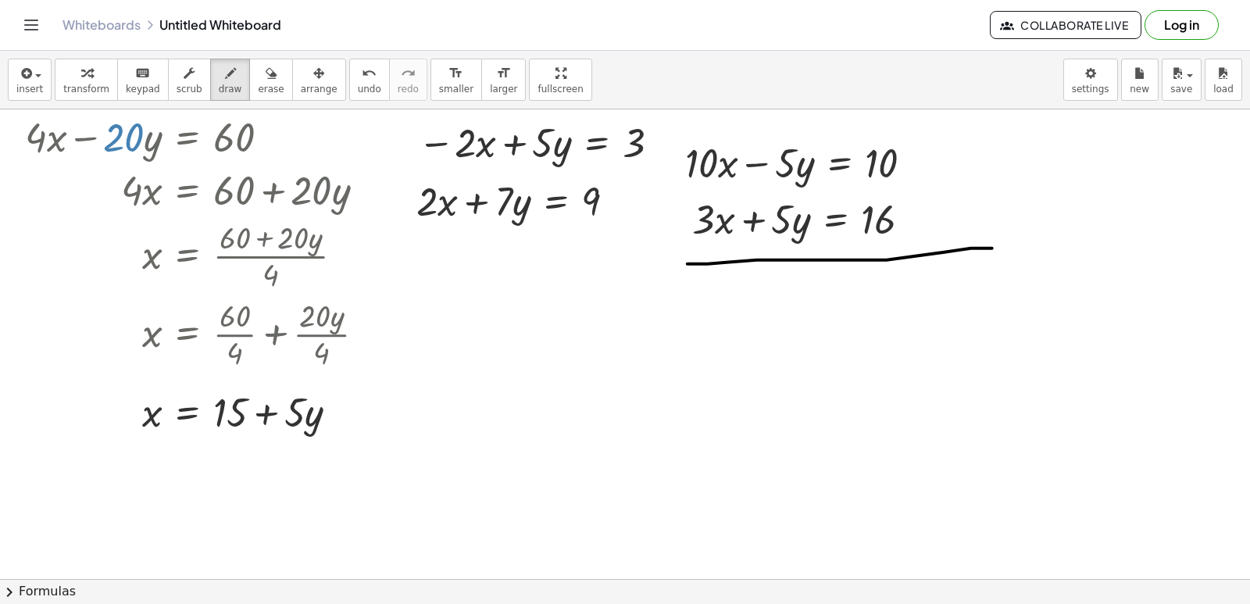
drag, startPoint x: 727, startPoint y: 263, endPoint x: 1010, endPoint y: 248, distance: 284.0
click at [1017, 248] on div at bounding box center [692, 198] width 1384 height 1878
drag, startPoint x: 702, startPoint y: 125, endPoint x: 670, endPoint y: 242, distance: 121.7
click at [675, 239] on div at bounding box center [692, 198] width 1384 height 1878
drag, startPoint x: 670, startPoint y: 242, endPoint x: 672, endPoint y: 252, distance: 9.7
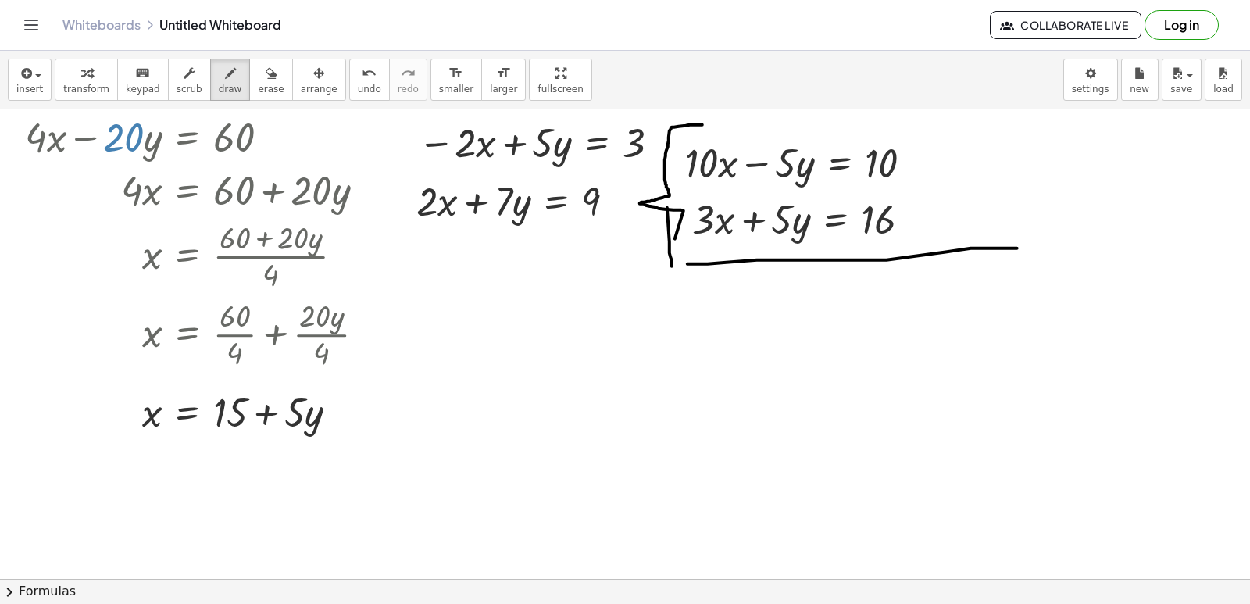
click at [672, 266] on div at bounding box center [692, 198] width 1384 height 1878
drag, startPoint x: 666, startPoint y: 267, endPoint x: 529, endPoint y: 196, distance: 154.8
click at [702, 269] on div at bounding box center [692, 198] width 1384 height 1878
click at [99, 87] on span "transform" at bounding box center [86, 89] width 46 height 11
click at [680, 312] on div at bounding box center [692, 198] width 1384 height 1878
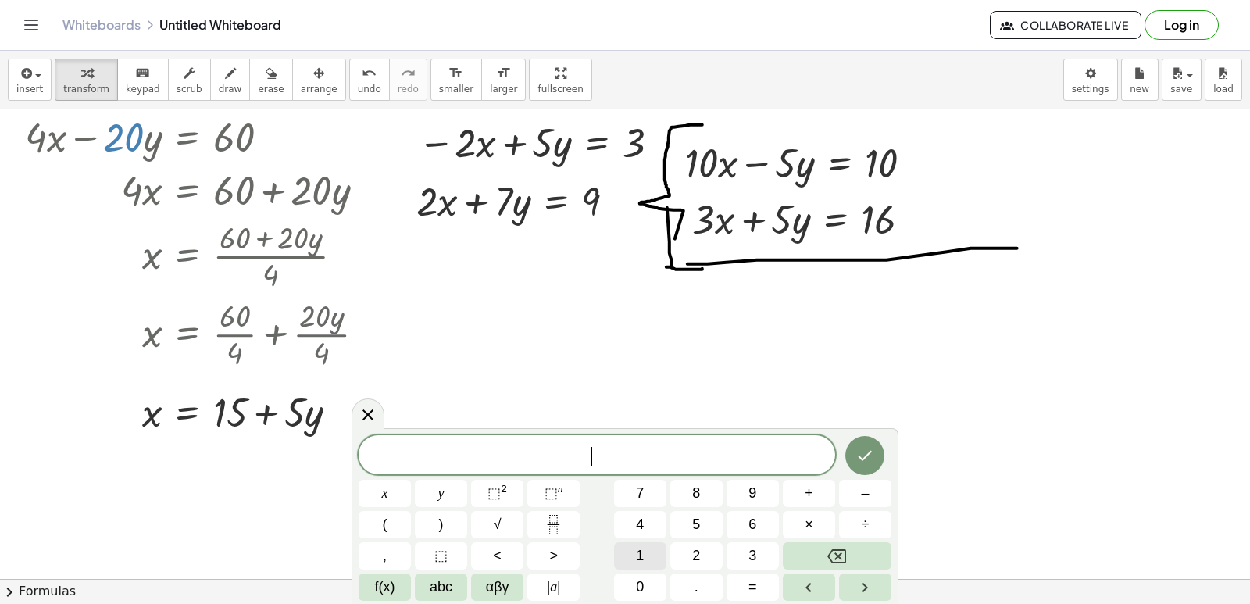
click at [637, 554] on span "1" at bounding box center [640, 555] width 8 height 21
click at [642, 570] on div "1 ​ x y ⬚ 2 ⬚ n 7 8 9 + – ( ) √ 4 5 6 × ÷ , ⬚ < > 1 2 3 f(x) abc αβγ | a | 0 . =" at bounding box center [625, 518] width 533 height 166
click at [632, 591] on button "0" at bounding box center [640, 586] width 52 height 27
click at [387, 503] on button "x" at bounding box center [385, 493] width 52 height 27
click at [806, 493] on span "+" at bounding box center [809, 493] width 9 height 21
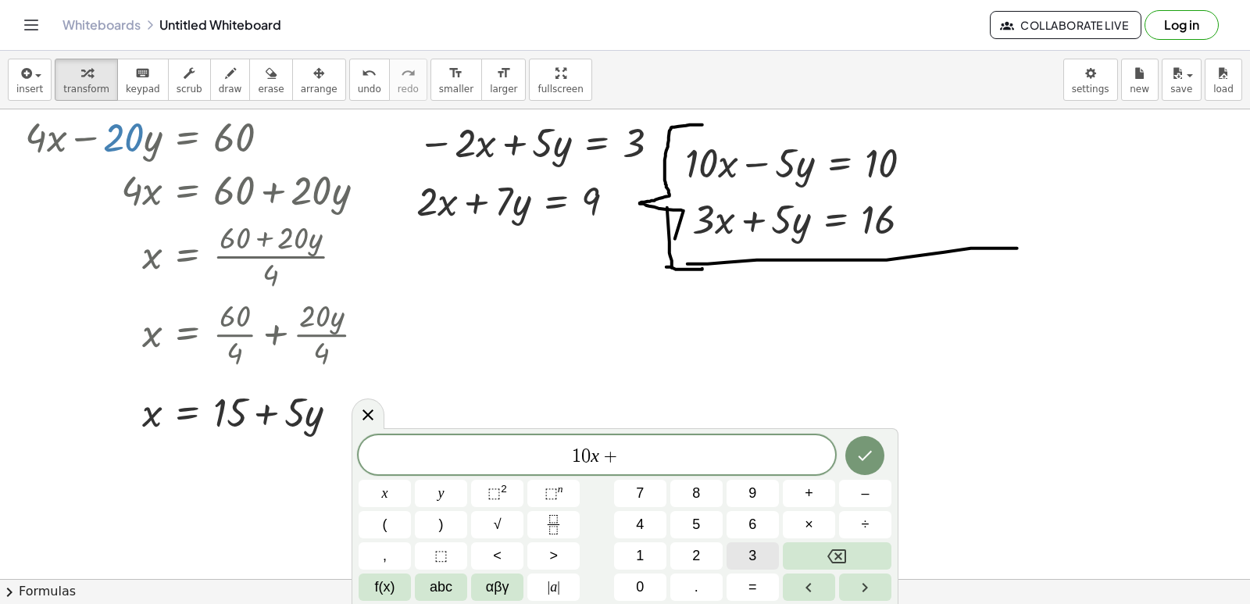
click at [728, 558] on button "3" at bounding box center [753, 555] width 52 height 27
click at [369, 496] on button "x" at bounding box center [385, 493] width 52 height 27
click at [760, 581] on button "=" at bounding box center [753, 586] width 52 height 27
click at [617, 558] on button "1" at bounding box center [640, 555] width 52 height 27
click at [632, 584] on button "0" at bounding box center [640, 586] width 52 height 27
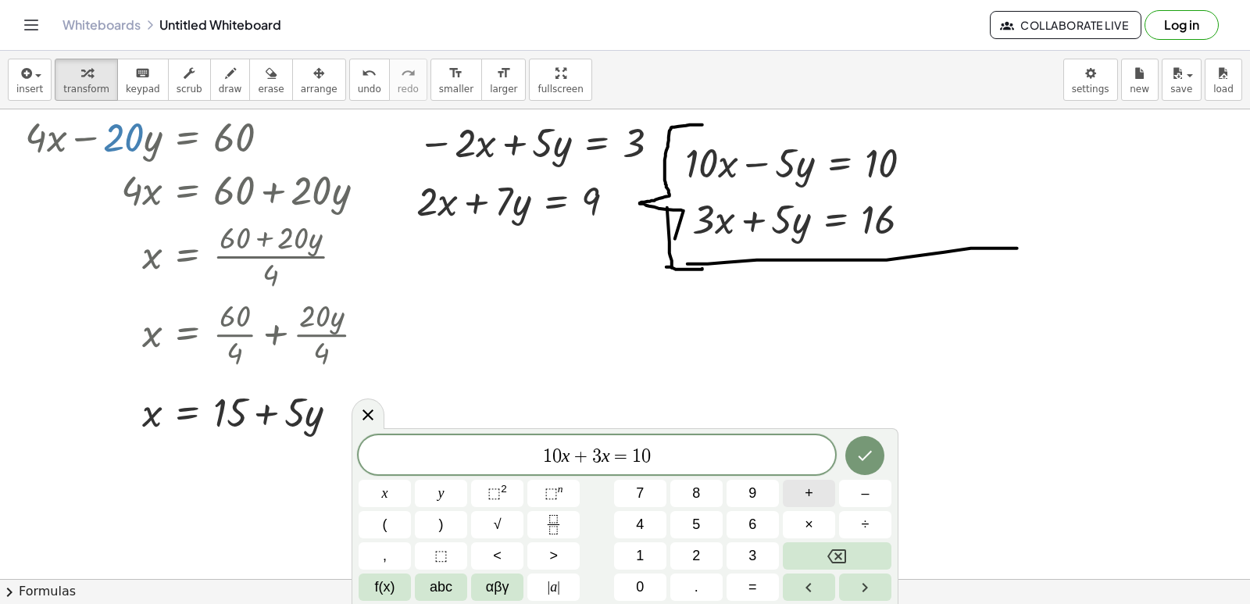
click at [816, 494] on button "+" at bounding box center [809, 493] width 52 height 27
click at [633, 559] on button "1" at bounding box center [640, 555] width 52 height 27
click at [739, 534] on button "6" at bounding box center [753, 524] width 52 height 27
click at [866, 455] on icon "Done" at bounding box center [865, 455] width 19 height 19
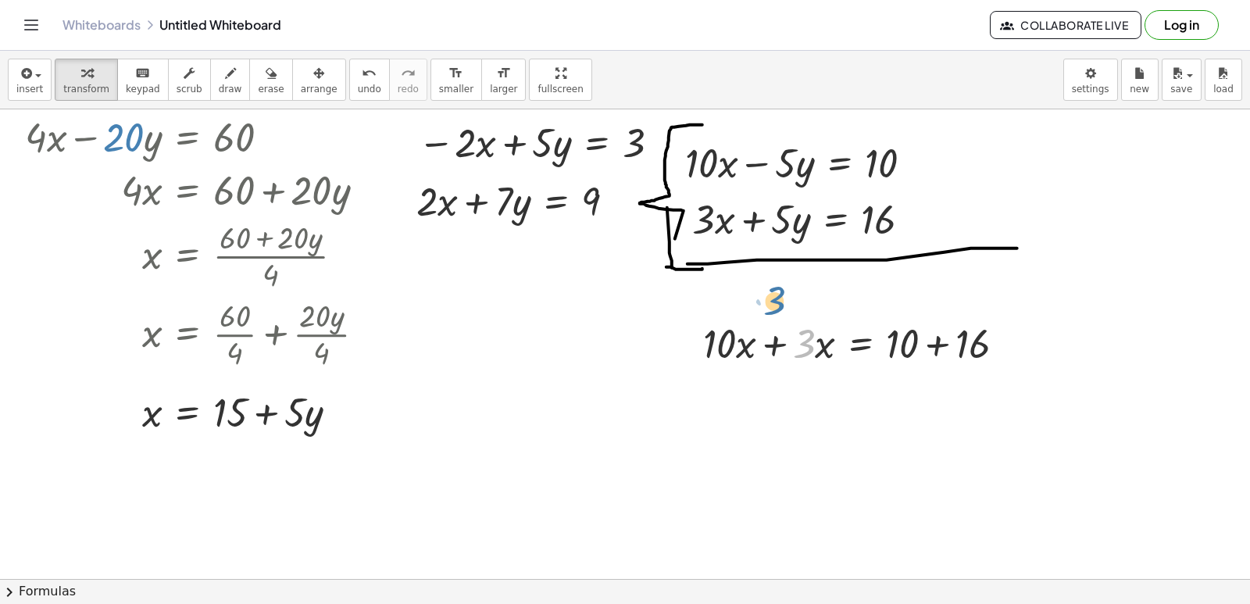
drag, startPoint x: 811, startPoint y: 353, endPoint x: 852, endPoint y: 359, distance: 41.0
click at [785, 331] on div at bounding box center [860, 342] width 330 height 53
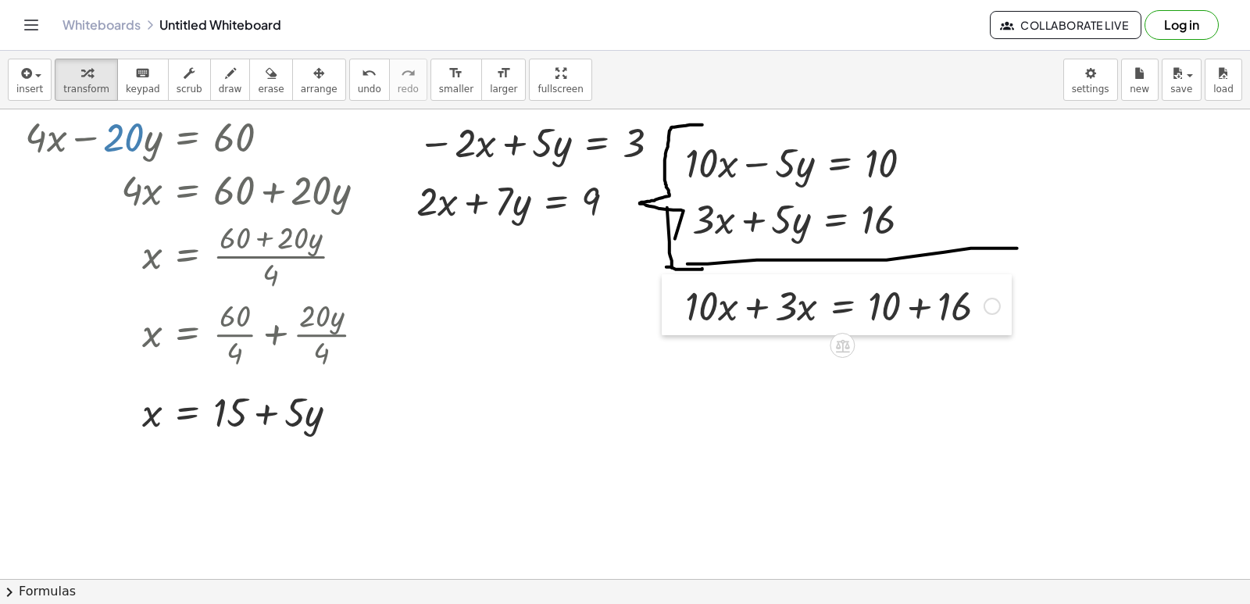
drag, startPoint x: 685, startPoint y: 329, endPoint x: 667, endPoint y: 291, distance: 41.6
click at [667, 291] on div at bounding box center [673, 304] width 23 height 61
click at [685, 284] on div at bounding box center [673, 304] width 23 height 61
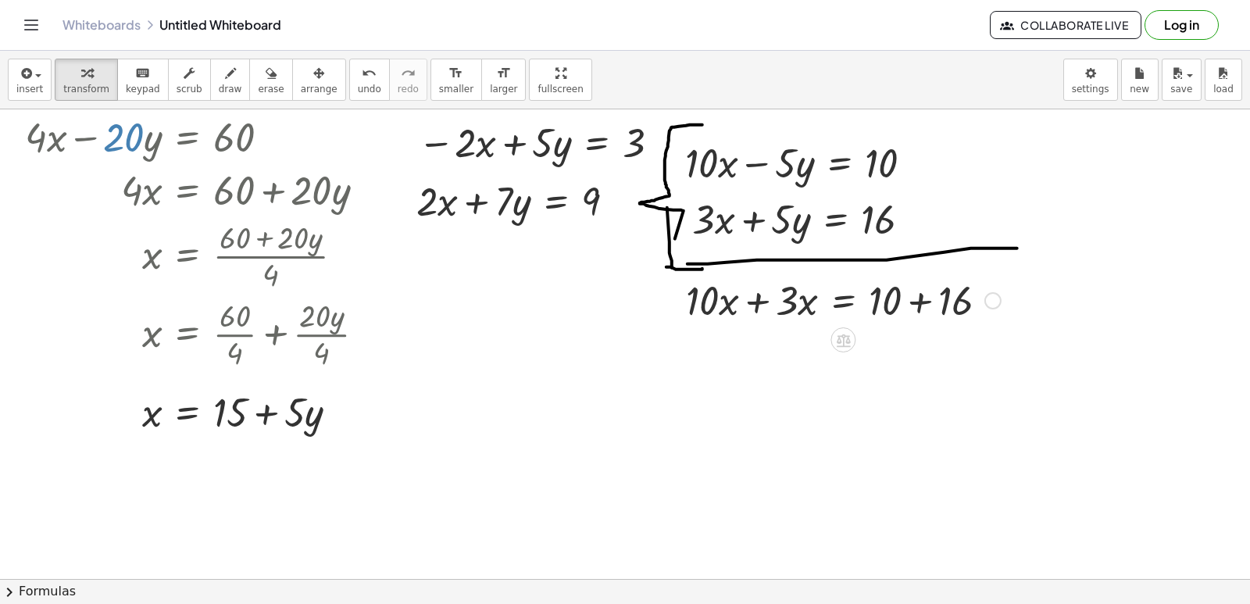
click at [685, 284] on div at bounding box center [674, 299] width 23 height 61
drag, startPoint x: 758, startPoint y: 299, endPoint x: 570, endPoint y: 357, distance: 196.2
click at [570, 357] on div at bounding box center [692, 198] width 1384 height 1878
click at [219, 89] on span "draw" at bounding box center [230, 89] width 23 height 11
drag, startPoint x: 798, startPoint y: 145, endPoint x: 791, endPoint y: 208, distance: 63.0
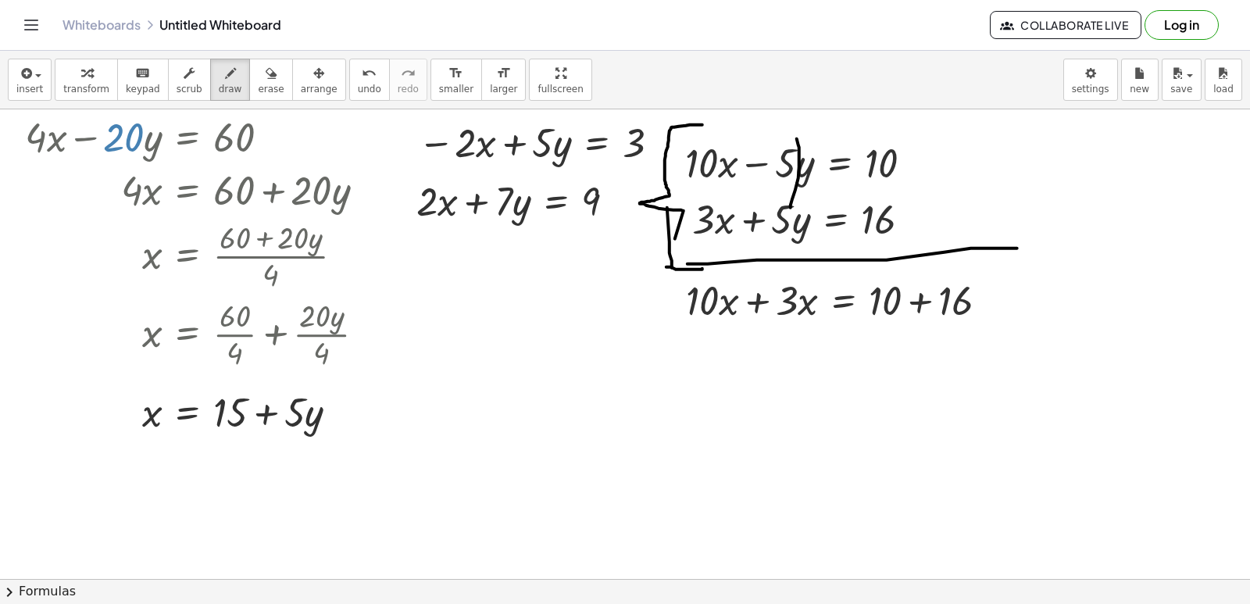
click at [791, 208] on div at bounding box center [692, 198] width 1384 height 1878
drag, startPoint x: 790, startPoint y: 208, endPoint x: 776, endPoint y: 249, distance: 43.7
click at [783, 255] on div at bounding box center [692, 198] width 1384 height 1878
click at [84, 75] on icon "button" at bounding box center [86, 73] width 11 height 19
click at [764, 296] on div at bounding box center [843, 299] width 330 height 53
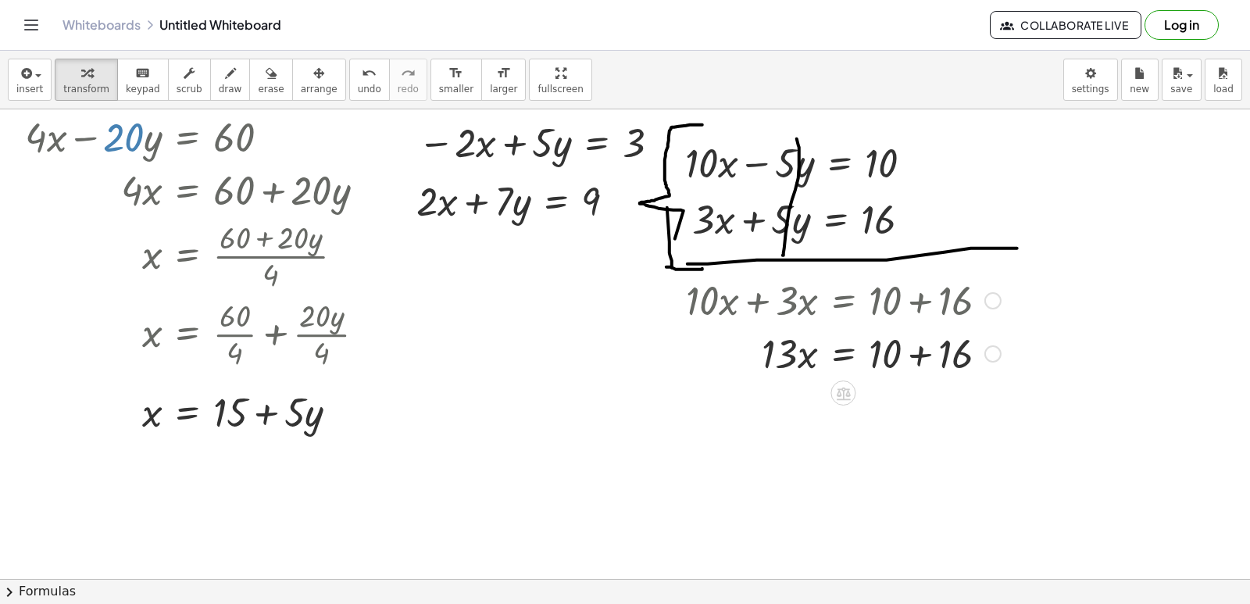
click at [929, 358] on div at bounding box center [843, 352] width 330 height 53
drag, startPoint x: 768, startPoint y: 402, endPoint x: 858, endPoint y: 458, distance: 106.0
click at [858, 458] on div "+ · 7 · x − 9 = 12 Go back to this line Copy line as LaTeX Copy derivation as L…" at bounding box center [692, 198] width 1384 height 1878
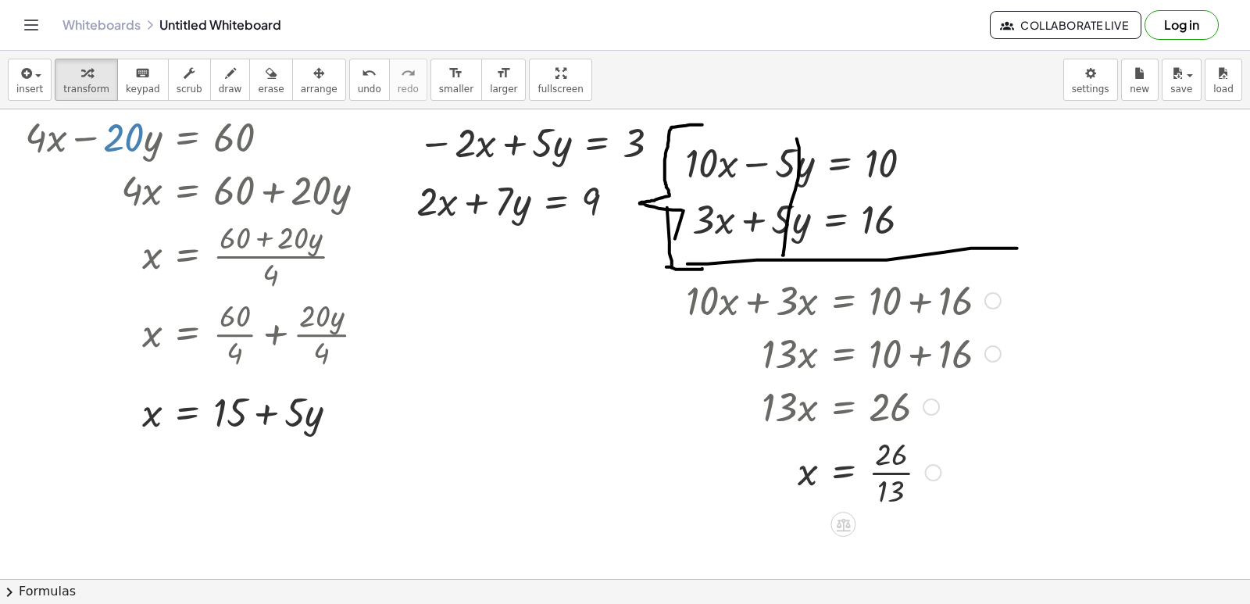
click at [887, 471] on div at bounding box center [843, 471] width 330 height 78
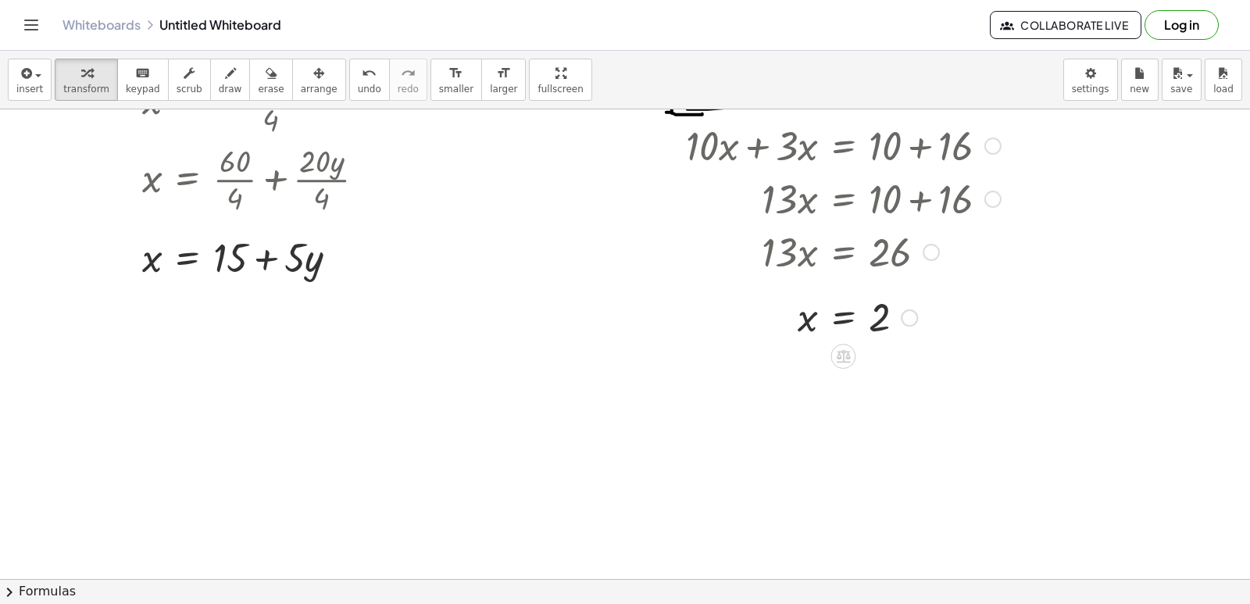
scroll to position [1006, 0]
click at [349, 86] on button "undo undo" at bounding box center [369, 80] width 41 height 42
click at [894, 315] on div at bounding box center [855, 315] width 354 height 78
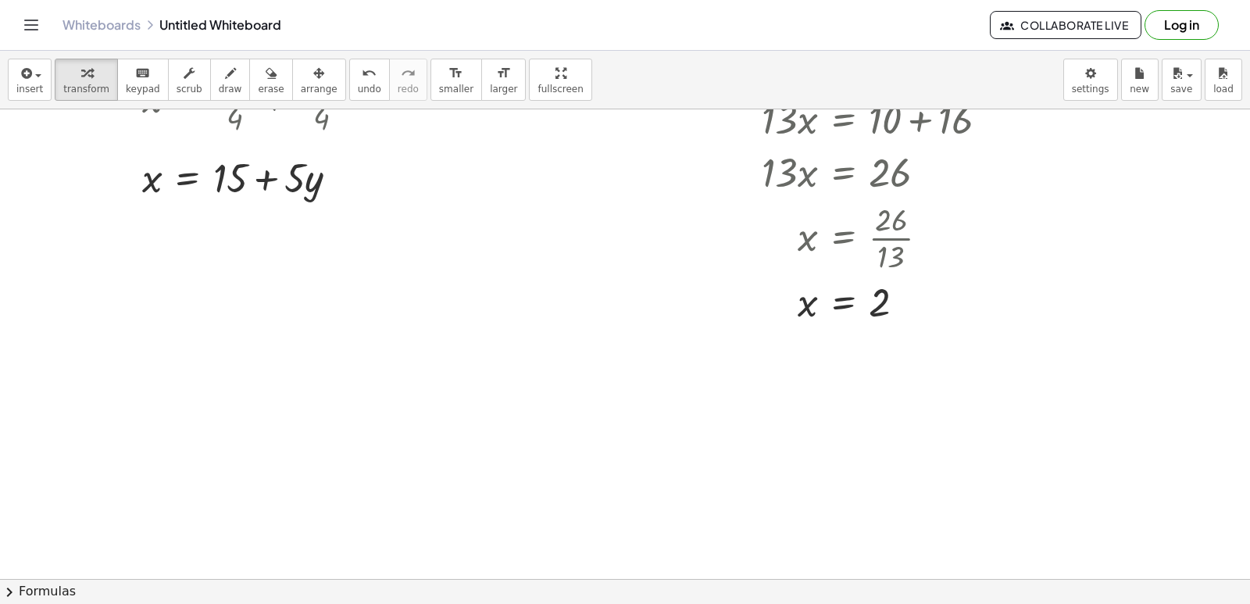
scroll to position [1241, 0]
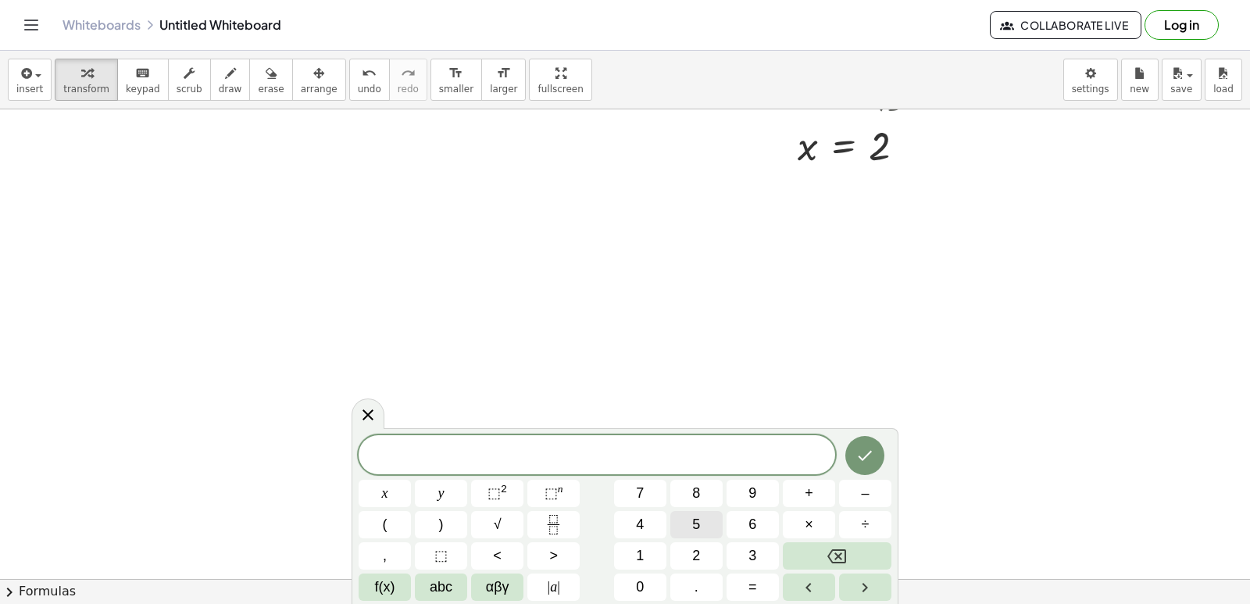
click at [689, 530] on button "5" at bounding box center [696, 524] width 52 height 27
click at [388, 492] on span "x" at bounding box center [385, 493] width 6 height 21
click at [806, 491] on span "+" at bounding box center [809, 493] width 9 height 21
click at [653, 500] on button "7" at bounding box center [640, 493] width 52 height 27
click at [449, 492] on button "y" at bounding box center [441, 493] width 52 height 27
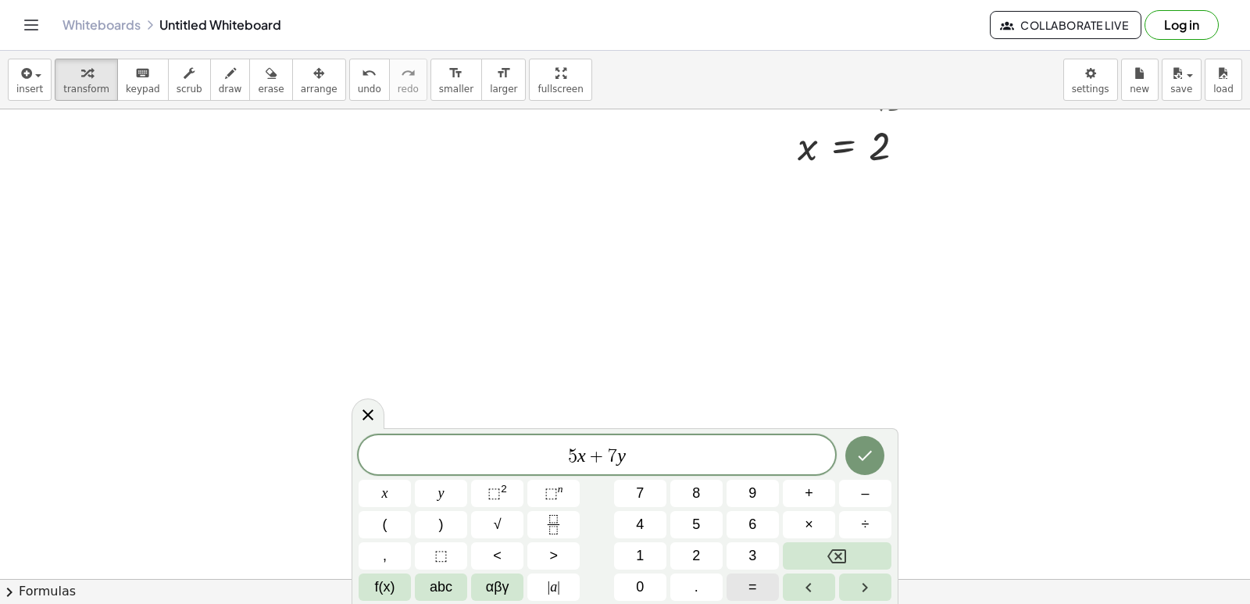
click at [762, 588] on button "=" at bounding box center [753, 586] width 52 height 27
click at [669, 553] on div "5 x + 7 y = ​ x y ⬚ 2 ⬚ n 7 8 9 + – ( ) √ 4 5 6 × ÷ , ⬚ < > 1 2 3 f(x) abc αβγ …" at bounding box center [625, 518] width 533 height 166
click at [617, 516] on button "4" at bounding box center [640, 524] width 52 height 27
click at [641, 523] on span "4" at bounding box center [640, 524] width 8 height 21
click at [852, 552] on button "Backspace" at bounding box center [837, 555] width 109 height 27
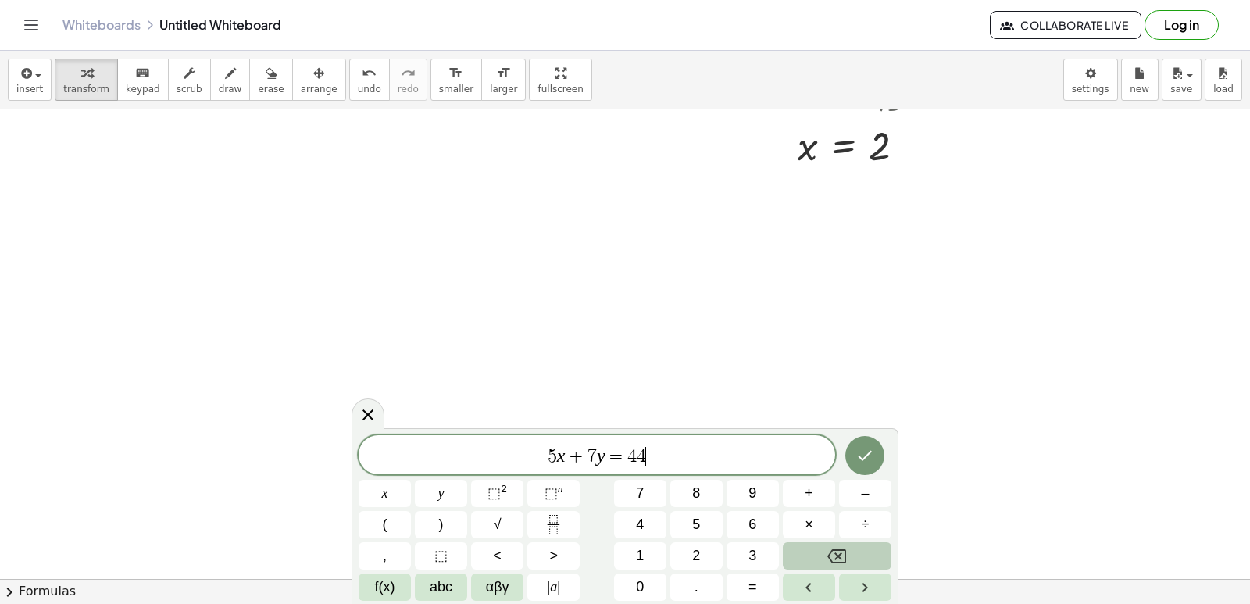
click at [852, 552] on button "Backspace" at bounding box center [837, 555] width 109 height 27
click at [704, 548] on button "2" at bounding box center [696, 555] width 52 height 27
click at [637, 522] on span "4" at bounding box center [640, 524] width 8 height 21
click at [852, 452] on button "Done" at bounding box center [864, 455] width 39 height 39
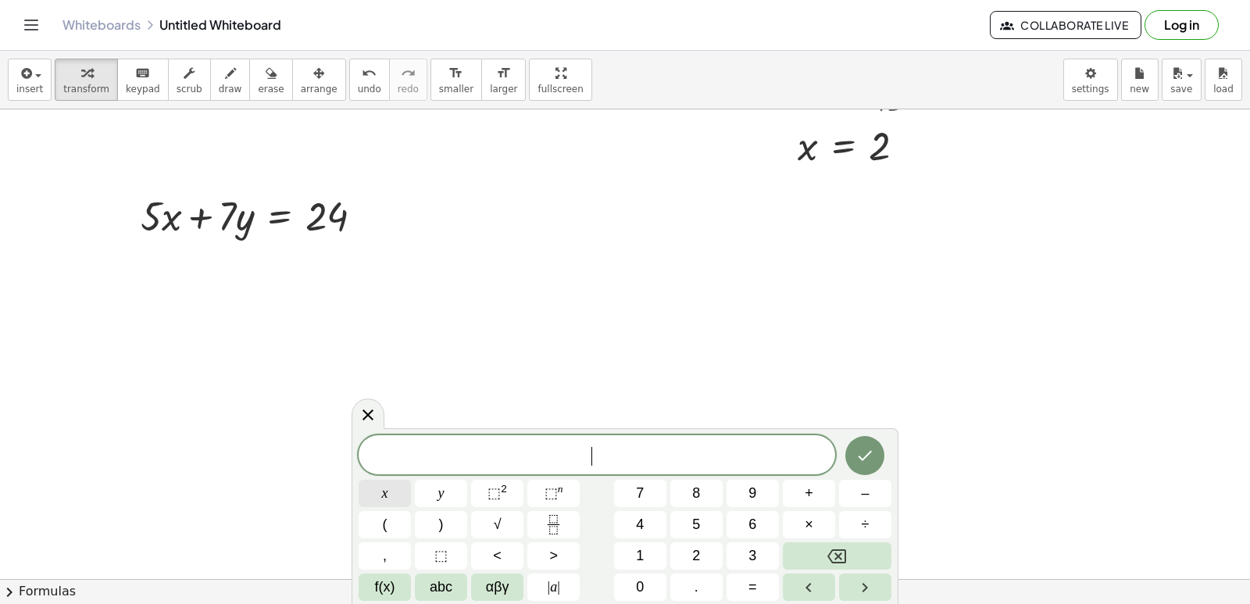
click at [380, 497] on button "x" at bounding box center [385, 493] width 52 height 27
click at [731, 592] on button "=" at bounding box center [753, 586] width 52 height 27
click at [698, 548] on span "2" at bounding box center [696, 555] width 8 height 21
click at [868, 456] on icon "Done" at bounding box center [866, 456] width 14 height 10
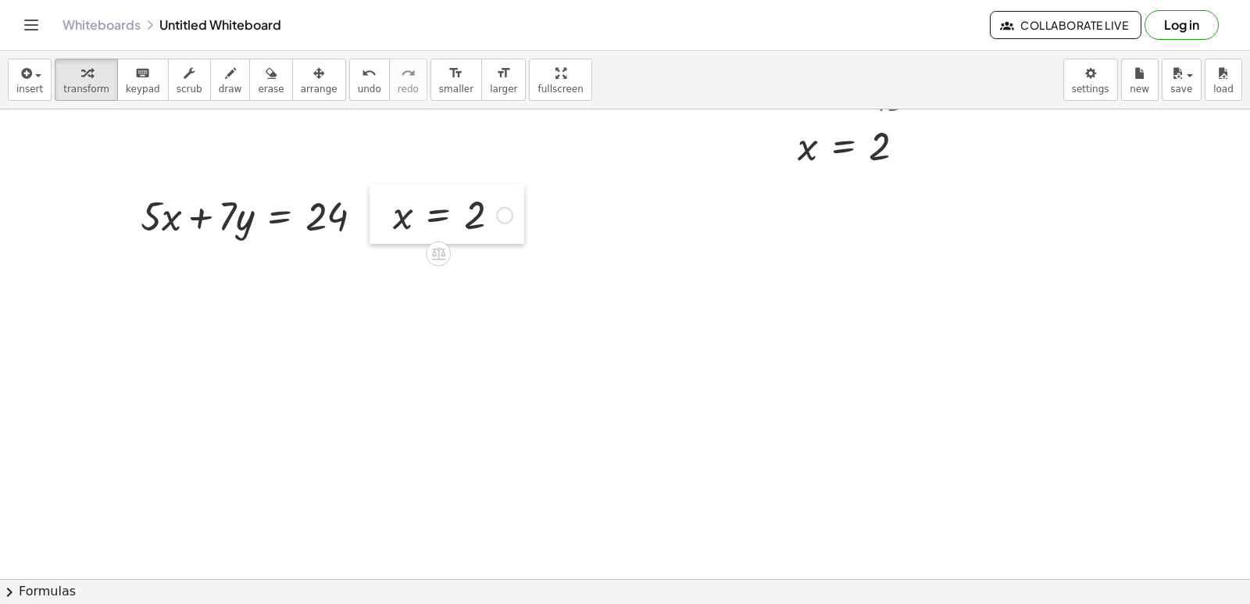
drag, startPoint x: 481, startPoint y: 234, endPoint x: 380, endPoint y: 212, distance: 103.3
click at [380, 212] on div at bounding box center [381, 213] width 23 height 59
drag, startPoint x: 404, startPoint y: 223, endPoint x: 166, endPoint y: 227, distance: 237.6
click at [156, 223] on div at bounding box center [252, 214] width 261 height 53
drag, startPoint x: 166, startPoint y: 230, endPoint x: 377, endPoint y: 234, distance: 211.0
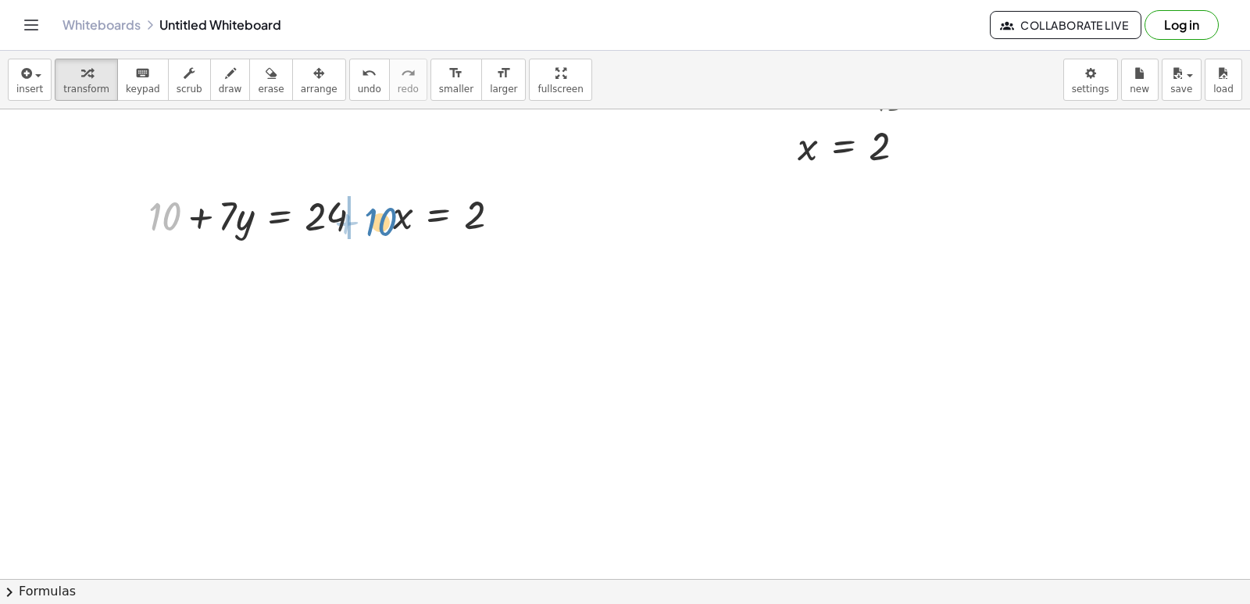
click at [377, 234] on div at bounding box center [262, 214] width 242 height 53
click at [309, 79] on button "arrange" at bounding box center [319, 80] width 54 height 42
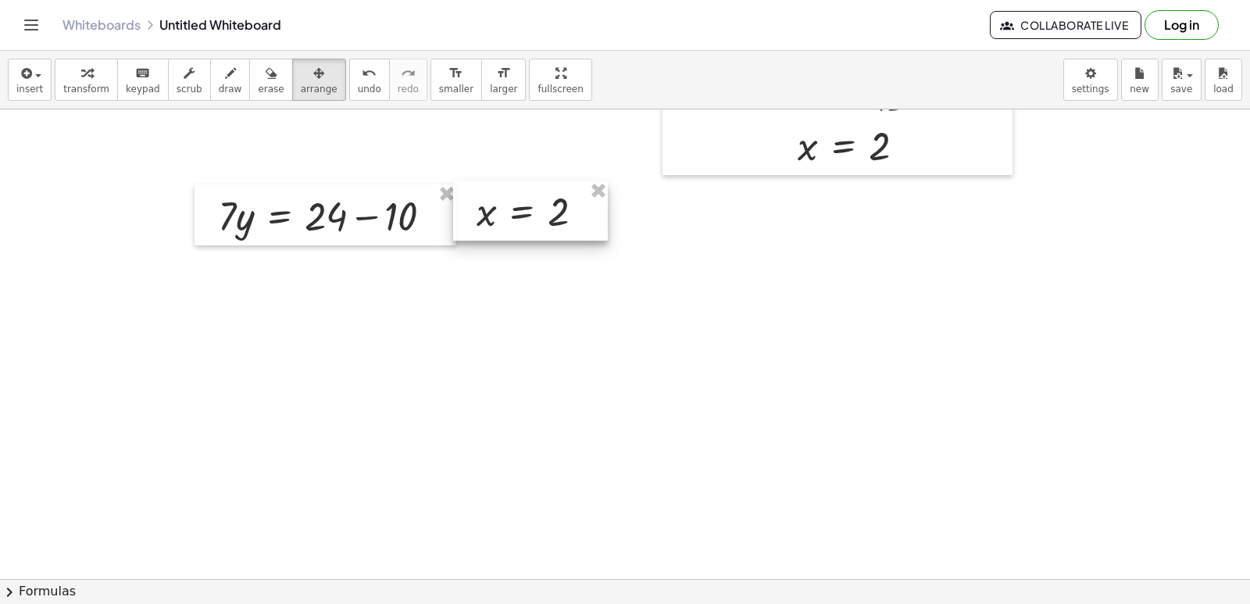
drag, startPoint x: 476, startPoint y: 190, endPoint x: 556, endPoint y: 187, distance: 79.8
click at [556, 187] on div at bounding box center [530, 210] width 155 height 59
click at [90, 78] on div "button" at bounding box center [86, 72] width 46 height 19
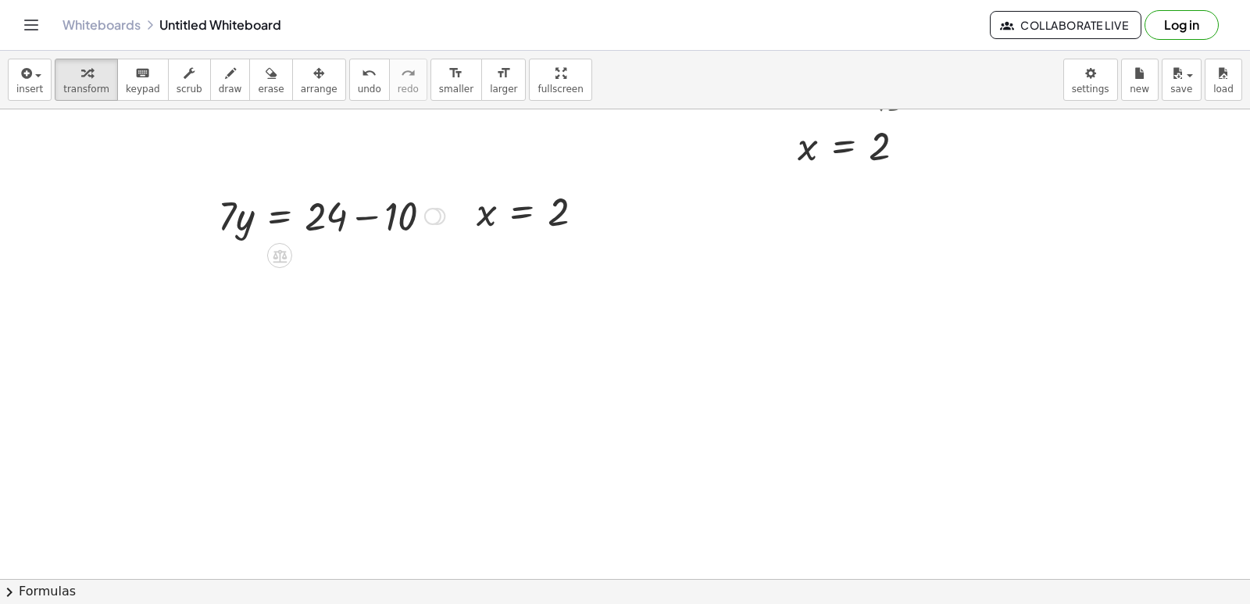
click at [367, 220] on div at bounding box center [331, 214] width 242 height 53
drag, startPoint x: 225, startPoint y: 272, endPoint x: 334, endPoint y: 316, distance: 117.8
click at [325, 322] on div at bounding box center [331, 334] width 242 height 78
click at [324, 337] on div at bounding box center [331, 334] width 242 height 78
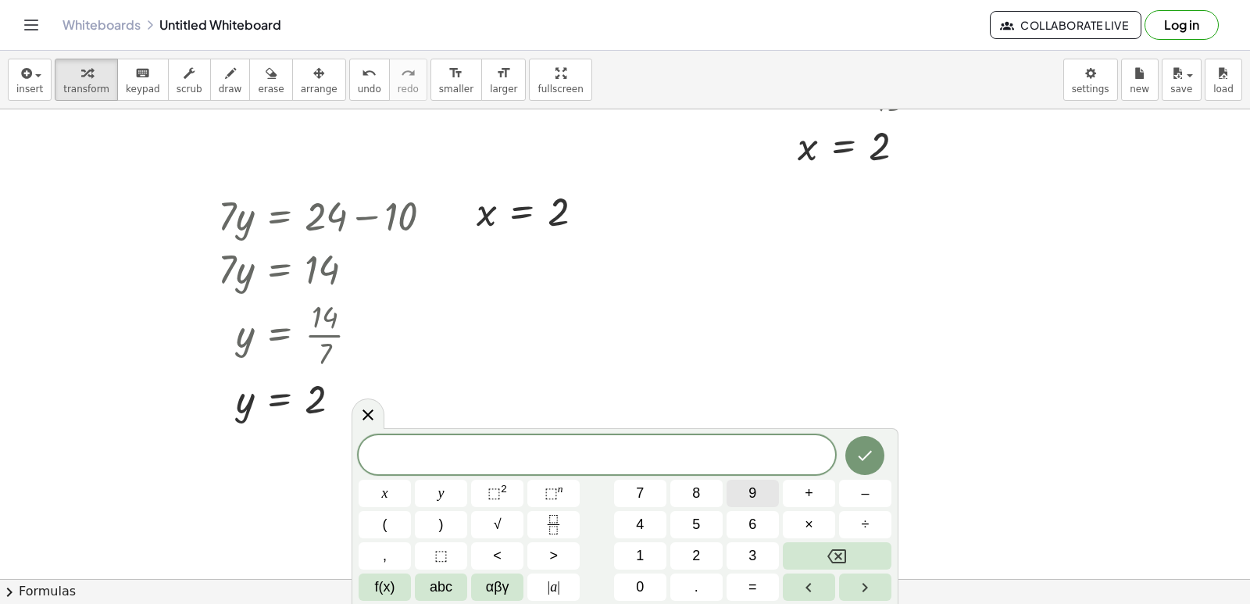
click at [752, 497] on span "9" at bounding box center [752, 493] width 8 height 21
click at [459, 494] on button "y" at bounding box center [441, 493] width 52 height 27
click at [856, 488] on button "–" at bounding box center [865, 493] width 52 height 27
click at [713, 525] on button "5" at bounding box center [696, 524] width 52 height 27
click at [394, 488] on button "x" at bounding box center [385, 493] width 52 height 27
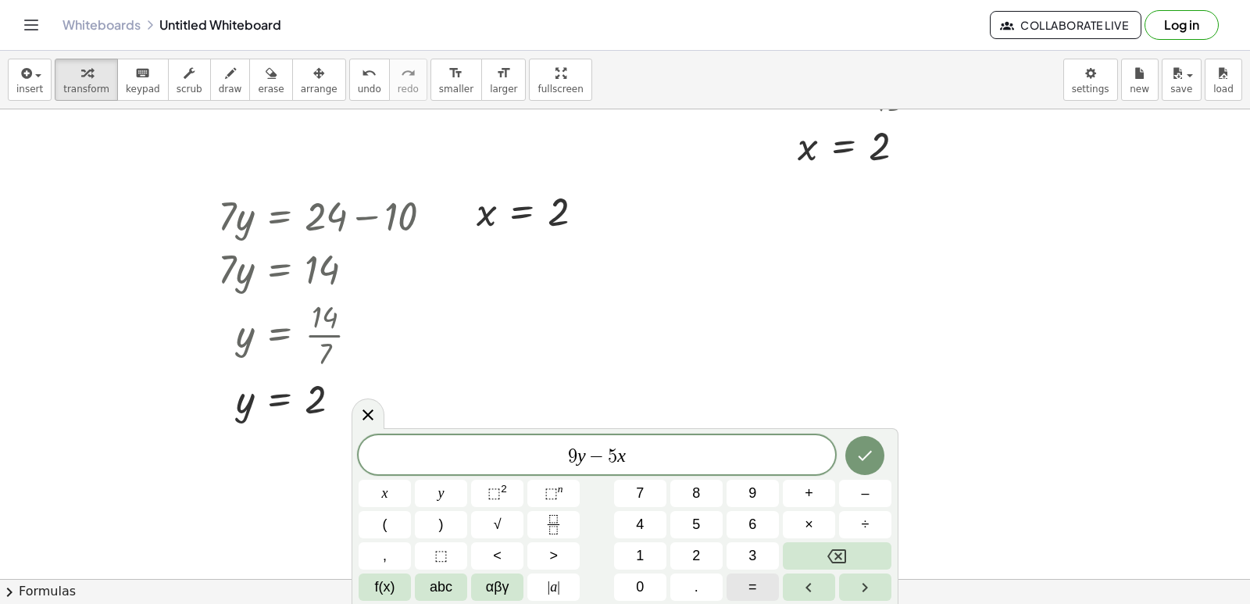
click at [754, 588] on span "=" at bounding box center [752, 587] width 9 height 21
click at [650, 547] on button "1" at bounding box center [640, 555] width 52 height 27
click at [650, 487] on button "7" at bounding box center [640, 493] width 52 height 27
click at [858, 453] on icon "Done" at bounding box center [865, 455] width 19 height 19
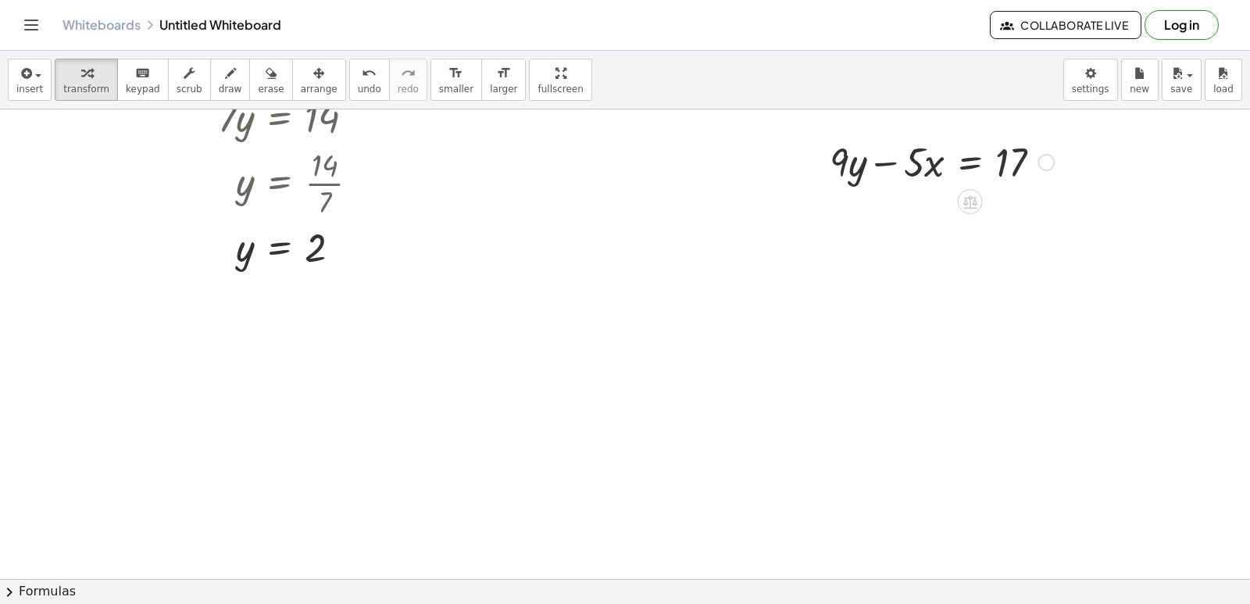
scroll to position [1397, 0]
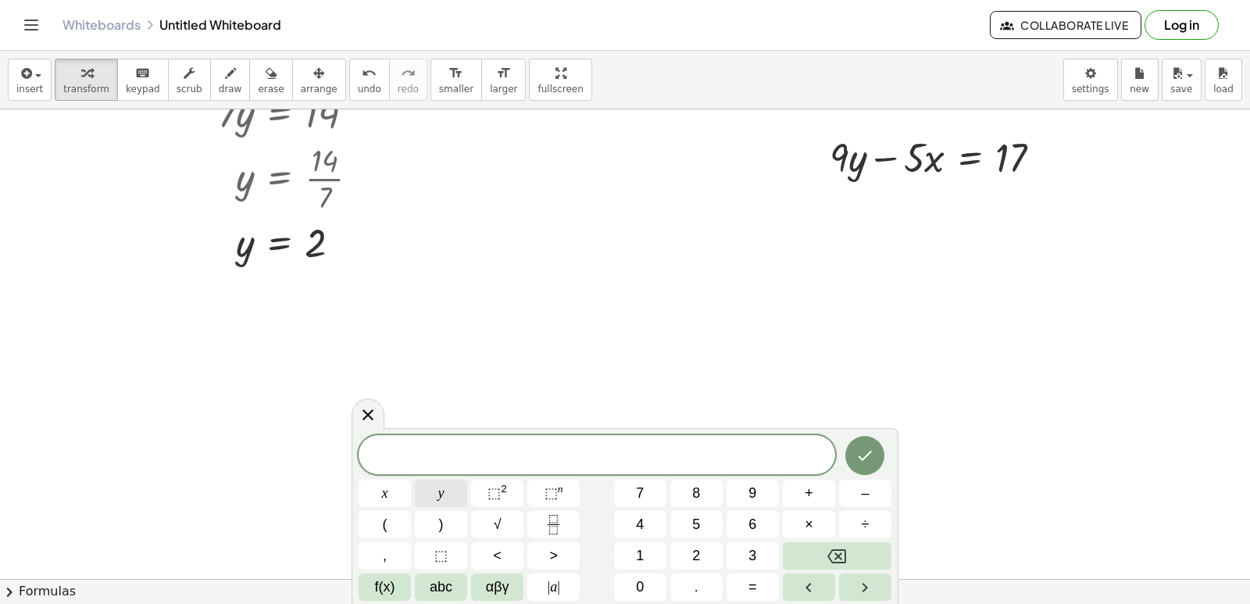
click at [451, 500] on button "y" at bounding box center [441, 493] width 52 height 27
click at [770, 580] on button "=" at bounding box center [753, 586] width 52 height 27
click at [753, 549] on span "3" at bounding box center [752, 555] width 8 height 21
click at [860, 445] on button "Done" at bounding box center [864, 455] width 39 height 39
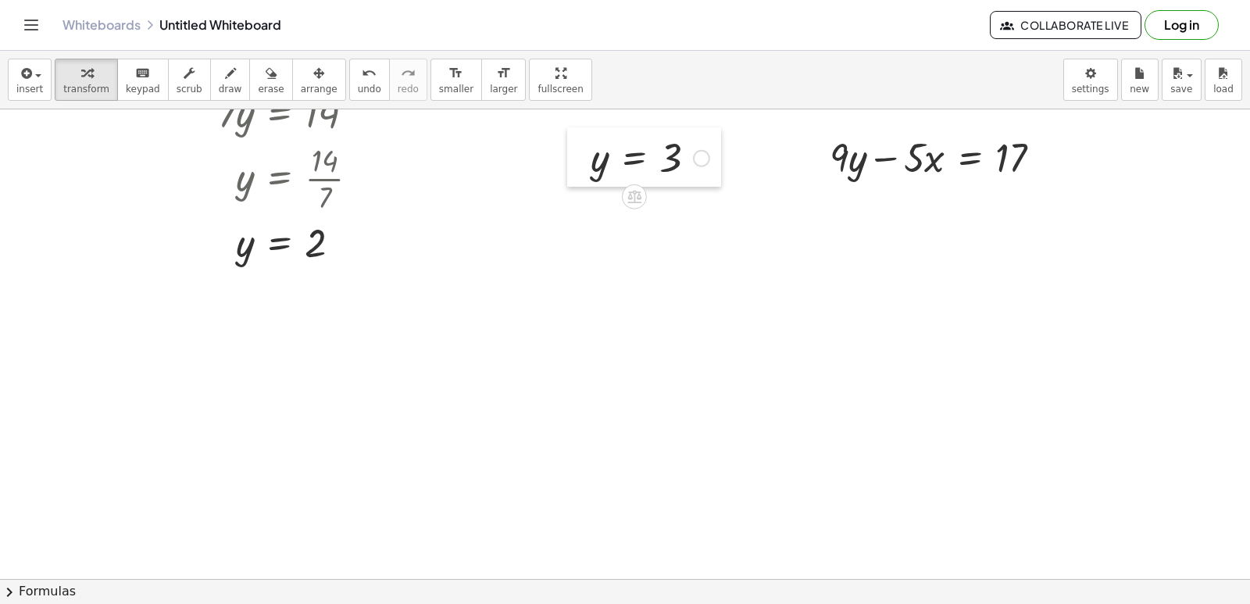
drag, startPoint x: 655, startPoint y: 180, endPoint x: 570, endPoint y: 160, distance: 86.6
click at [570, 160] on div at bounding box center [578, 156] width 23 height 59
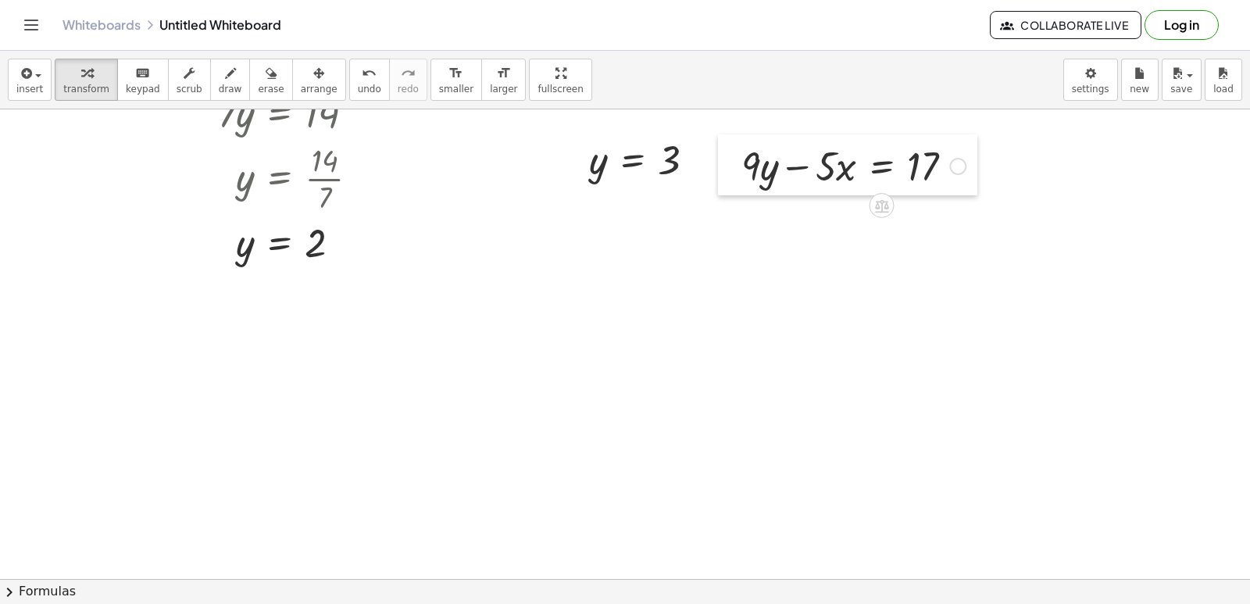
drag, startPoint x: 820, startPoint y: 136, endPoint x: 731, endPoint y: 145, distance: 88.7
click at [731, 145] on div at bounding box center [729, 164] width 23 height 61
drag, startPoint x: 593, startPoint y: 161, endPoint x: 770, endPoint y: 158, distance: 177.4
click at [744, 227] on div at bounding box center [846, 217] width 253 height 53
click at [751, 216] on div at bounding box center [846, 217] width 253 height 53
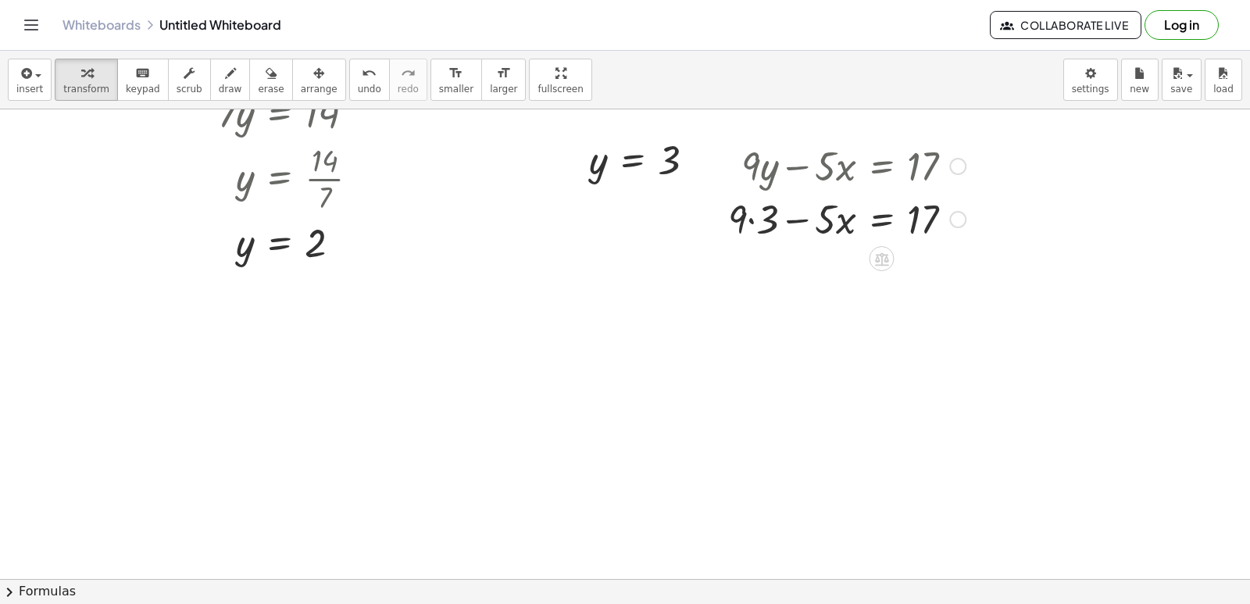
click at [751, 221] on div at bounding box center [846, 217] width 253 height 53
drag, startPoint x: 755, startPoint y: 280, endPoint x: 962, endPoint y: 277, distance: 207.1
click at [962, 277] on div at bounding box center [846, 271] width 253 height 53
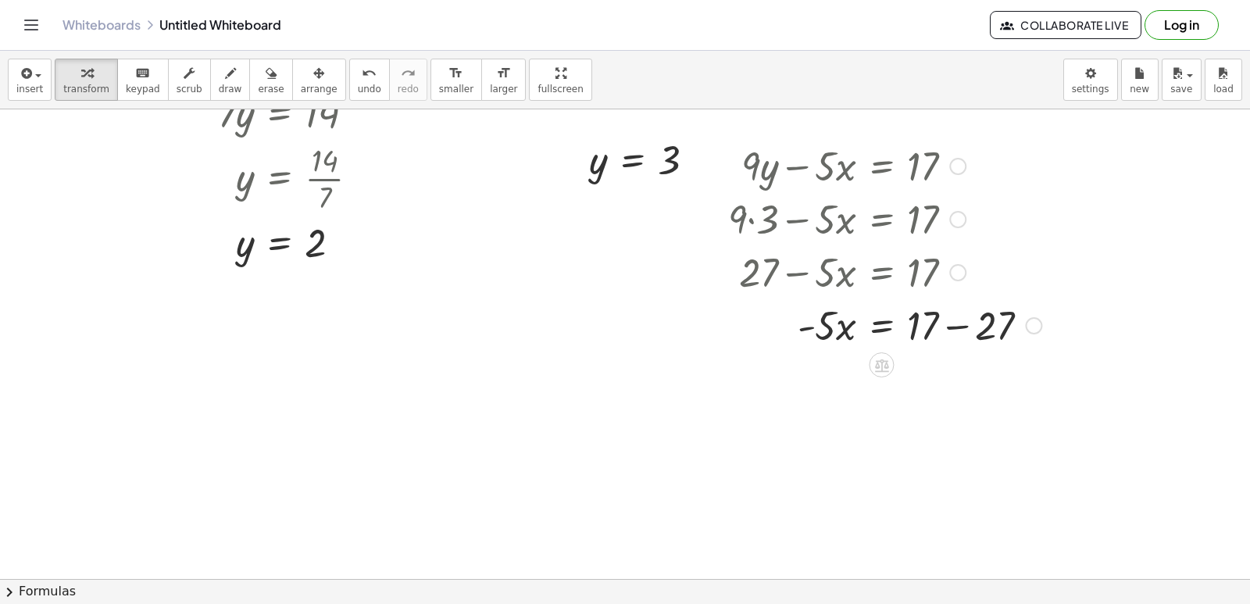
click at [956, 321] on div at bounding box center [884, 324] width 329 height 53
drag, startPoint x: 827, startPoint y: 390, endPoint x: 919, endPoint y: 434, distance: 101.3
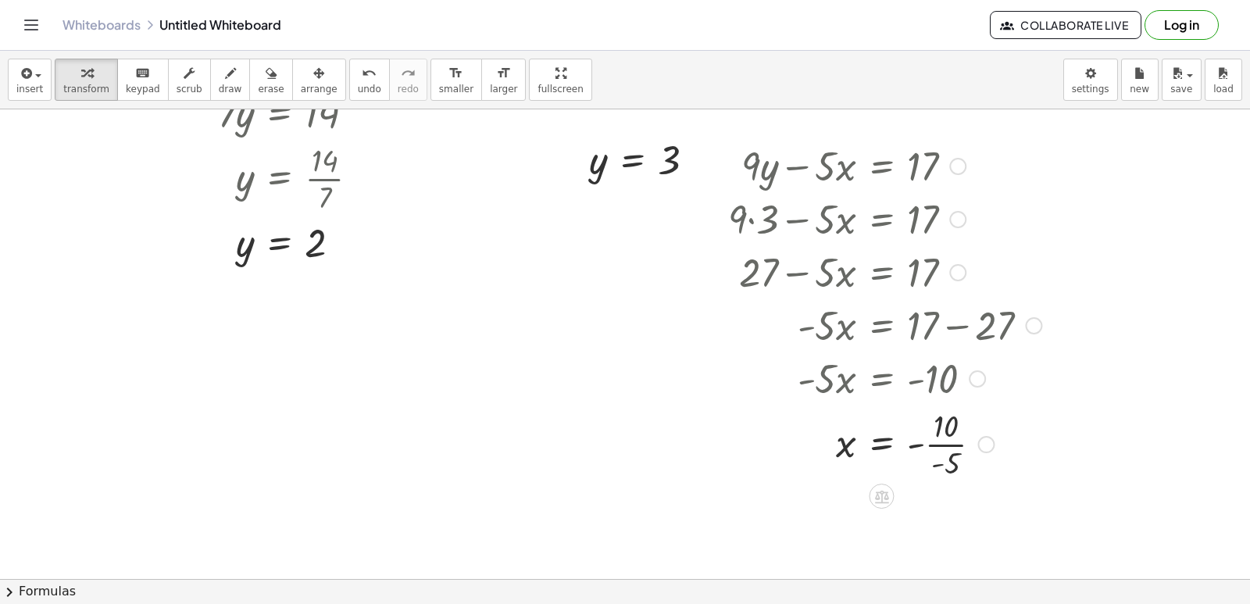
click at [935, 446] on div at bounding box center [884, 443] width 329 height 78
